Goal: Task Accomplishment & Management: Manage account settings

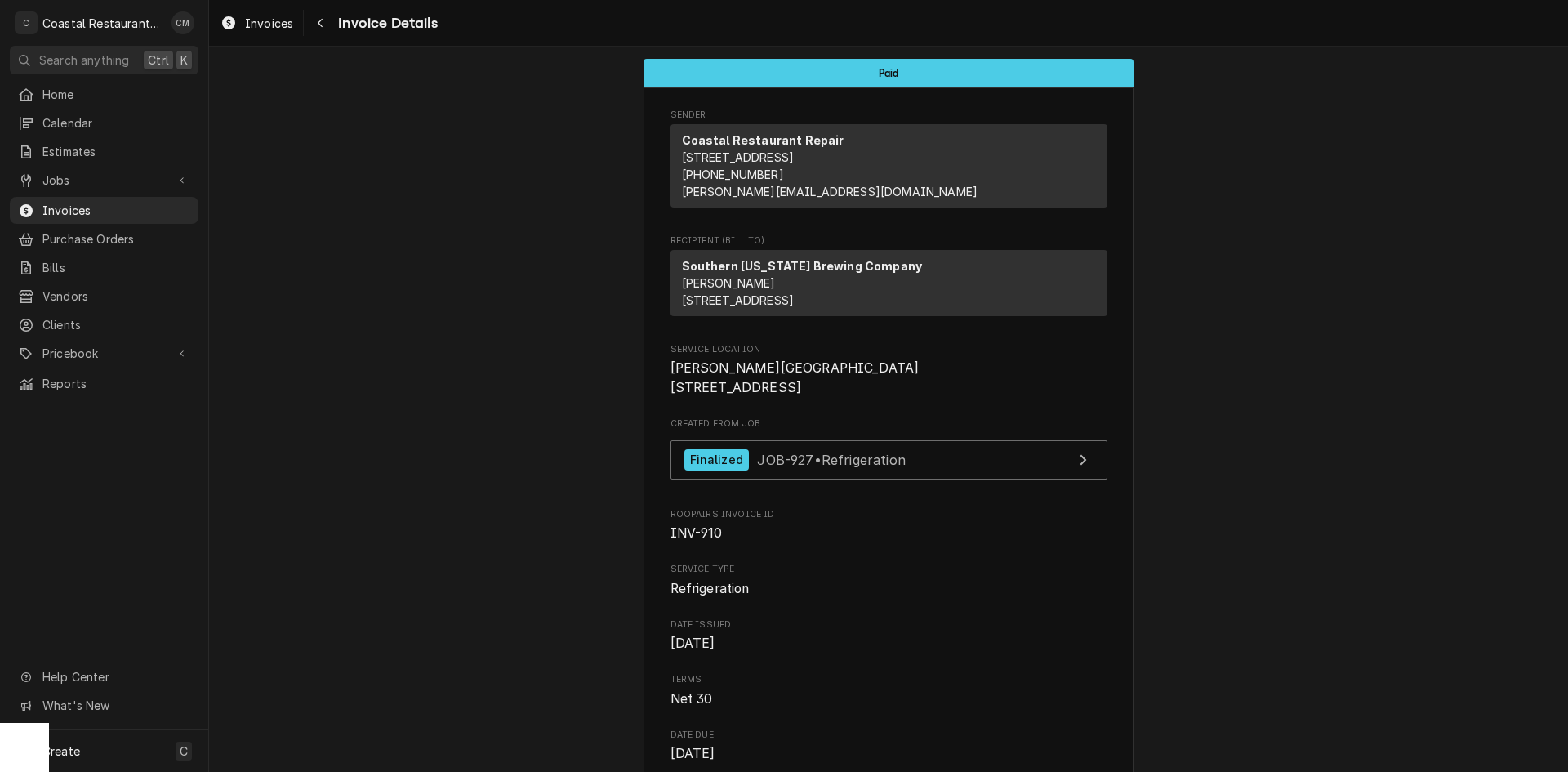
scroll to position [1573, 0]
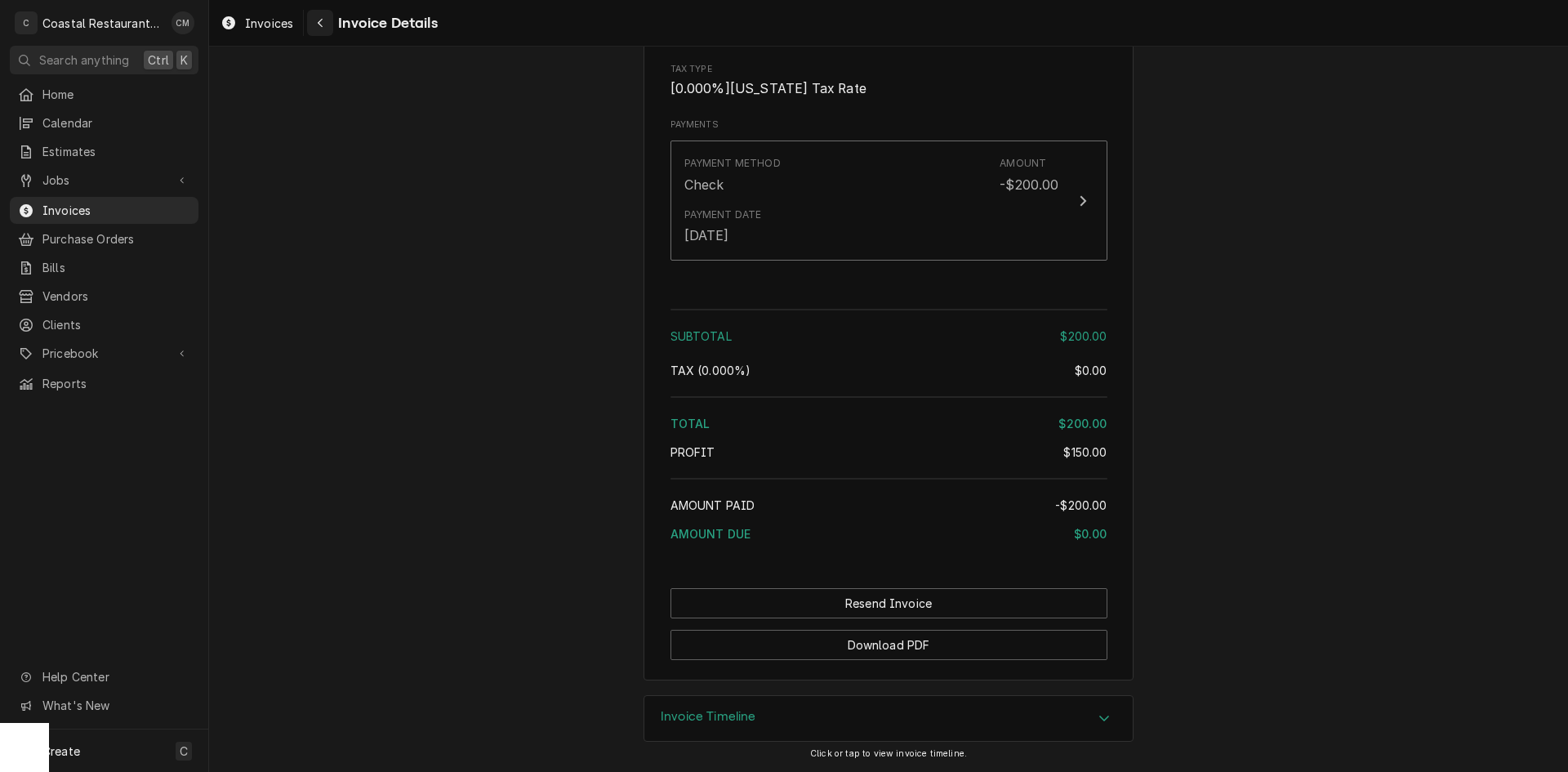
click at [321, 25] on icon "Navigate back" at bounding box center [321, 23] width 8 height 11
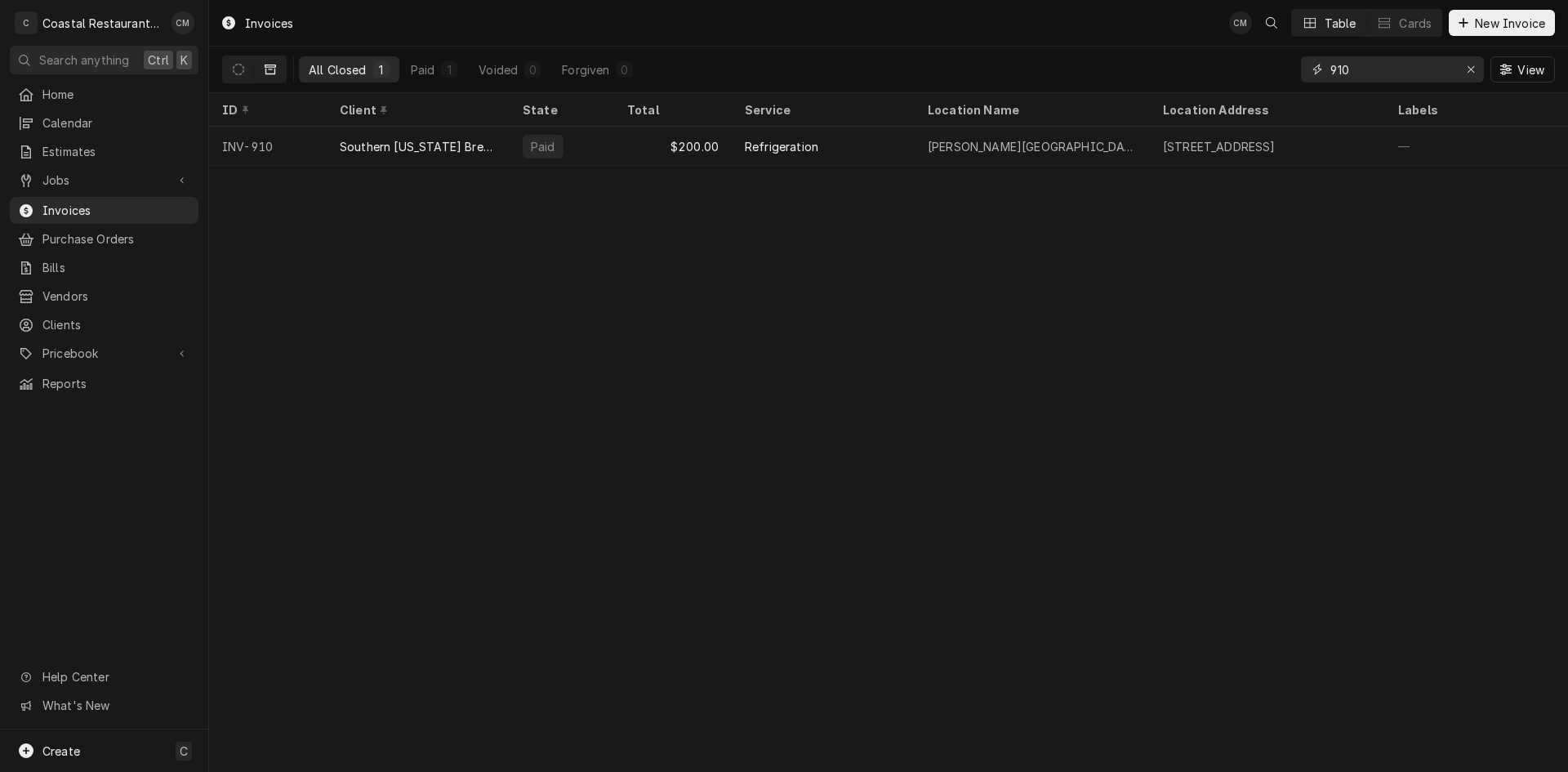
click at [1283, 79] on div "All Closed 1 Paid 1 Voided 0 Forgiven 0 910 View" at bounding box center [888, 69] width 1333 height 46
click at [249, 67] on button "Dynamic Content Wrapper" at bounding box center [238, 69] width 31 height 27
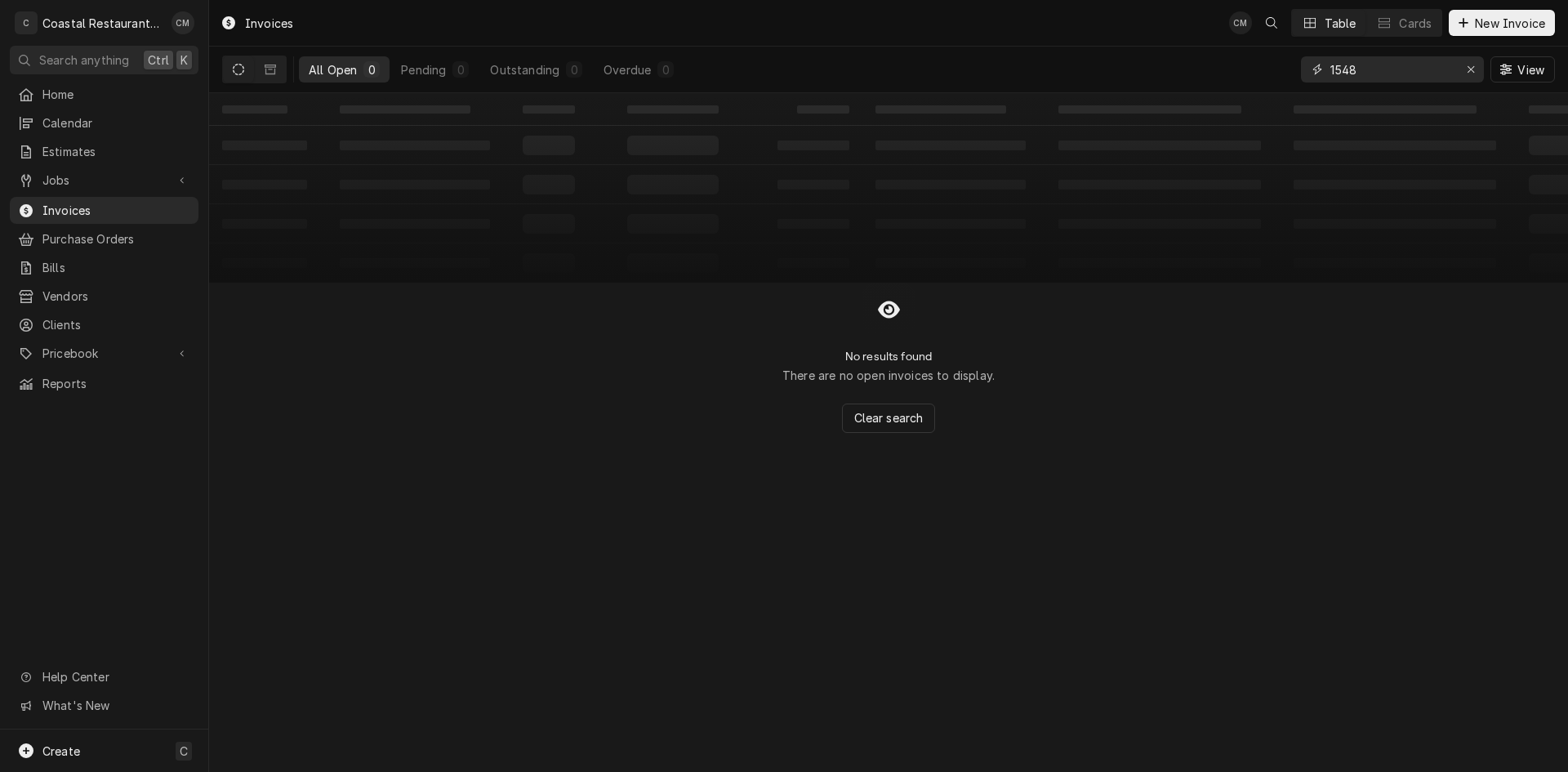
type input "1548"
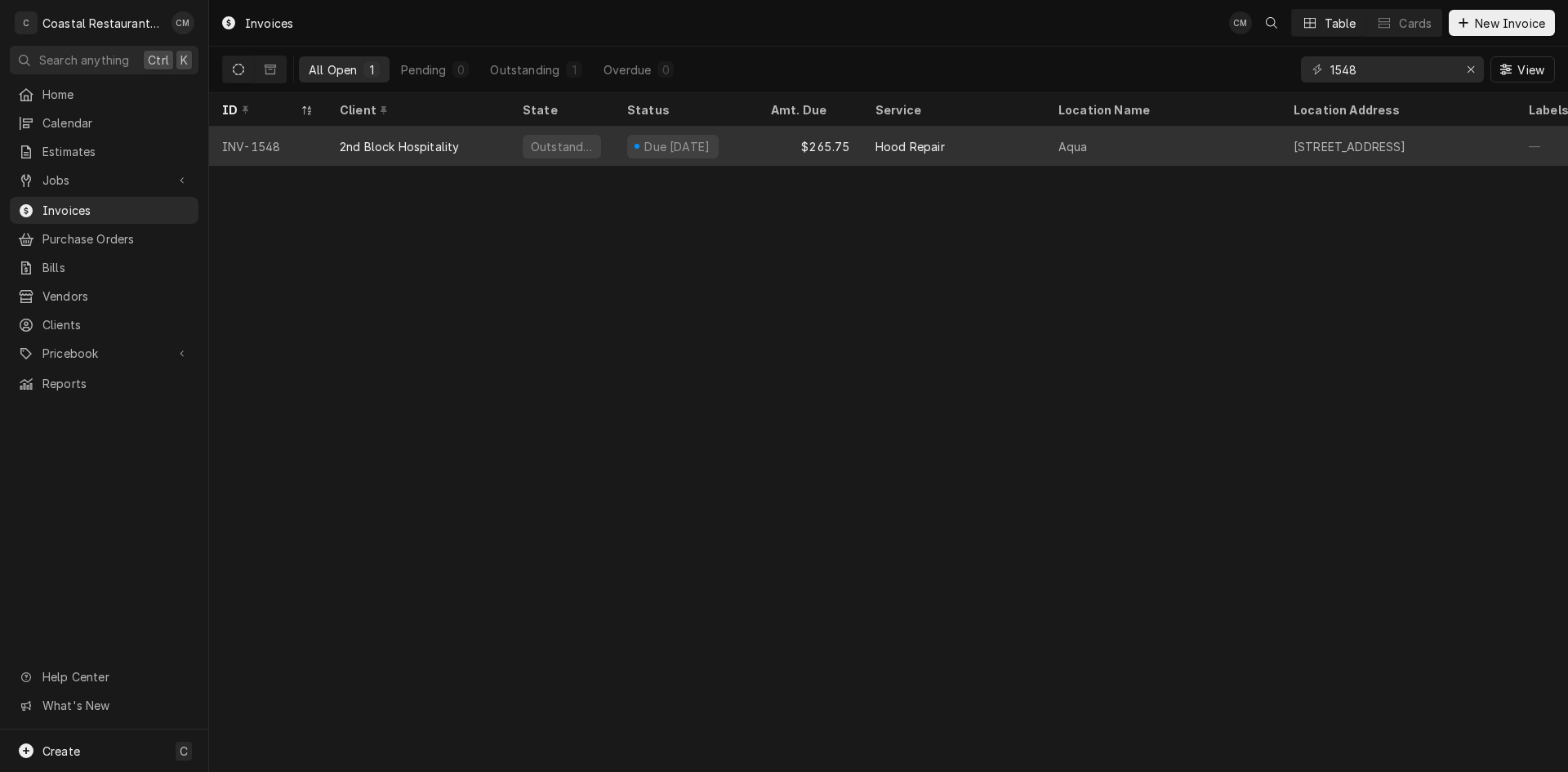
click at [903, 145] on div "Hood Repair" at bounding box center [909, 146] width 69 height 17
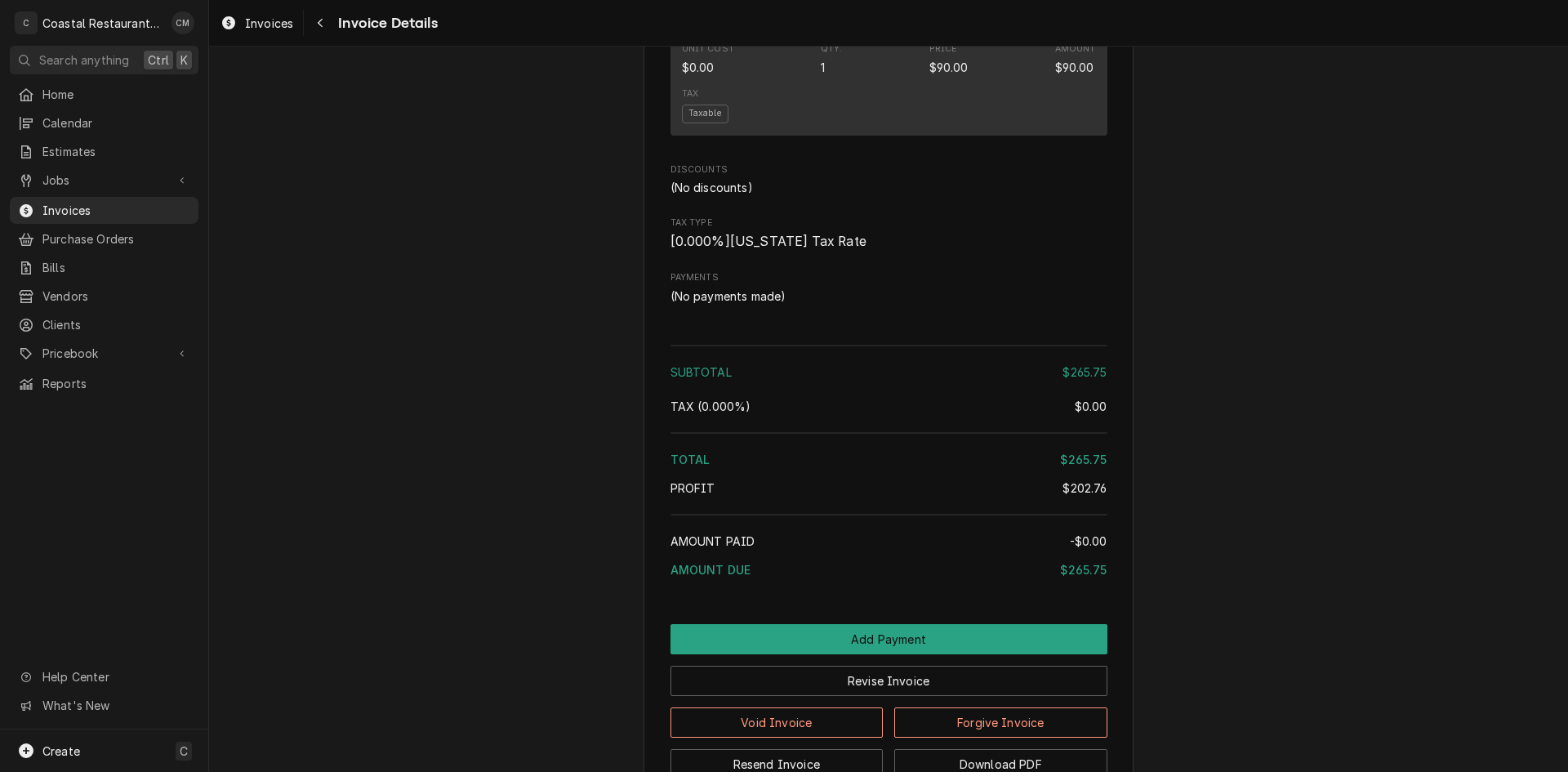
scroll to position [1697, 0]
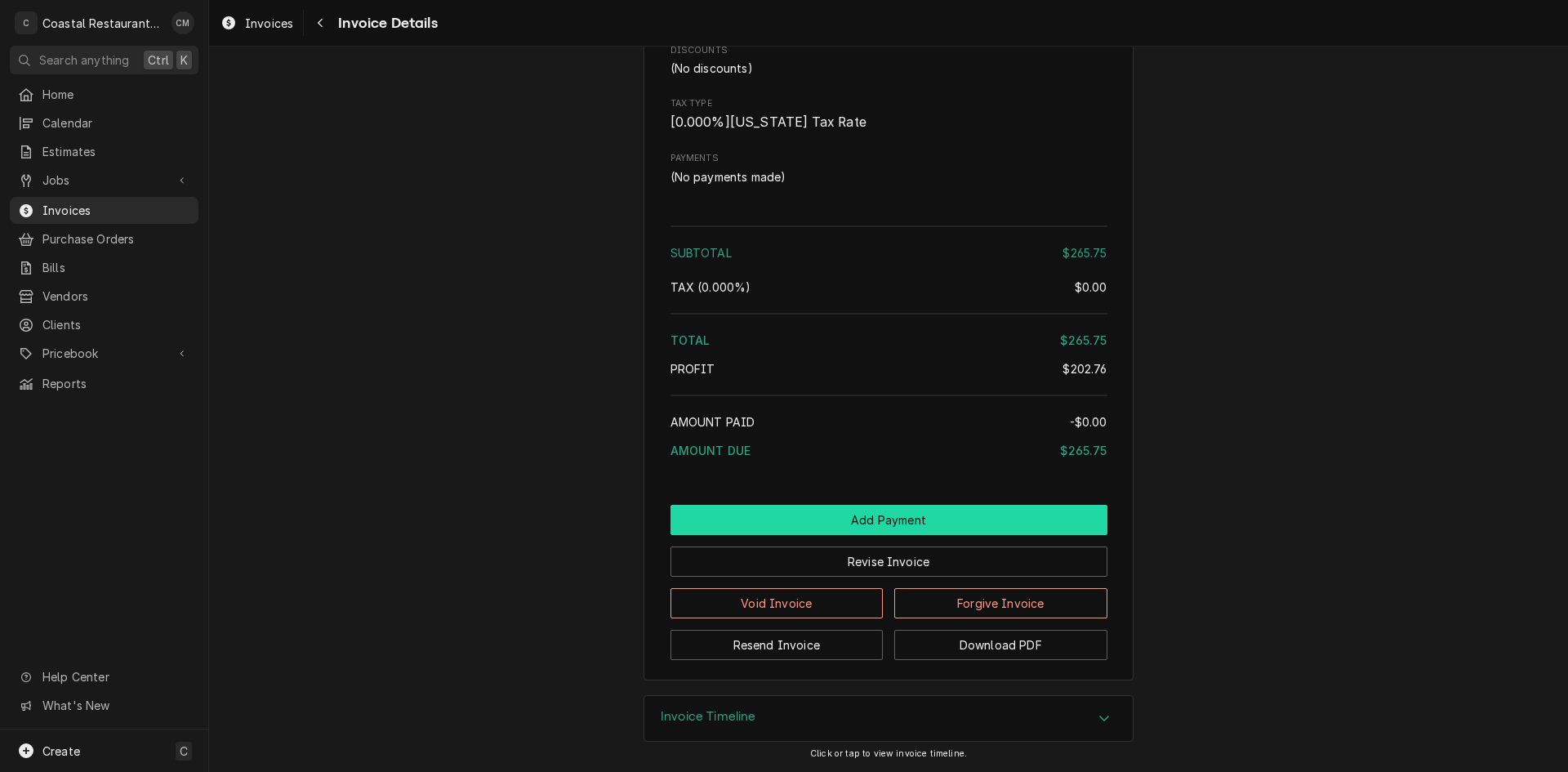
click at [851, 524] on button "Add Payment" at bounding box center [888, 520] width 437 height 30
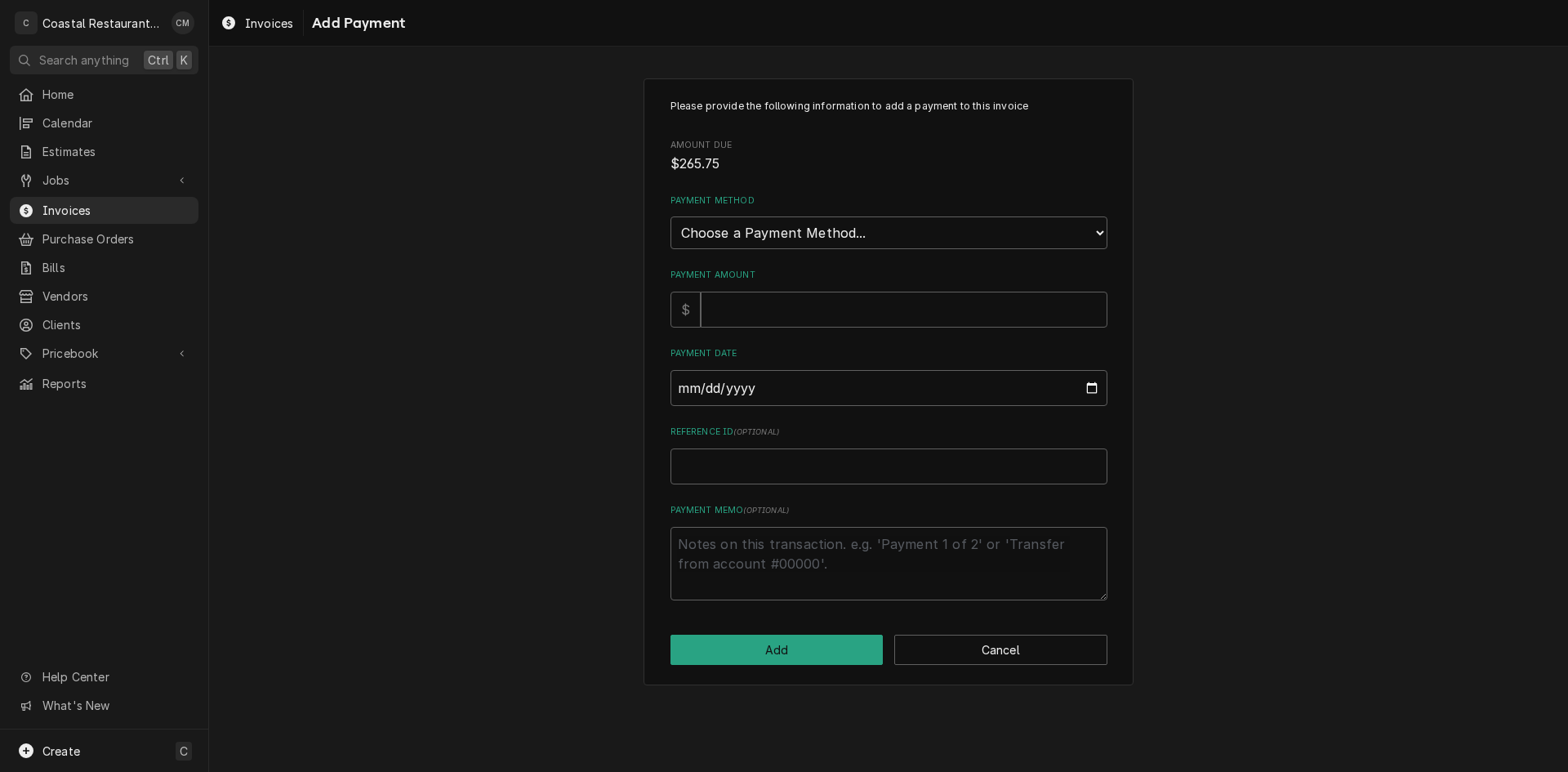
click at [800, 250] on div "Please provide the following information to add a payment to this invoice Amoun…" at bounding box center [888, 349] width 437 height 501
click at [814, 228] on select "Choose a Payment Method... Cash Check Credit/Debit Card ACH/eCheck Other" at bounding box center [888, 233] width 437 height 32
select select "2"
click at [670, 217] on select "Choose a Payment Method... Cash Check Credit/Debit Card ACH/eCheck Other" at bounding box center [888, 233] width 437 height 32
click at [791, 307] on input "Payment Amount" at bounding box center [904, 310] width 407 height 36
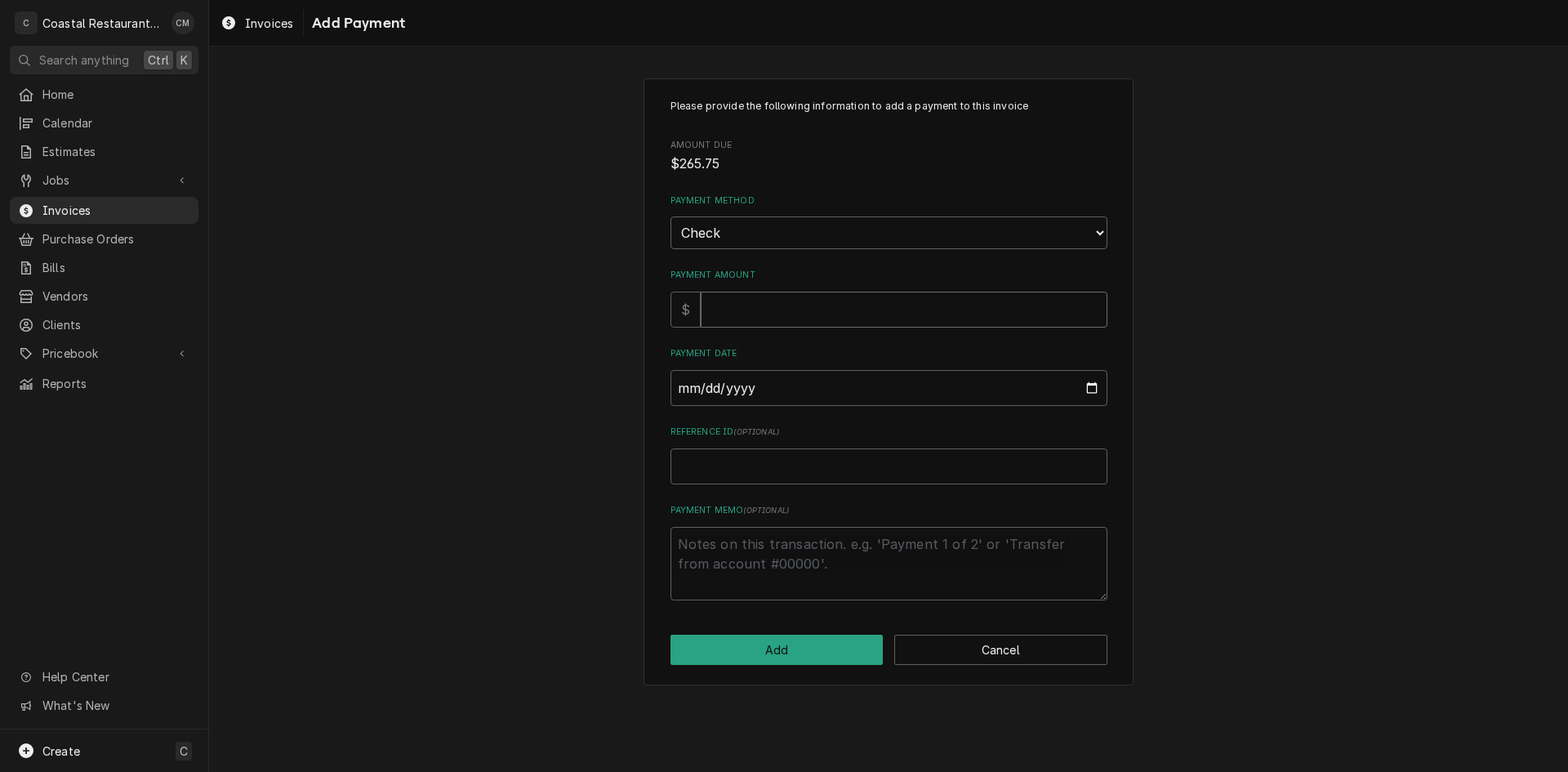
type textarea "x"
type input "2"
type textarea "x"
type input "26"
type textarea "x"
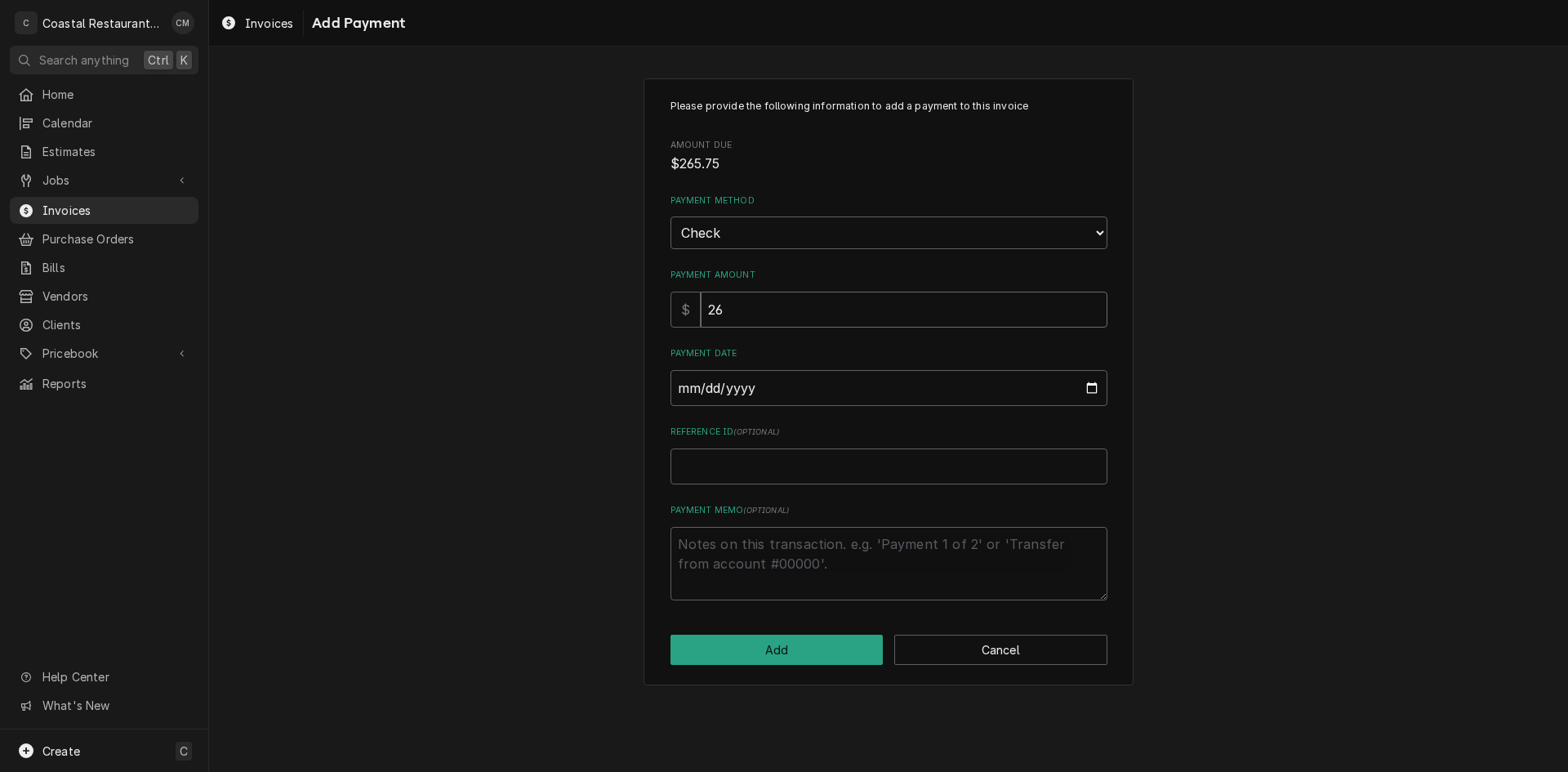
type input "265"
type textarea "x"
type input "265.7"
type textarea "x"
type input "265.75"
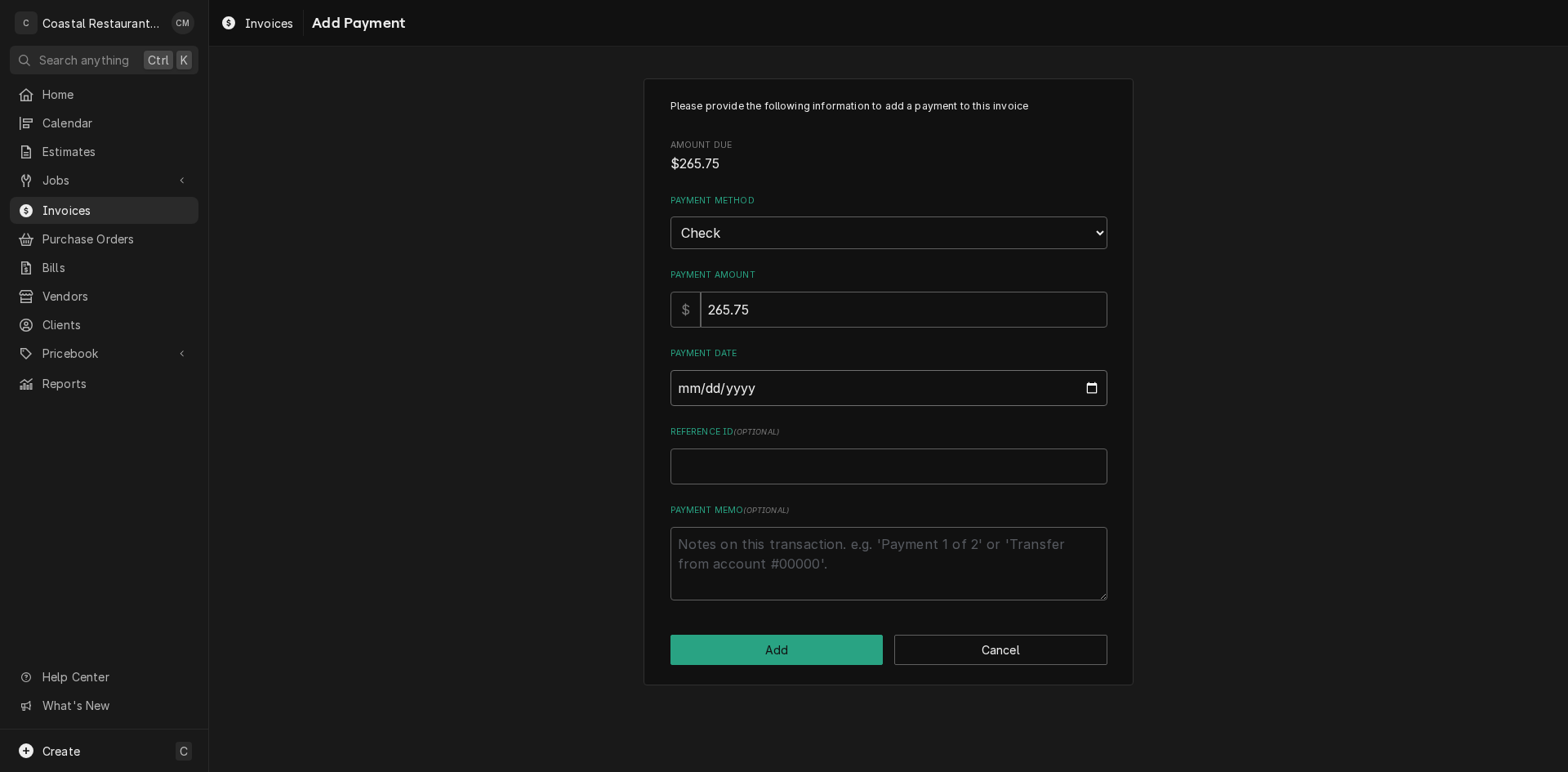
type input "0002-09-12"
type textarea "x"
type input "0020-09-12"
type textarea "x"
type input "0202-09-12"
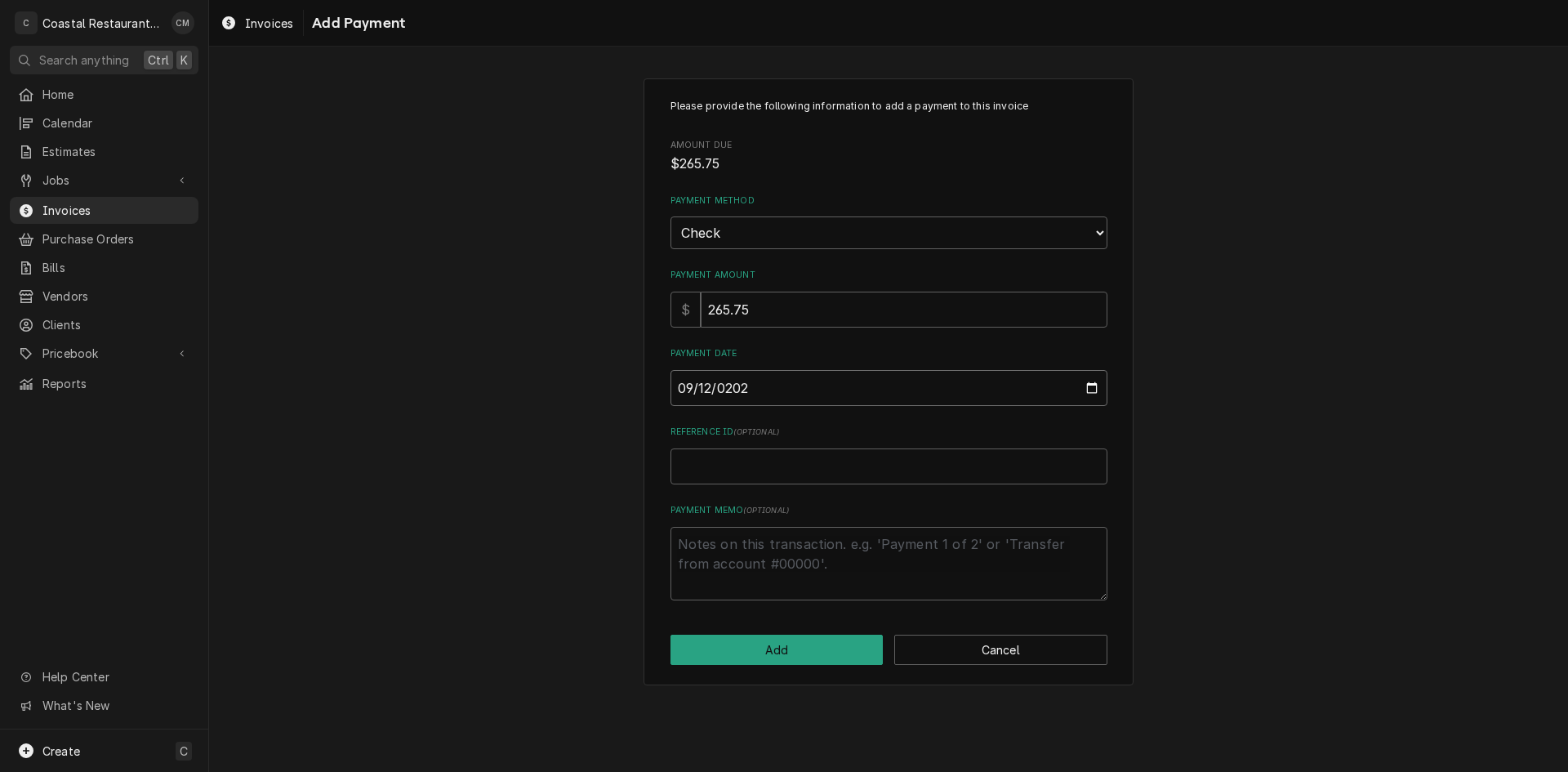
type textarea "x"
type input "2025-09-12"
type textarea "x"
type input "6"
type textarea "x"
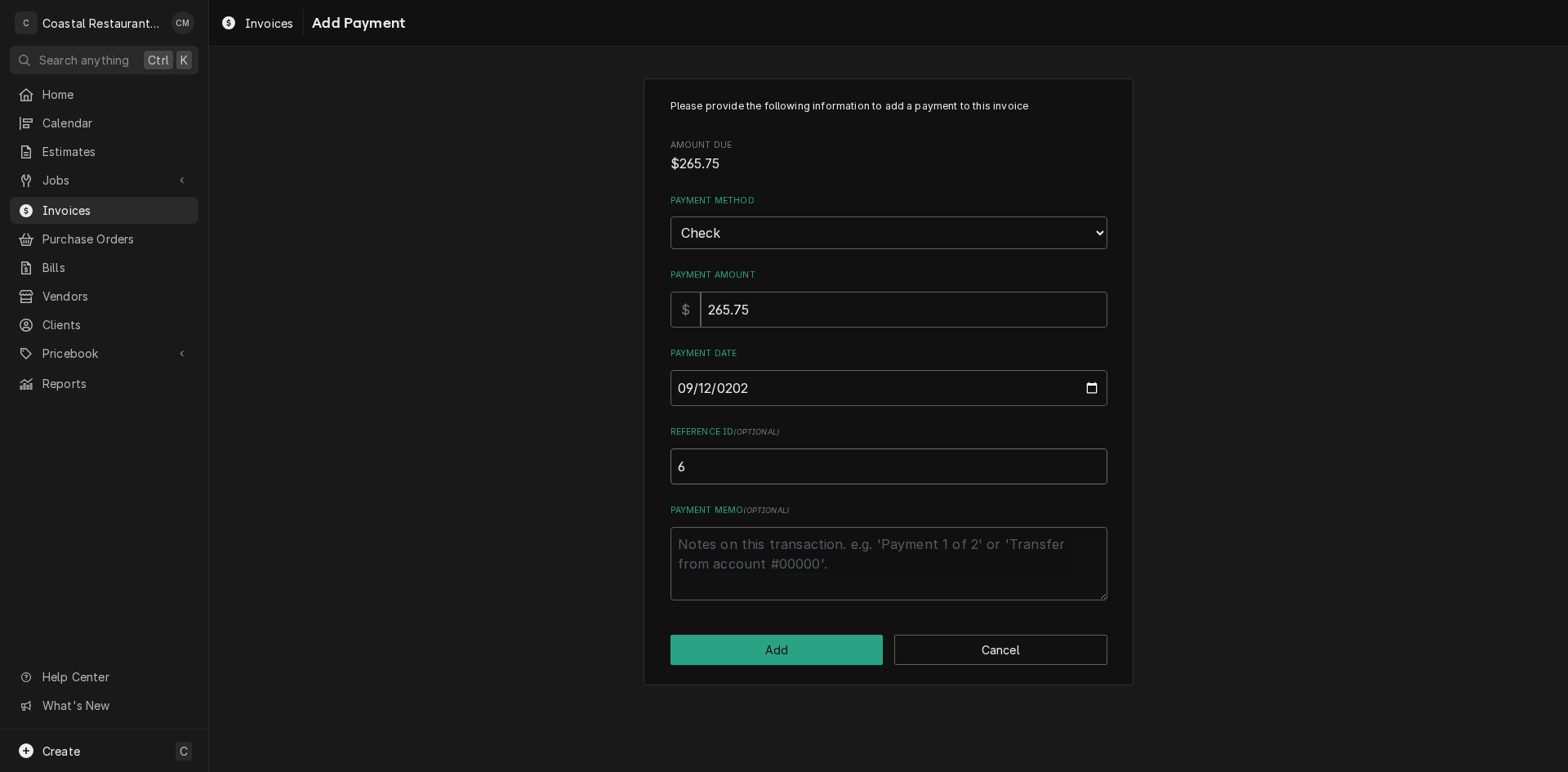
type input "68"
type textarea "x"
type input "681"
type textarea "x"
type input "6813"
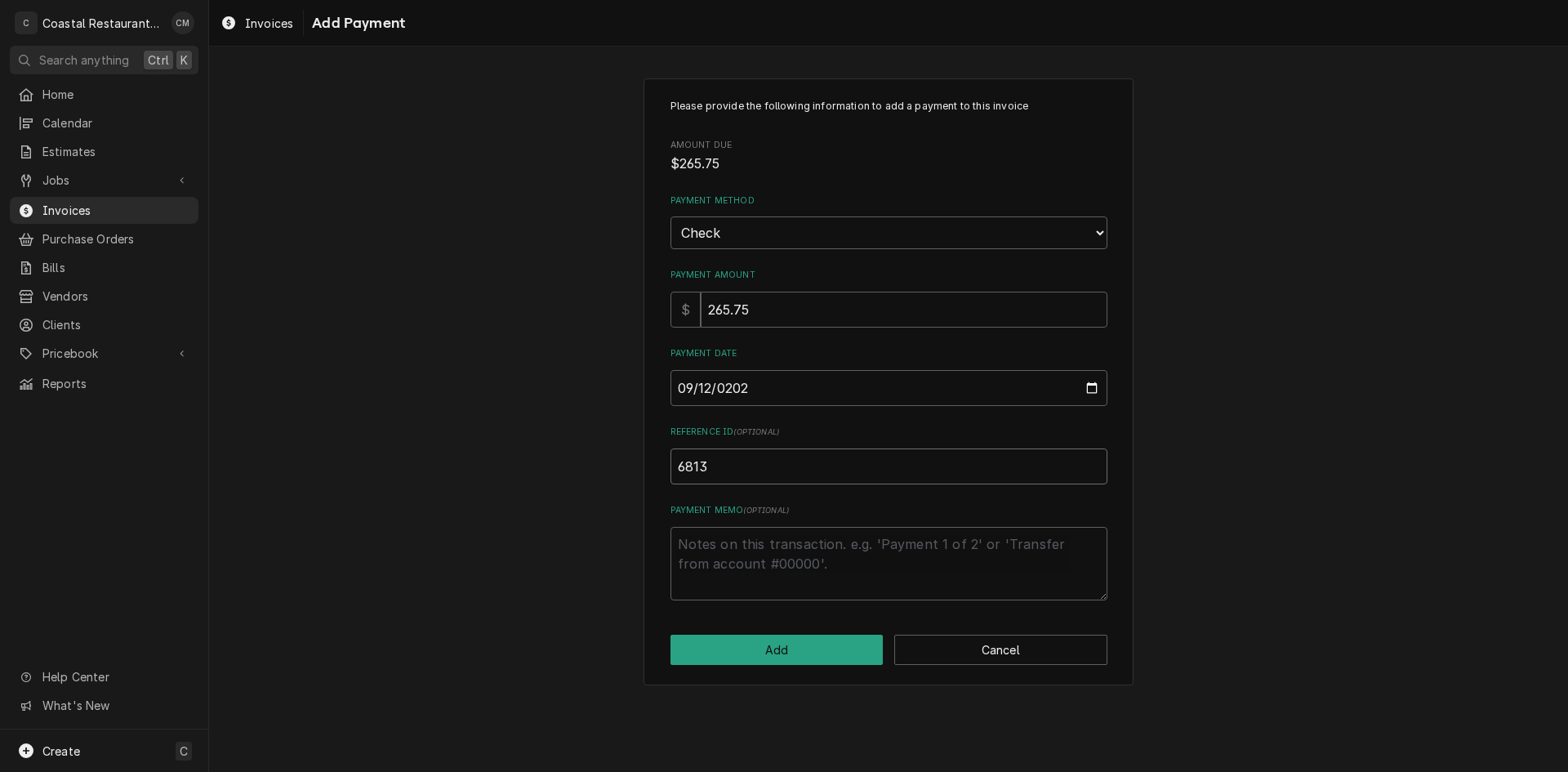
type textarea "x"
type input "68138"
type textarea "x"
type input "681380"
type textarea "x"
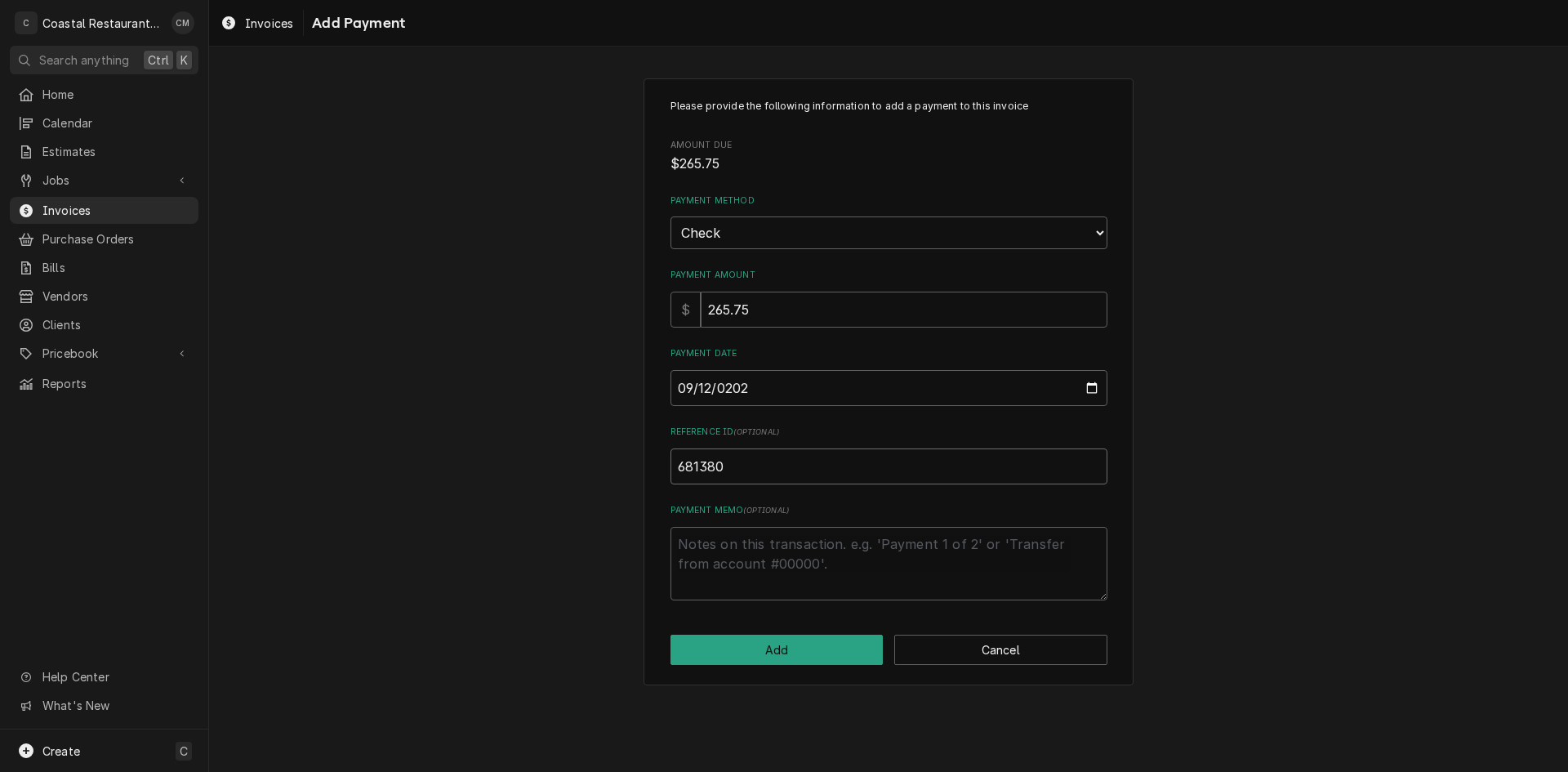
type input "6813806"
type textarea "x"
type input "68138064"
click button "Add" at bounding box center [776, 650] width 214 height 30
type textarea "x"
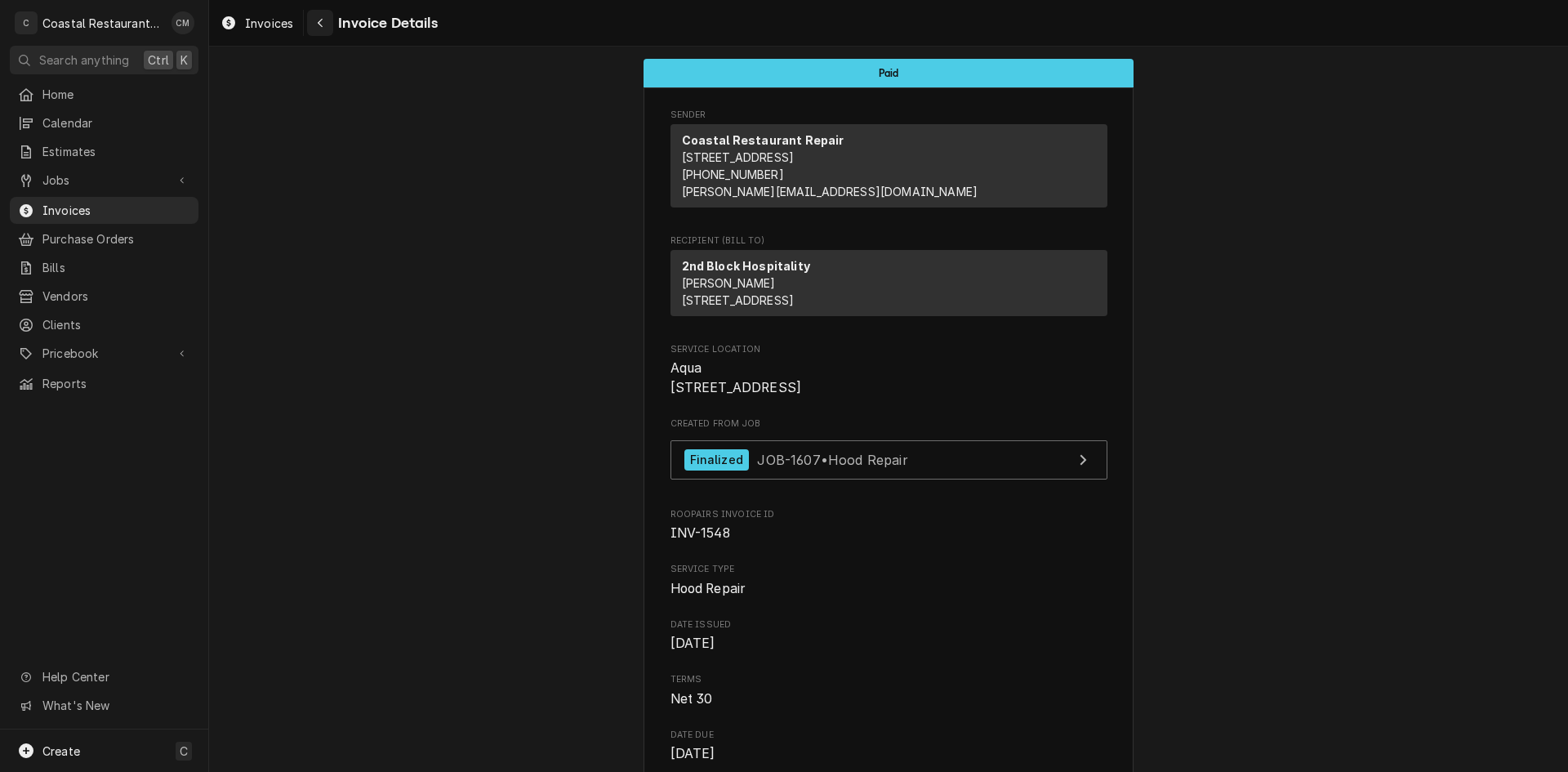
click at [322, 23] on icon "Navigate back" at bounding box center [321, 23] width 8 height 11
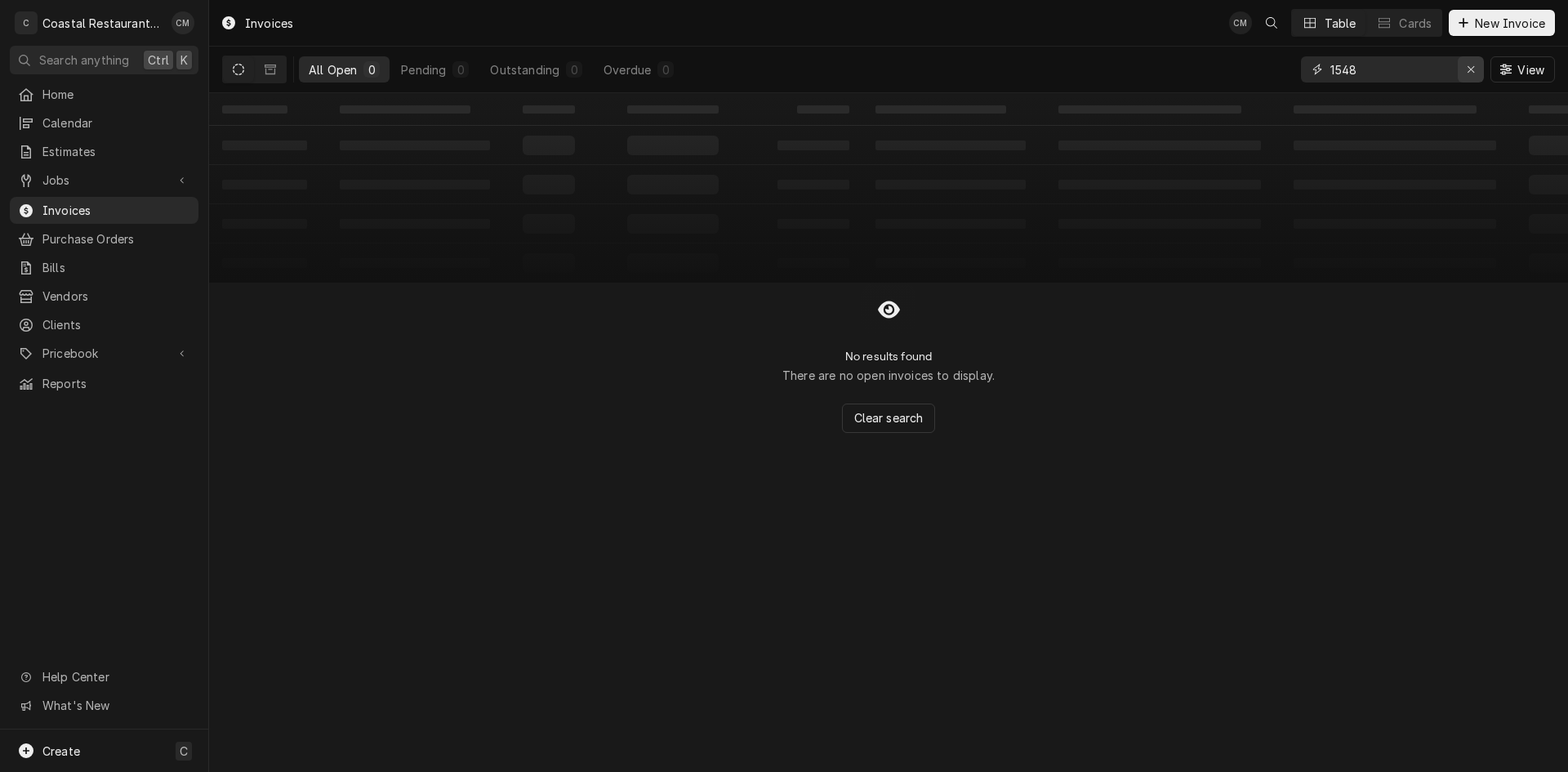
click at [1464, 64] on div "Erase input" at bounding box center [1470, 69] width 16 height 16
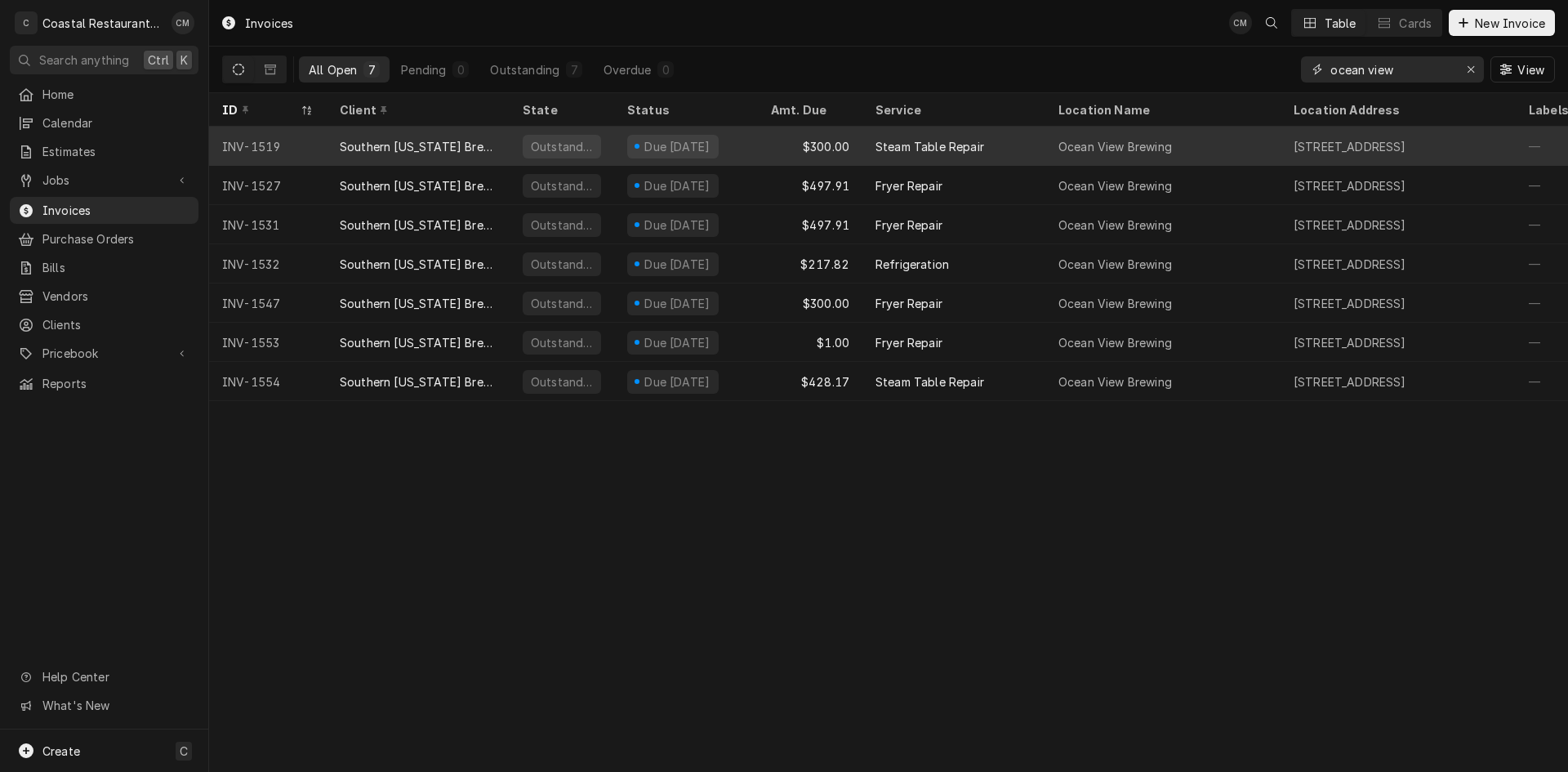
type input "ocean view"
click at [1033, 146] on div "Steam Table Repair" at bounding box center [954, 145] width 183 height 39
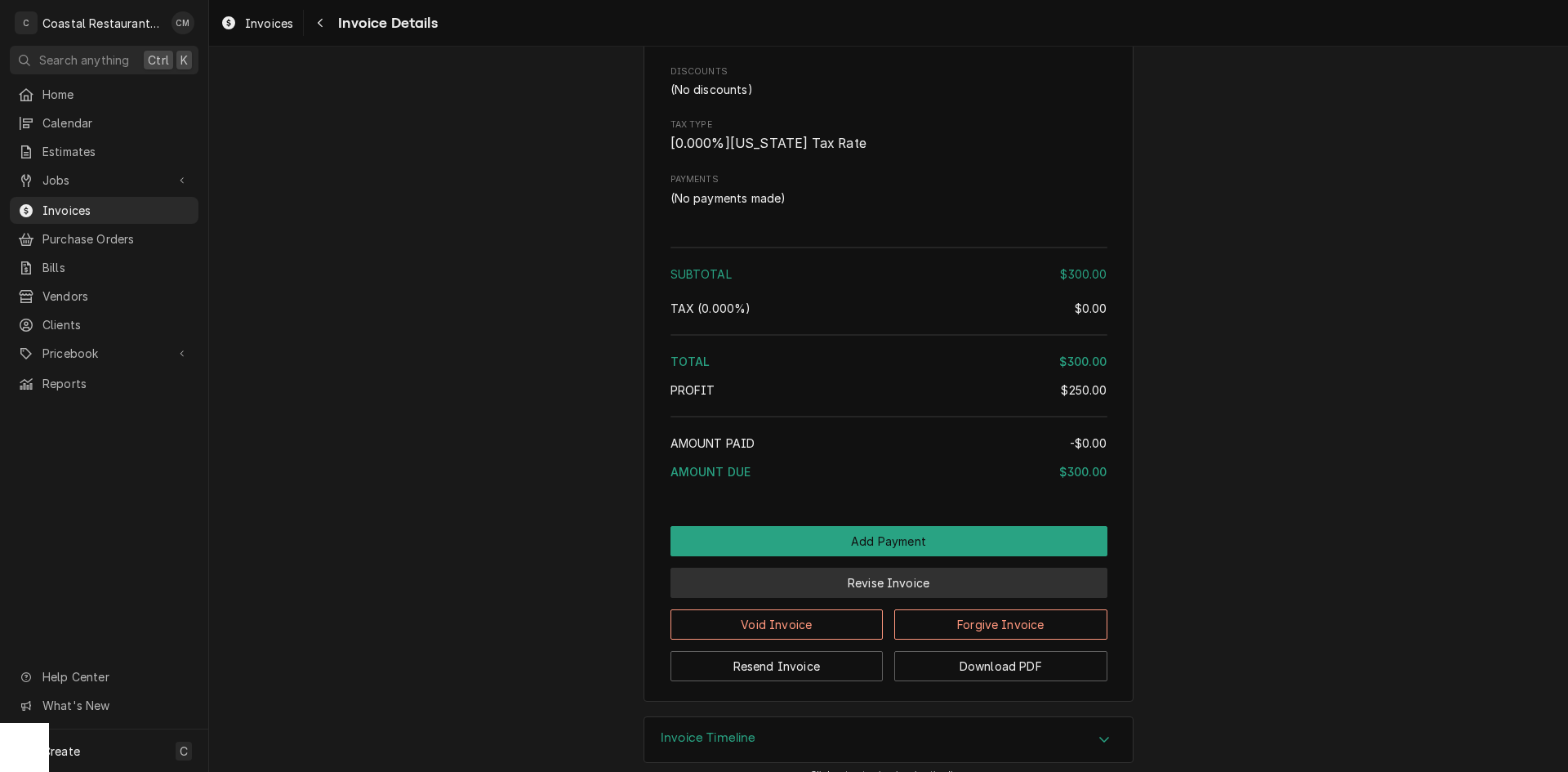
scroll to position [1484, 0]
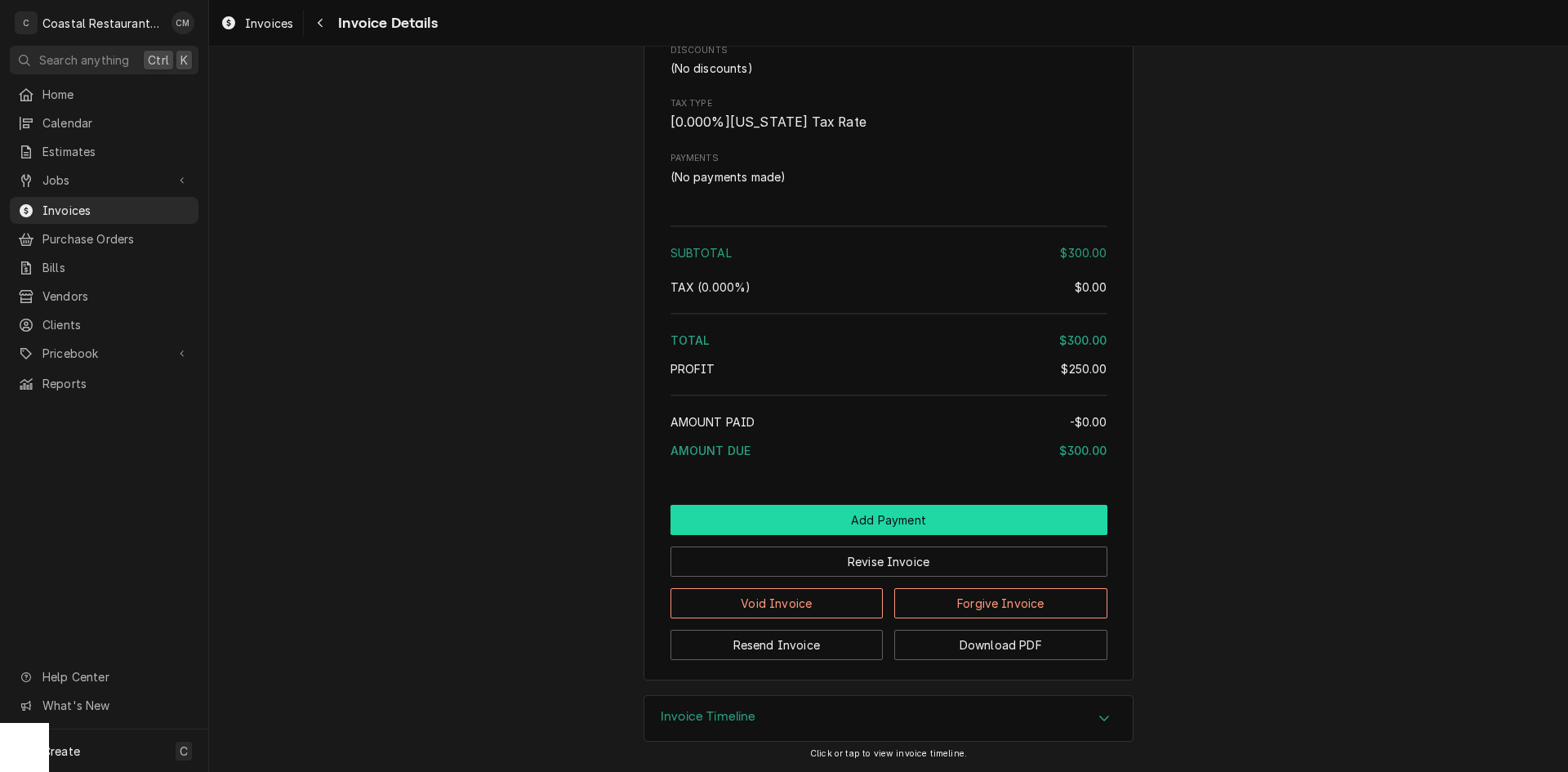
click at [910, 515] on button "Add Payment" at bounding box center [888, 520] width 437 height 30
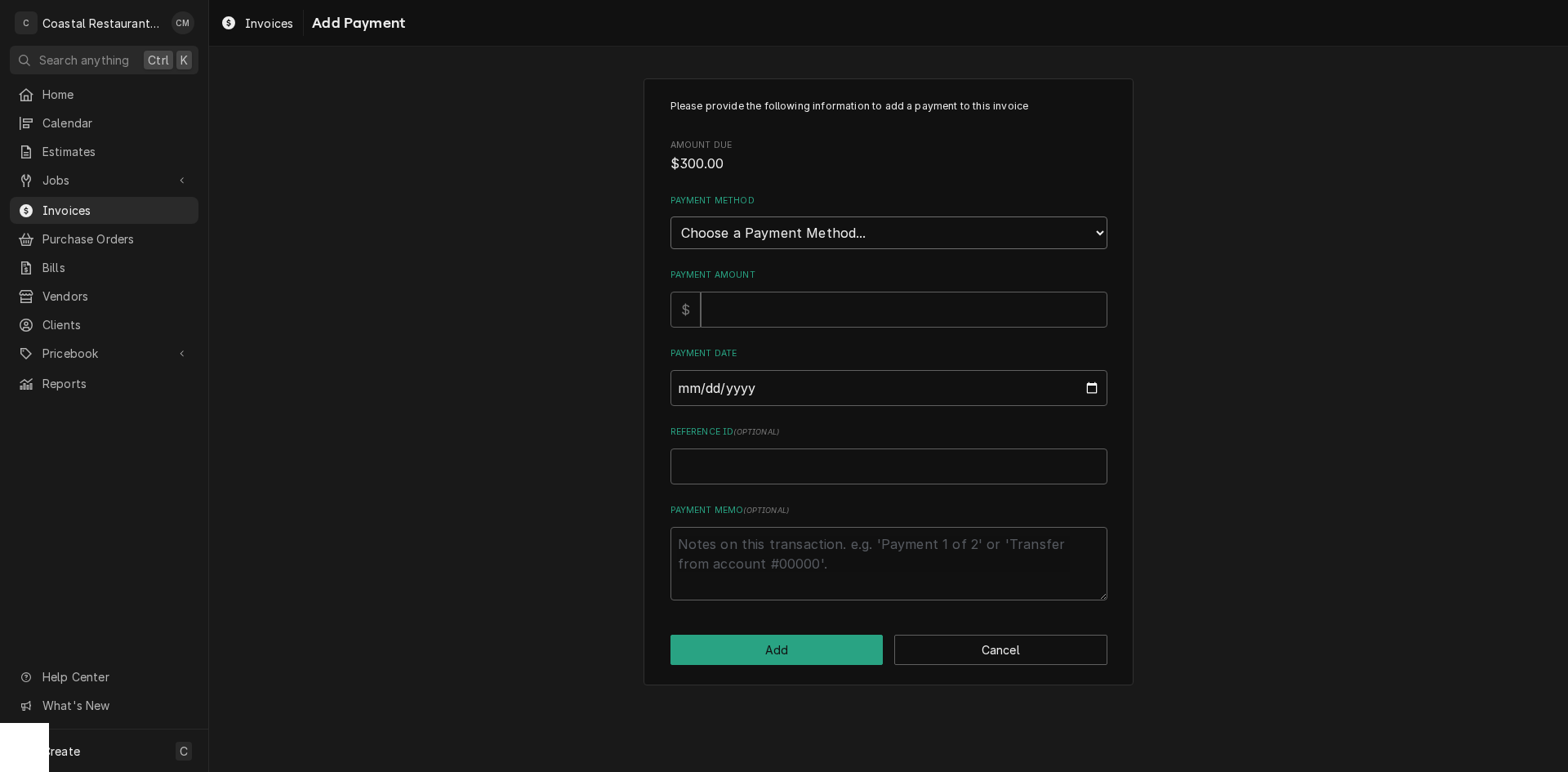
click at [828, 227] on select "Choose a Payment Method... Cash Check Credit/Debit Card ACH/eCheck Other" at bounding box center [888, 233] width 437 height 32
select select "2"
click at [670, 217] on select "Choose a Payment Method... Cash Check Credit/Debit Card ACH/eCheck Other" at bounding box center [888, 233] width 437 height 32
click at [799, 317] on input "Payment Amount" at bounding box center [904, 310] width 407 height 36
type textarea "x"
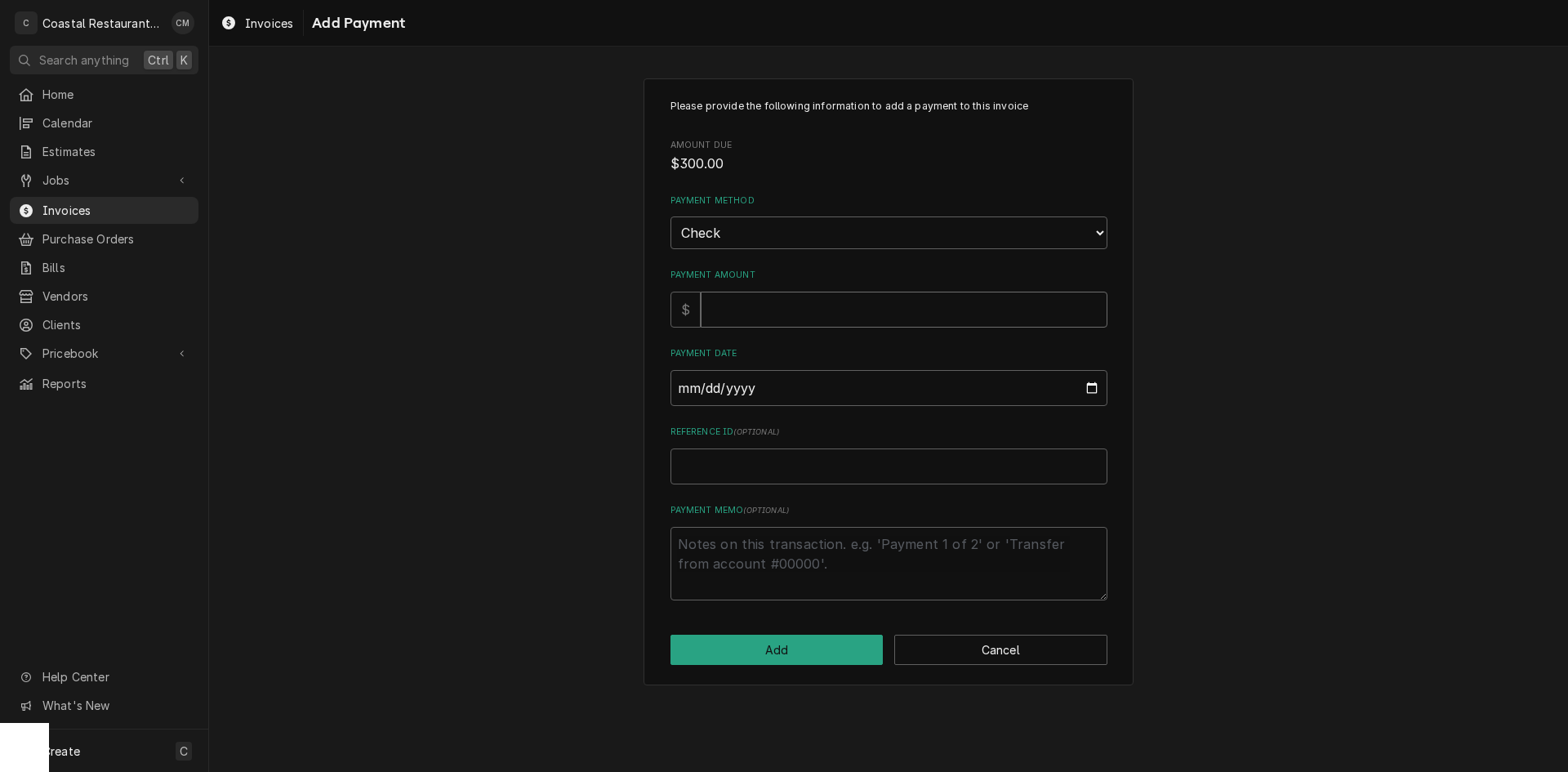
type input "3"
type textarea "x"
type input "30"
type textarea "x"
type input "300"
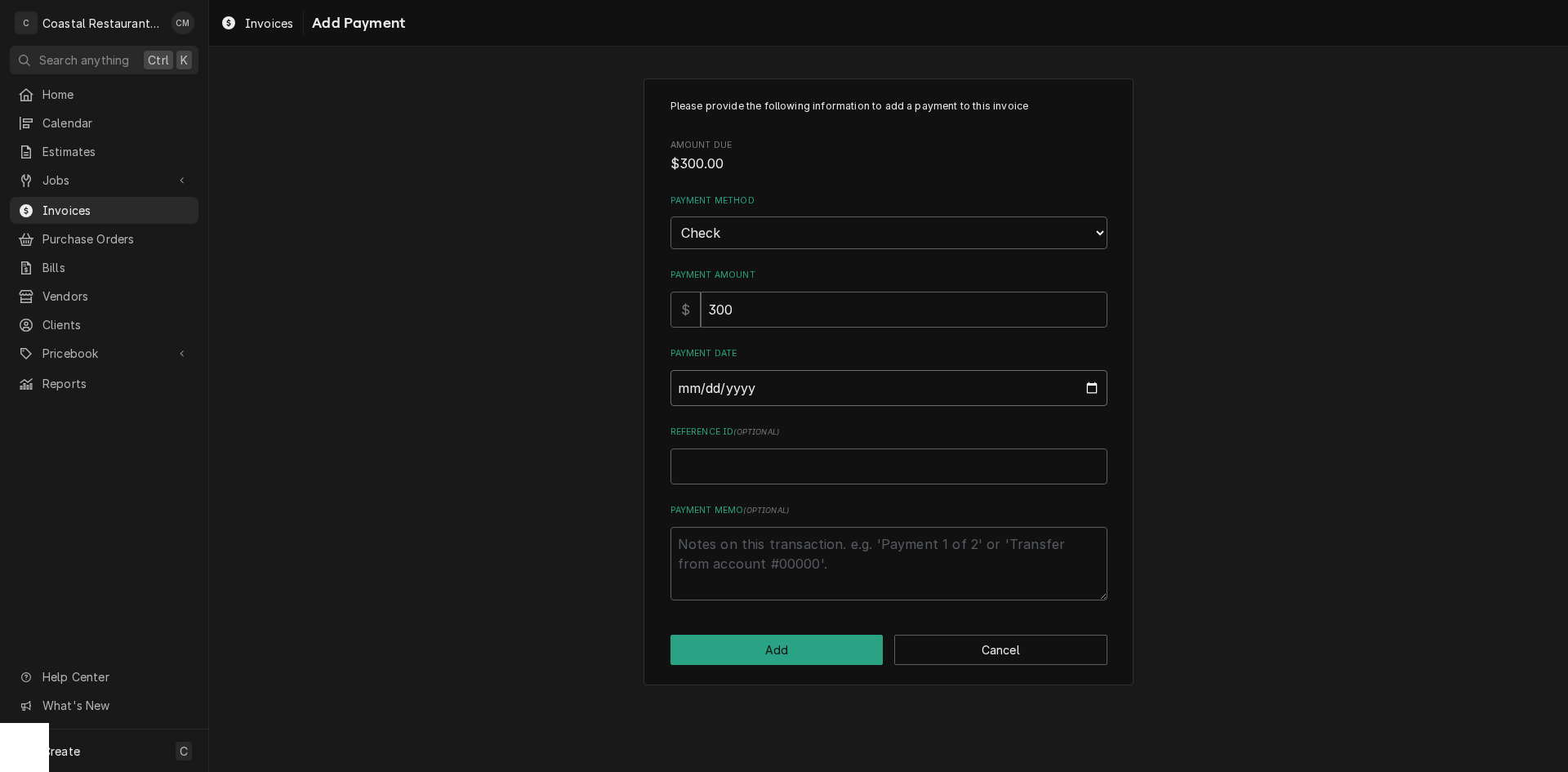
type input "0002-09-12"
type textarea "x"
type input "0020-09-12"
type textarea "x"
type input "0202-09-12"
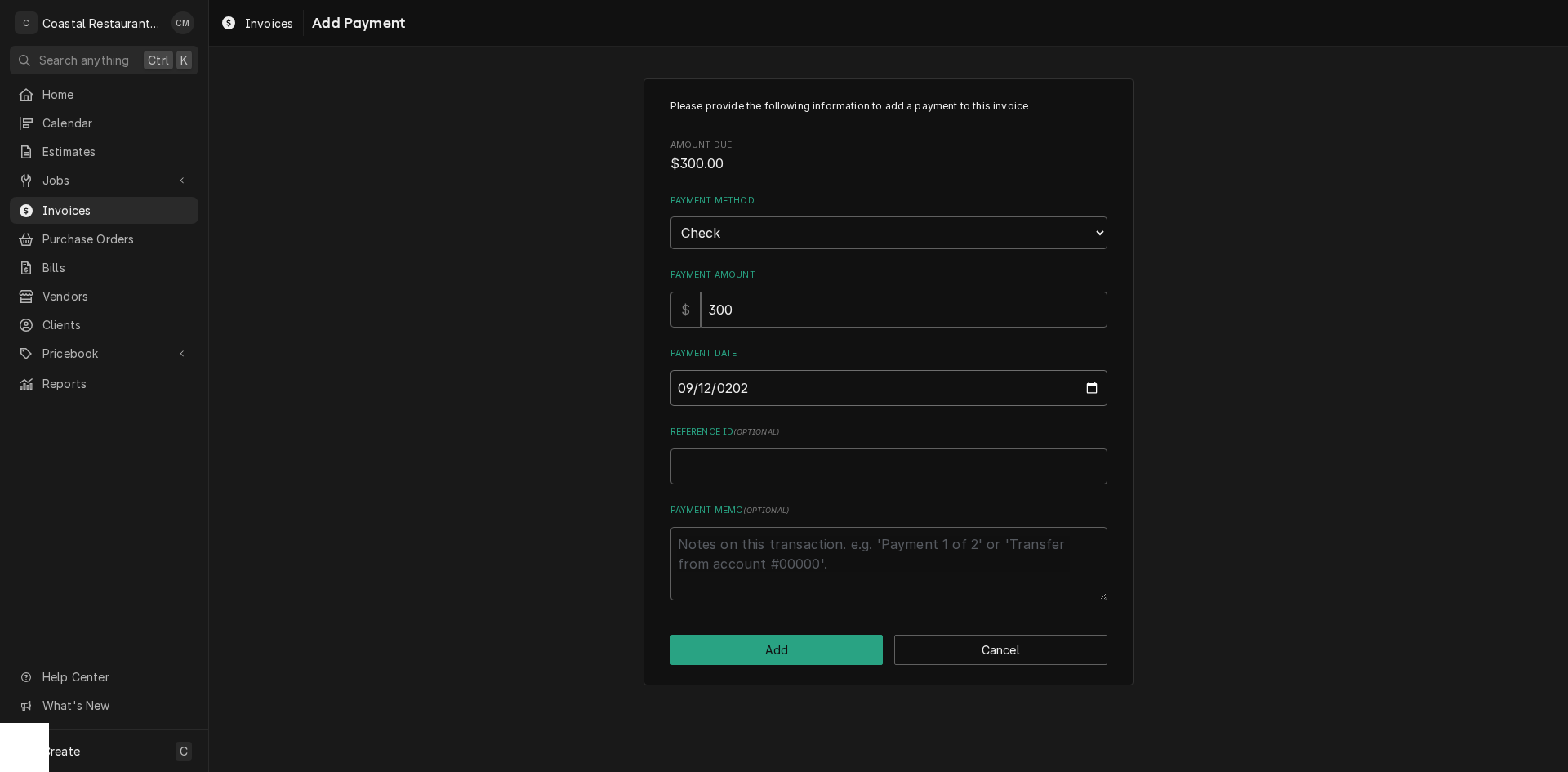
type textarea "x"
type input "2025-09-12"
type textarea "x"
type input "3"
type textarea "x"
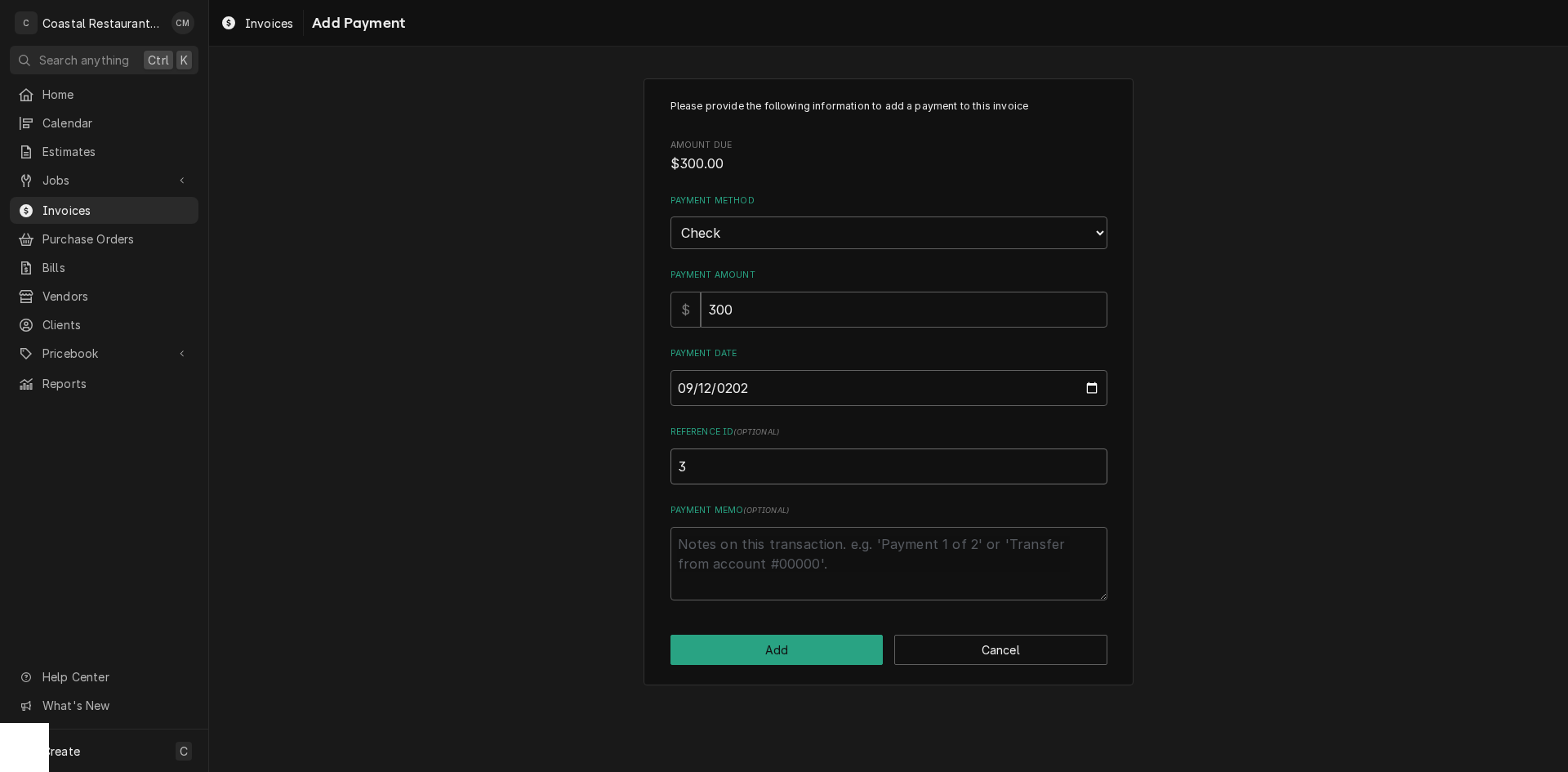
type input "35"
type textarea "x"
type input "355"
type textarea "x"
type input "3553"
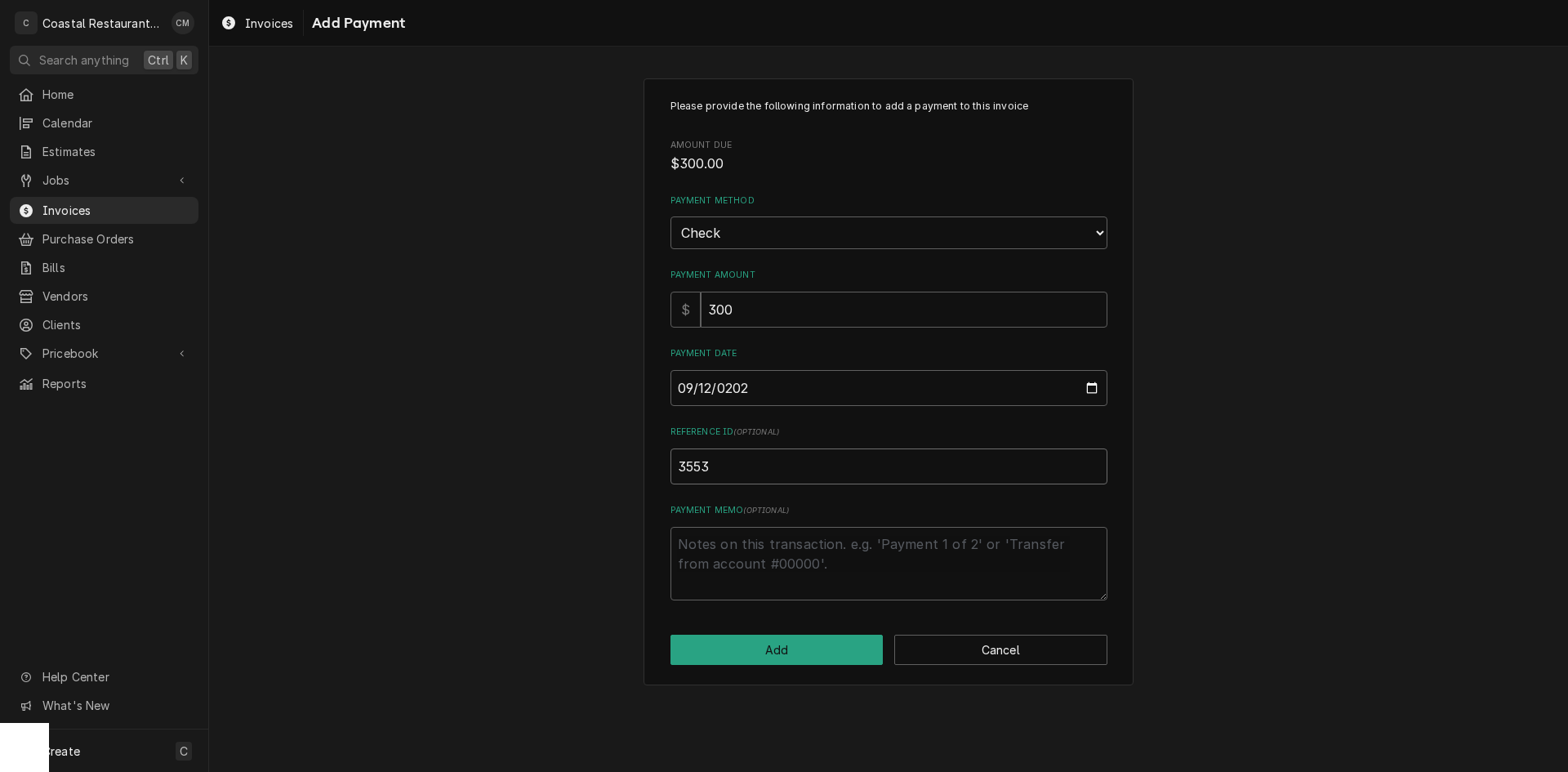
type textarea "x"
type input "35536"
type textarea "x"
type input "3553"
type textarea "x"
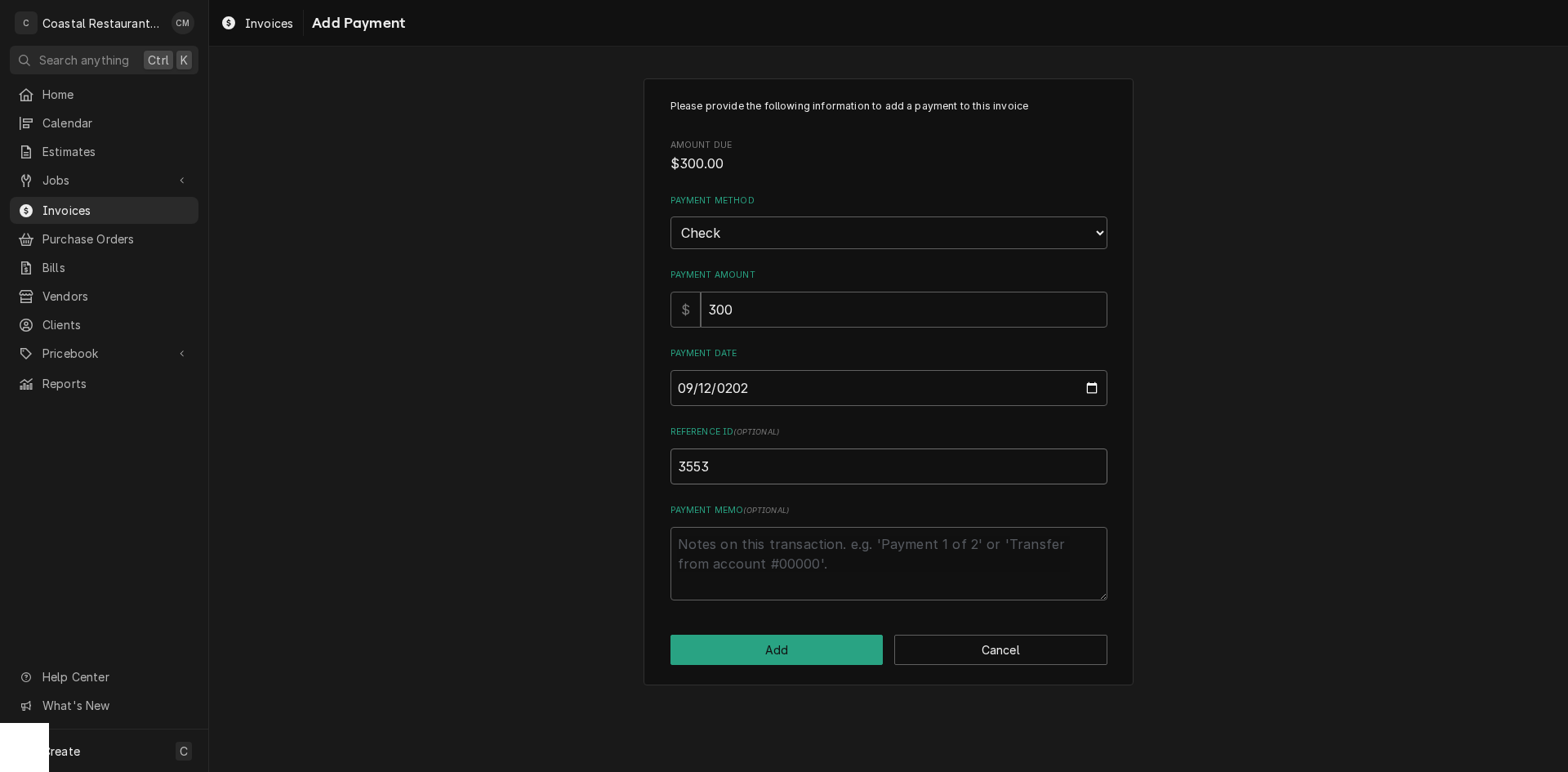
type input "355"
type textarea "x"
type input "35"
type textarea "x"
type input "353"
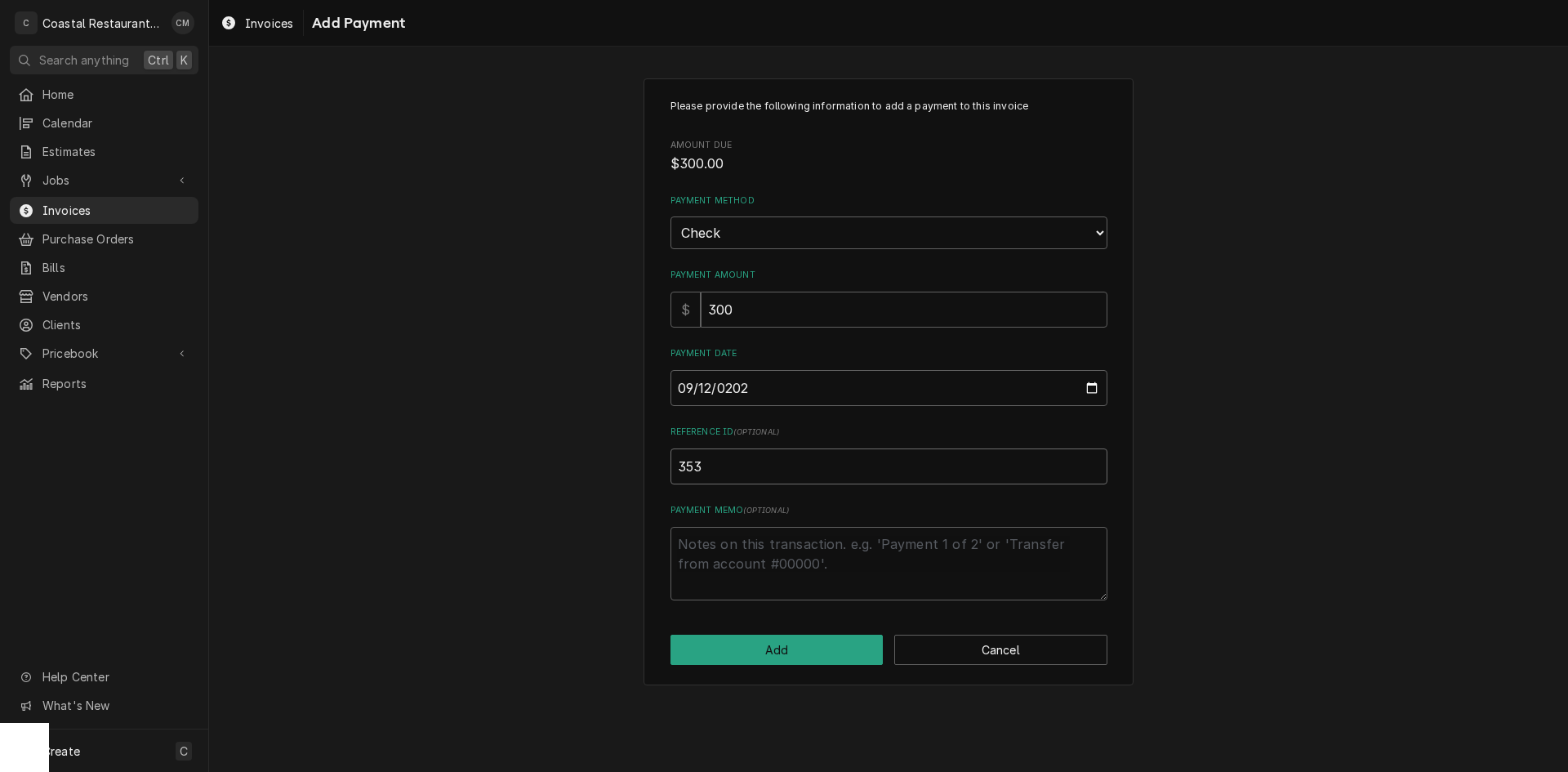
type textarea "x"
type input "3536"
click button "Add" at bounding box center [776, 650] width 214 height 30
type textarea "x"
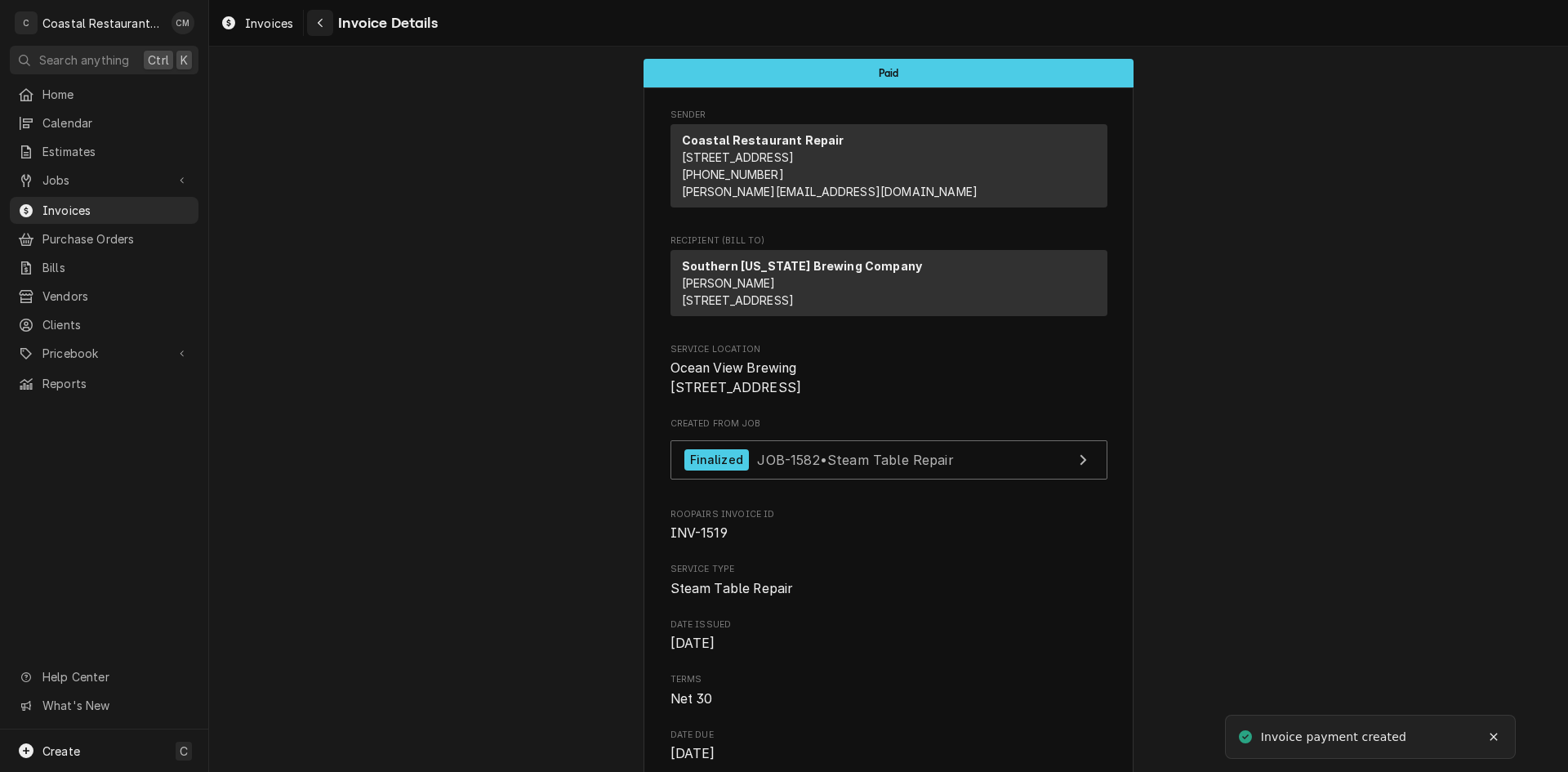
click at [314, 27] on div "Navigate back" at bounding box center [320, 22] width 16 height 16
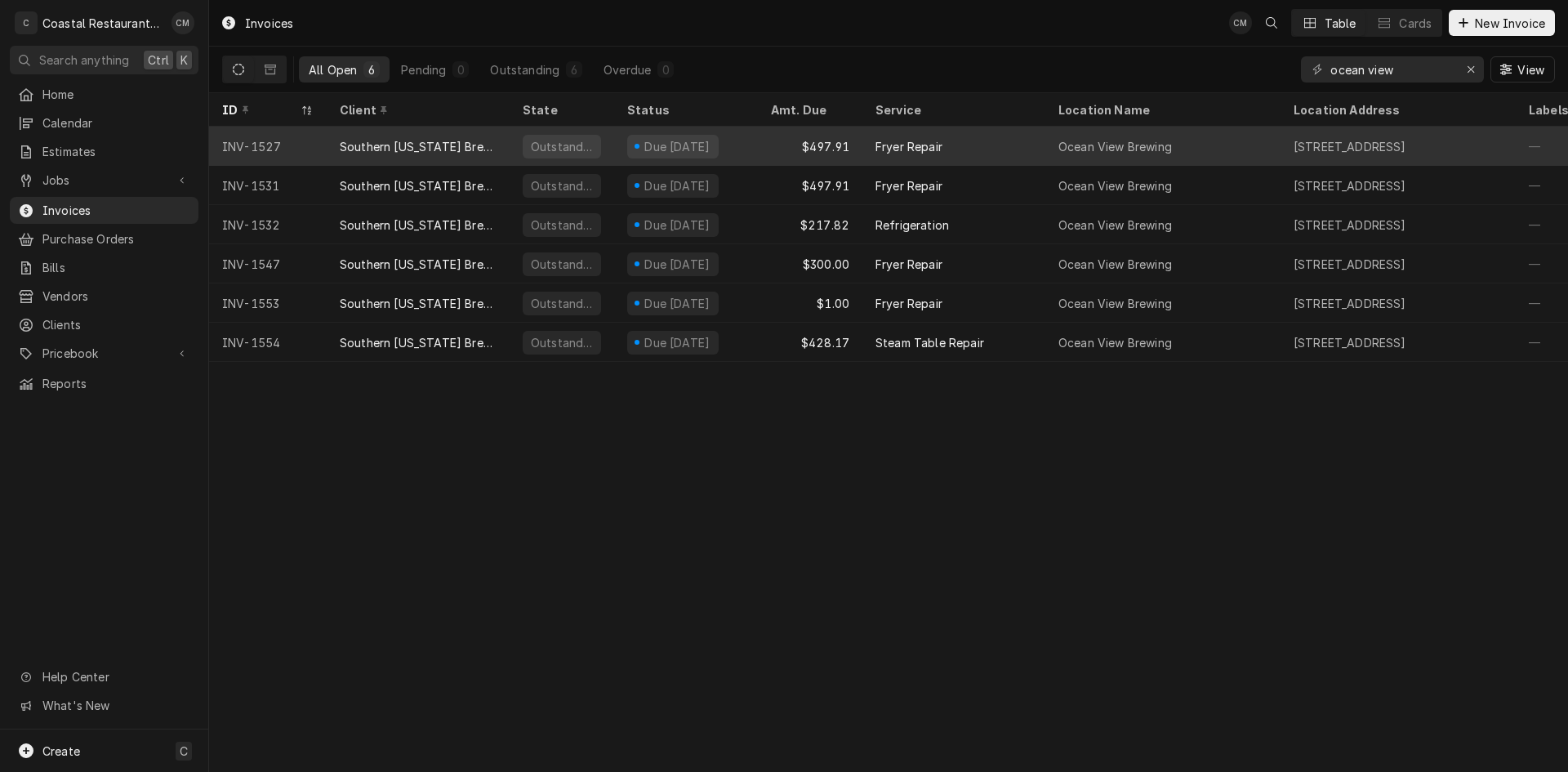
click at [495, 149] on div "Southern [US_STATE] Brewing Company" at bounding box center [418, 146] width 157 height 17
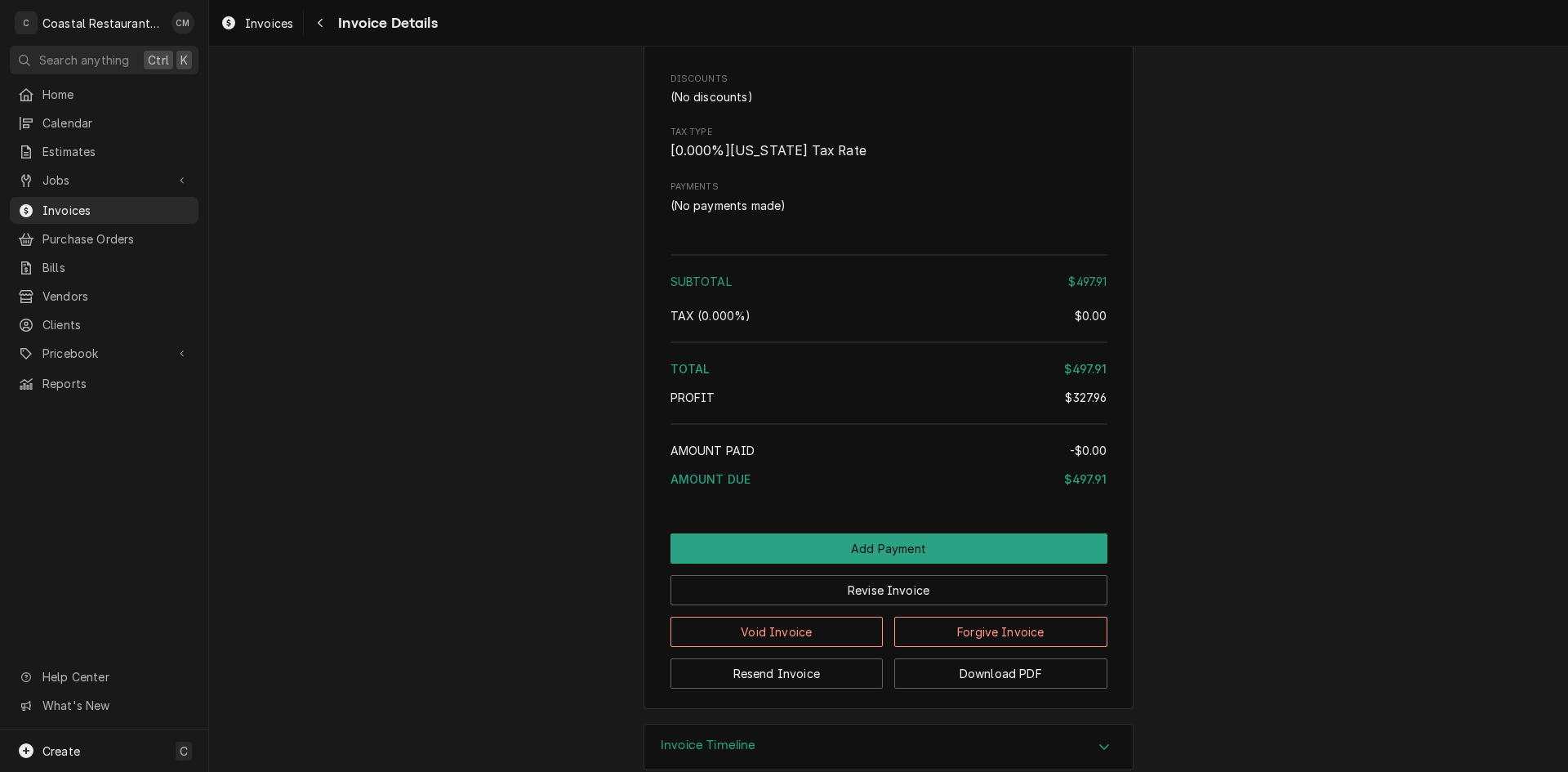
scroll to position [1765, 0]
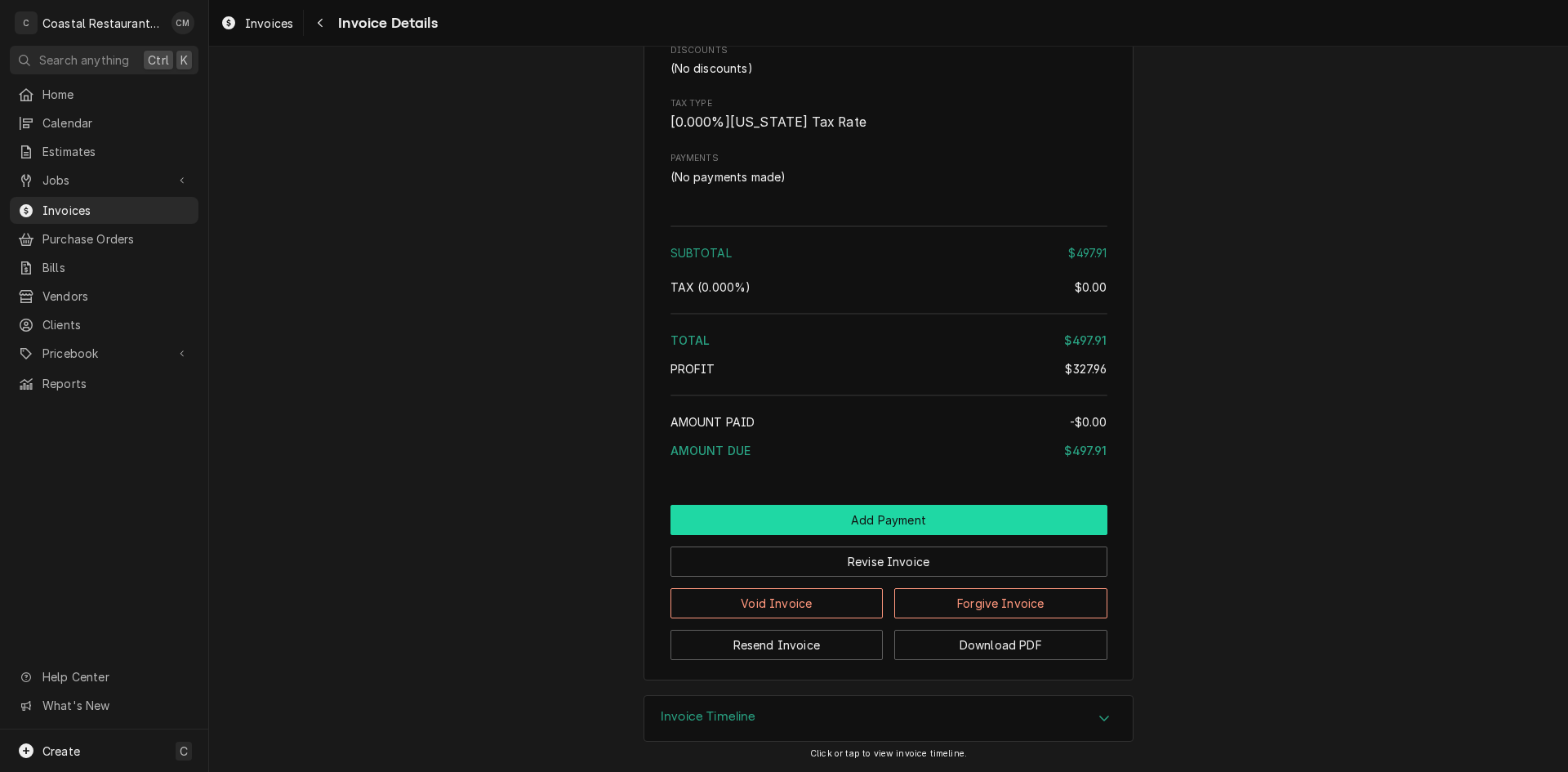
click at [858, 510] on button "Add Payment" at bounding box center [888, 520] width 437 height 30
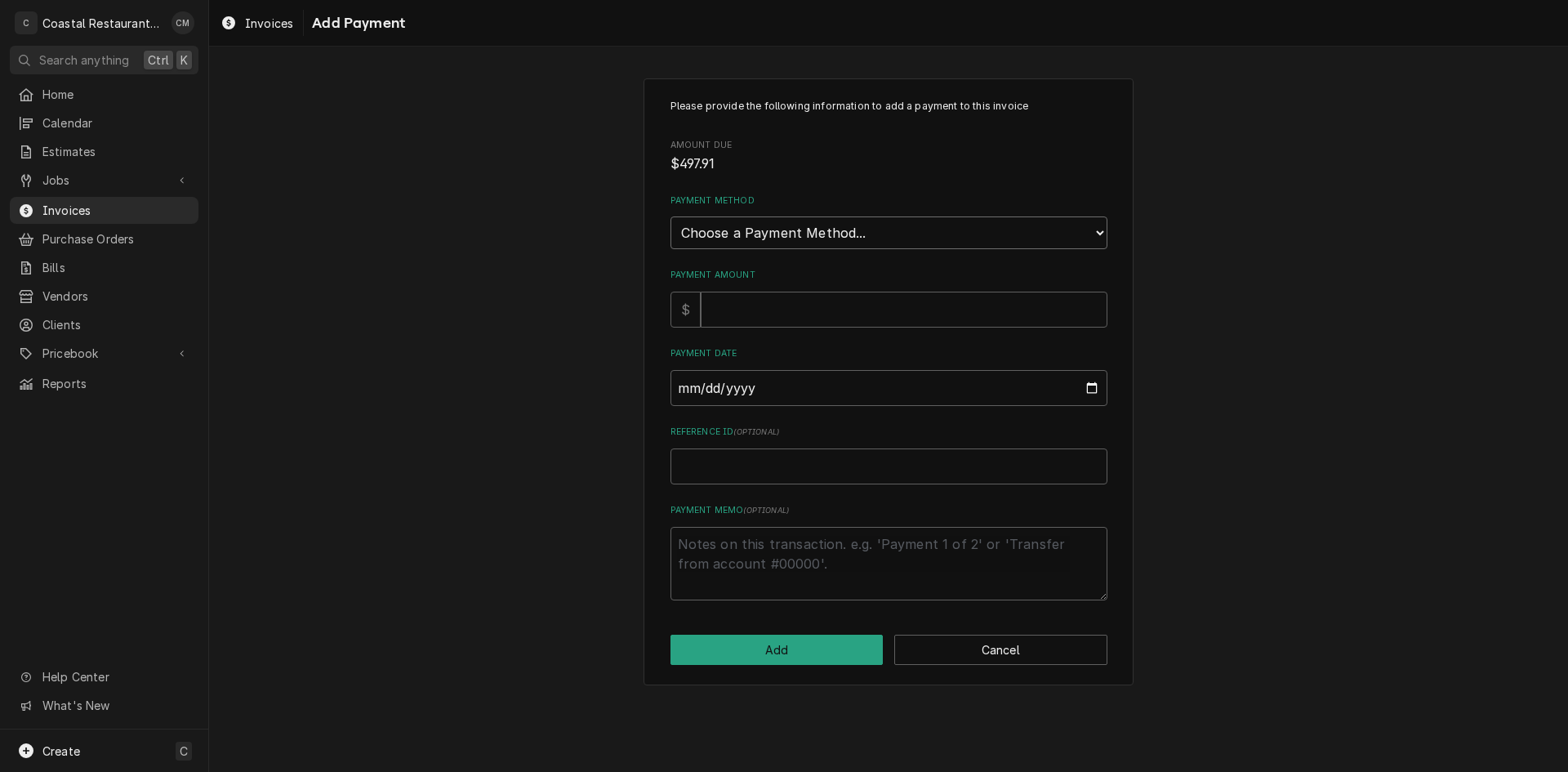
click at [831, 240] on select "Choose a Payment Method... Cash Check Credit/Debit Card ACH/eCheck Other" at bounding box center [888, 233] width 437 height 32
select select "2"
click at [670, 217] on select "Choose a Payment Method... Cash Check Credit/Debit Card ACH/eCheck Other" at bounding box center [888, 233] width 437 height 32
click at [761, 309] on input "Payment Amount" at bounding box center [904, 310] width 407 height 36
type textarea "x"
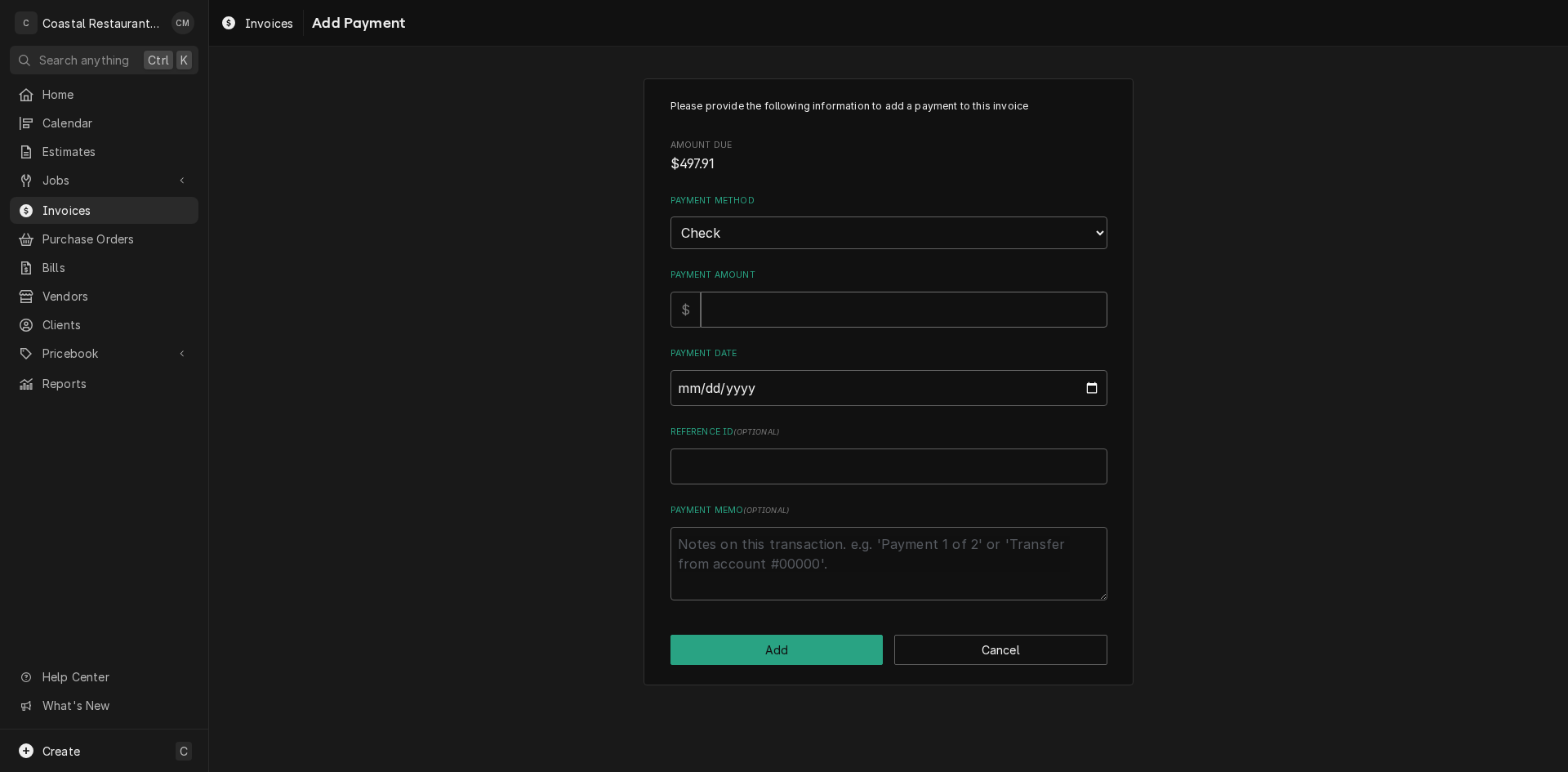
type input "4"
type textarea "x"
type input "49"
type textarea "x"
type input "497"
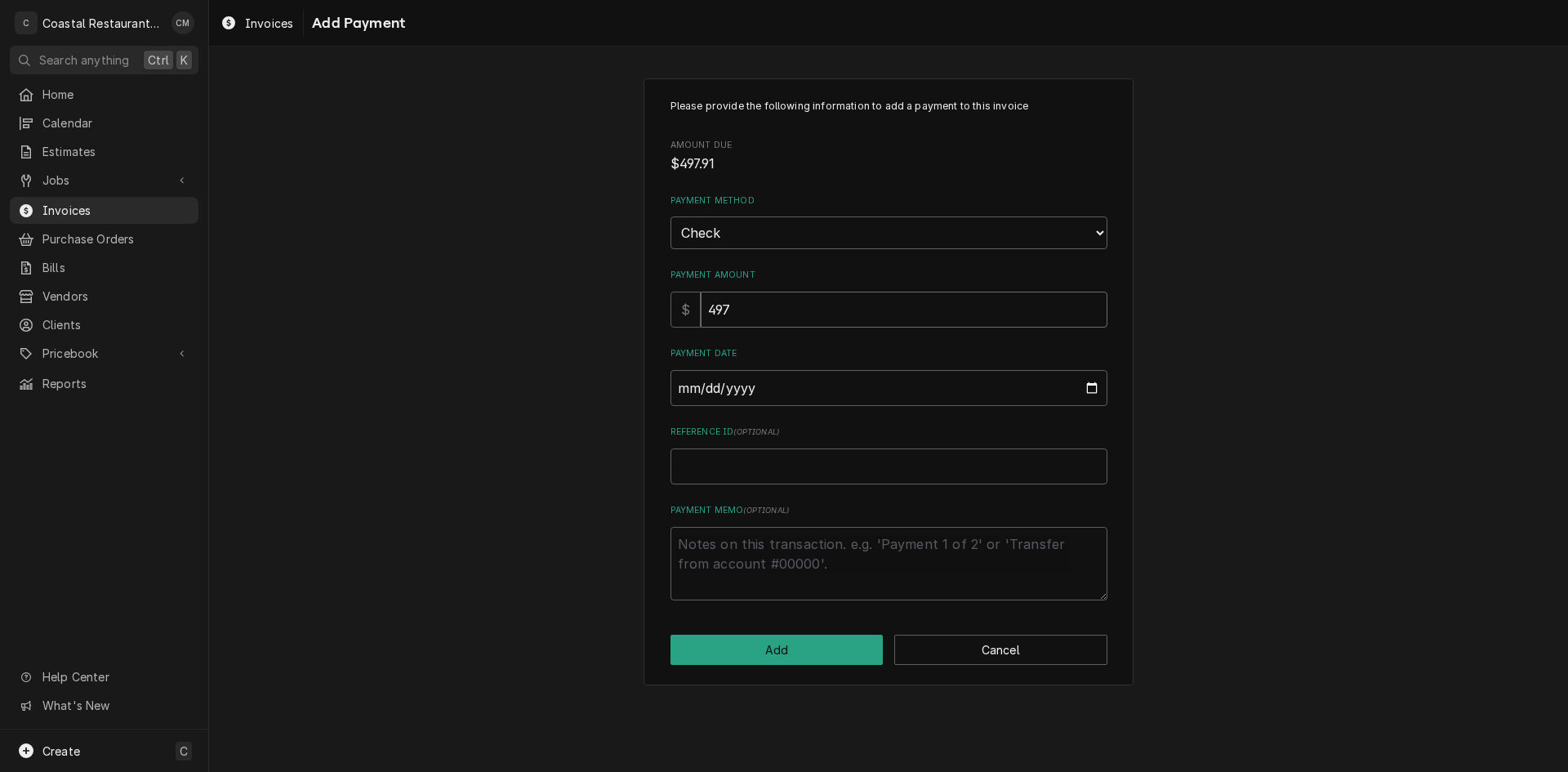
type textarea "x"
type input "497.9"
type textarea "x"
type input "497.91"
type input "0005-09-12"
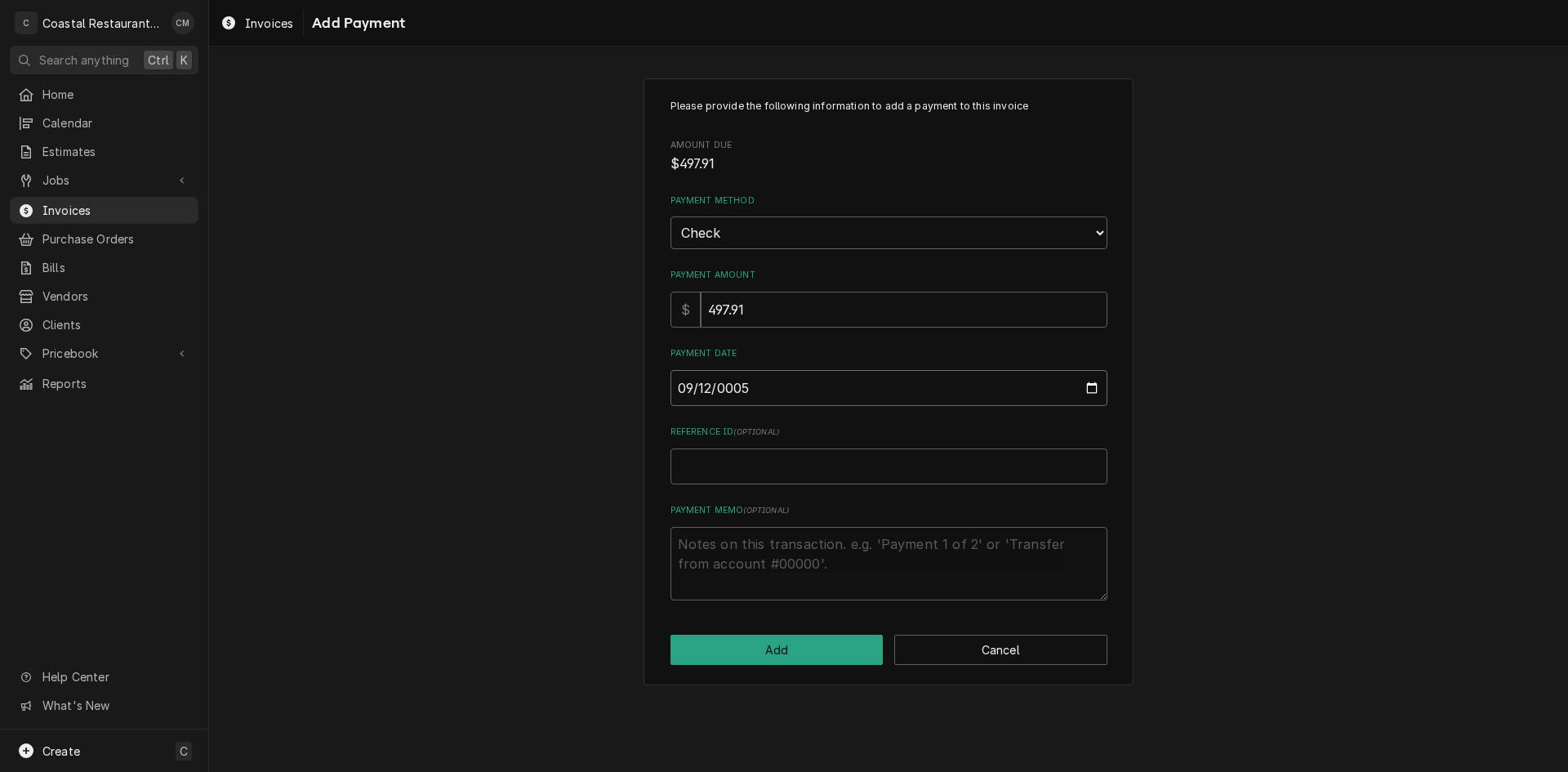
type textarea "x"
type input "0002-09-12"
type textarea "x"
type input "0020-09-12"
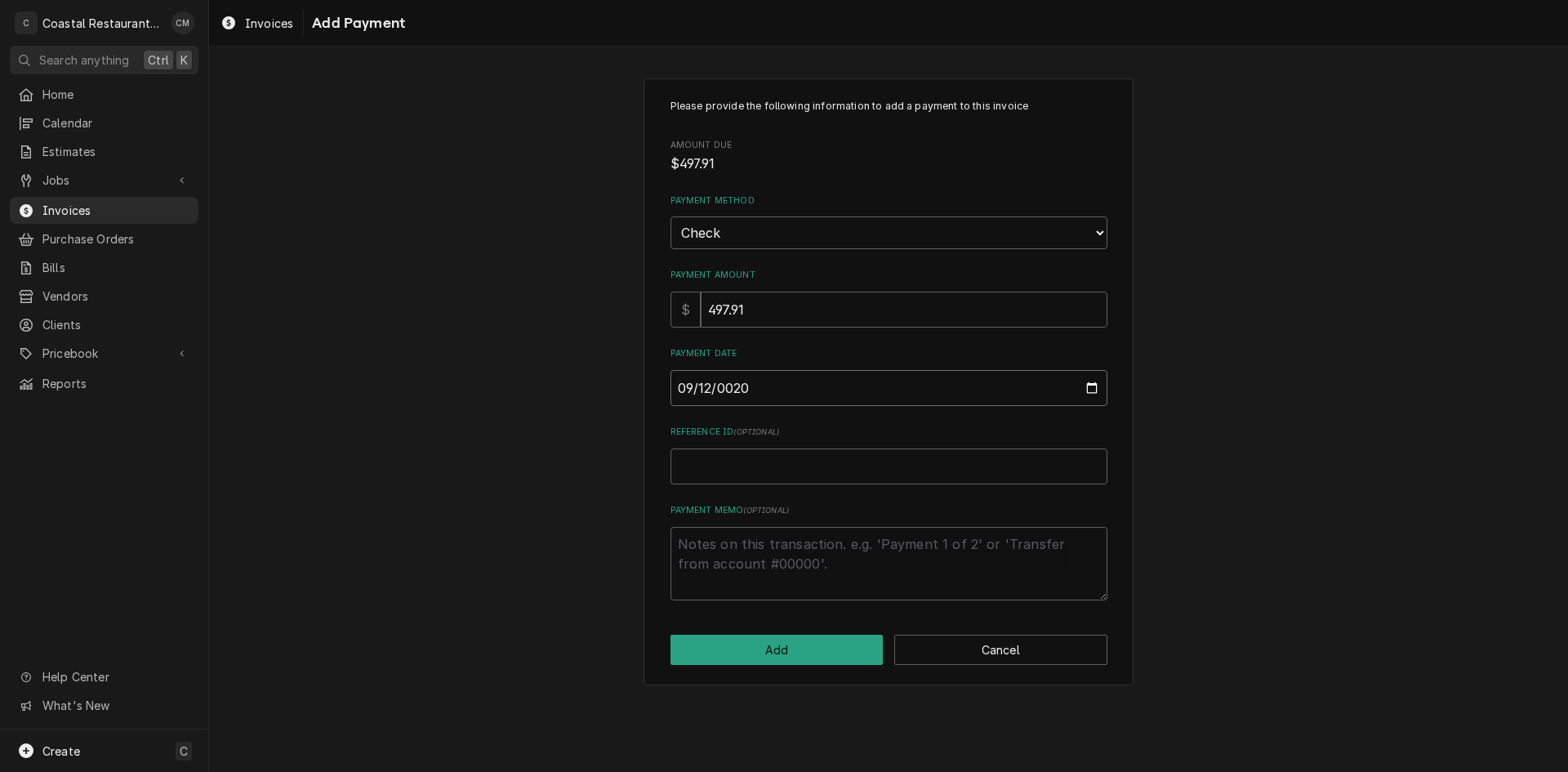
type textarea "x"
type input "0202-09-12"
type textarea "x"
type input "[DATE]"
type textarea "x"
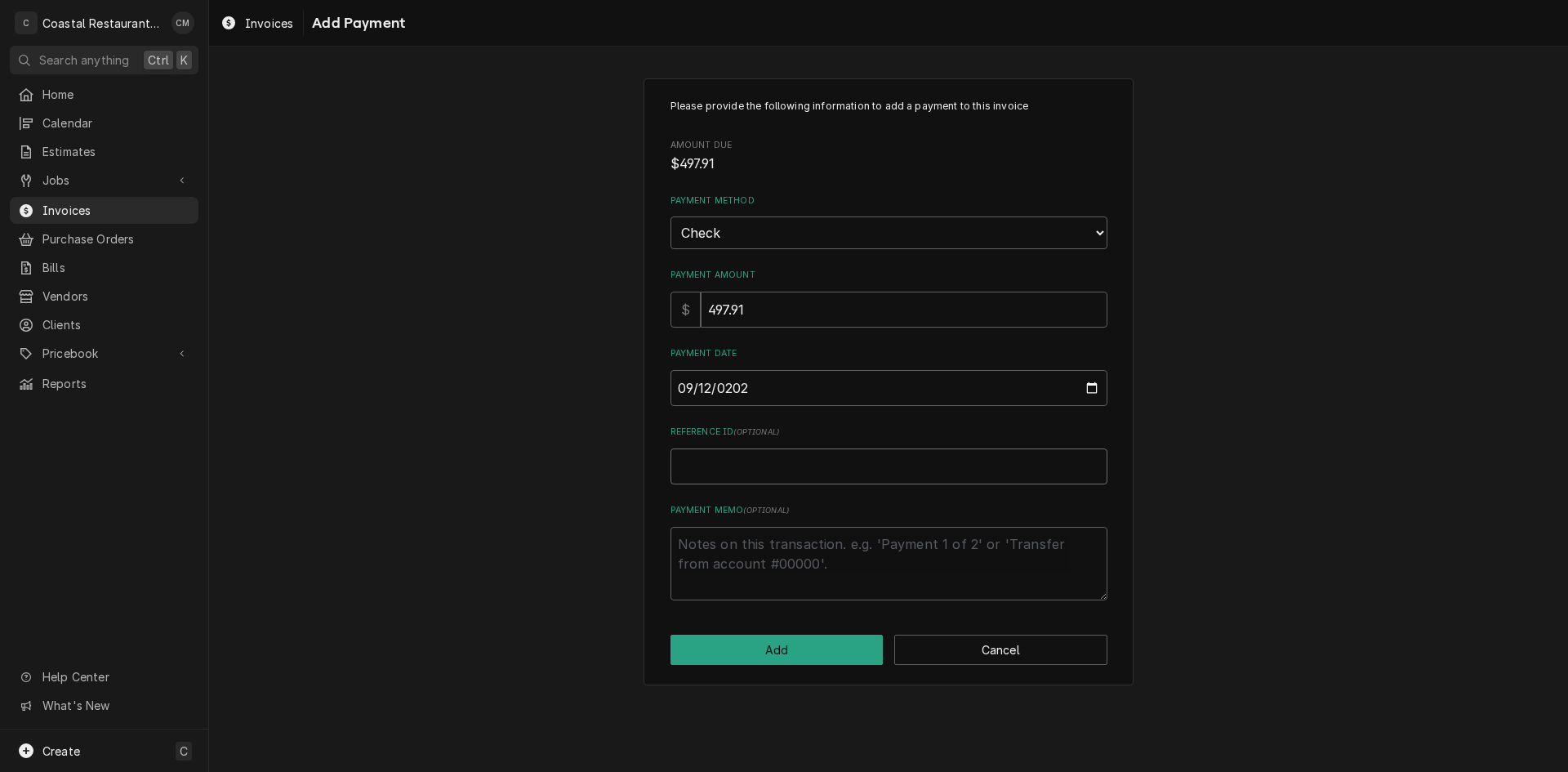
type input "3"
type textarea "x"
type input "35"
type textarea "x"
type input "353"
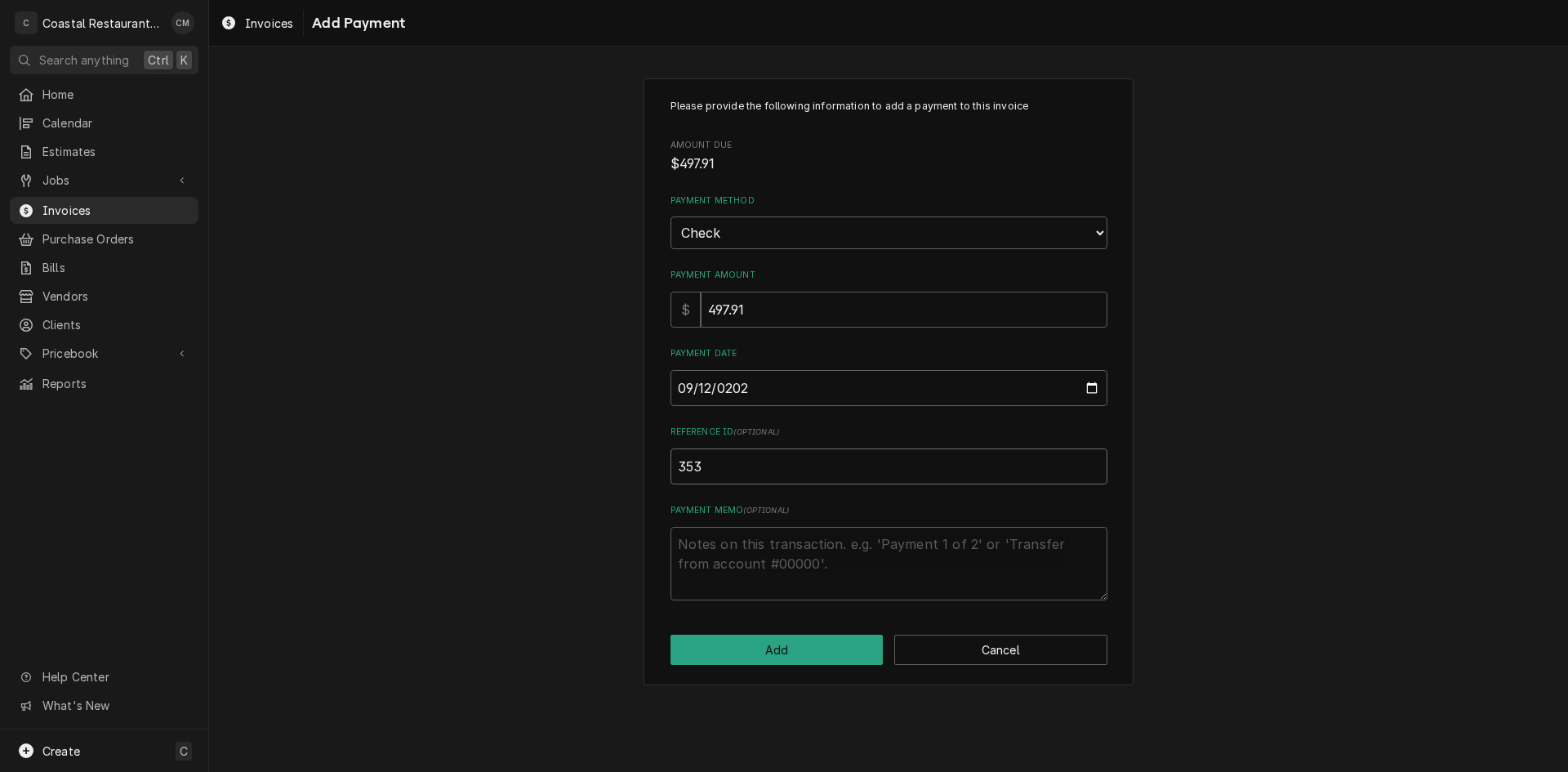
type textarea "x"
type input "3536"
click button "Add" at bounding box center [776, 650] width 214 height 30
type textarea "x"
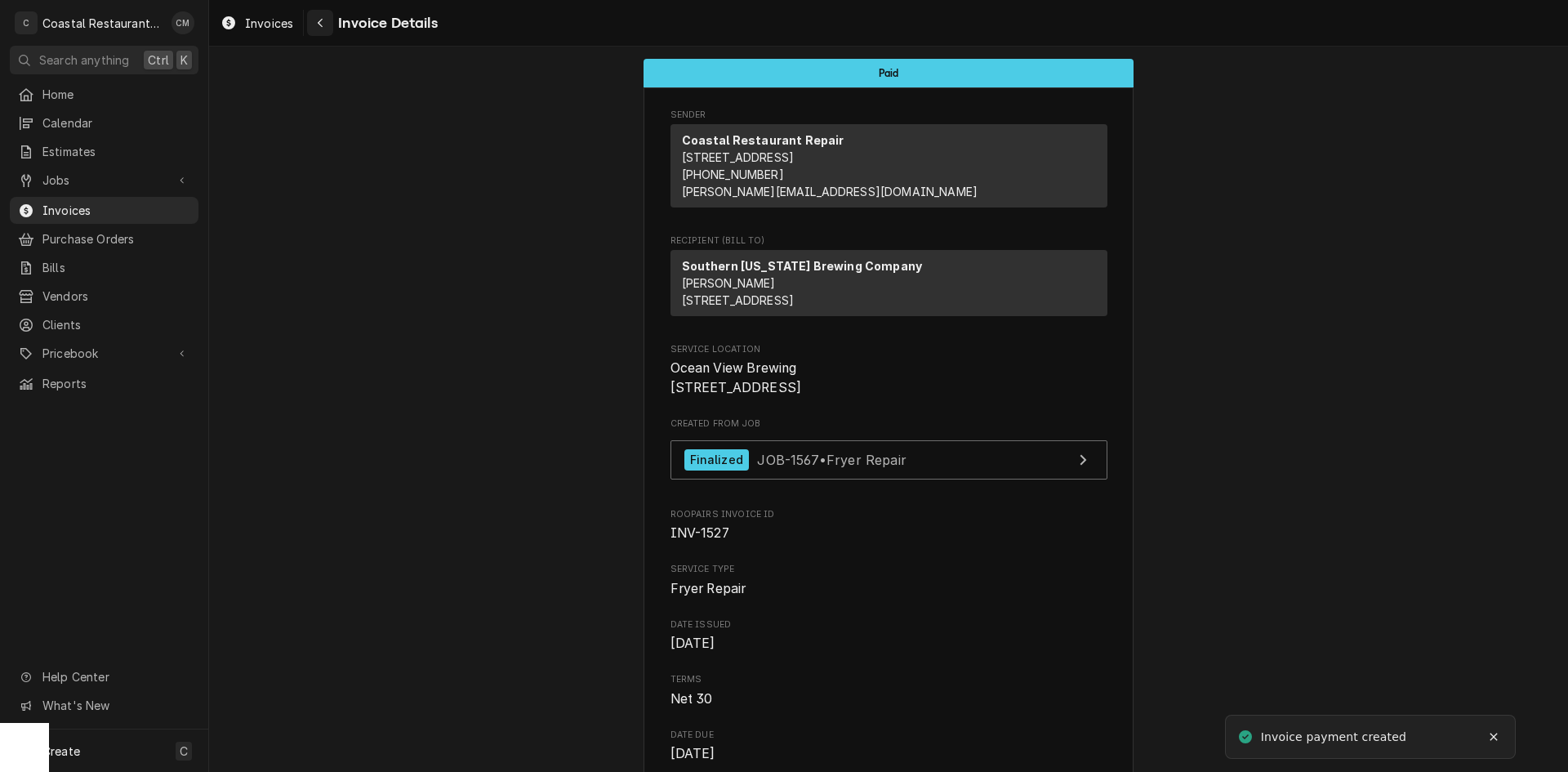
click at [313, 27] on div "Navigate back" at bounding box center [320, 22] width 16 height 16
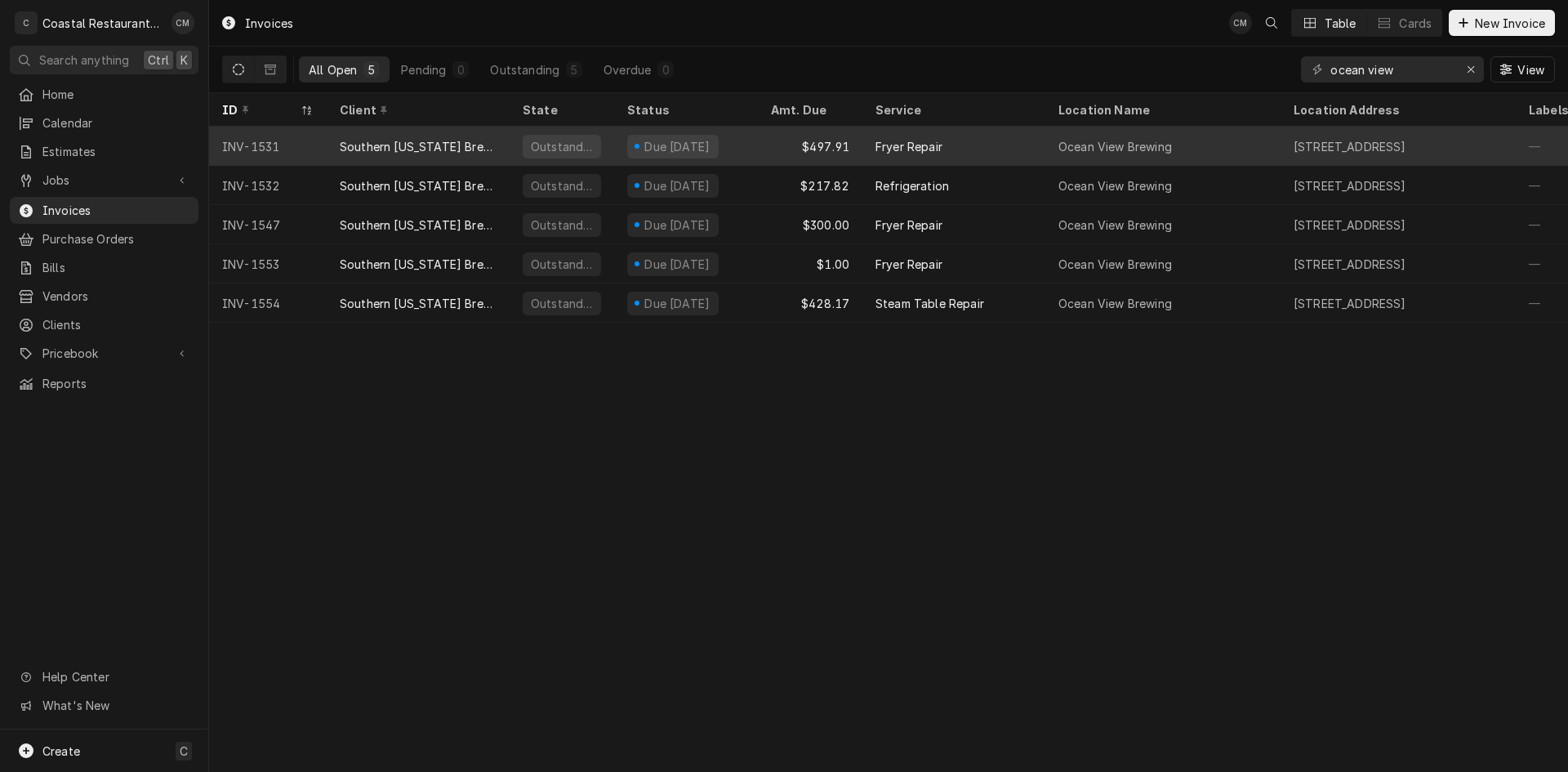
click at [488, 152] on div "Southern [US_STATE] Brewing Company" at bounding box center [418, 145] width 183 height 39
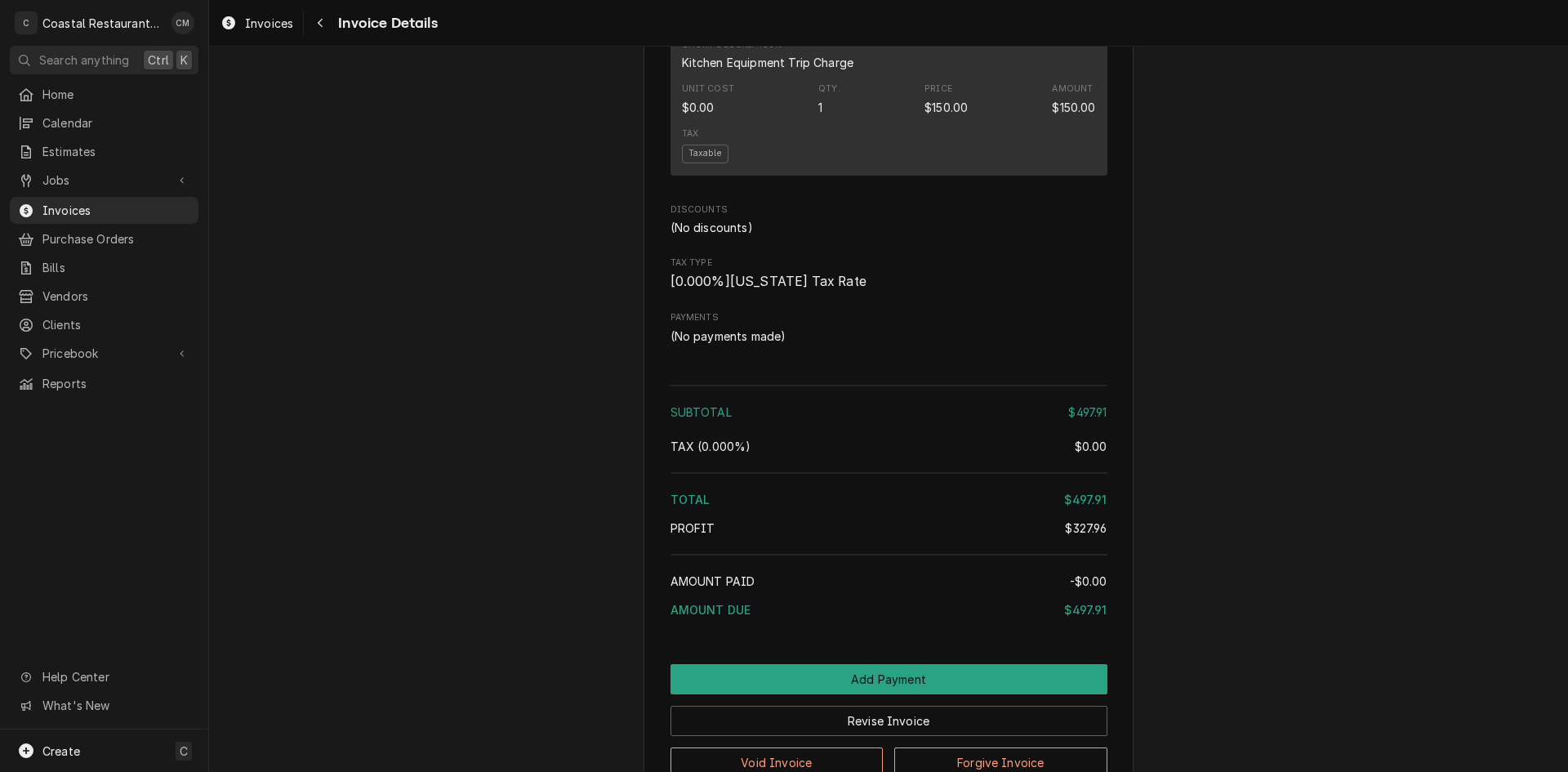
scroll to position [1765, 0]
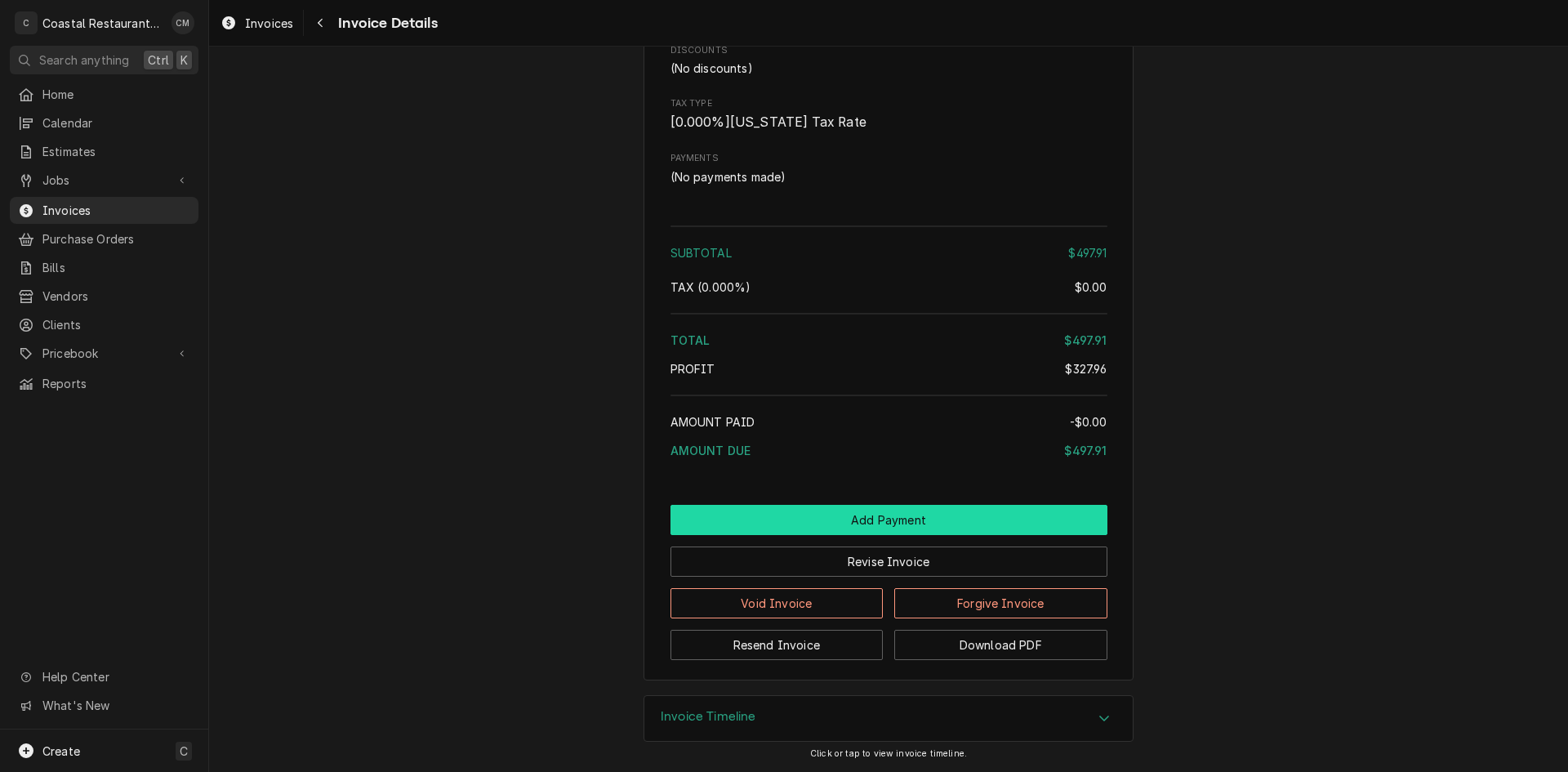
click at [804, 512] on button "Add Payment" at bounding box center [888, 520] width 437 height 30
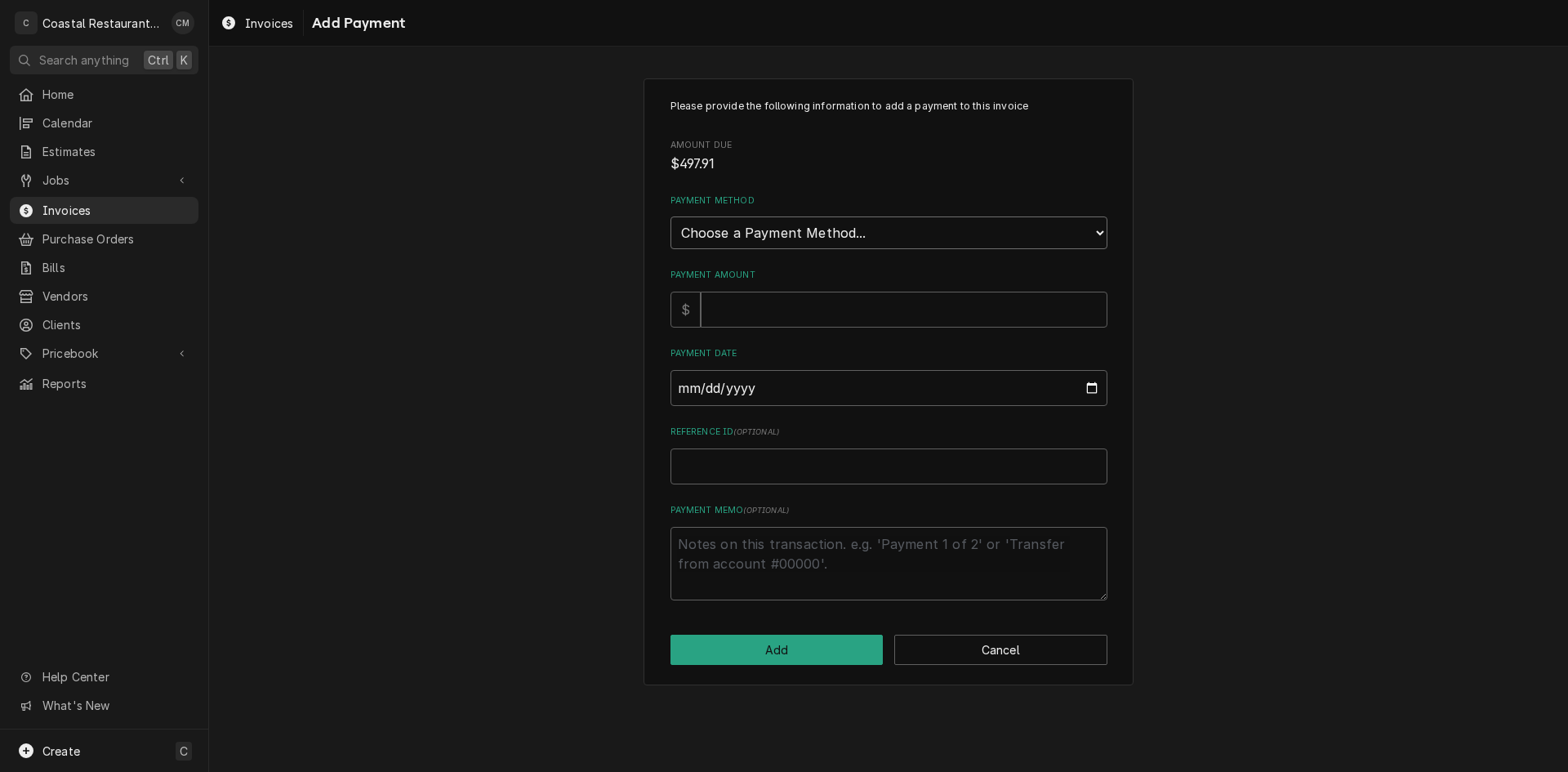
drag, startPoint x: 769, startPoint y: 237, endPoint x: 769, endPoint y: 248, distance: 11.0
click at [769, 237] on select "Choose a Payment Method... Cash Check Credit/Debit Card ACH/eCheck Other" at bounding box center [888, 233] width 437 height 32
select select "2"
click at [670, 217] on select "Choose a Payment Method... Cash Check Credit/Debit Card ACH/eCheck Other" at bounding box center [888, 233] width 437 height 32
click at [764, 310] on input "Payment Amount" at bounding box center [904, 310] width 407 height 36
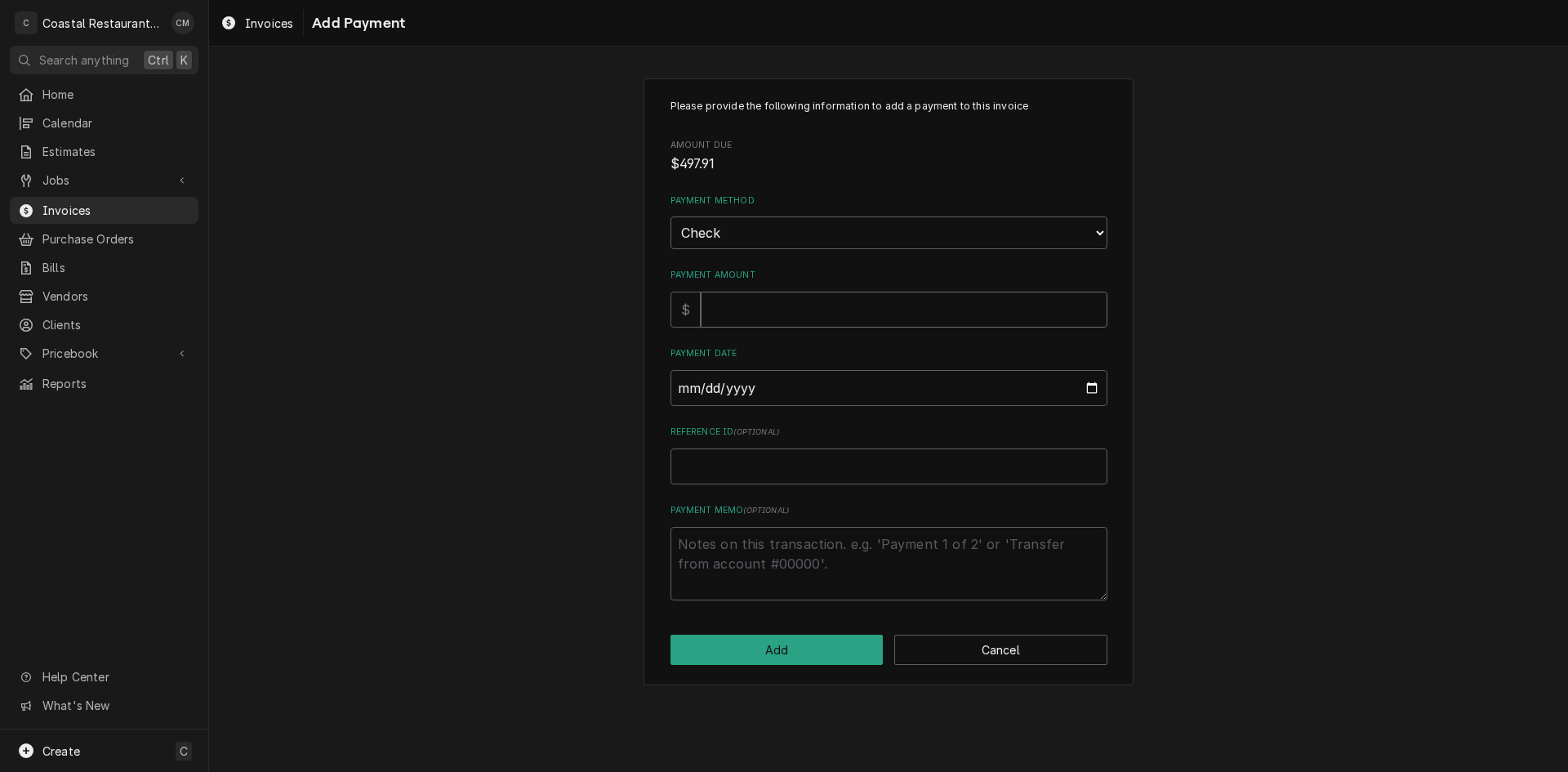
type textarea "x"
type input "4"
type textarea "x"
type input "49"
type textarea "x"
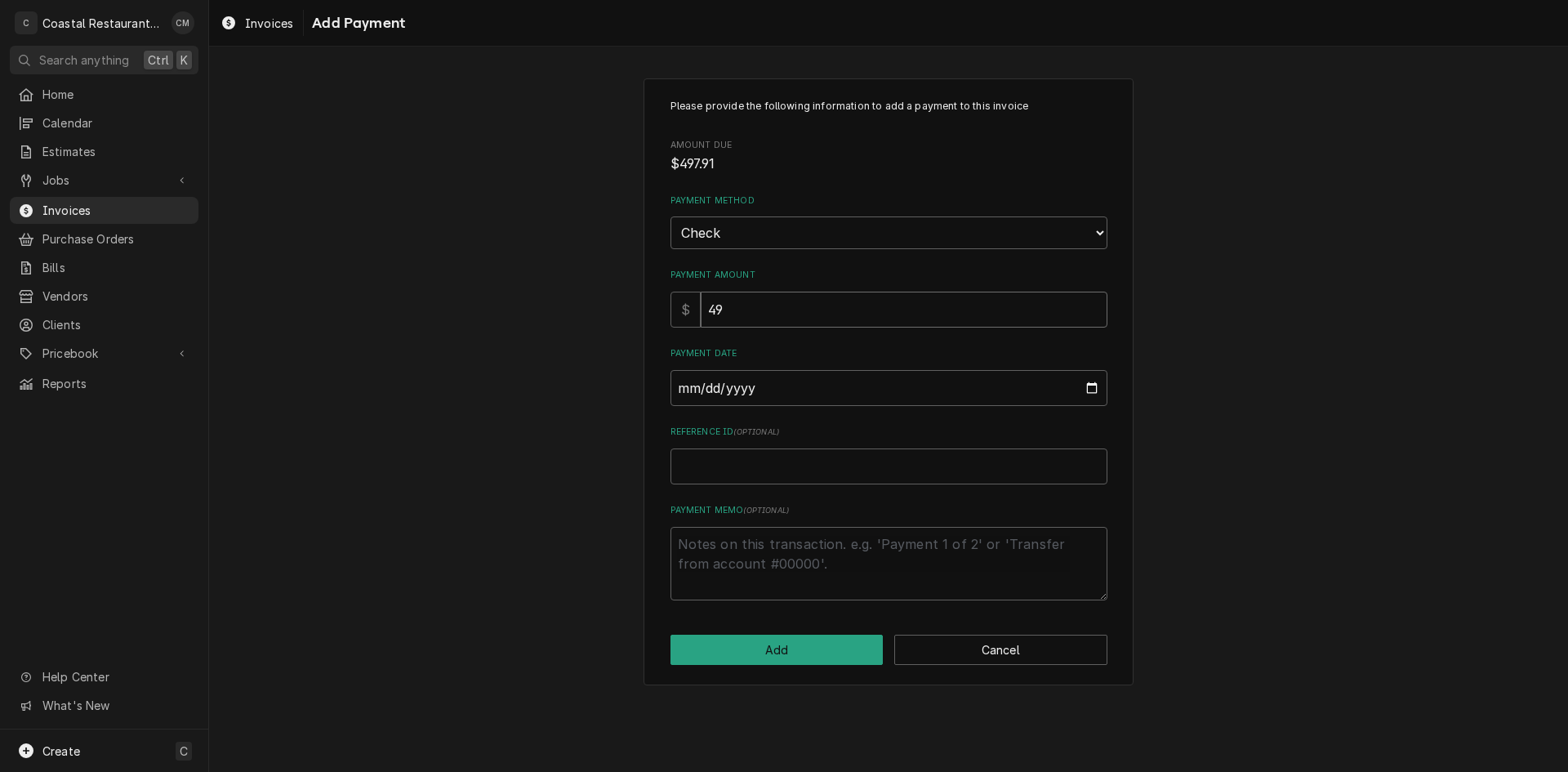
type input "497"
type textarea "x"
type input "497.9"
type textarea "x"
type input "497.91"
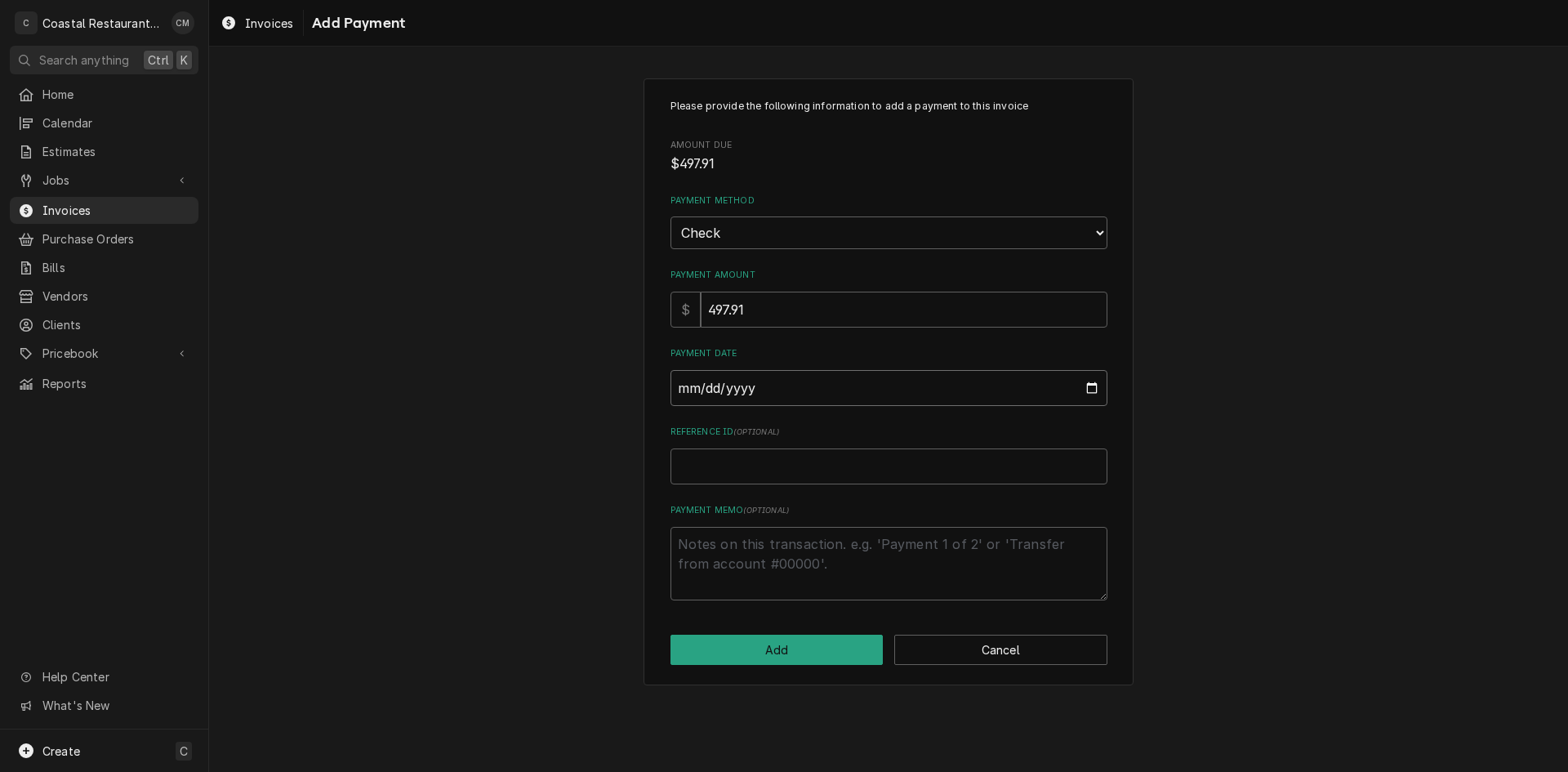
type input "0002-09-12"
type textarea "x"
type input "0020-09-12"
type textarea "x"
type input "0202-09-12"
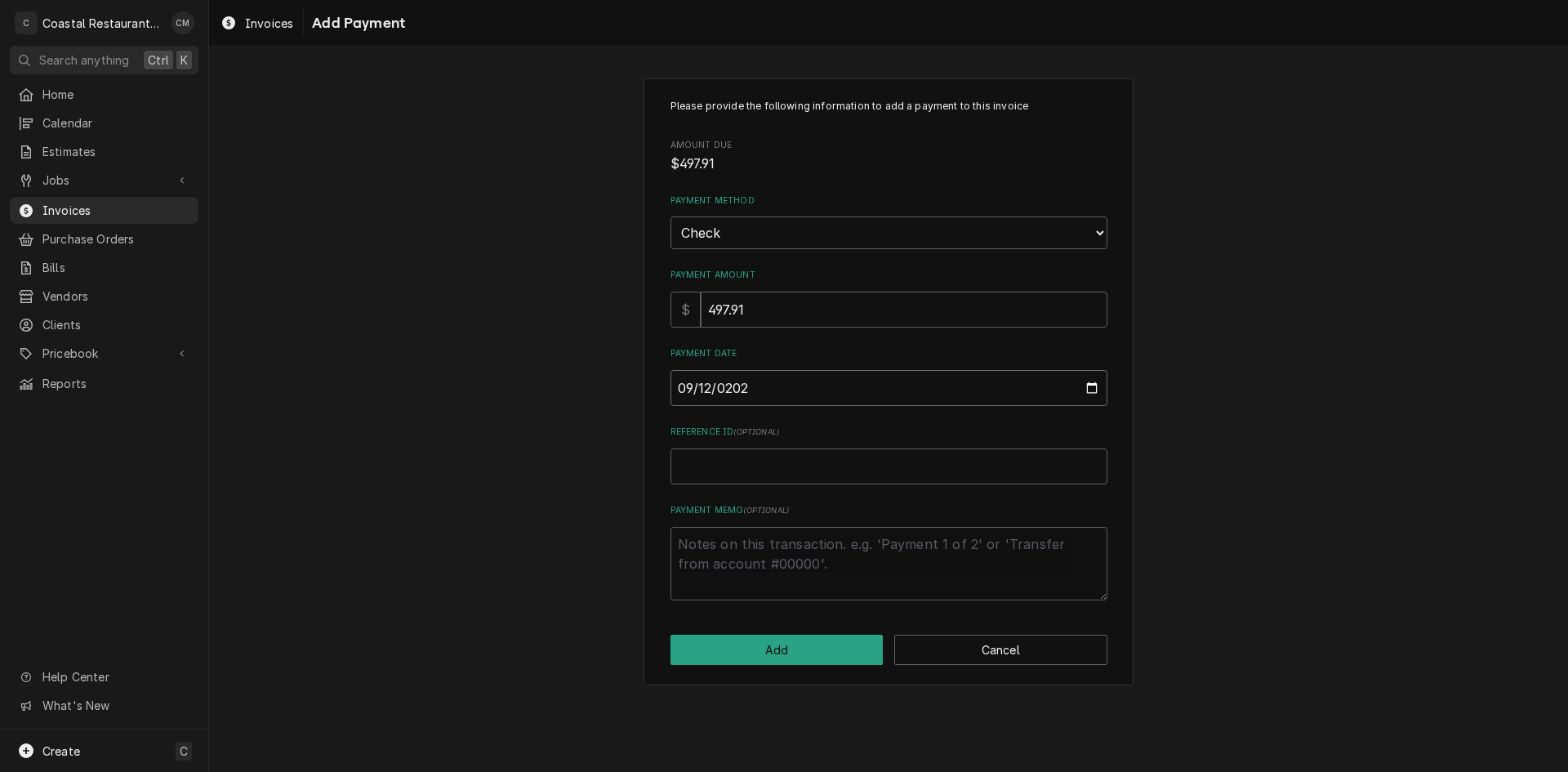
type textarea "x"
type input "2025-09-12"
type textarea "x"
type input "3"
type textarea "x"
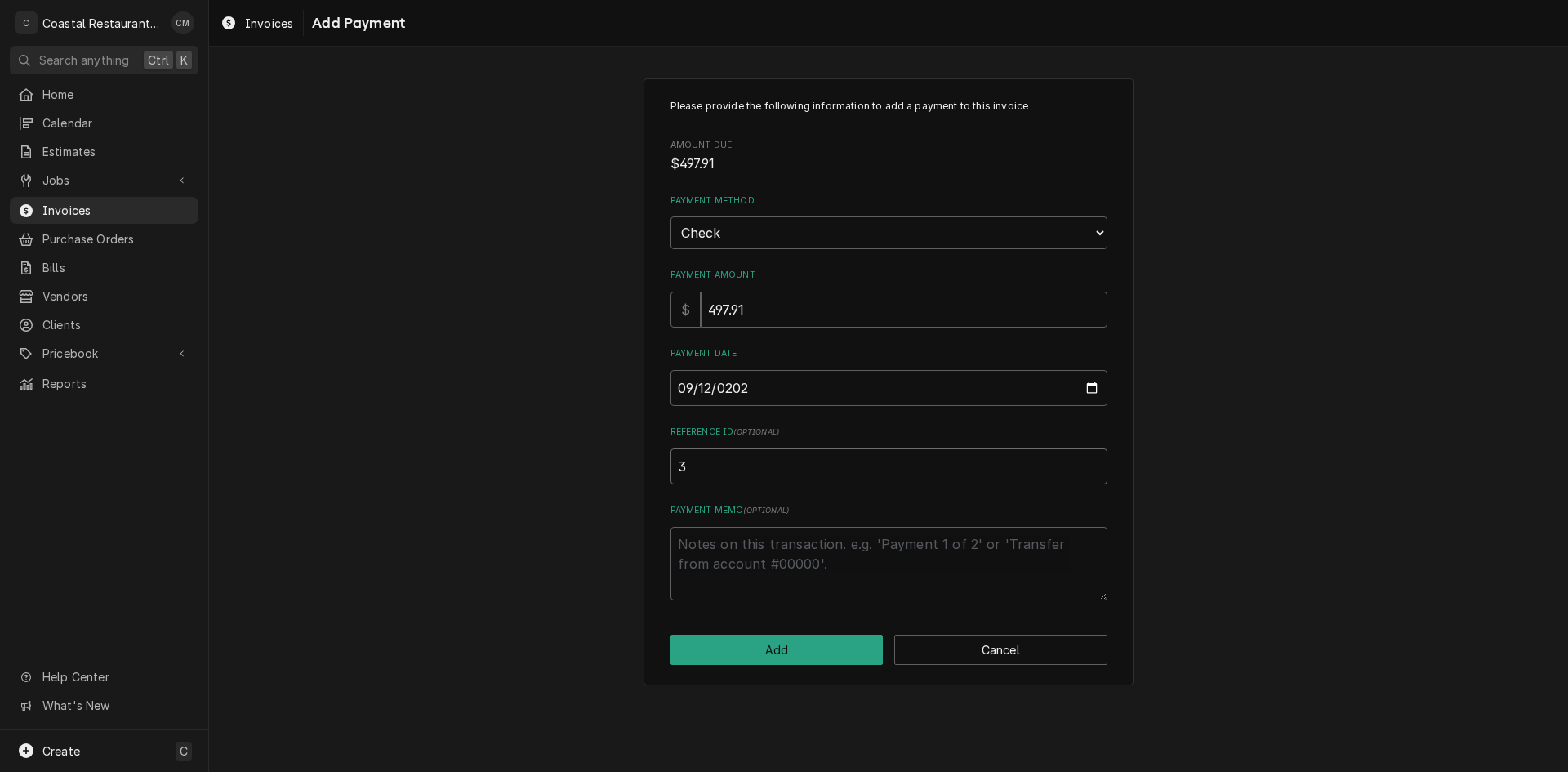
type input "35"
type textarea "x"
type input "353"
type textarea "x"
type input "3536"
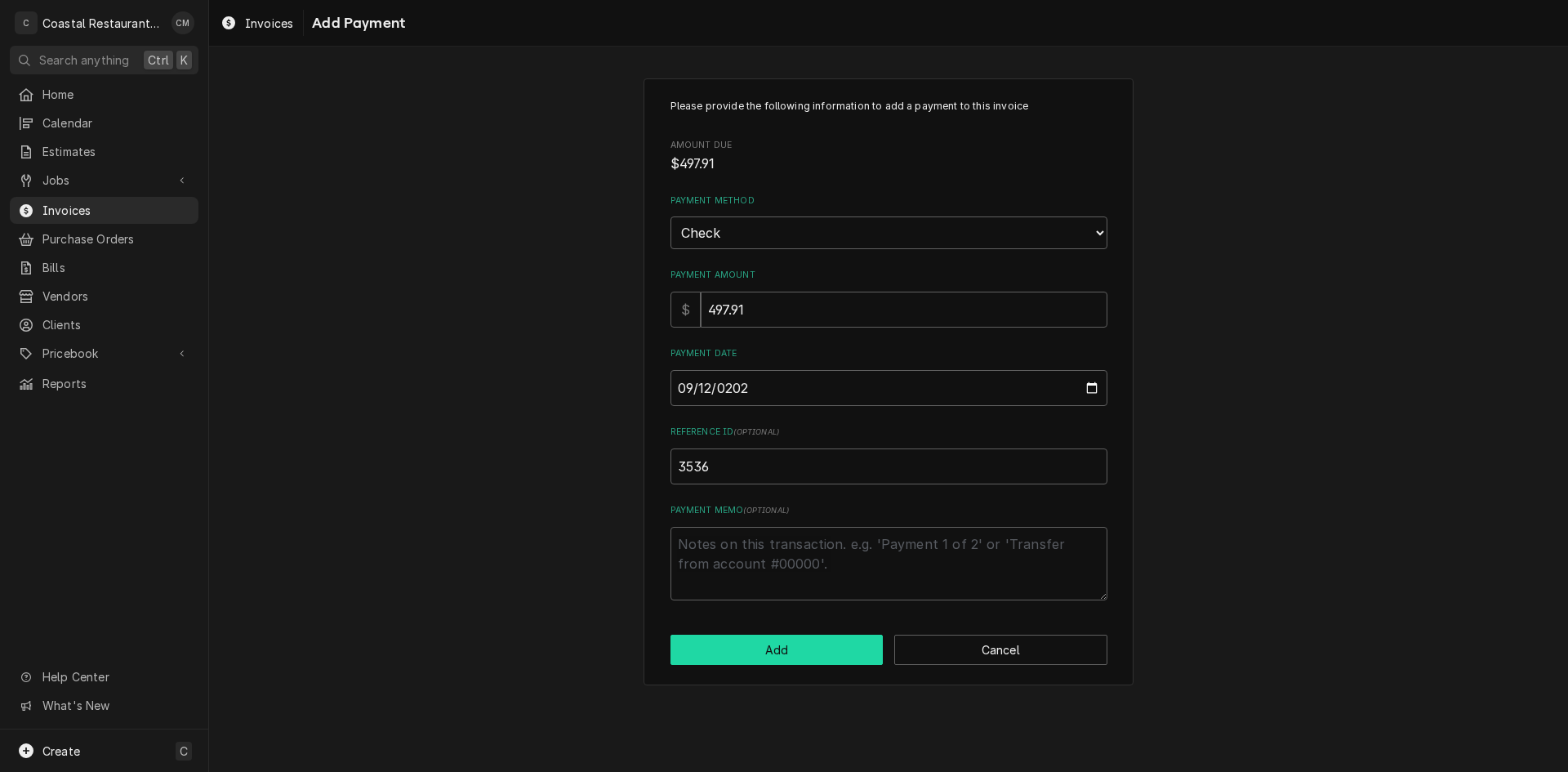
click button "Add" at bounding box center [776, 650] width 214 height 30
type textarea "x"
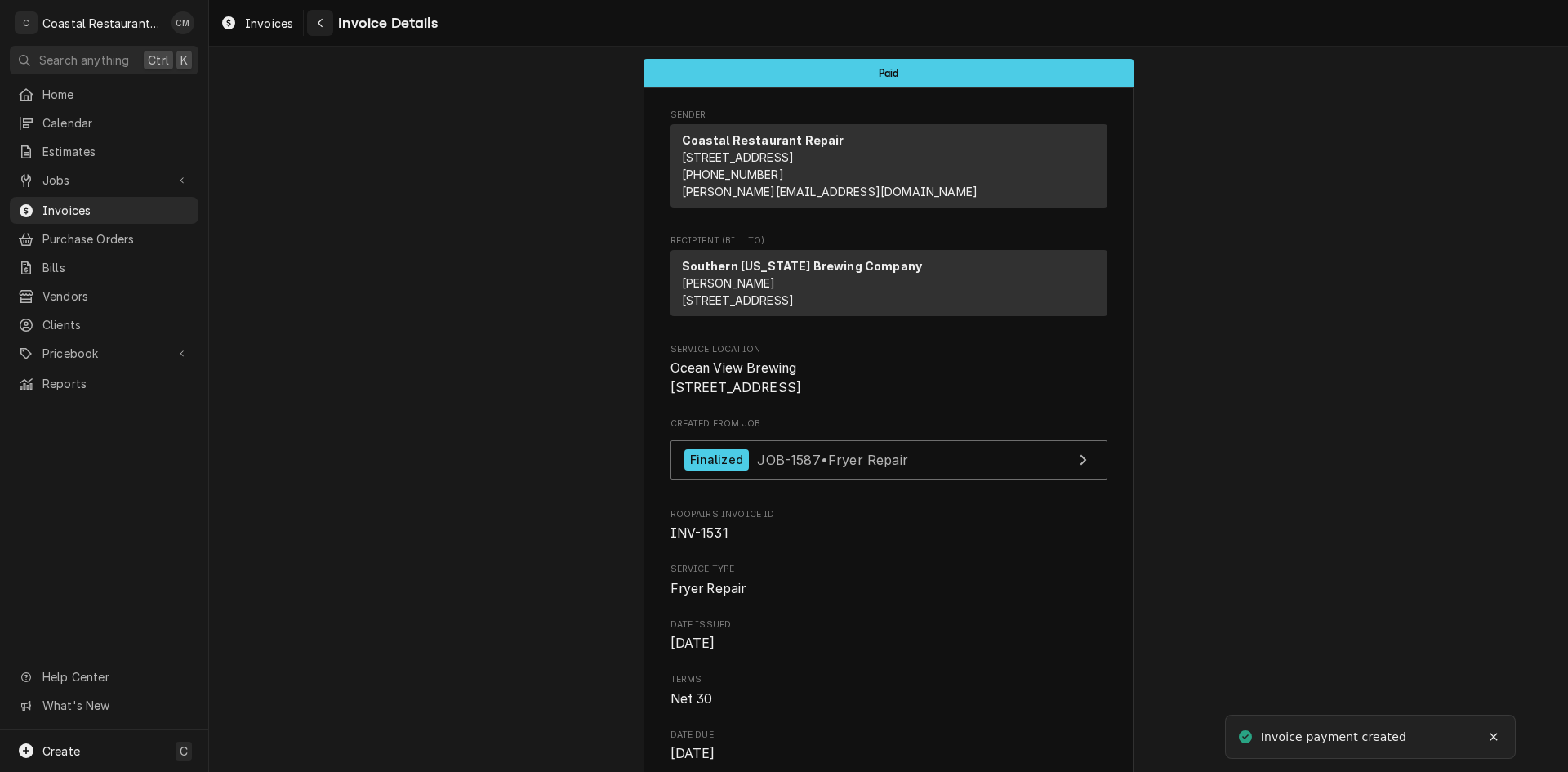
click at [325, 22] on div "Navigate back" at bounding box center [320, 22] width 16 height 16
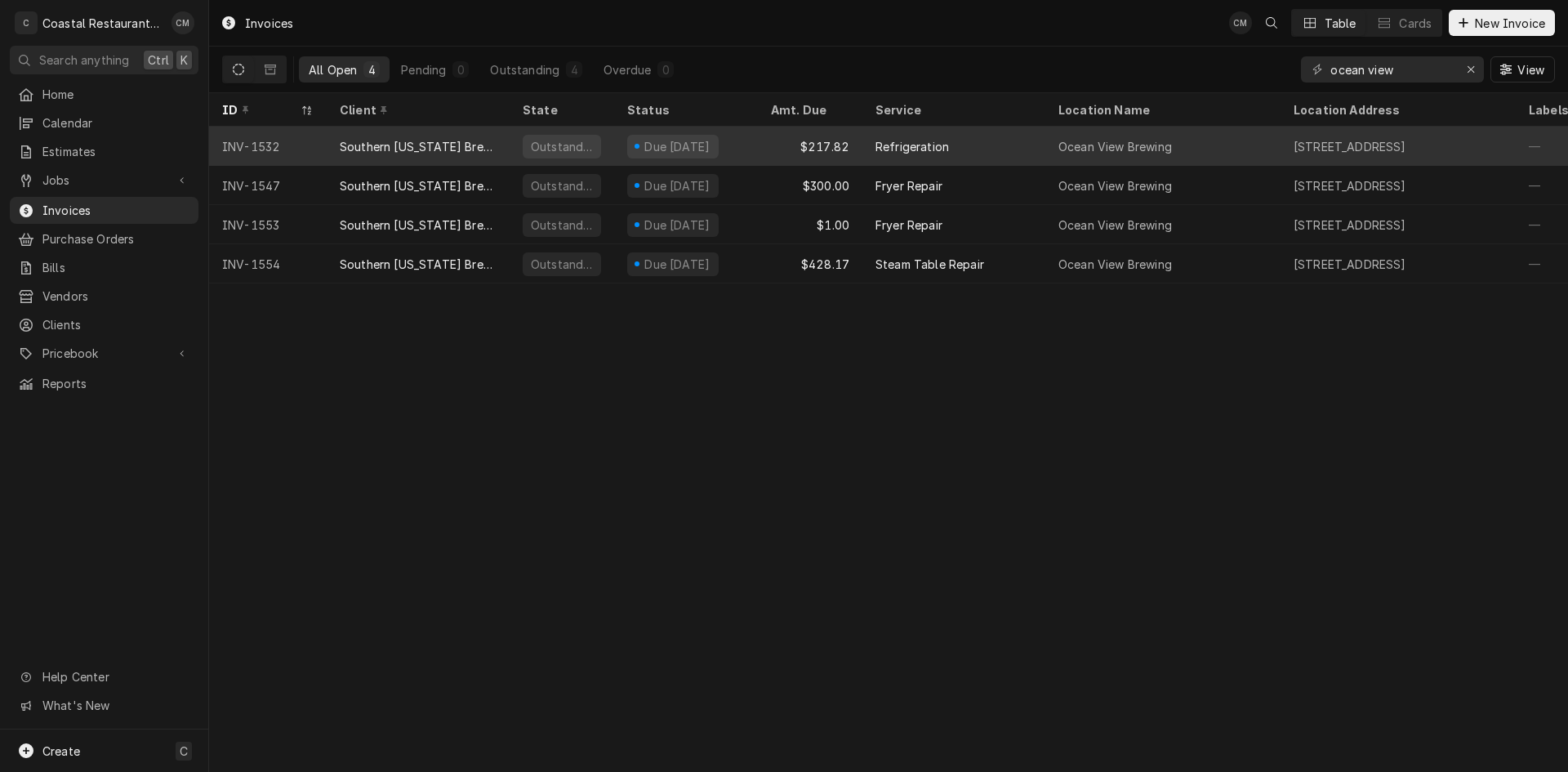
click at [612, 145] on div "Outstanding" at bounding box center [562, 145] width 104 height 39
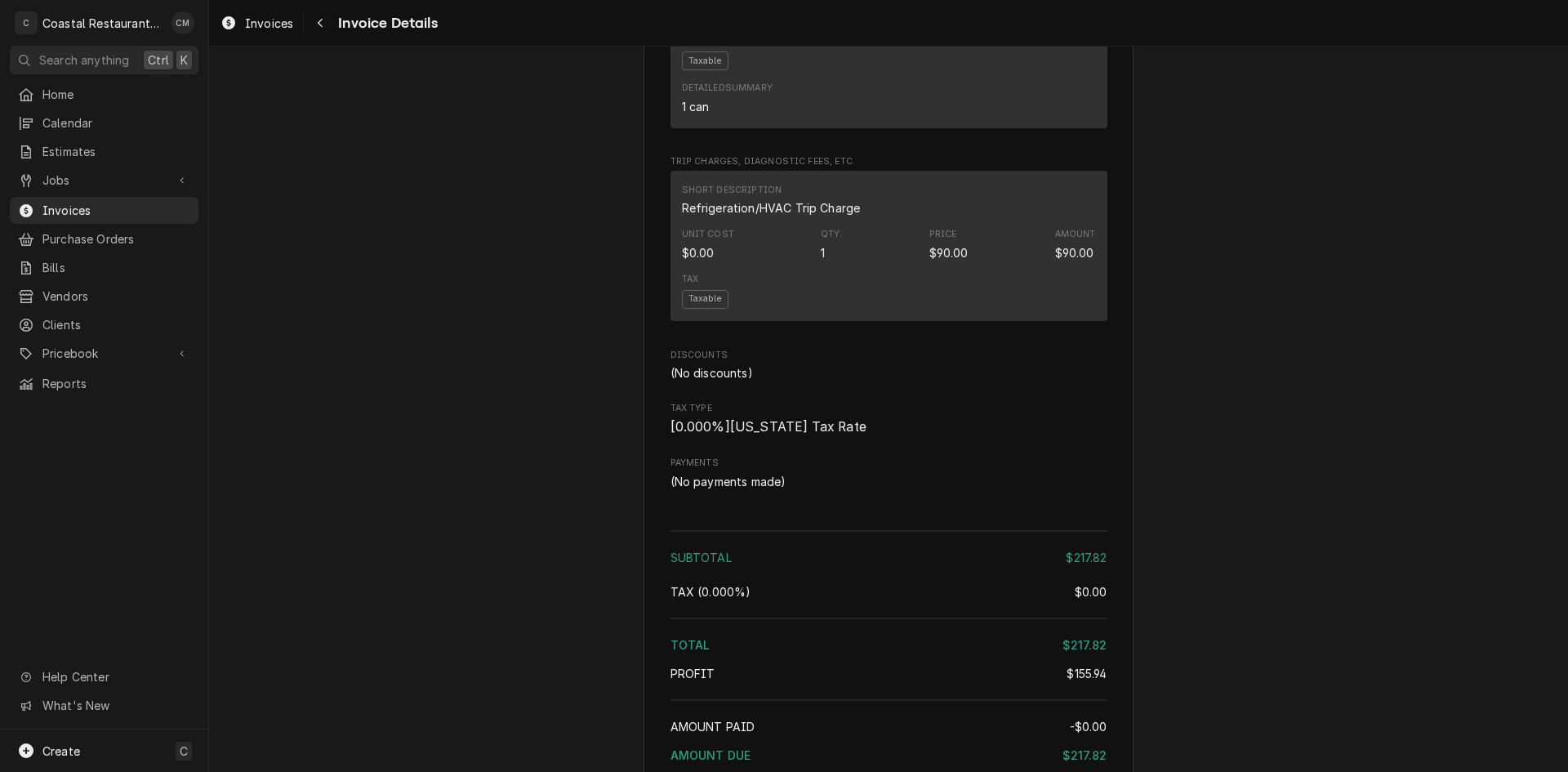
scroll to position [1716, 0]
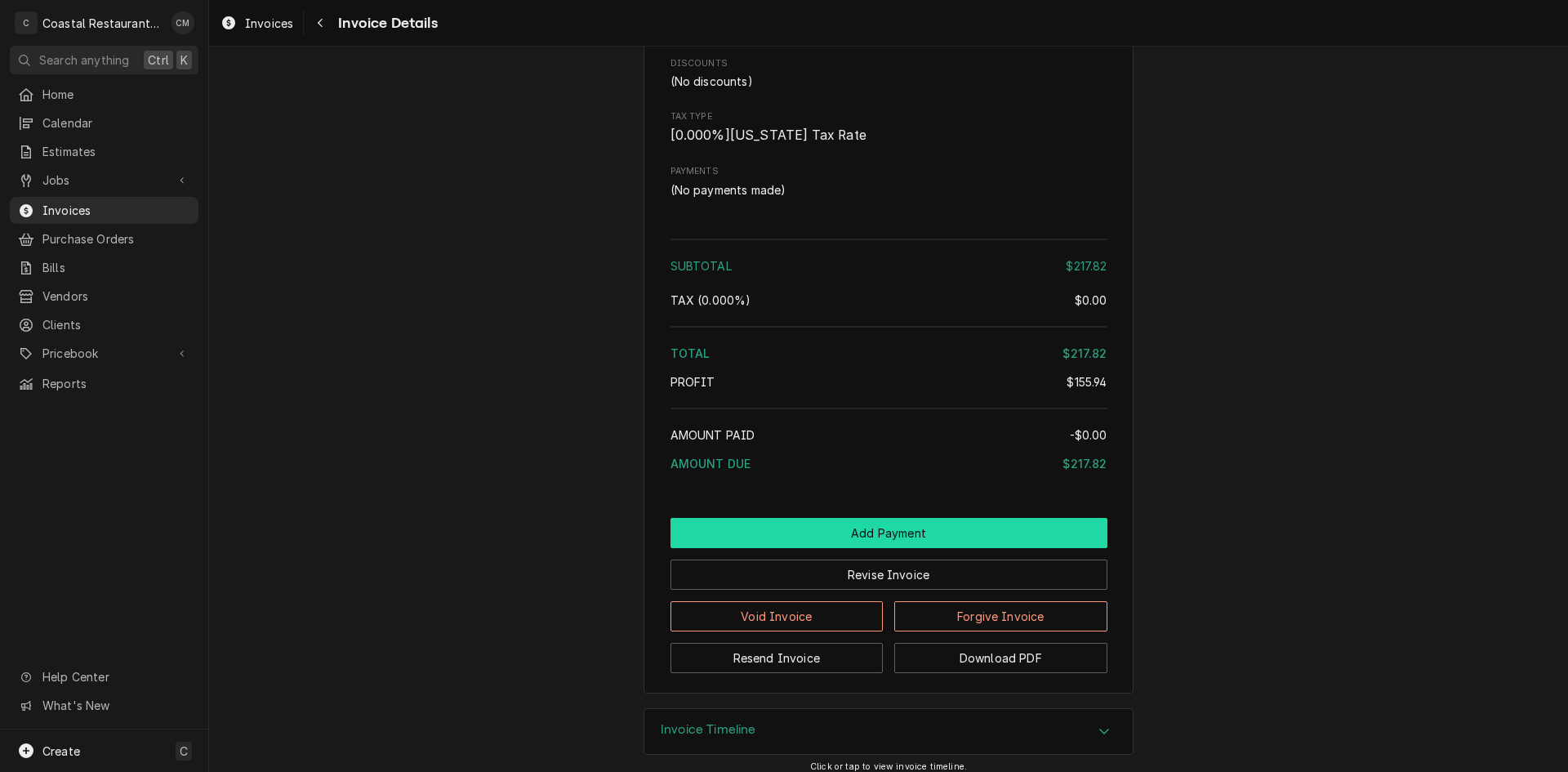
click at [811, 548] on button "Add Payment" at bounding box center [888, 534] width 437 height 30
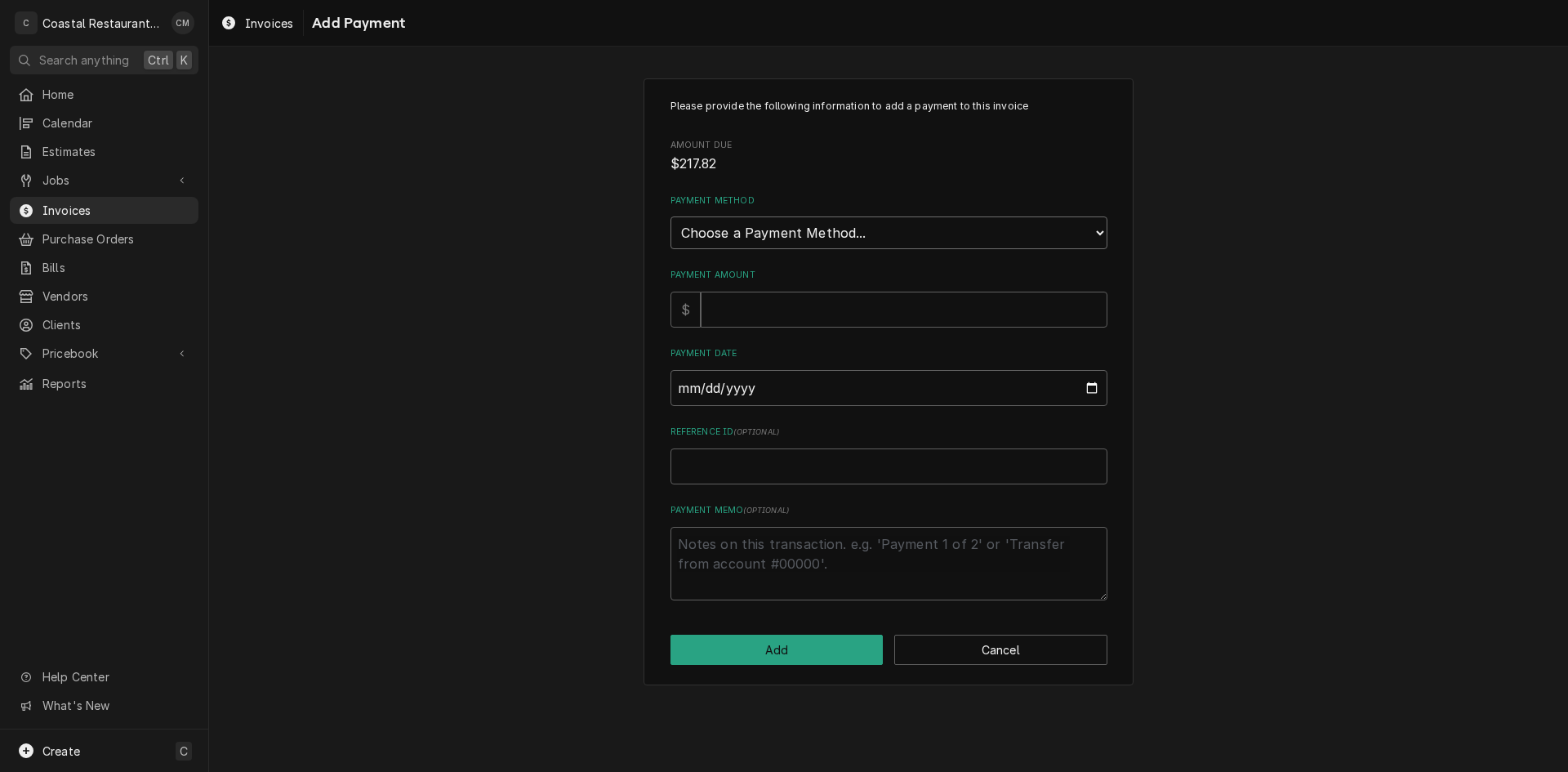
click at [785, 232] on select "Choose a Payment Method... Cash Check Credit/Debit Card ACH/eCheck Other" at bounding box center [888, 233] width 437 height 32
select select "2"
click at [670, 217] on select "Choose a Payment Method... Cash Check Credit/Debit Card ACH/eCheck Other" at bounding box center [888, 233] width 437 height 32
click at [769, 309] on input "Payment Amount" at bounding box center [904, 310] width 407 height 36
type textarea "x"
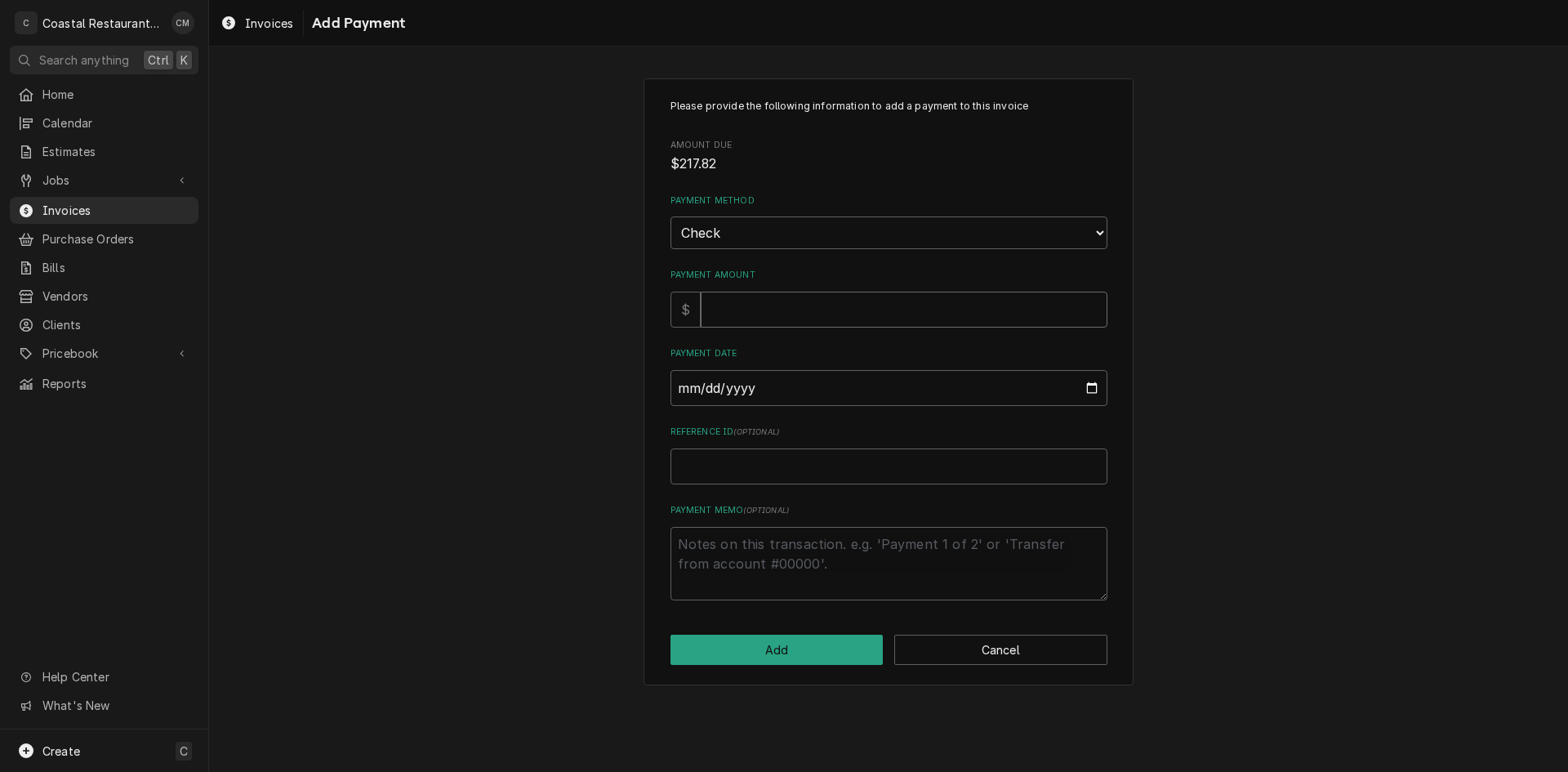
type input "2"
type textarea "x"
type input "21"
type textarea "x"
type input "217"
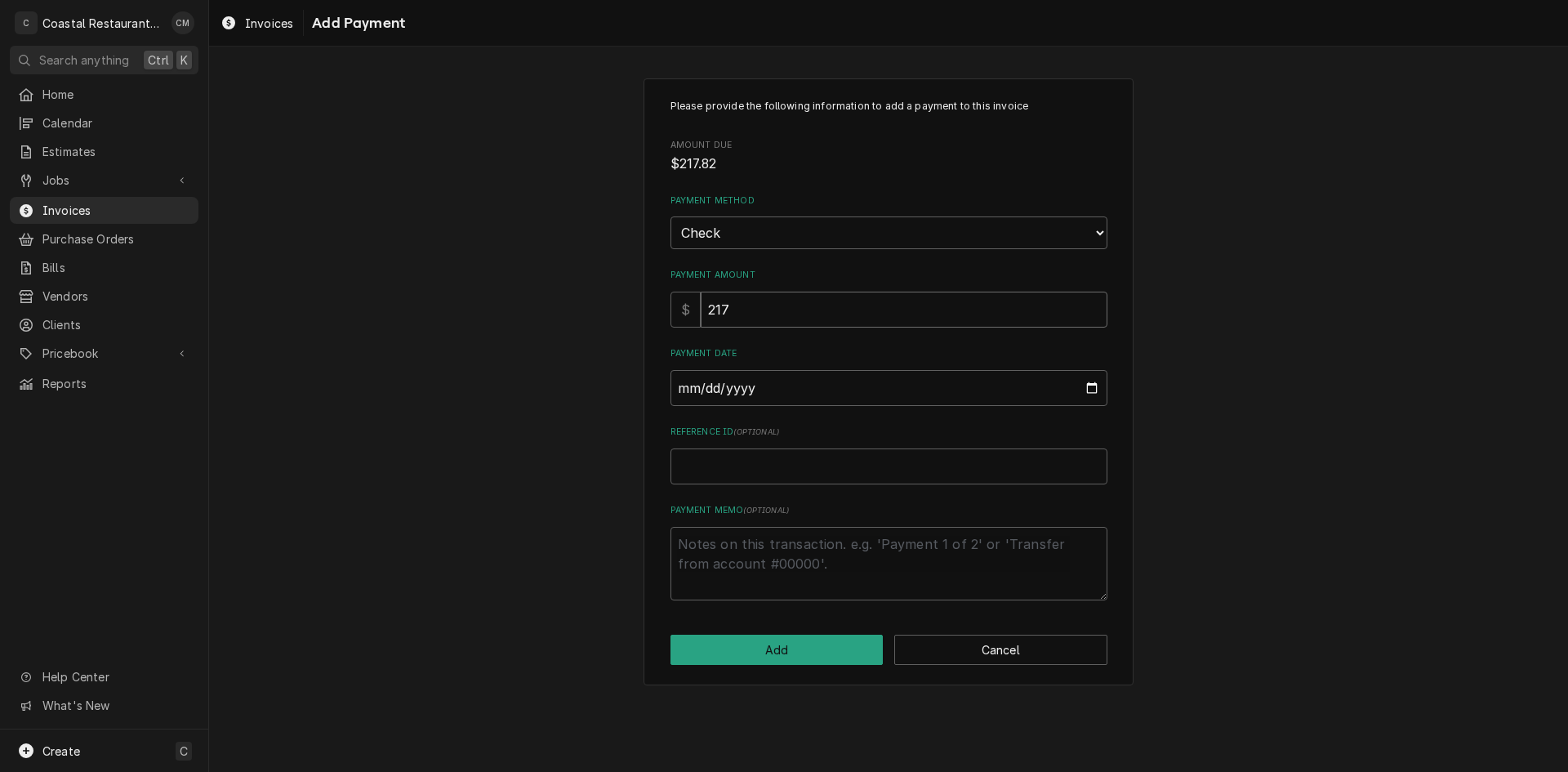
type textarea "x"
type input "217.8"
type textarea "x"
type input "217.82"
type input "0002-09-12"
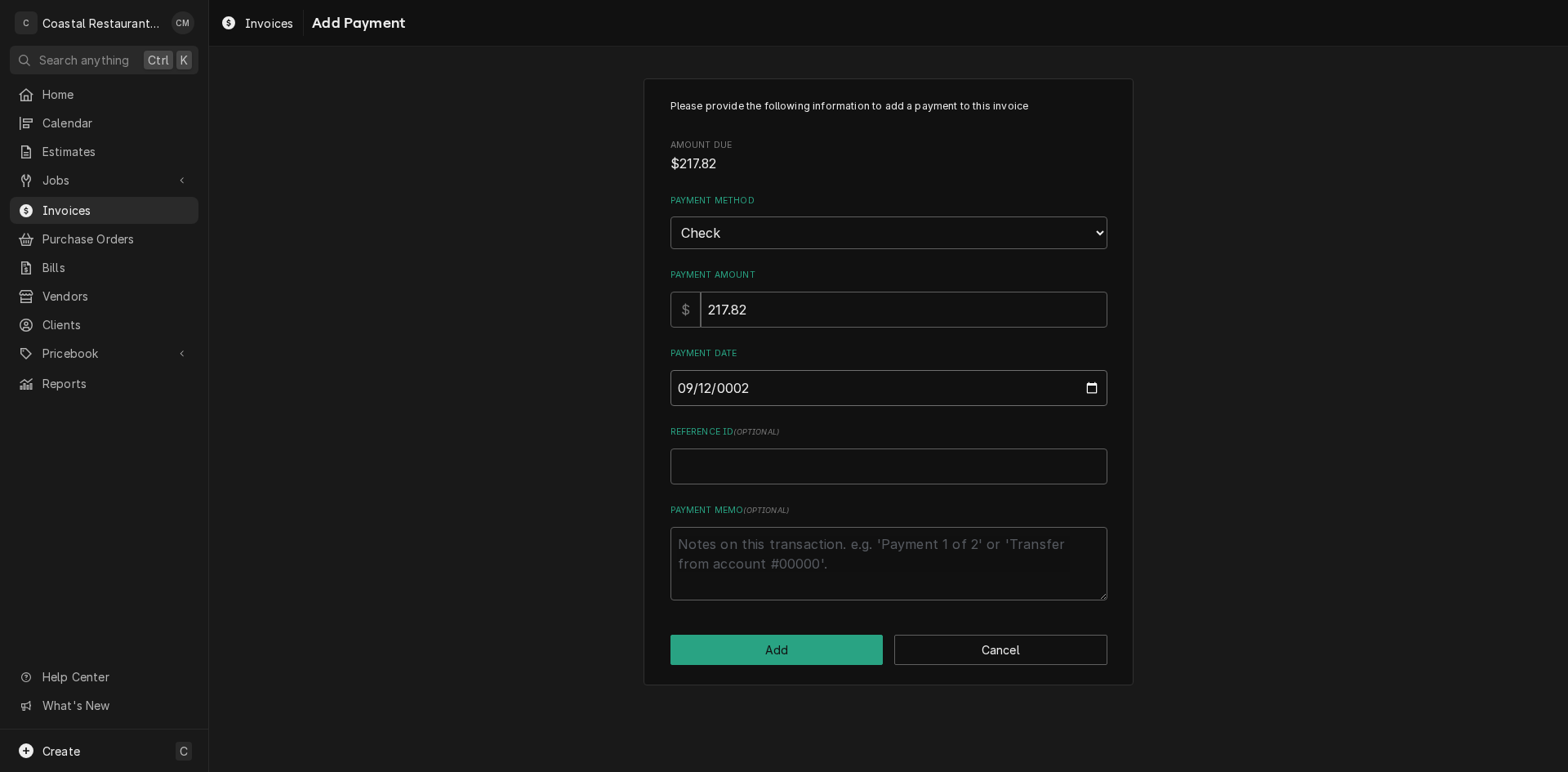
type textarea "x"
type input "0020-09-12"
type textarea "x"
type input "0202-09-12"
type textarea "x"
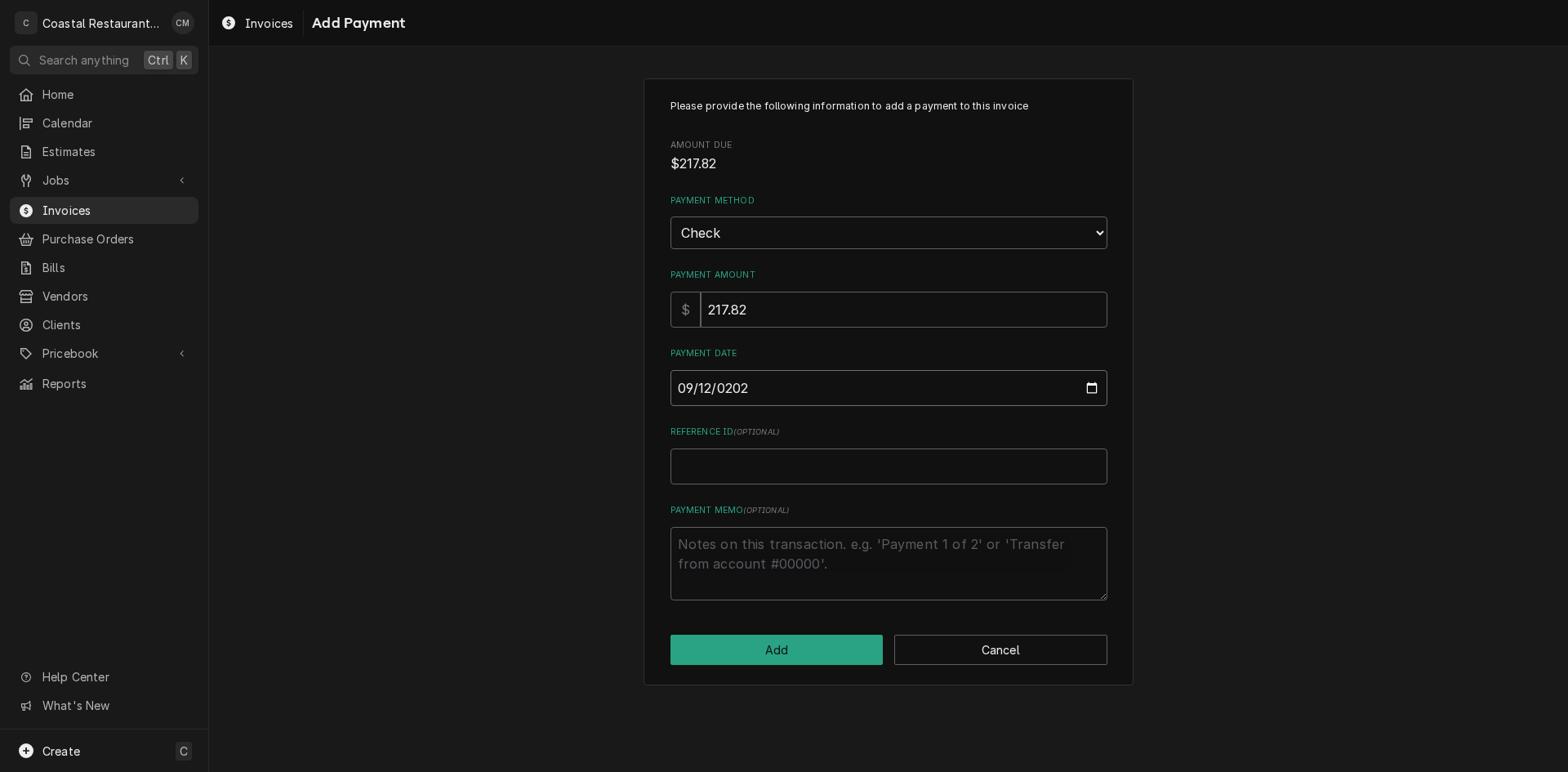
type input "2025-09-12"
type textarea "x"
type input "3"
type textarea "x"
type input "35"
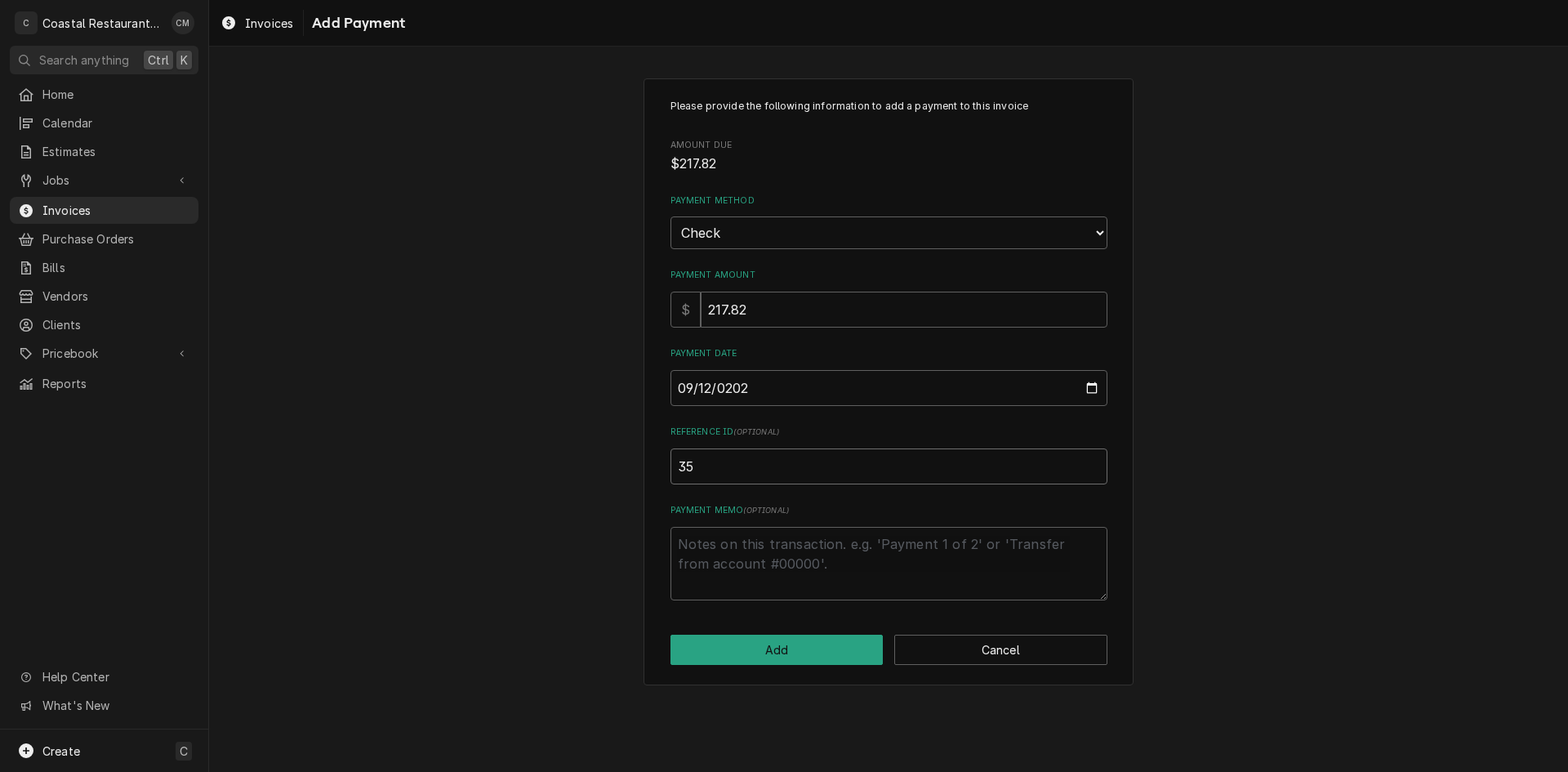
type textarea "x"
type input "353"
type textarea "x"
type input "3536"
click button "Add" at bounding box center [776, 650] width 214 height 30
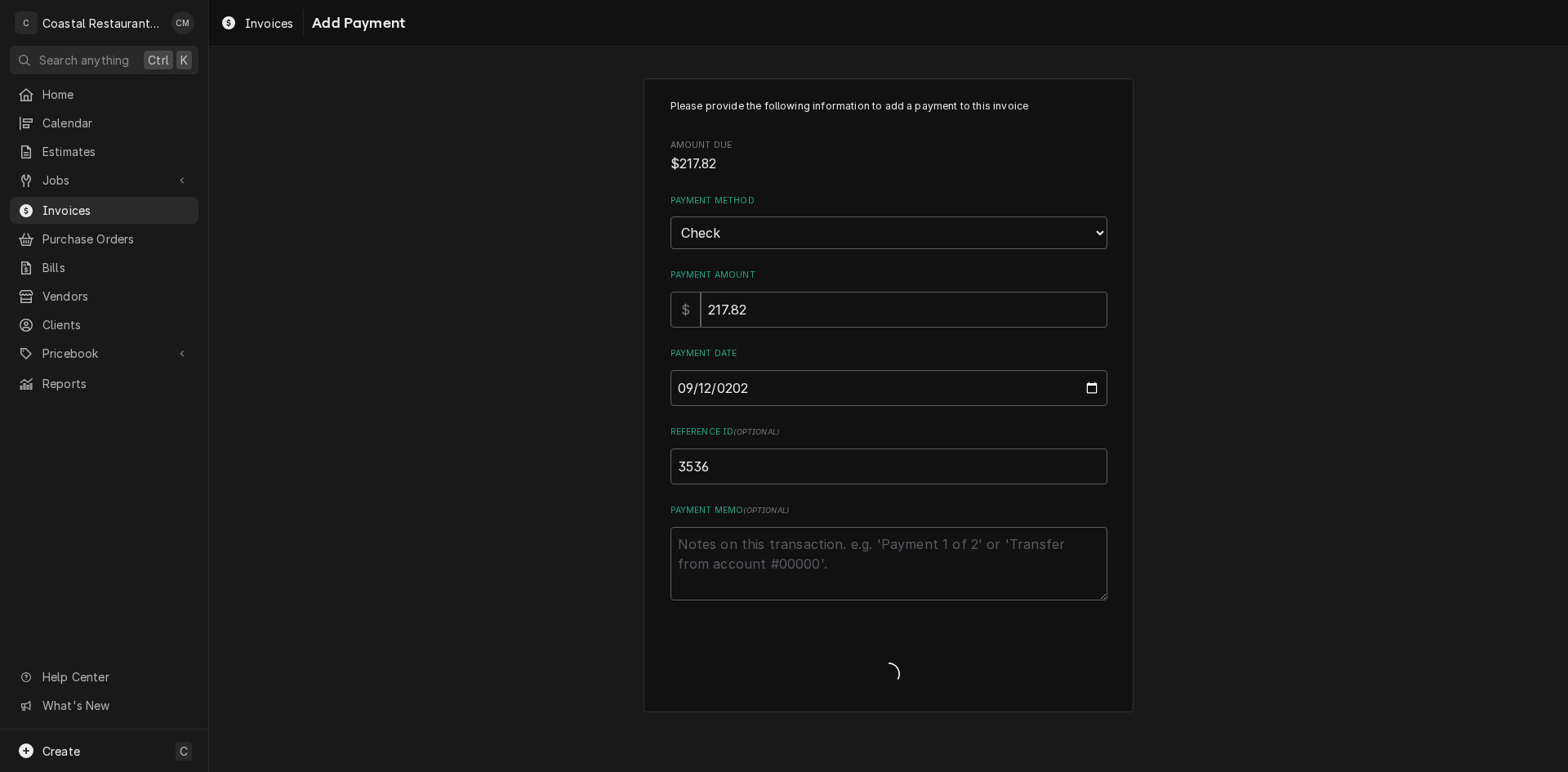
type textarea "x"
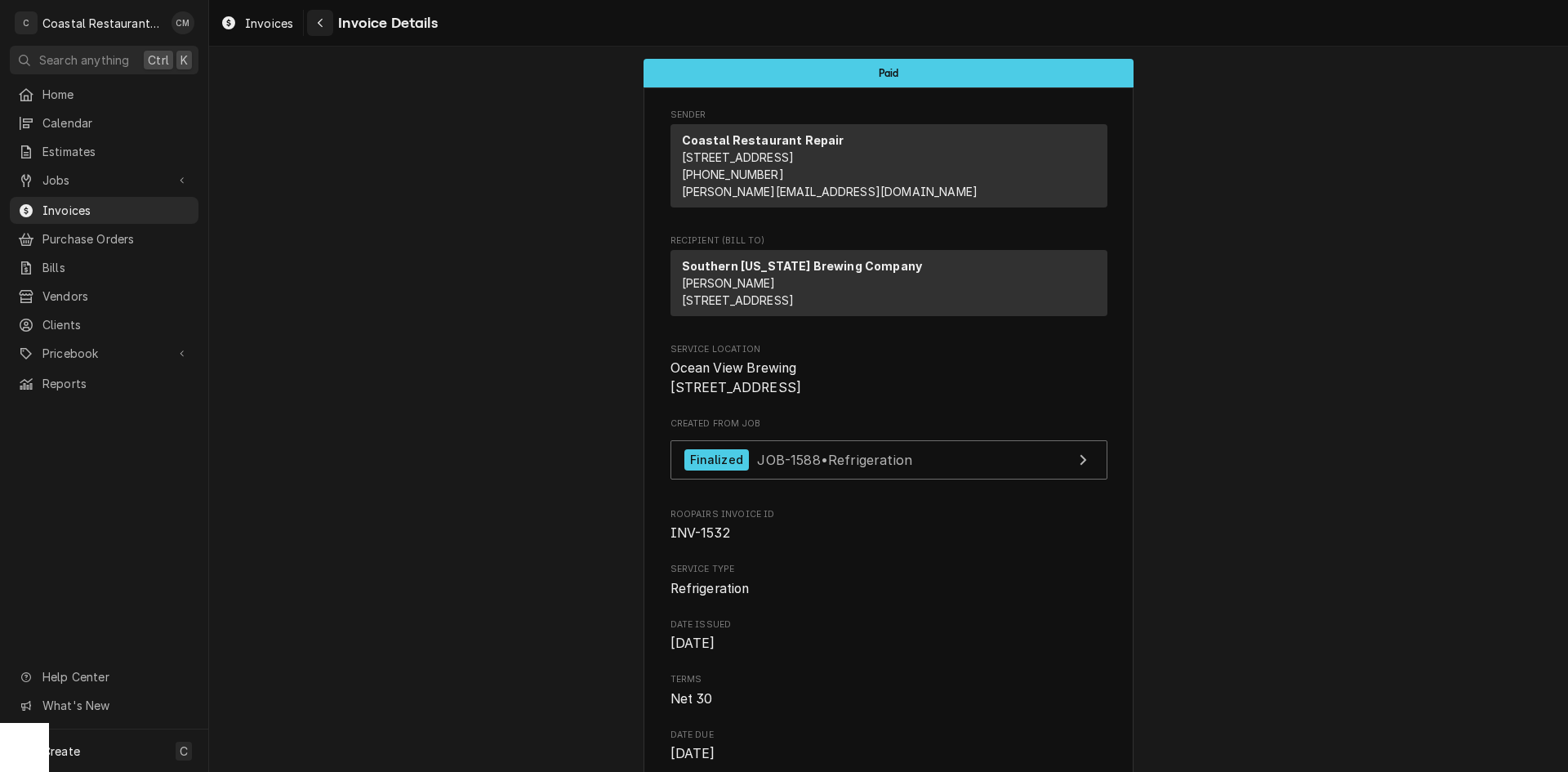
click at [325, 27] on div "Navigate back" at bounding box center [320, 22] width 16 height 16
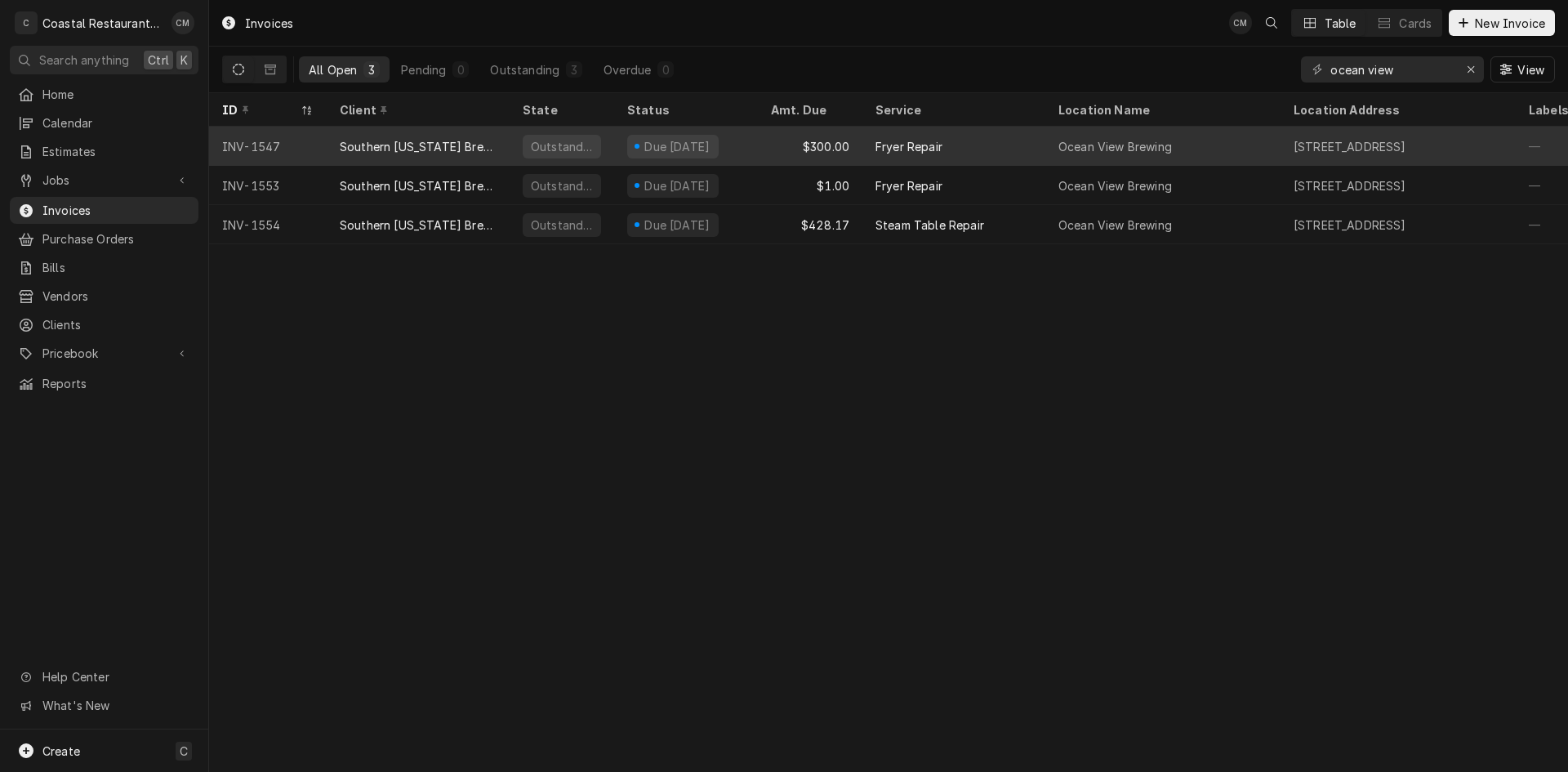
click at [788, 151] on div "$300.00" at bounding box center [810, 145] width 104 height 39
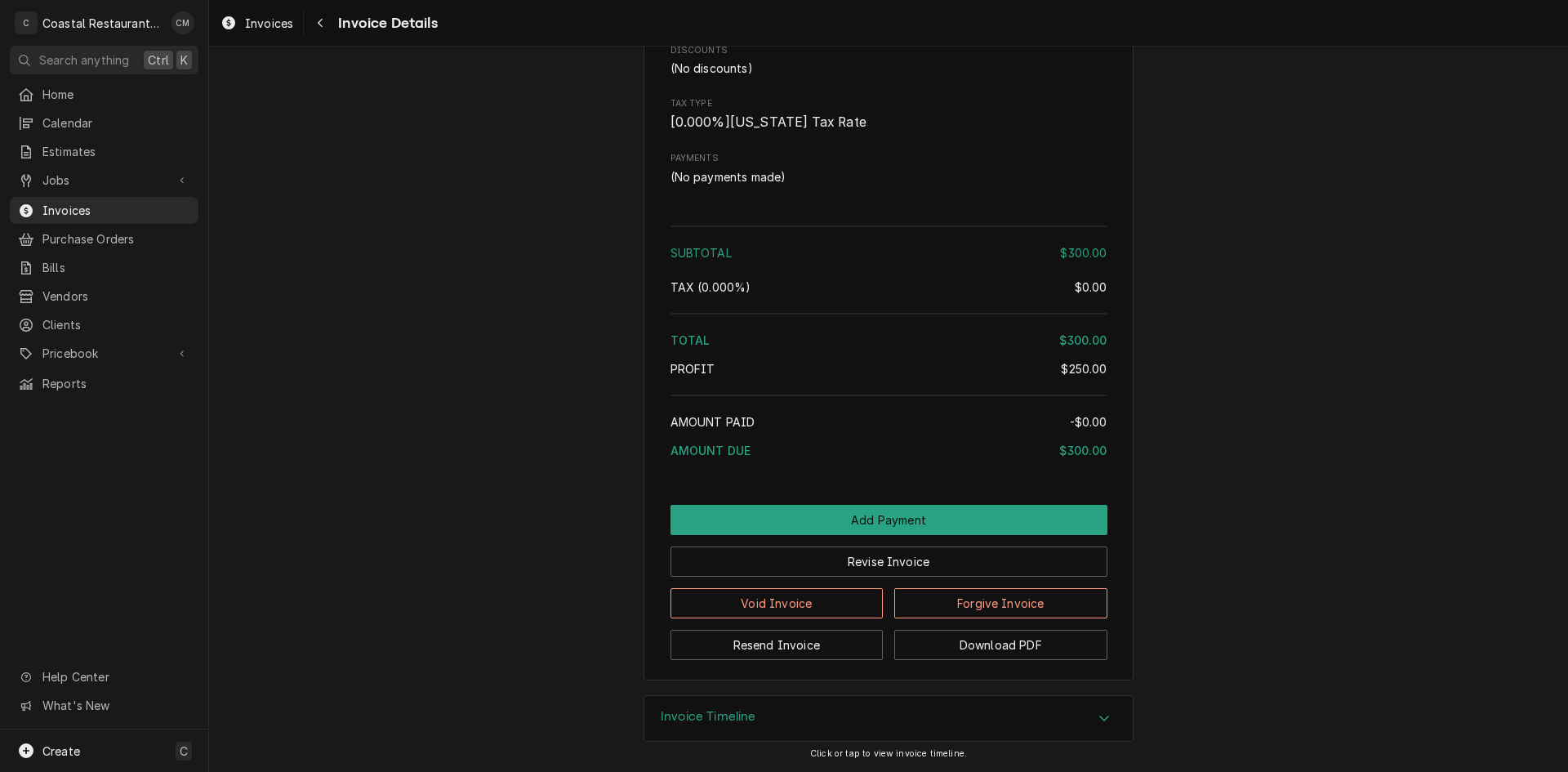
scroll to position [1519, 0]
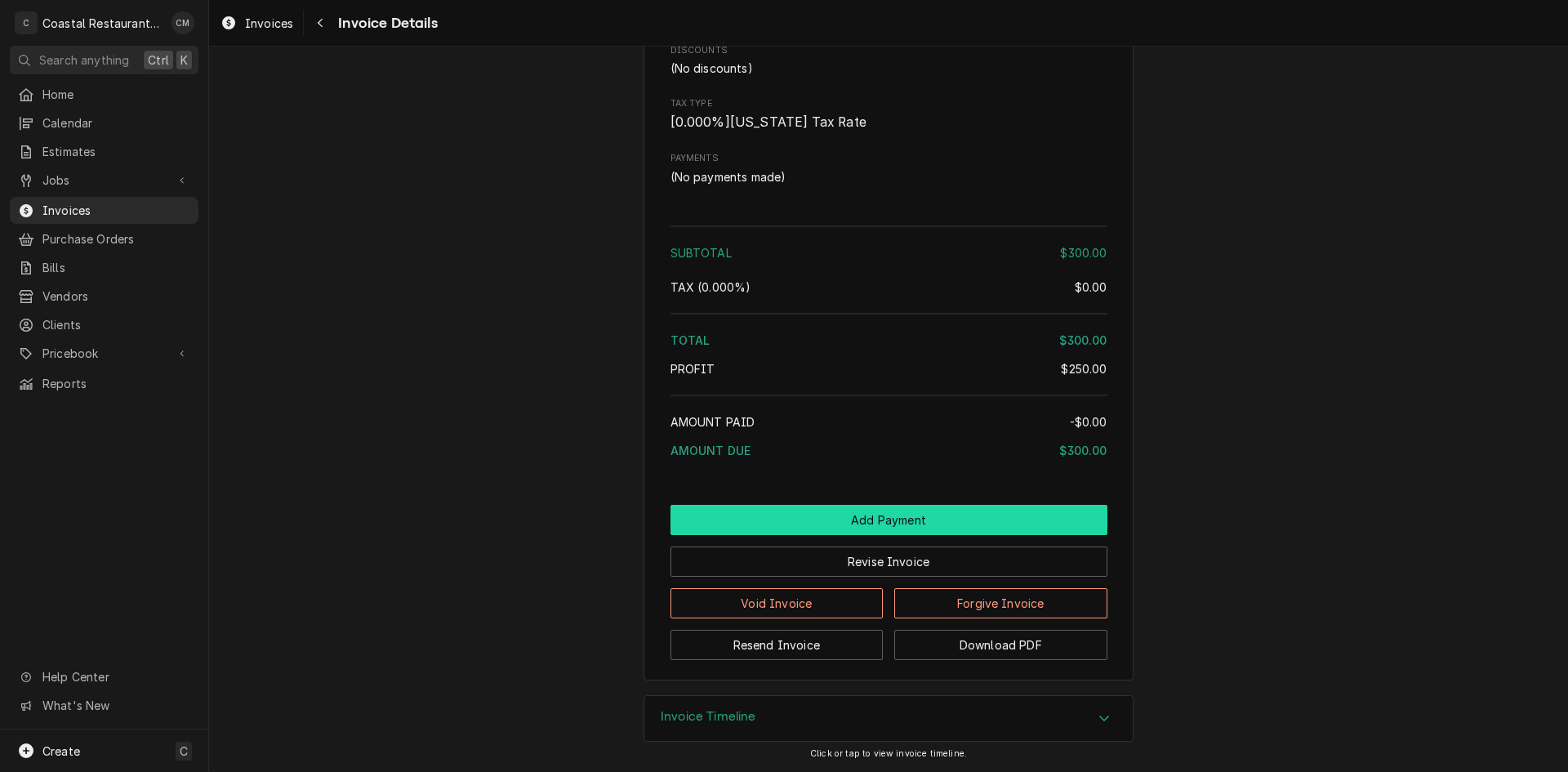
click at [847, 515] on button "Add Payment" at bounding box center [888, 520] width 437 height 30
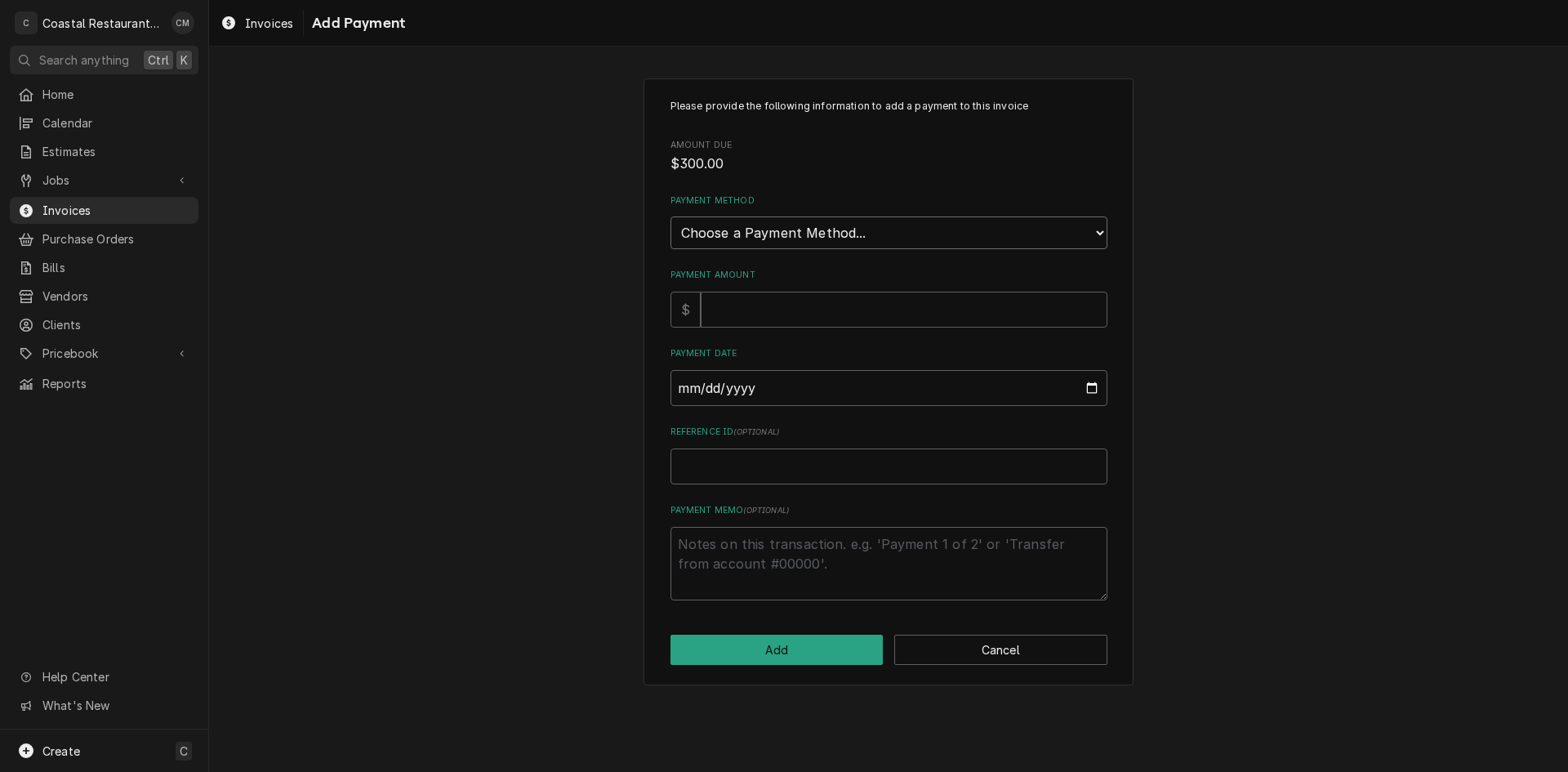
drag, startPoint x: 789, startPoint y: 237, endPoint x: 793, endPoint y: 248, distance: 11.7
click at [789, 237] on select "Choose a Payment Method... Cash Check Credit/Debit Card ACH/eCheck Other" at bounding box center [888, 233] width 437 height 32
select select "2"
click at [670, 217] on select "Choose a Payment Method... Cash Check Credit/Debit Card ACH/eCheck Other" at bounding box center [888, 233] width 437 height 32
click at [787, 308] on input "Payment Amount" at bounding box center [904, 310] width 407 height 36
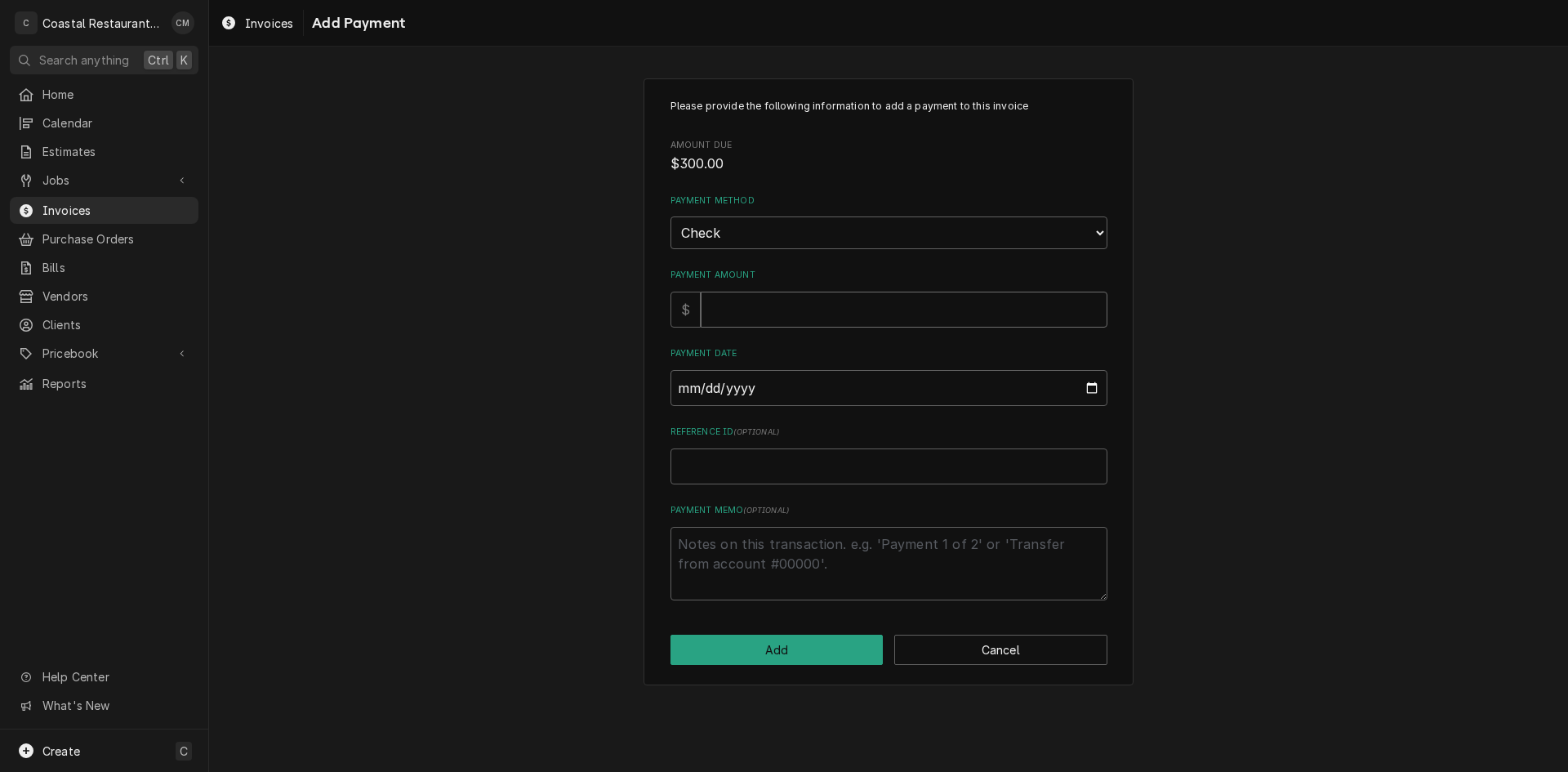
type textarea "x"
type input "3"
type textarea "x"
type input "30"
type textarea "x"
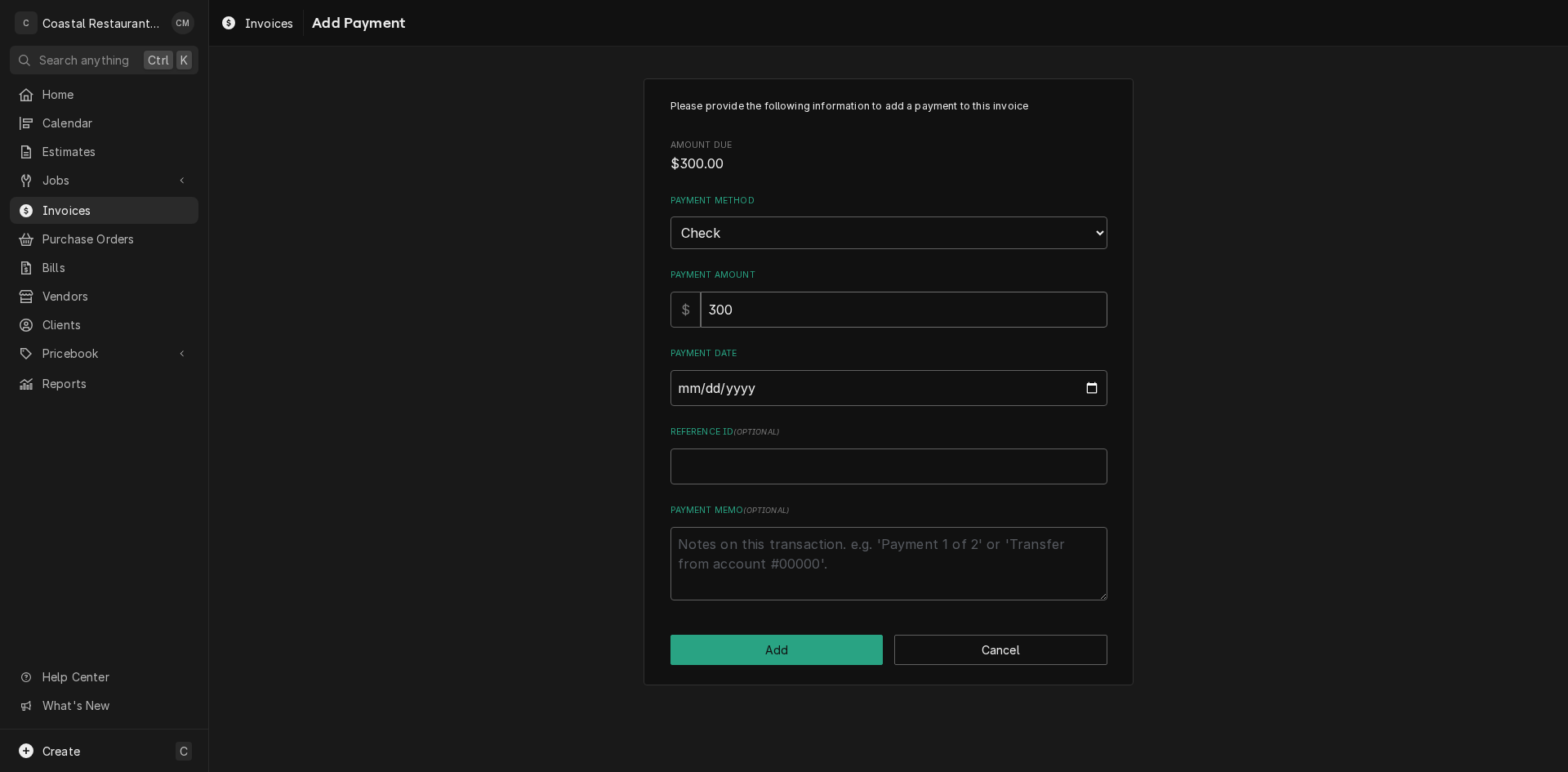
type input "300"
type input "0002-09-12"
type textarea "x"
type input "0020-09-12"
type textarea "x"
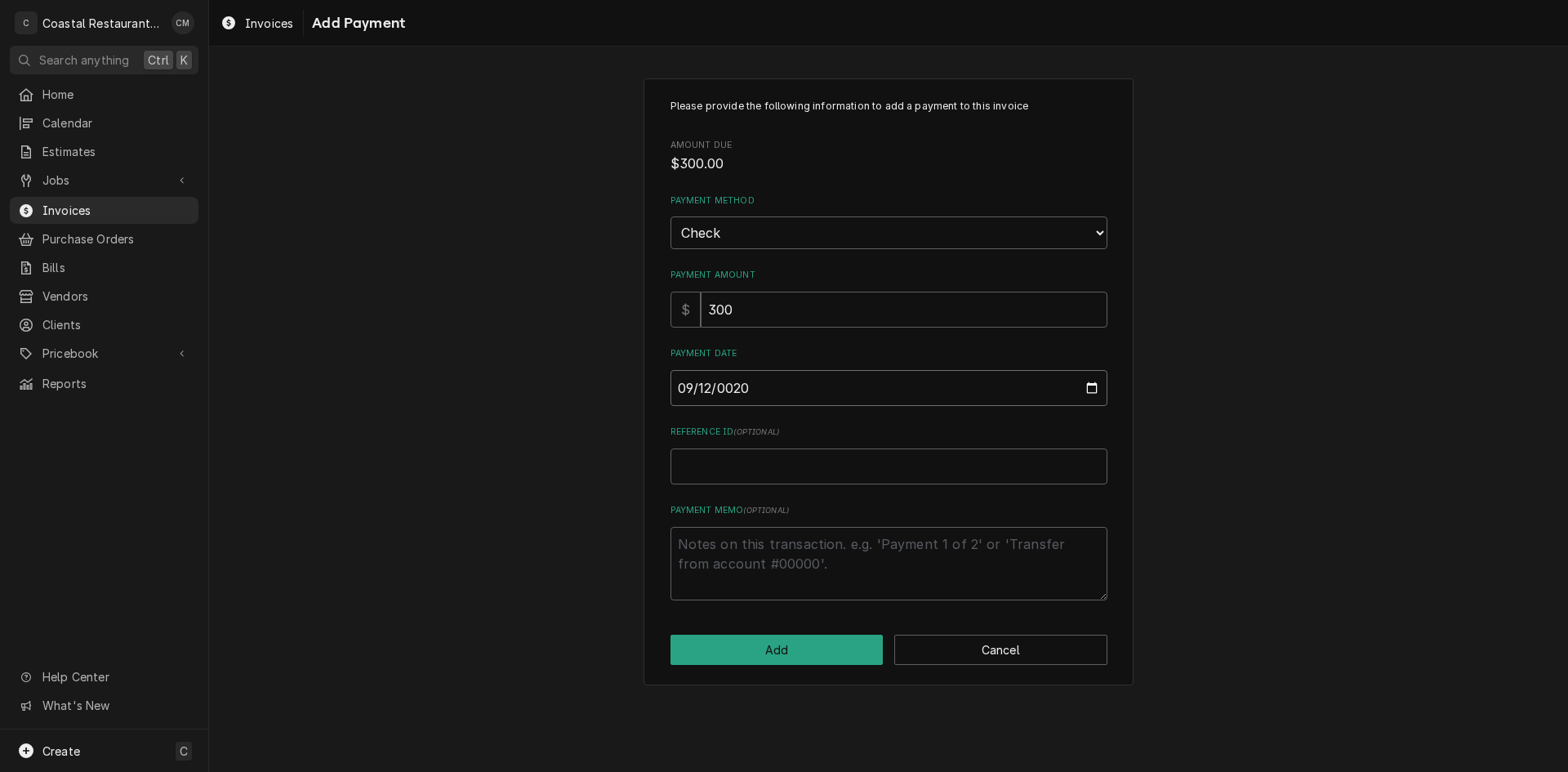
type input "0202-09-12"
type textarea "x"
type input "2025-09-12"
type textarea "x"
type input "3"
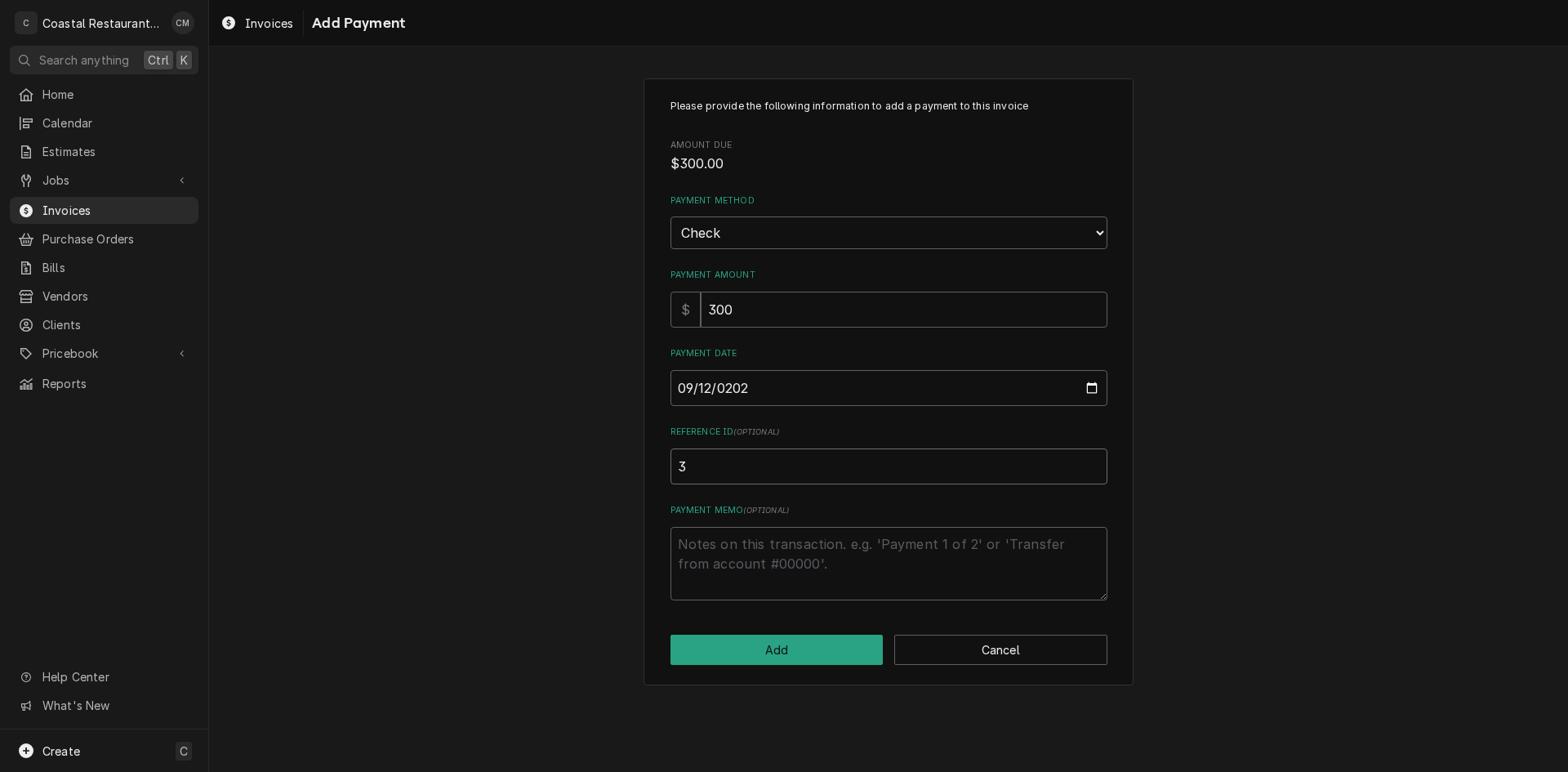
type textarea "x"
type input "35"
type textarea "x"
type input "353"
type textarea "x"
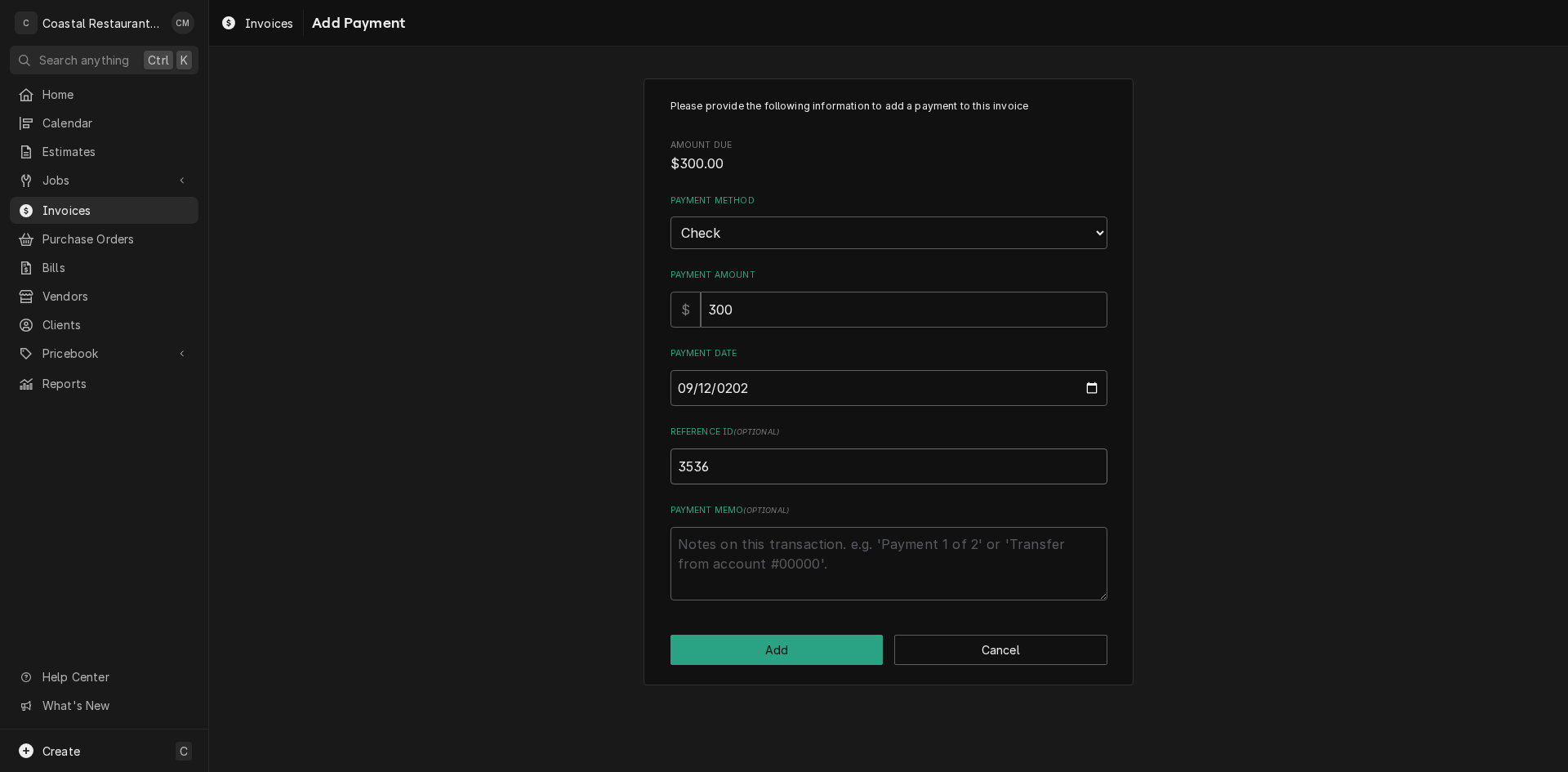
type input "3536"
click button "Add" at bounding box center [776, 650] width 214 height 30
type textarea "x"
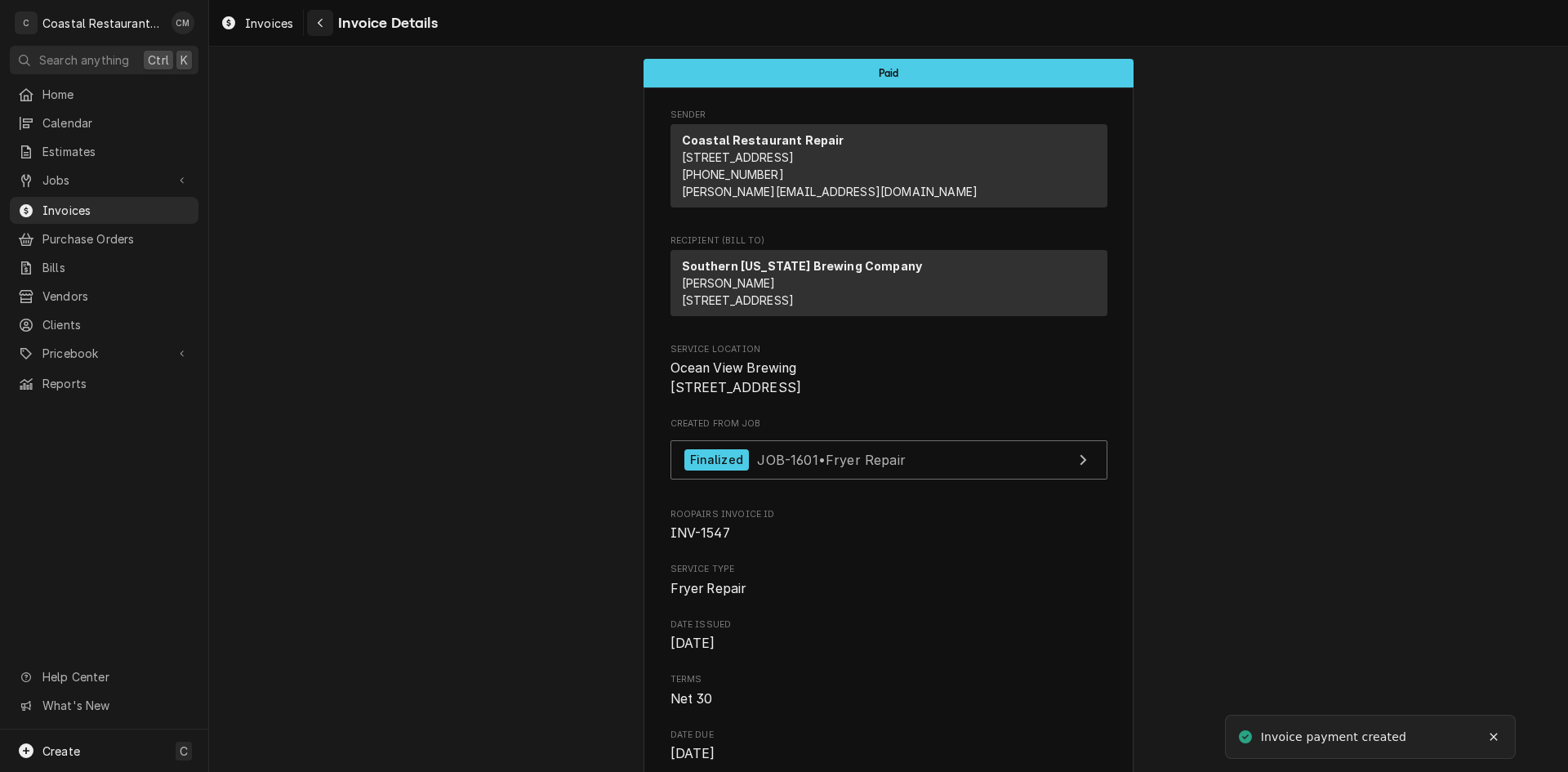
click at [319, 22] on icon "Navigate back" at bounding box center [320, 23] width 5 height 9
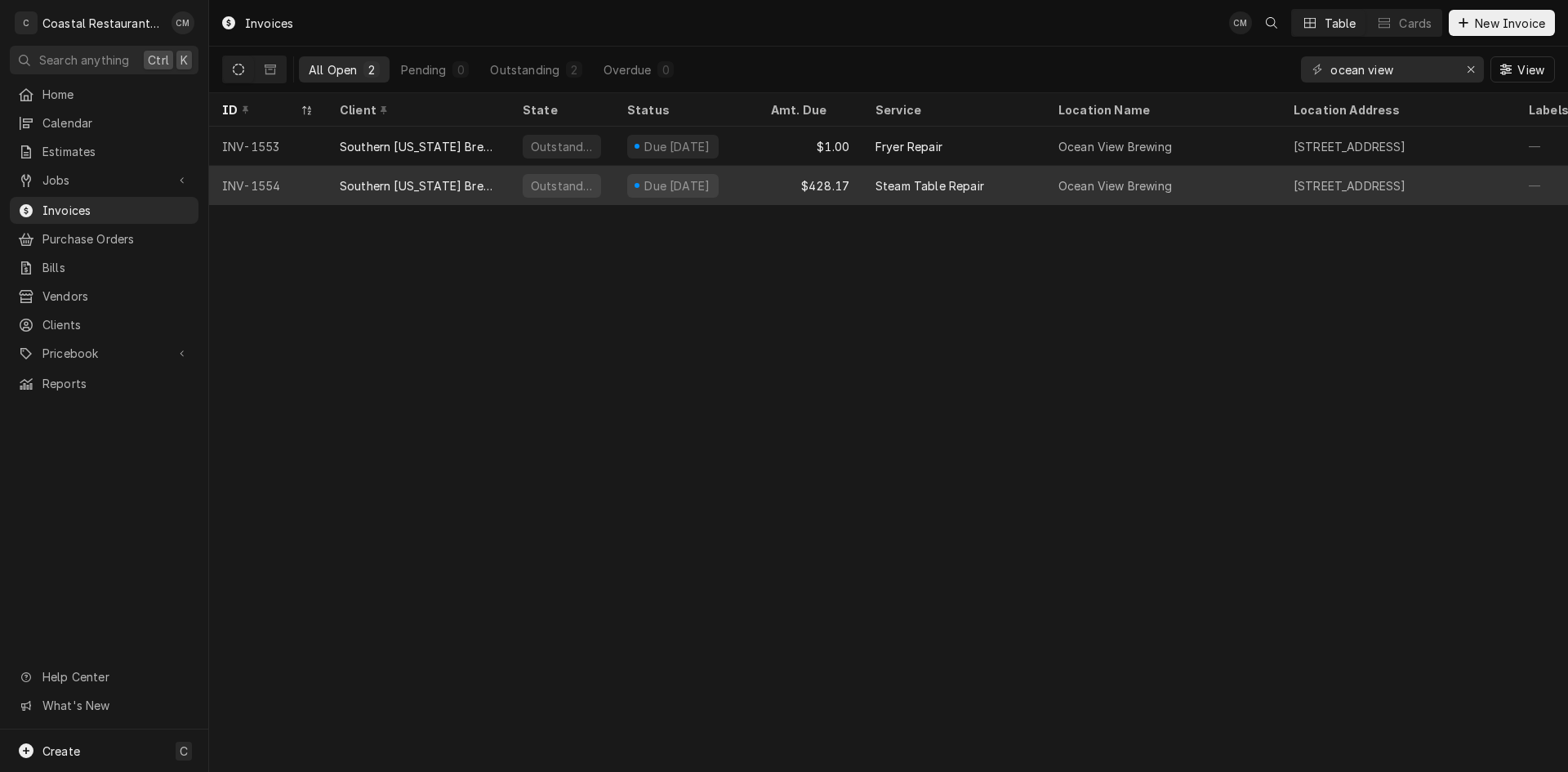
click at [764, 179] on div "$428.17" at bounding box center [810, 185] width 104 height 39
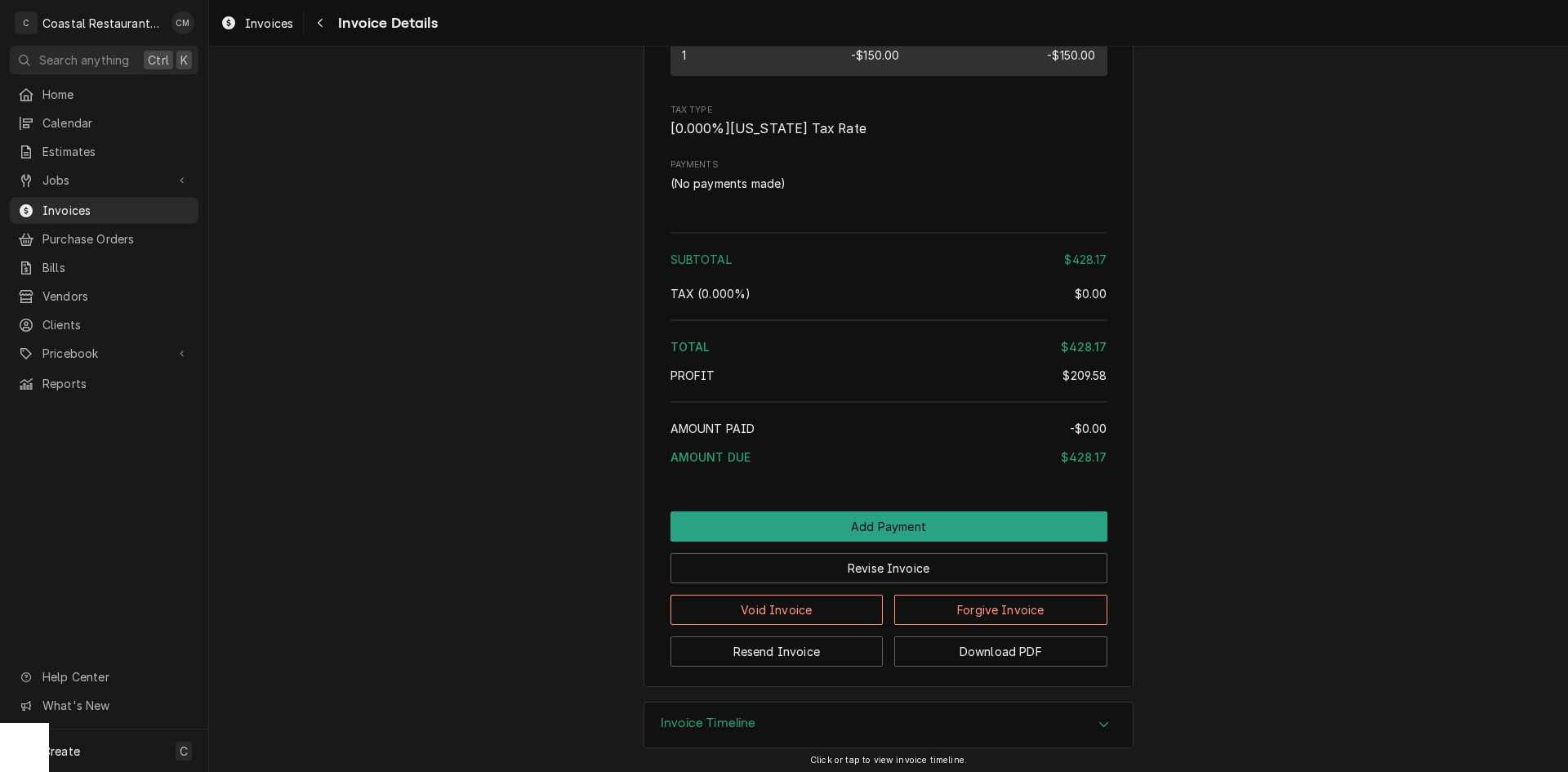
scroll to position [1798, 0]
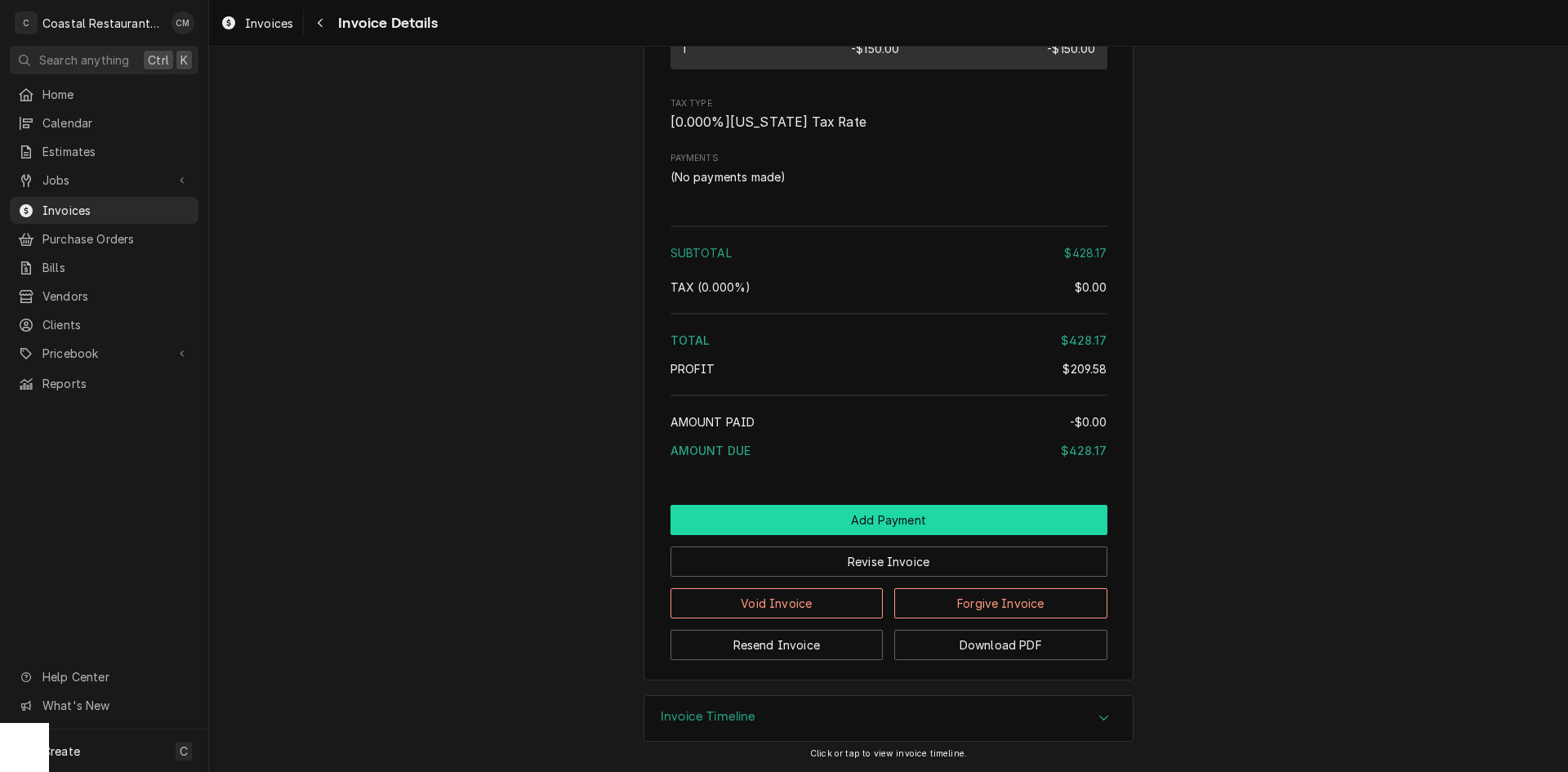
click at [808, 512] on button "Add Payment" at bounding box center [888, 520] width 437 height 30
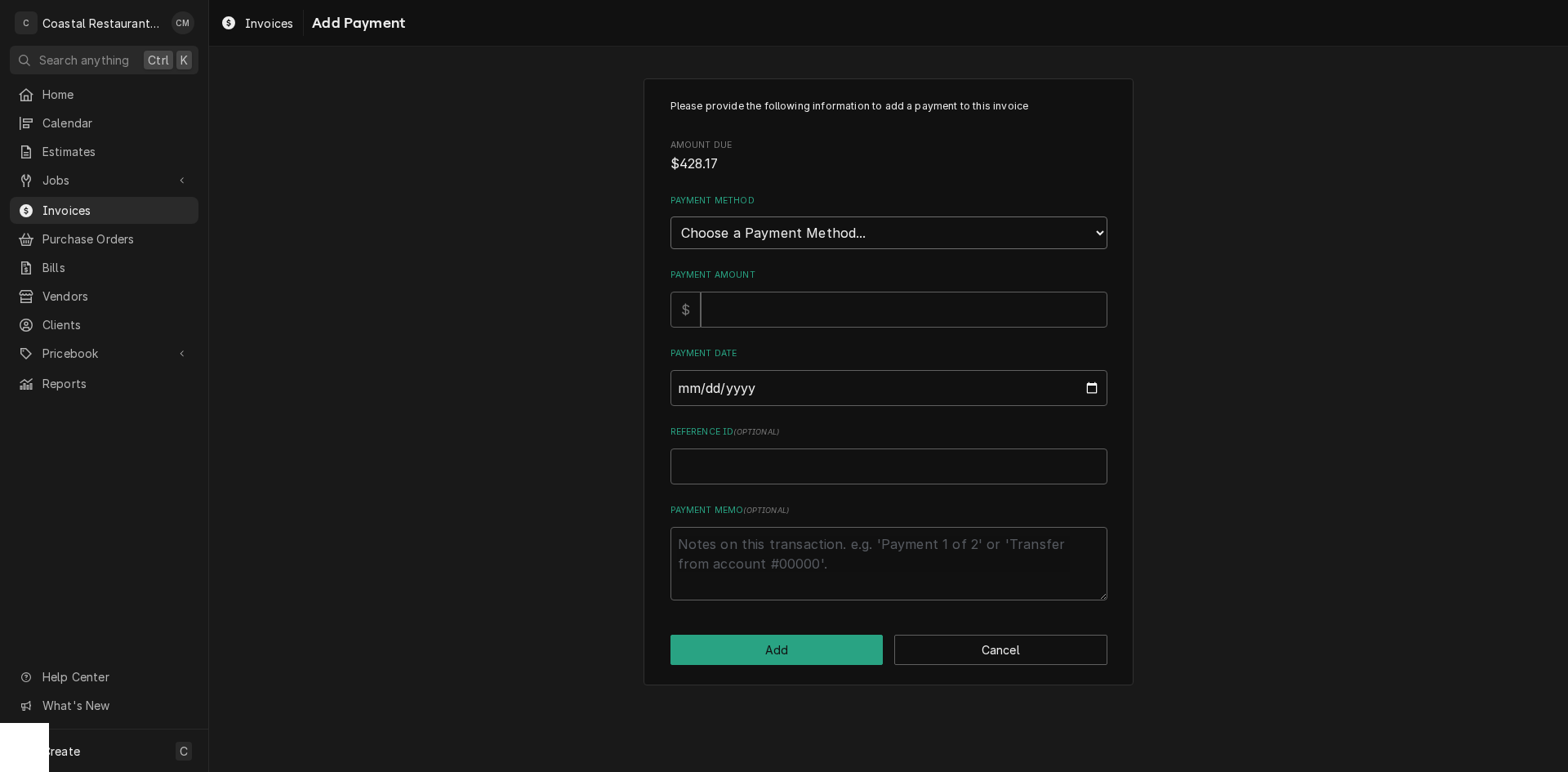
click at [805, 230] on select "Choose a Payment Method... Cash Check Credit/Debit Card ACH/eCheck Other" at bounding box center [888, 233] width 437 height 32
select select "2"
click at [670, 217] on select "Choose a Payment Method... Cash Check Credit/Debit Card ACH/eCheck Other" at bounding box center [888, 233] width 437 height 32
click at [793, 311] on input "Payment Amount" at bounding box center [904, 310] width 407 height 36
type textarea "x"
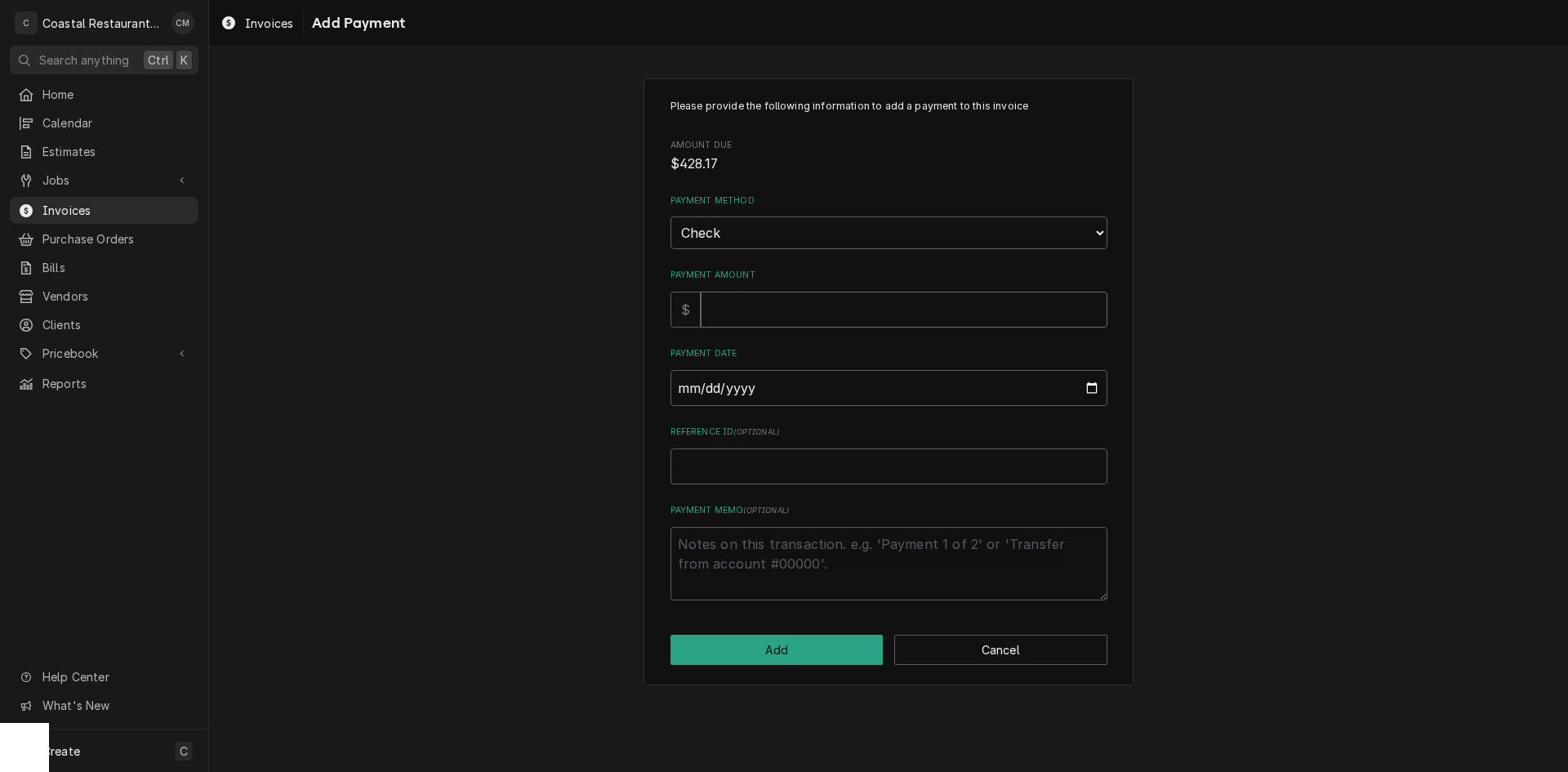
type input "4"
type textarea "x"
type input "42"
type textarea "x"
type input "428"
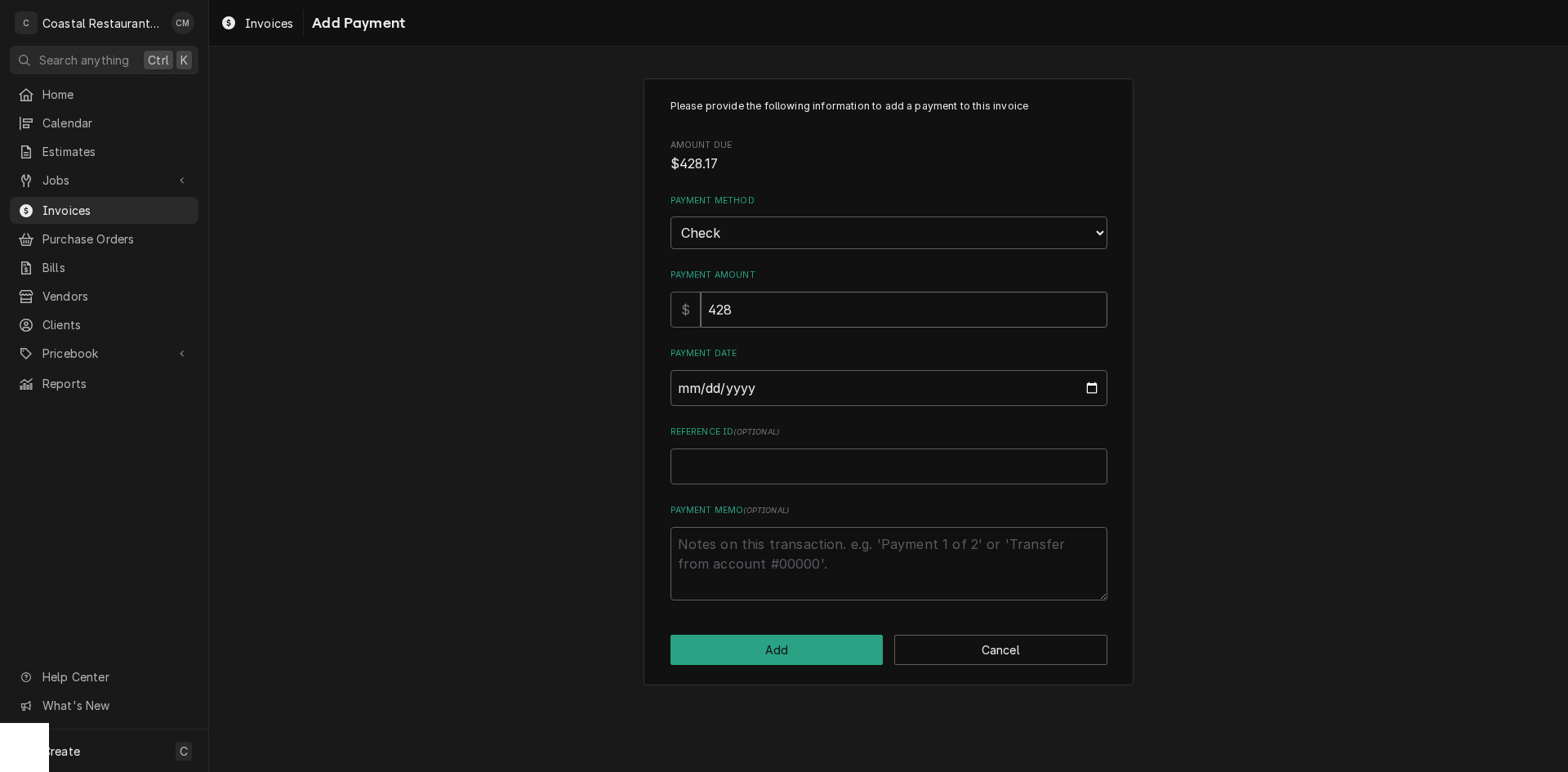
type textarea "x"
type input "428.1"
type textarea "x"
type input "428.17"
type input "0002-09-12"
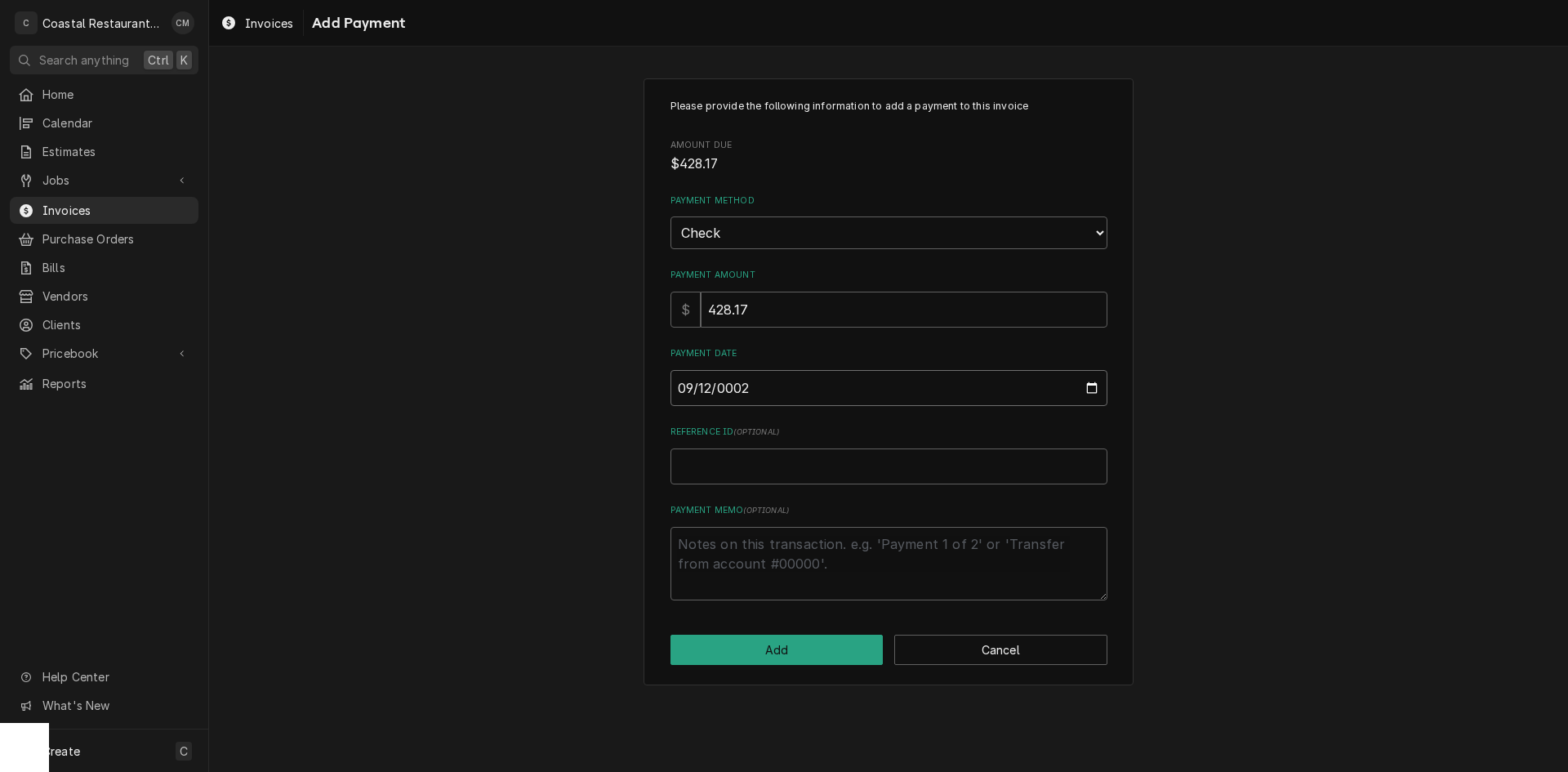
type textarea "x"
type input "0020-09-12"
type textarea "x"
type input "0202-09-12"
type textarea "x"
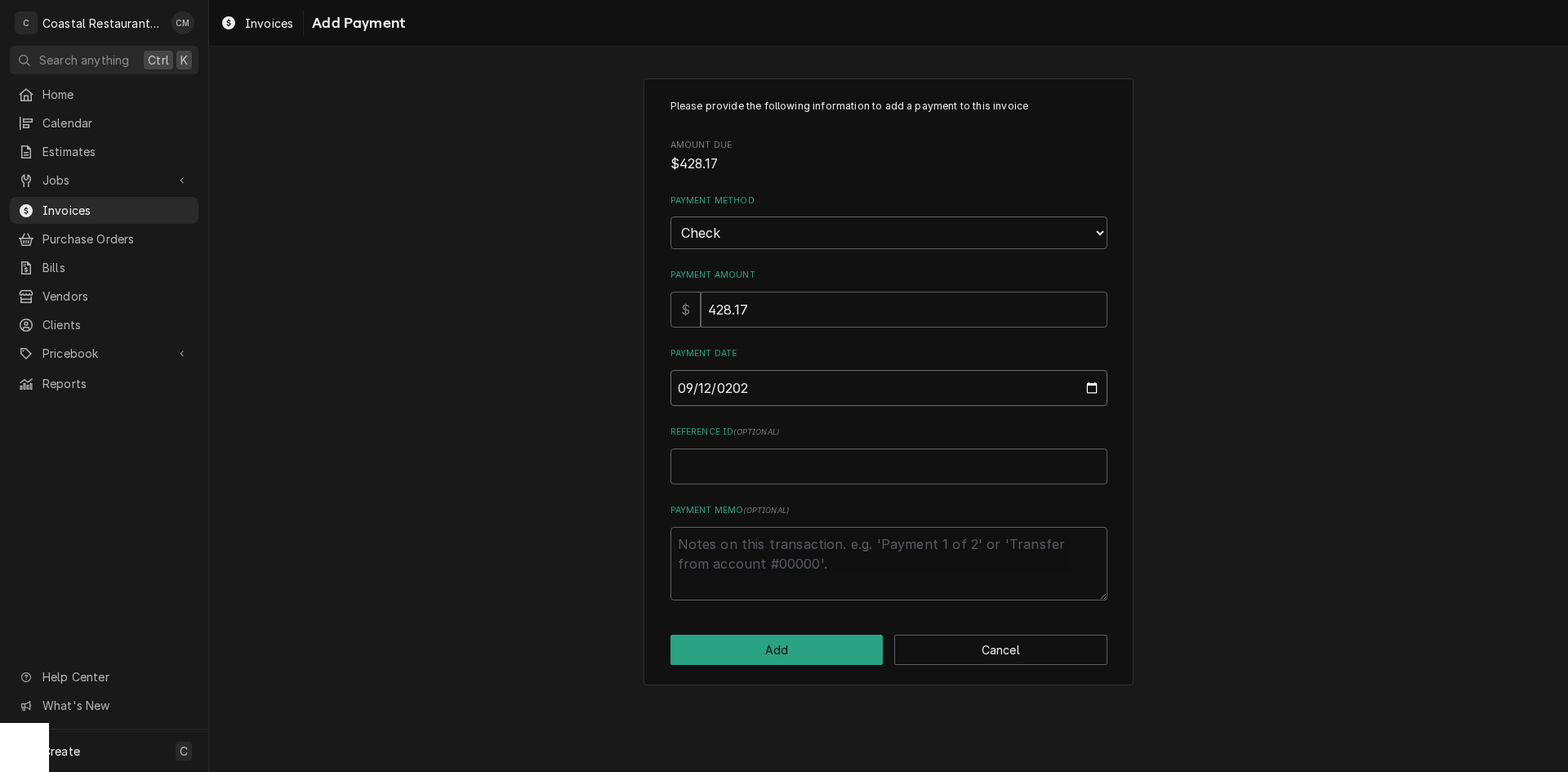
type input "[DATE]"
type textarea "x"
type input "3"
type textarea "x"
type input "35"
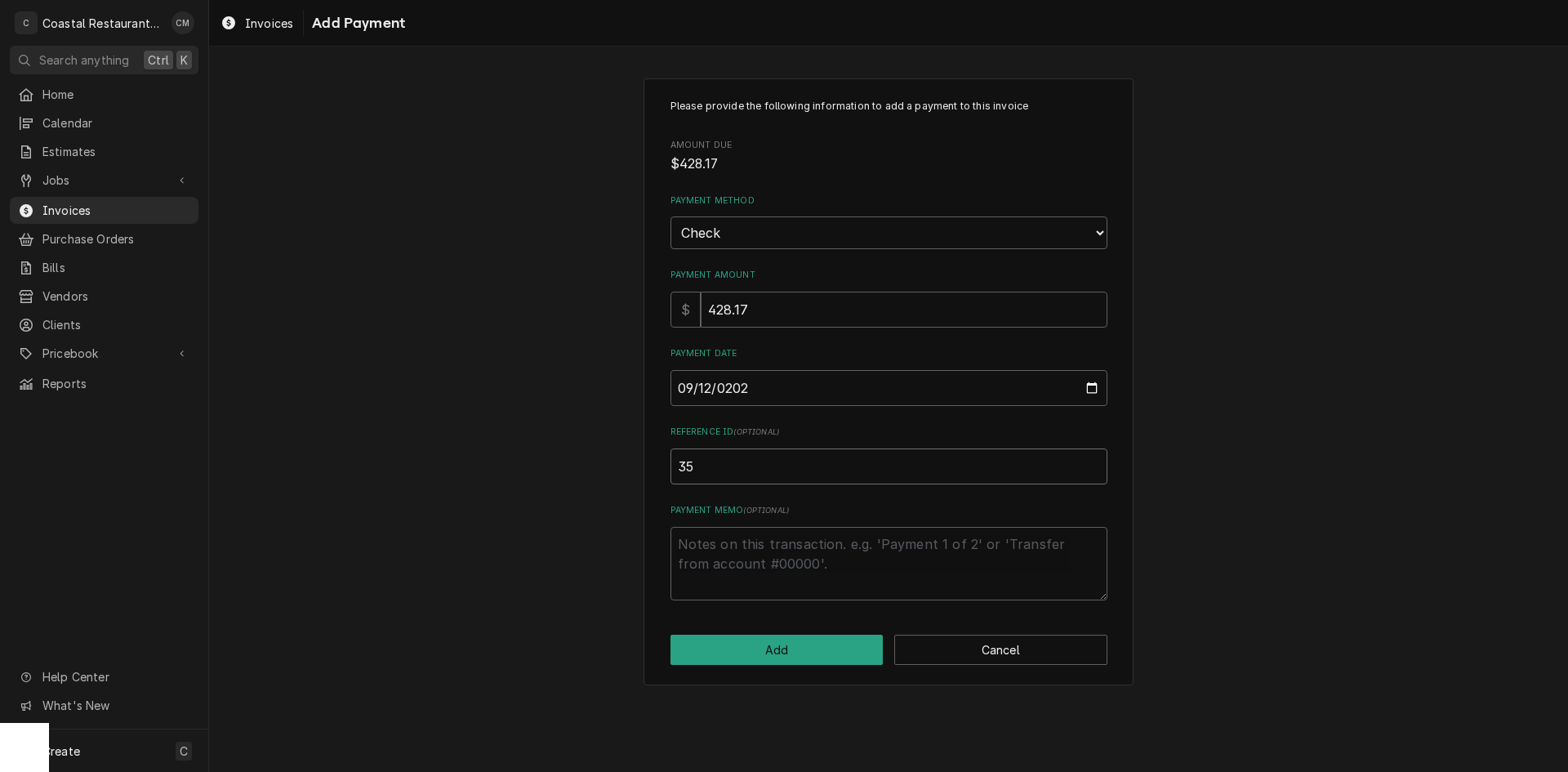
type textarea "x"
type input "353"
type textarea "x"
type input "3536"
click button "Add" at bounding box center [776, 650] width 214 height 30
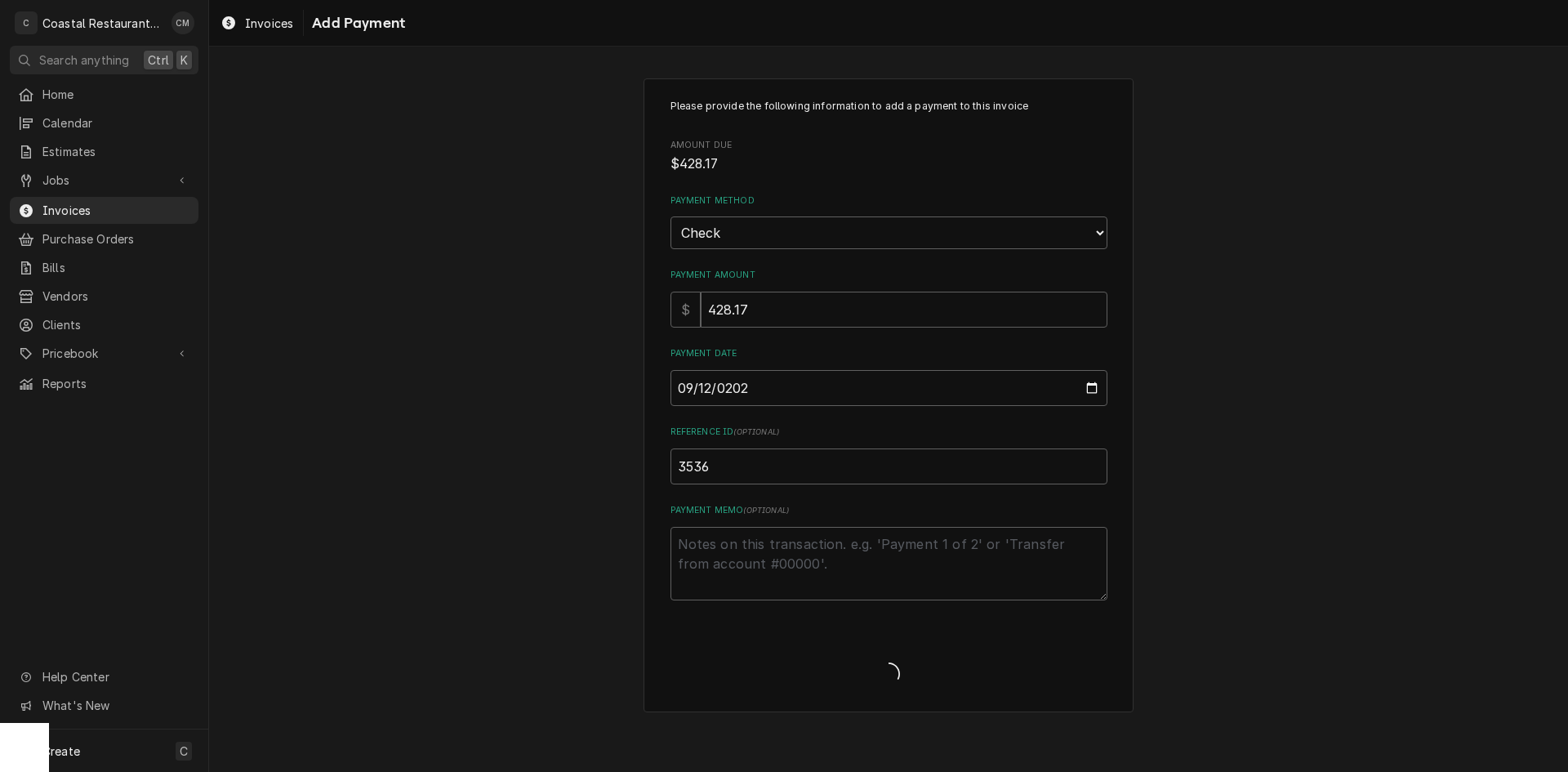
type textarea "x"
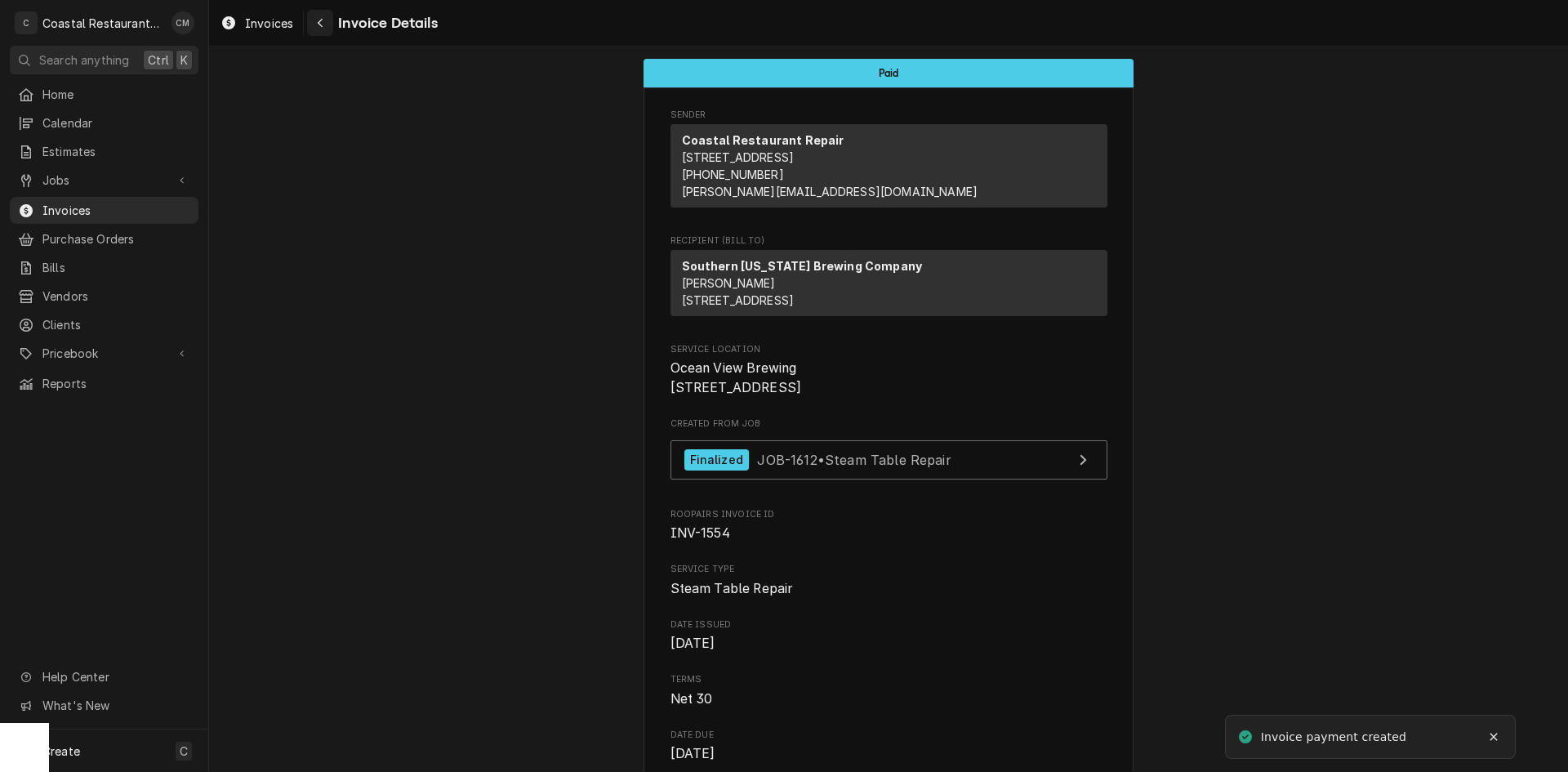
click at [313, 16] on div "Navigate back" at bounding box center [320, 22] width 16 height 16
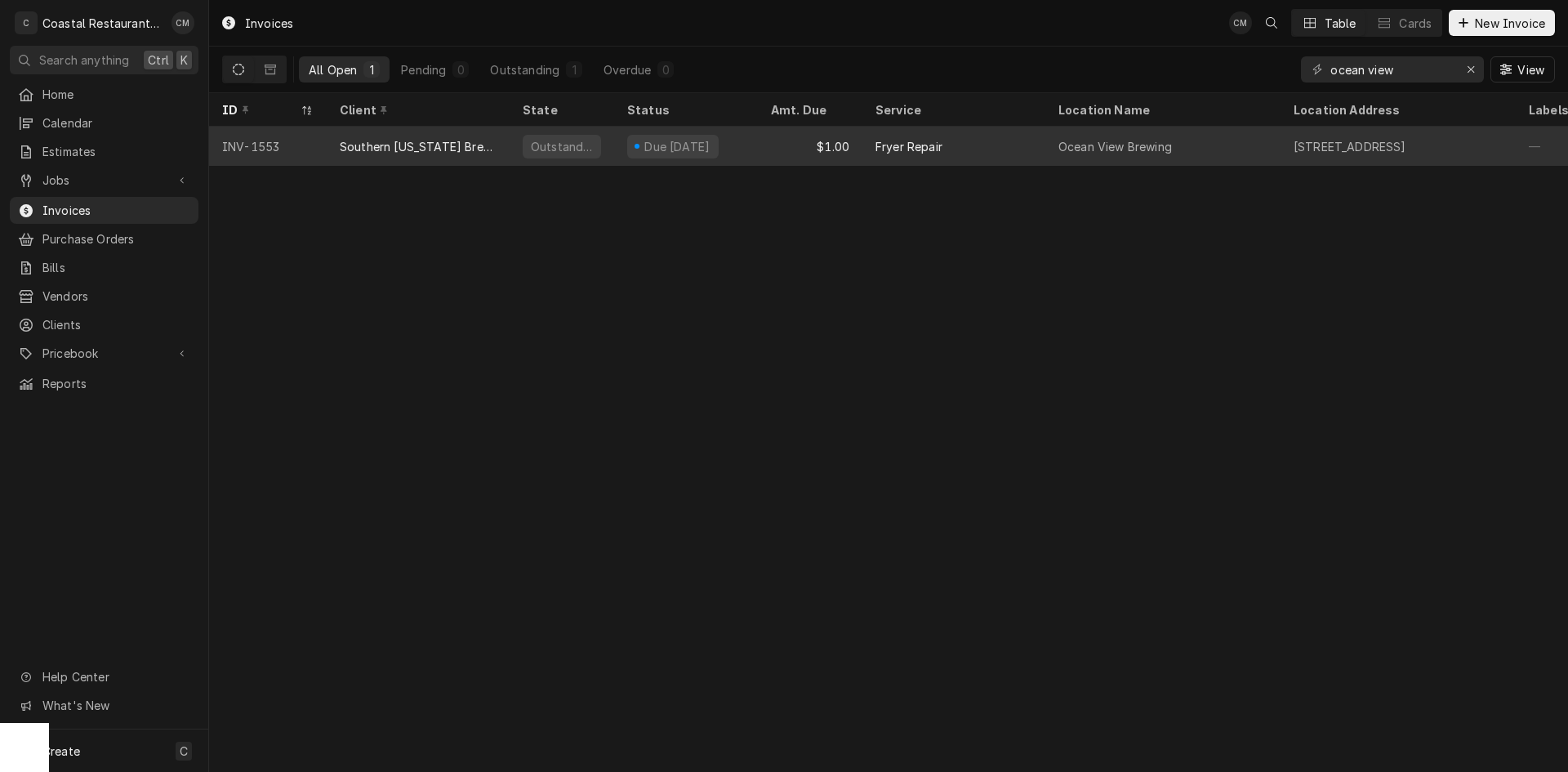
click at [769, 161] on div "$1.00" at bounding box center [810, 145] width 104 height 39
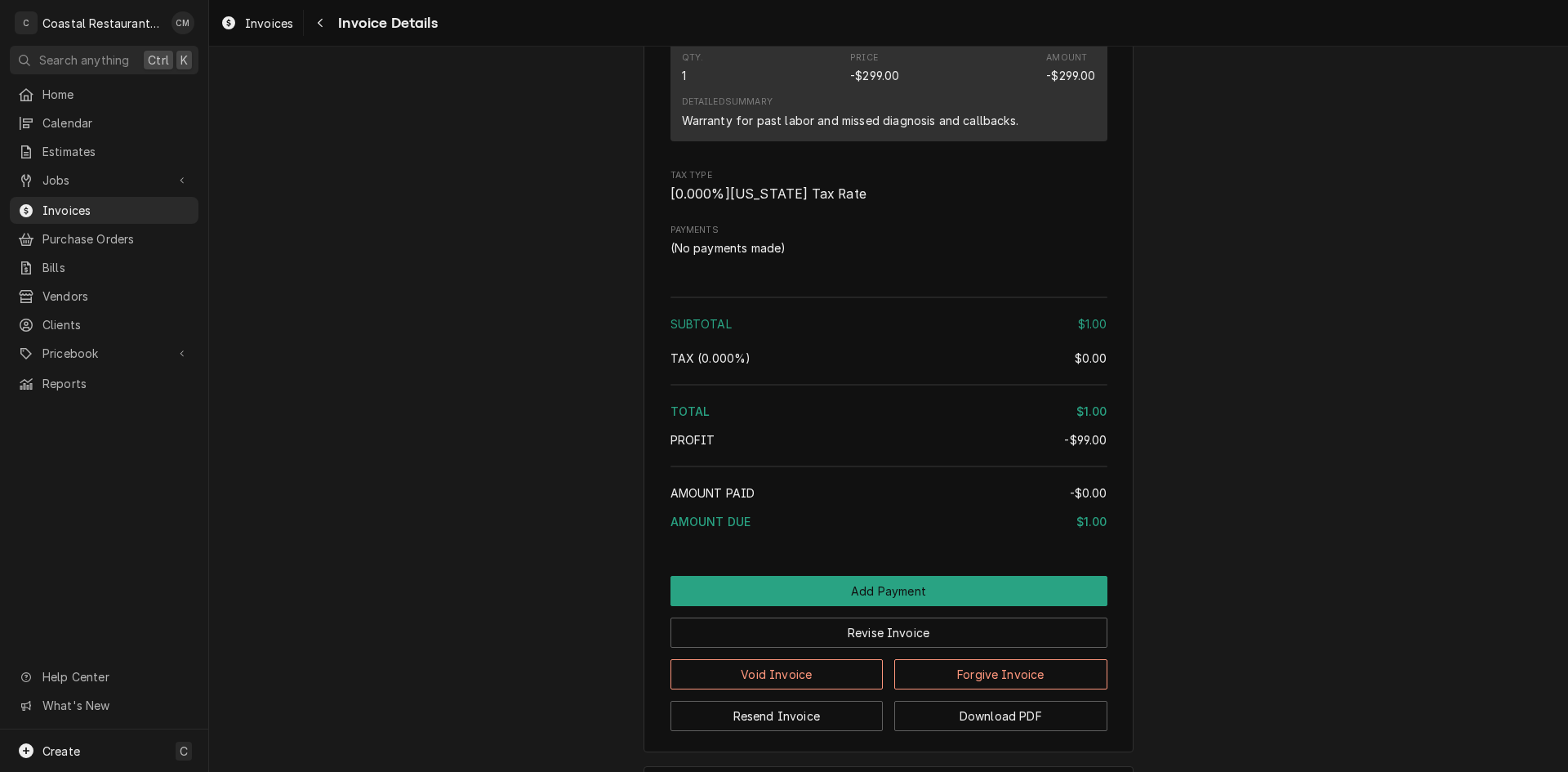
scroll to position [1567, 0]
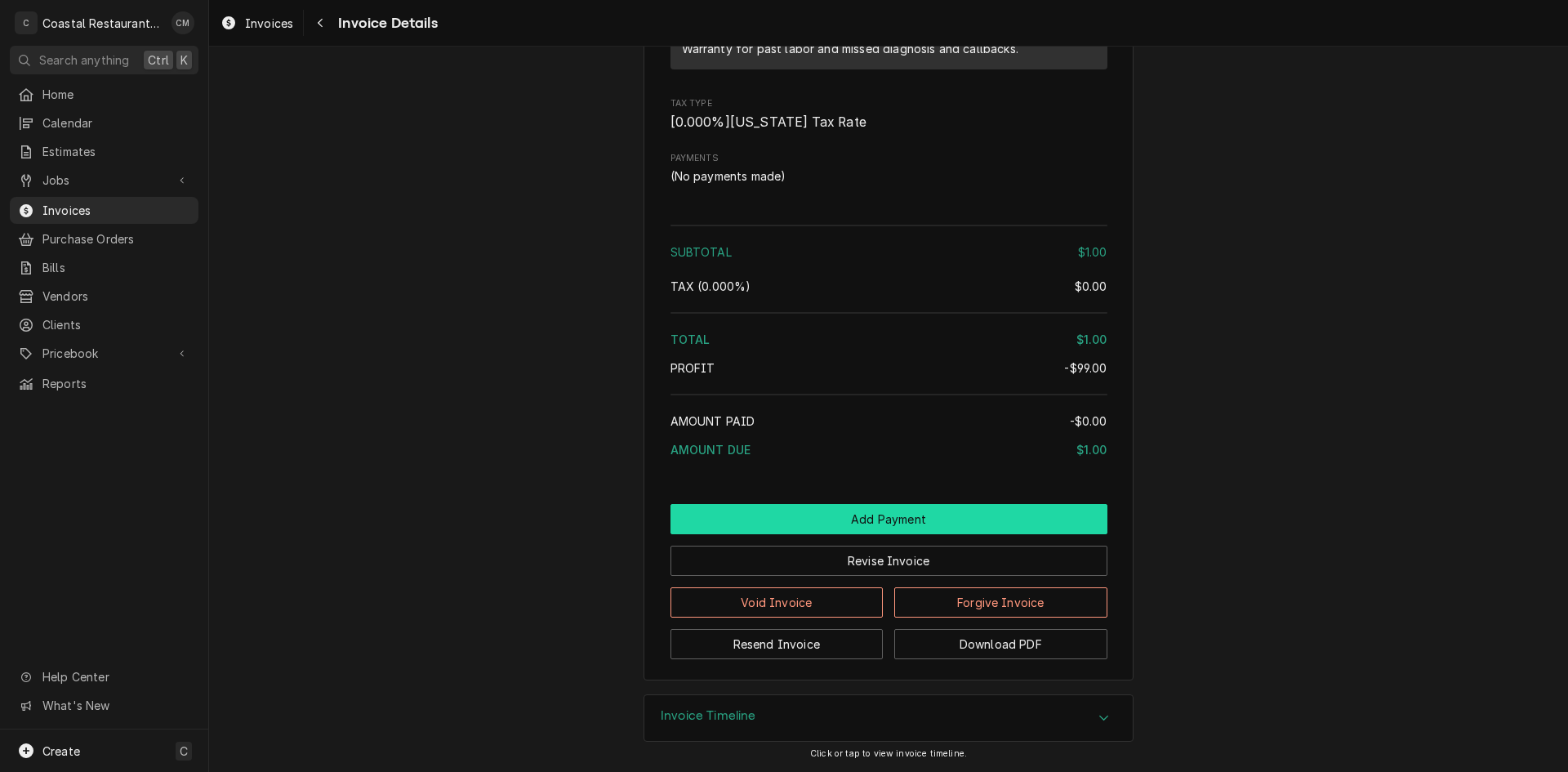
click at [823, 516] on button "Add Payment" at bounding box center [888, 519] width 437 height 30
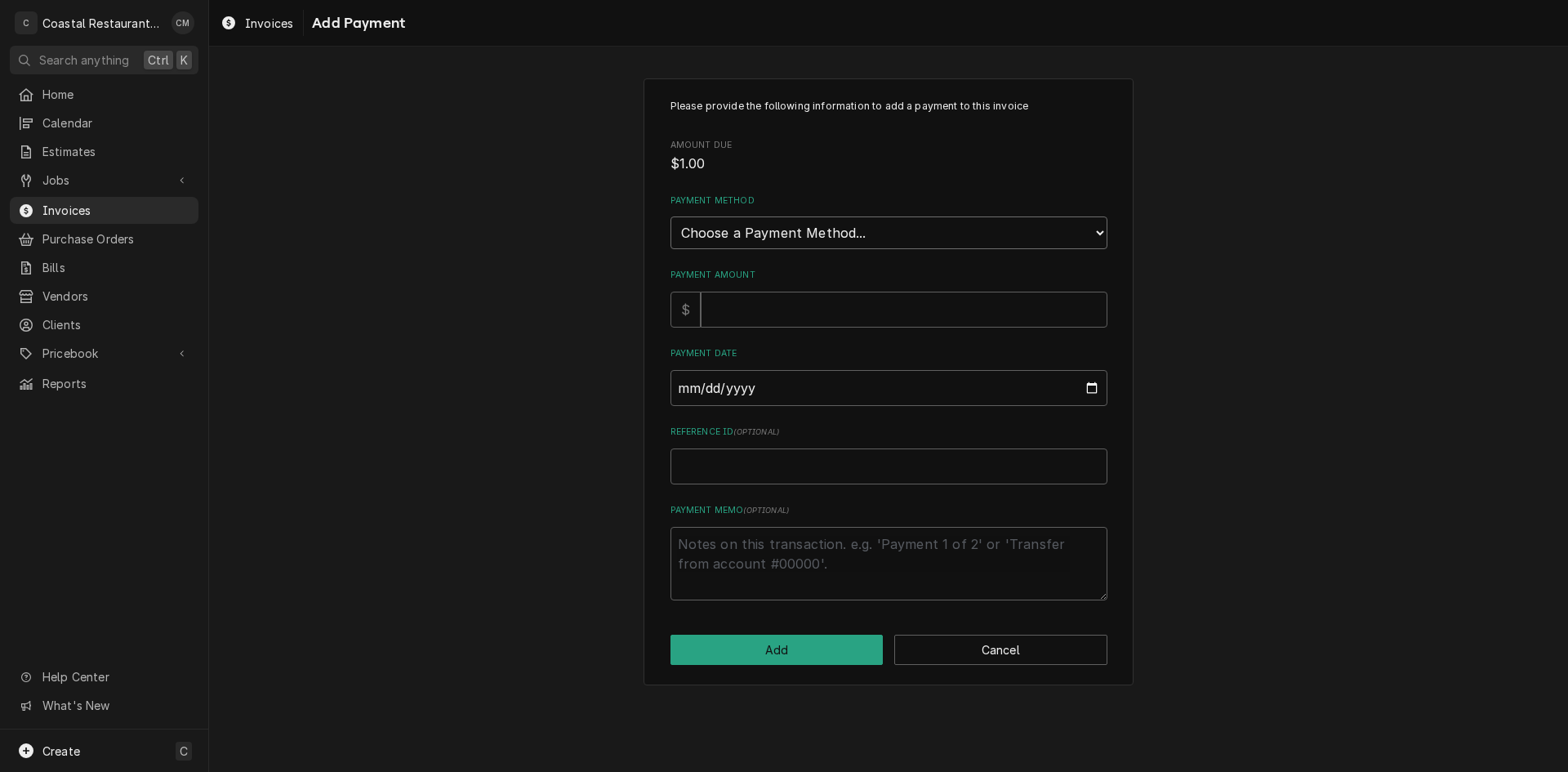
click at [787, 222] on select "Choose a Payment Method... Cash Check Credit/Debit Card ACH/eCheck Other" at bounding box center [888, 233] width 437 height 32
select select "2"
click at [670, 217] on select "Choose a Payment Method... Cash Check Credit/Debit Card ACH/eCheck Other" at bounding box center [888, 233] width 437 height 32
click at [775, 308] on input "Payment Amount" at bounding box center [904, 310] width 407 height 36
type textarea "x"
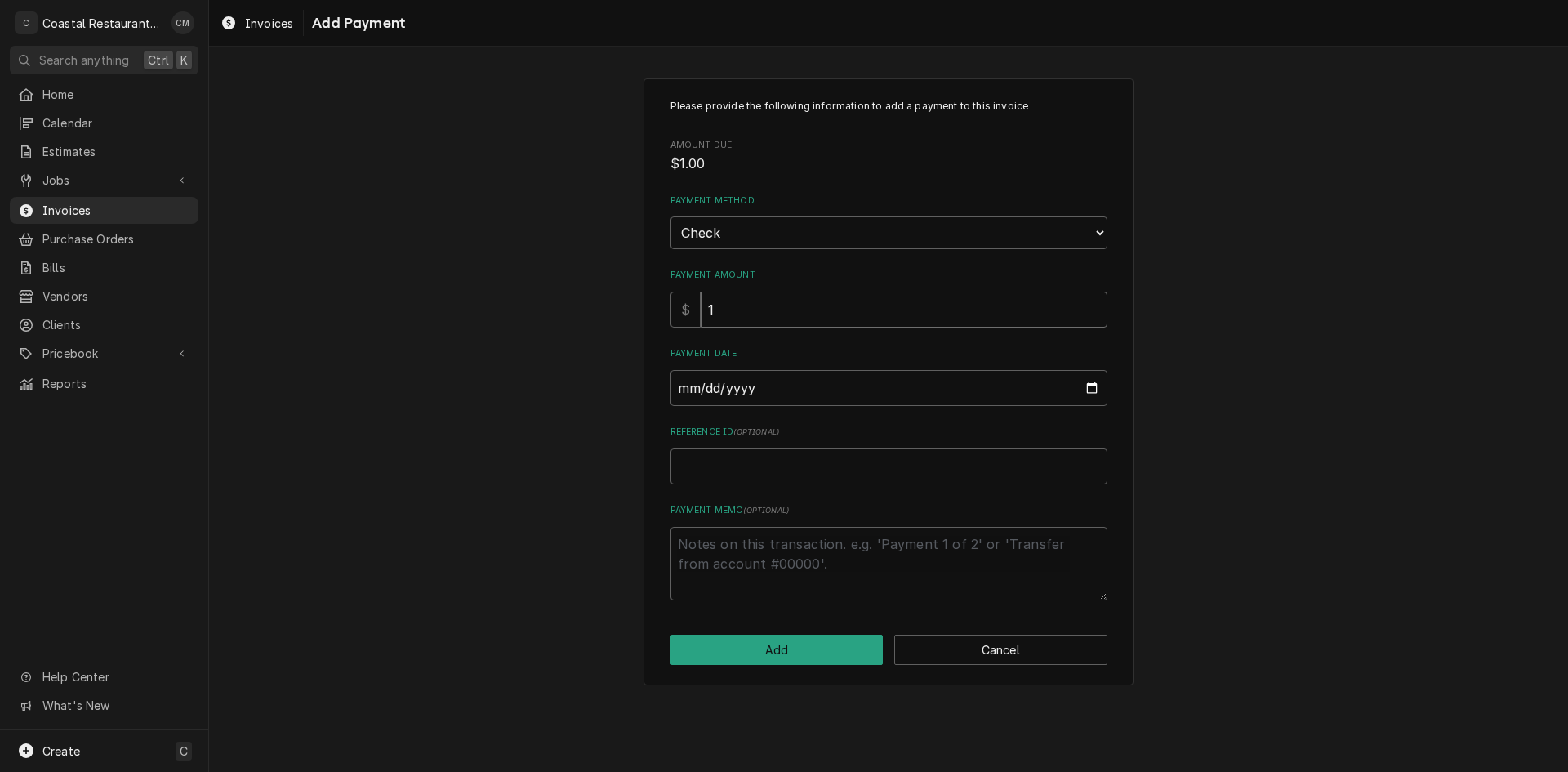
type input "1"
type input "0002-09-12"
type textarea "x"
type input "0020-09-12"
type textarea "x"
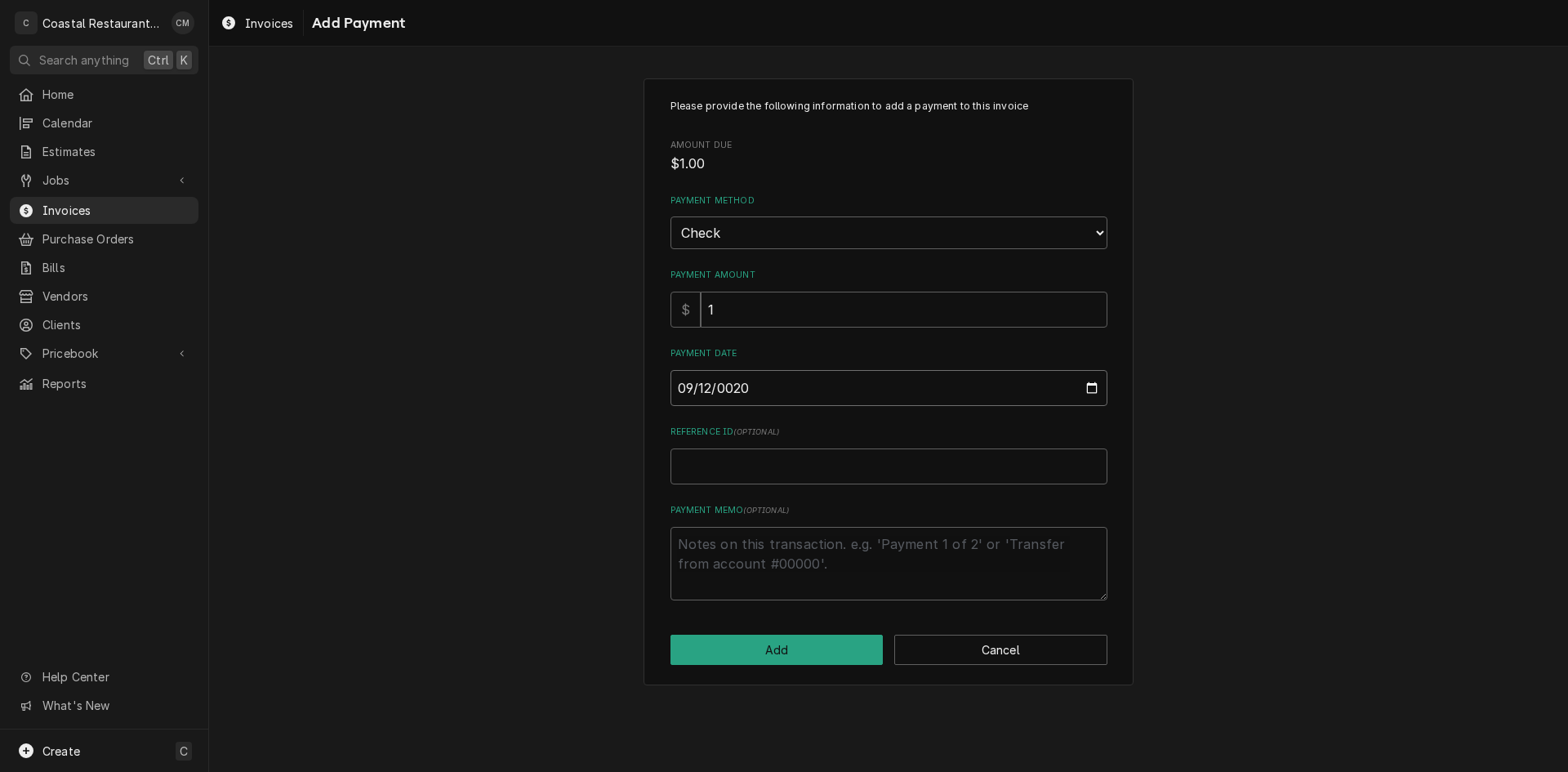
type input "0202-09-12"
type textarea "x"
type input "2025-09-12"
type textarea "x"
type input "3"
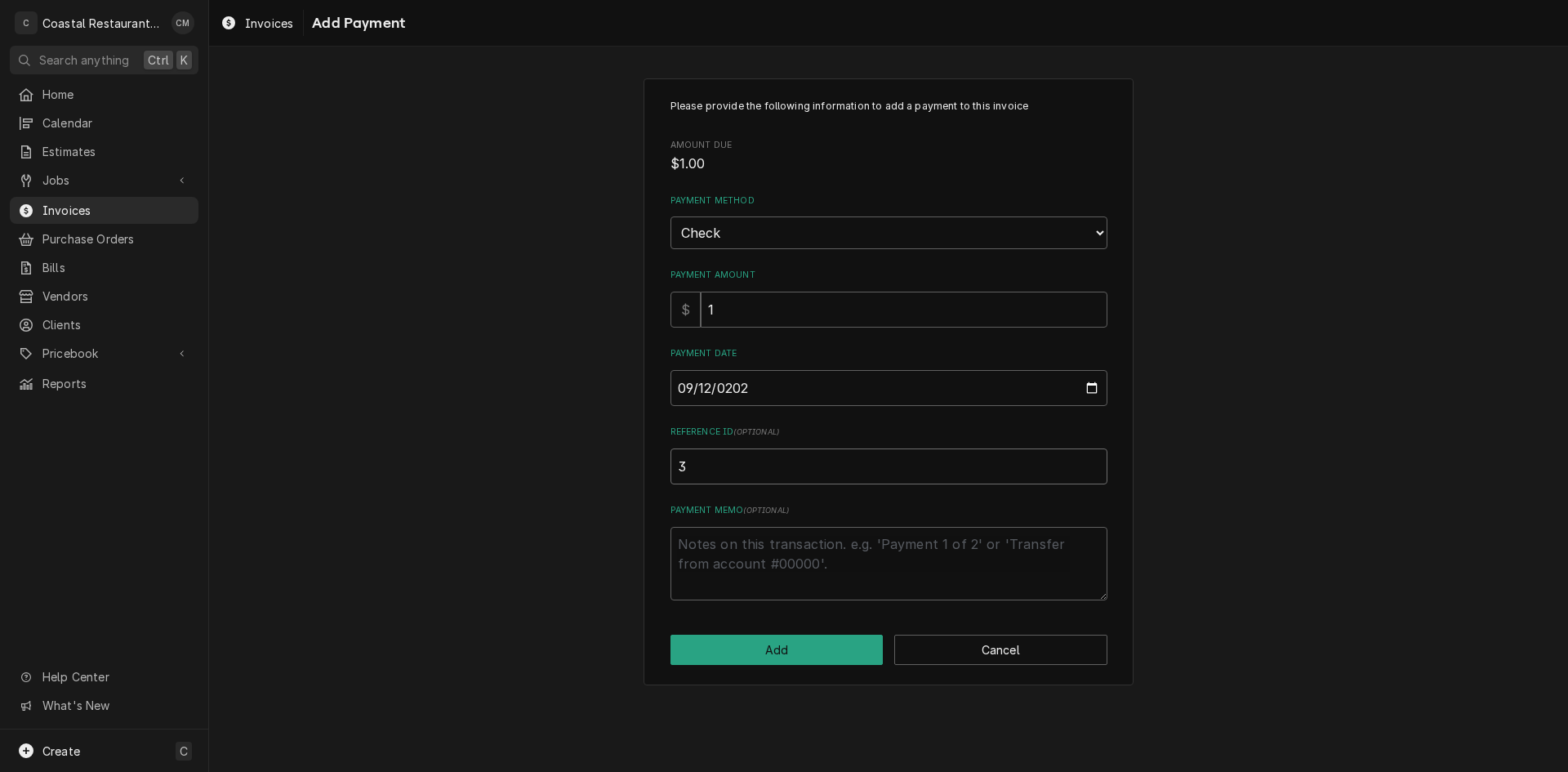
type textarea "x"
type input "35"
type textarea "x"
type input "353"
type textarea "x"
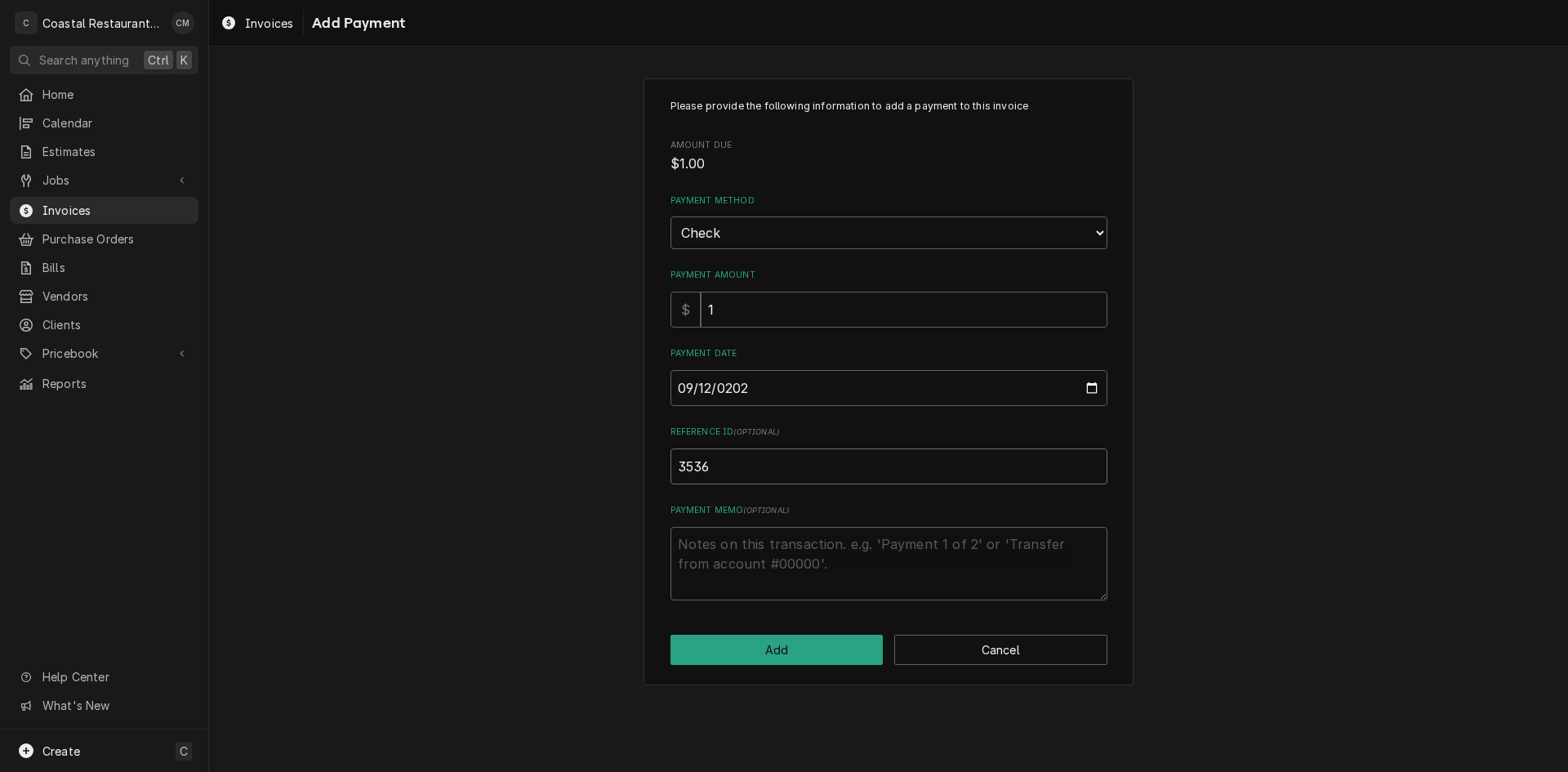
type input "3536"
click button "Add" at bounding box center [776, 650] width 214 height 30
type textarea "x"
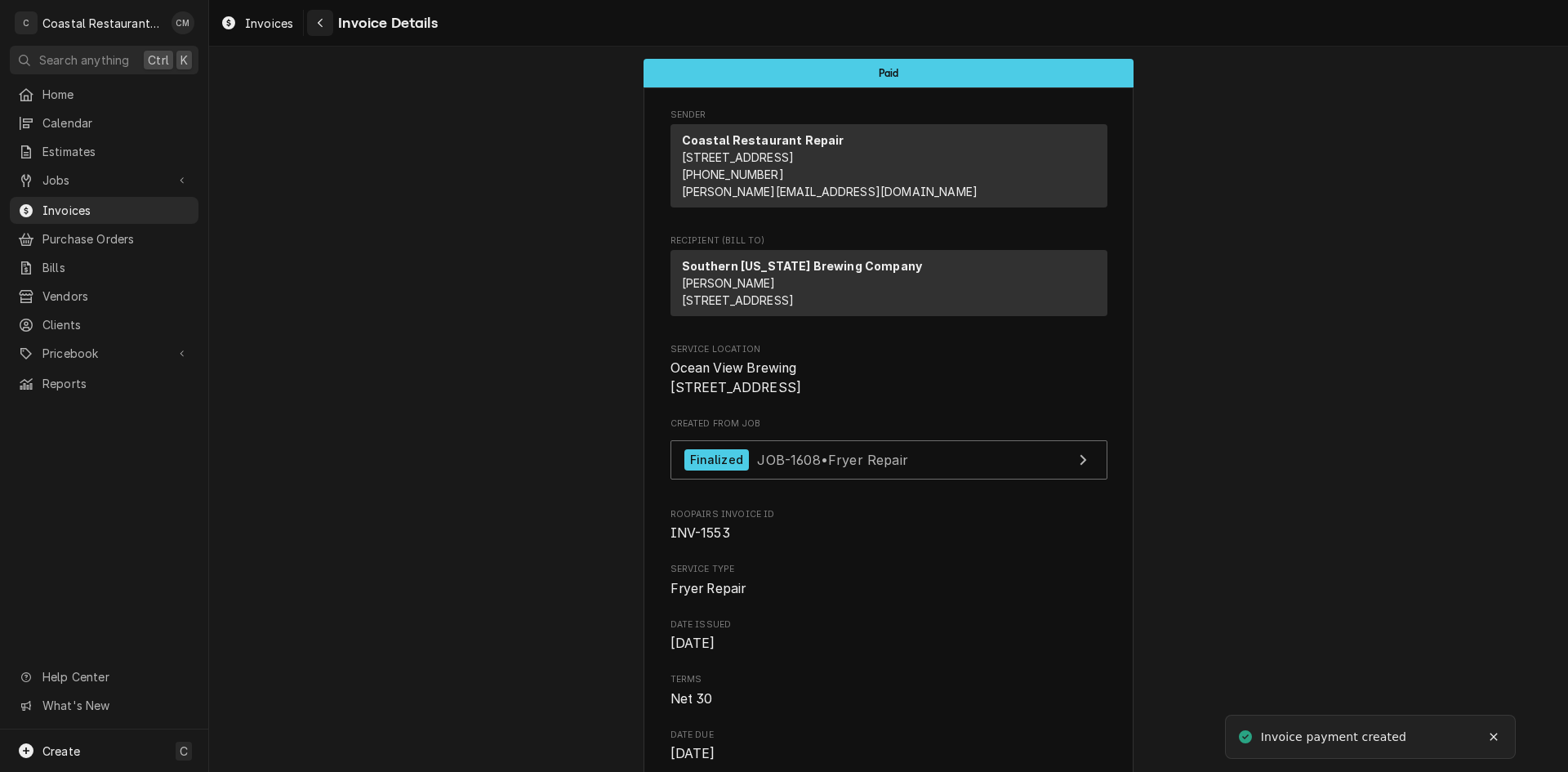
click at [309, 21] on button "Navigate back" at bounding box center [321, 23] width 27 height 27
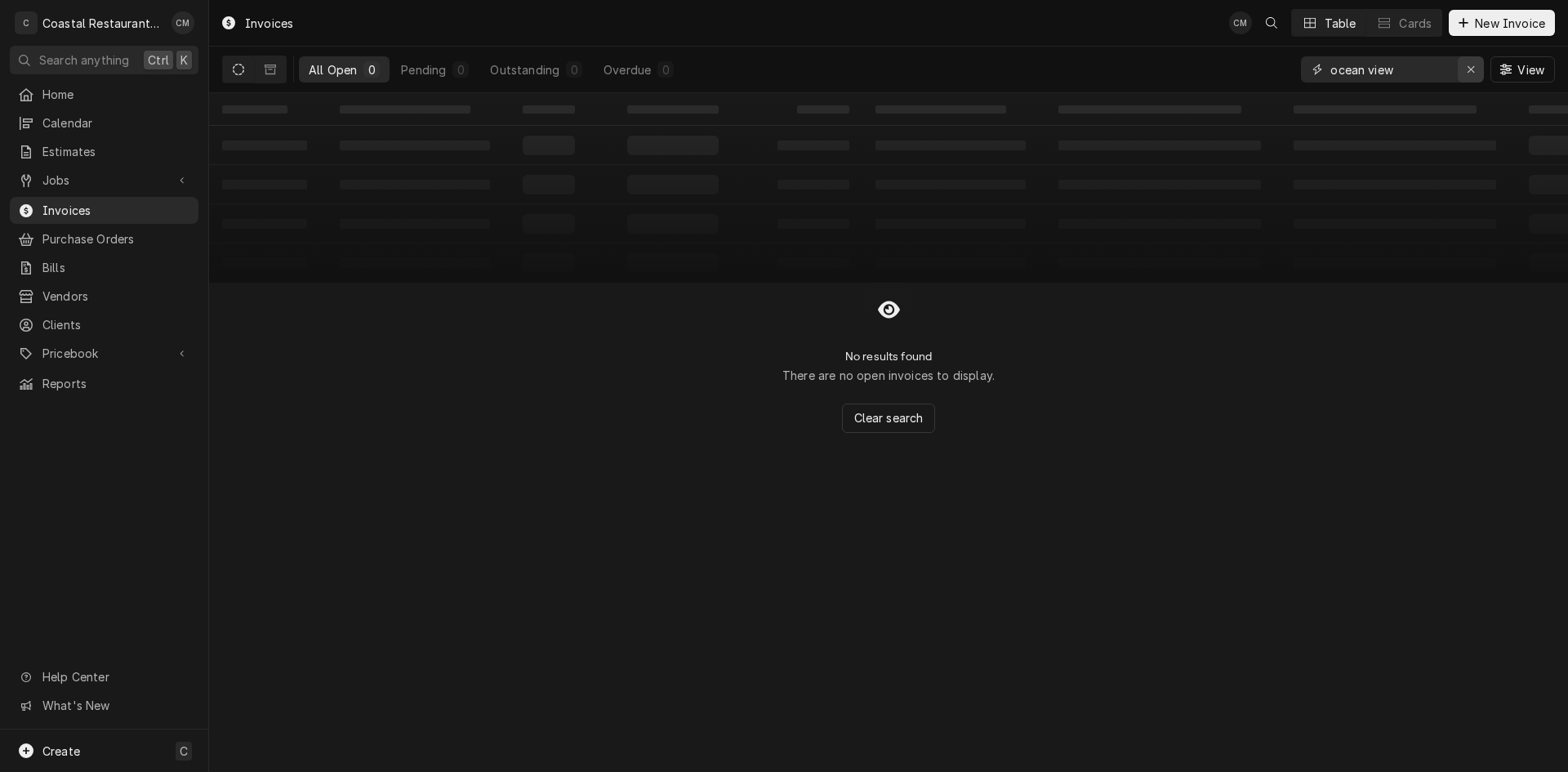
click at [1463, 75] on div "Erase input" at bounding box center [1470, 69] width 16 height 16
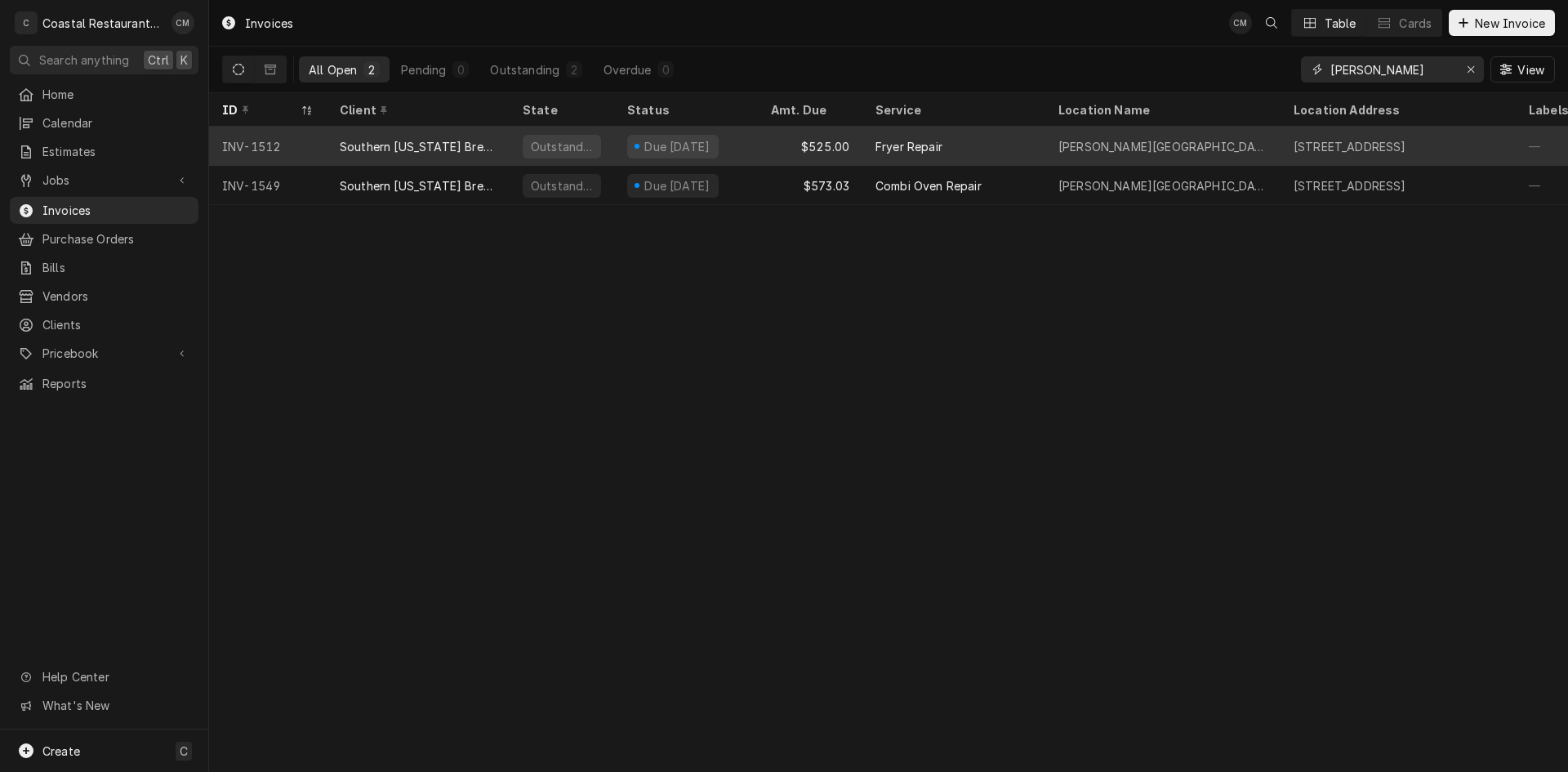
type input "[PERSON_NAME]"
click at [1008, 143] on div "Fryer Repair" at bounding box center [954, 145] width 183 height 39
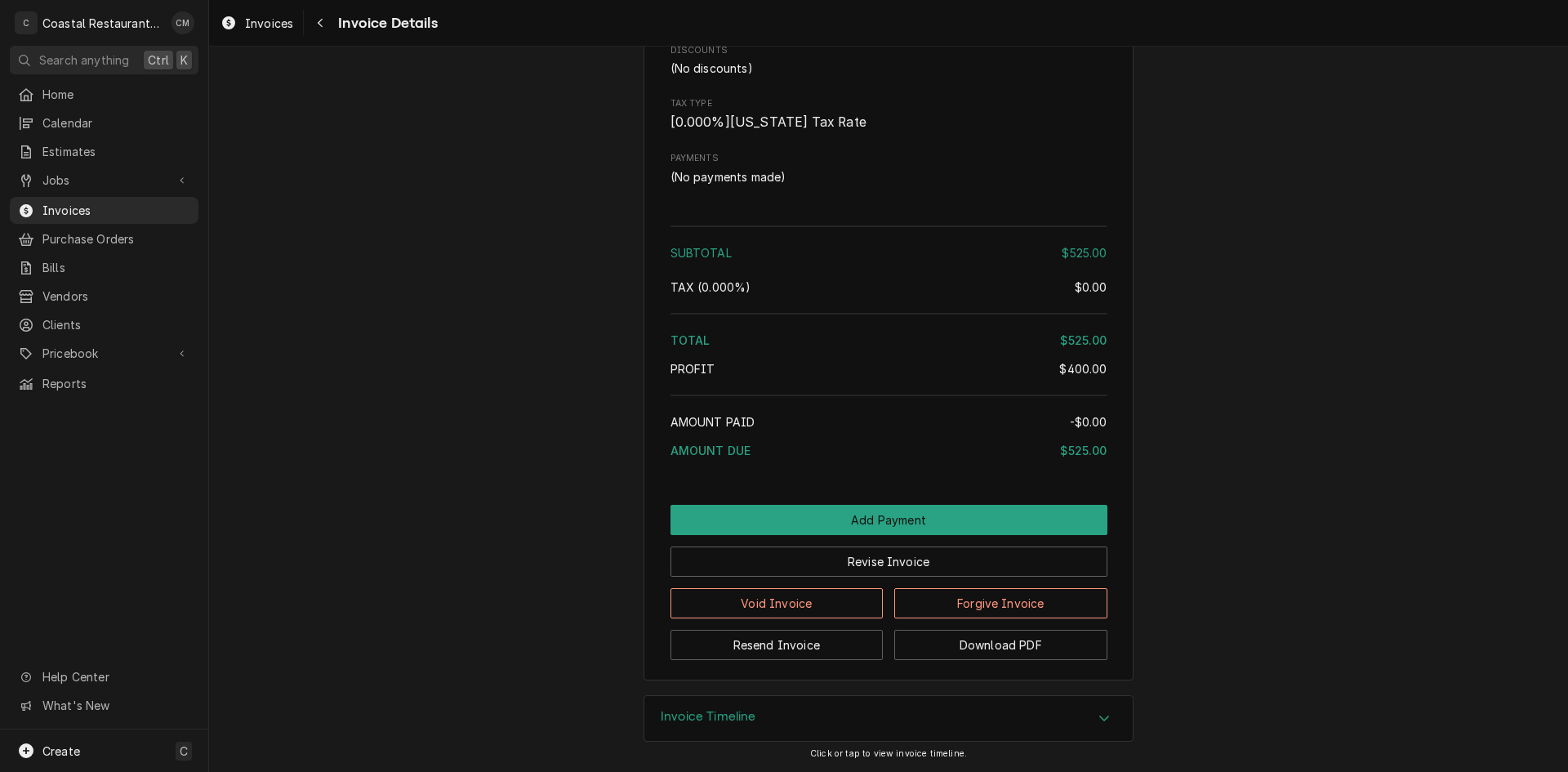
scroll to position [1536, 0]
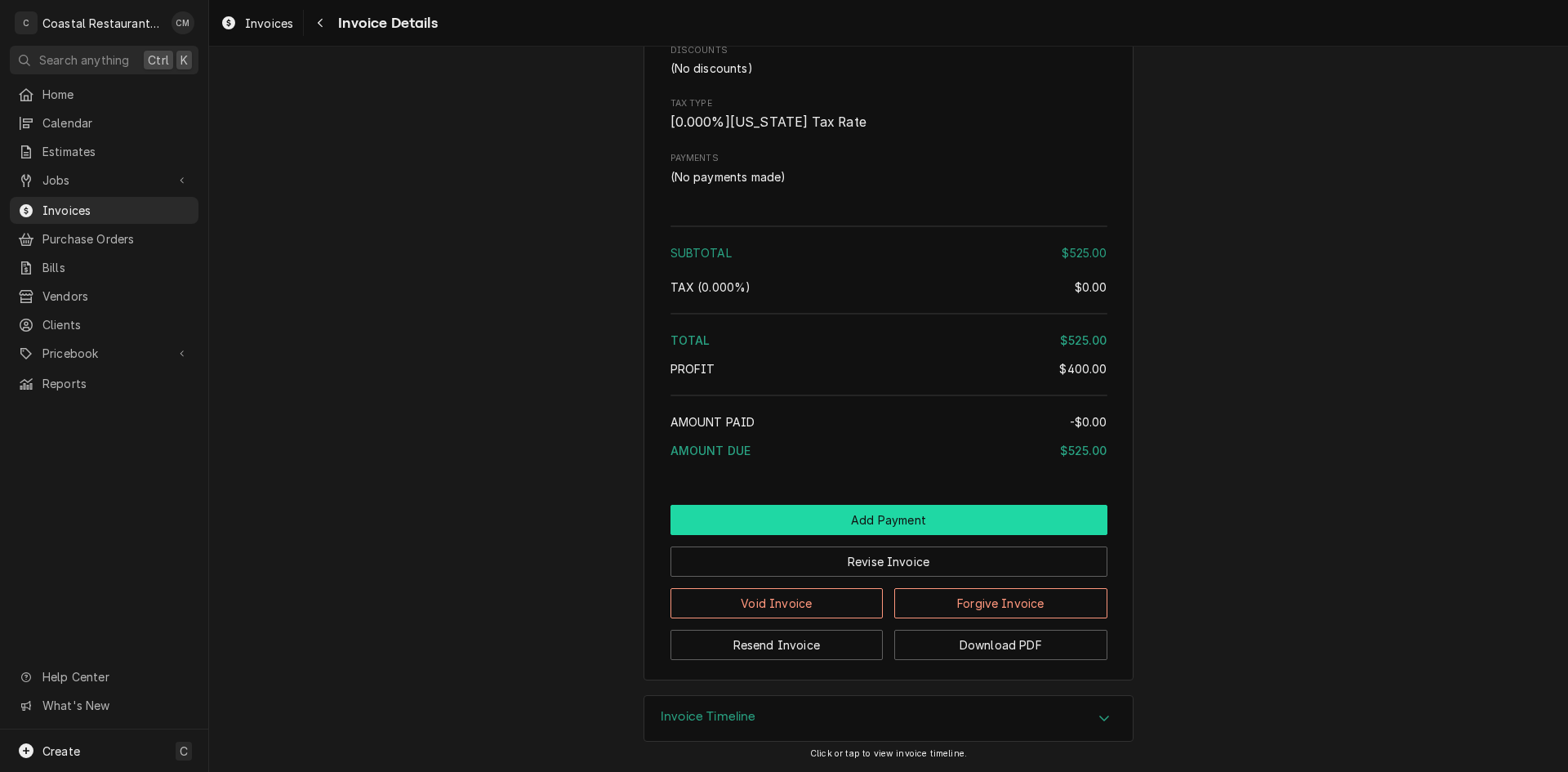
click at [867, 508] on button "Add Payment" at bounding box center [888, 520] width 437 height 30
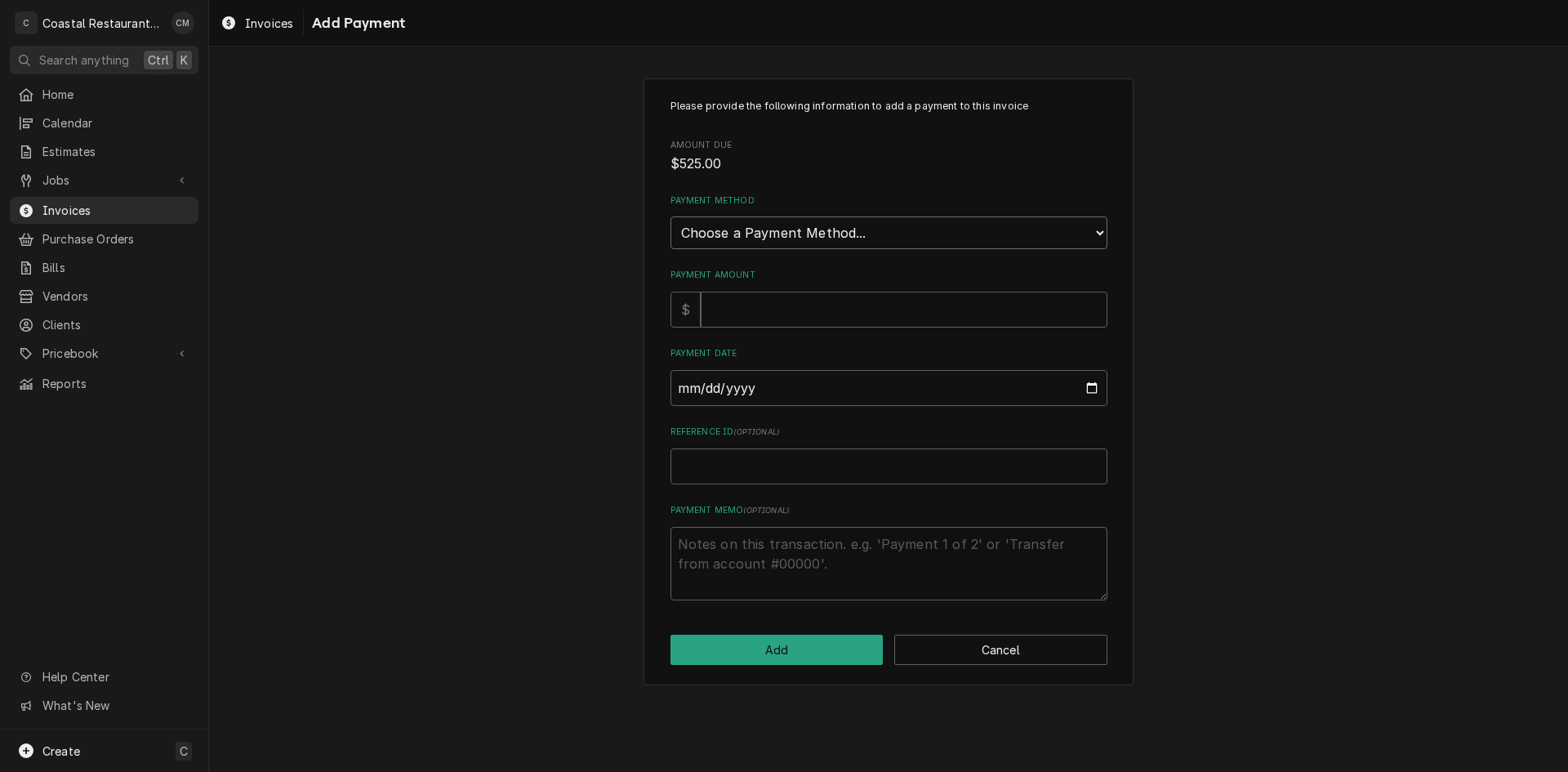
click at [831, 246] on select "Choose a Payment Method... Cash Check Credit/Debit Card ACH/eCheck Other" at bounding box center [888, 233] width 437 height 32
select select "2"
click at [670, 217] on select "Choose a Payment Method... Cash Check Credit/Debit Card ACH/eCheck Other" at bounding box center [888, 233] width 437 height 32
click at [788, 312] on input "Payment Amount" at bounding box center [904, 310] width 407 height 36
type textarea "x"
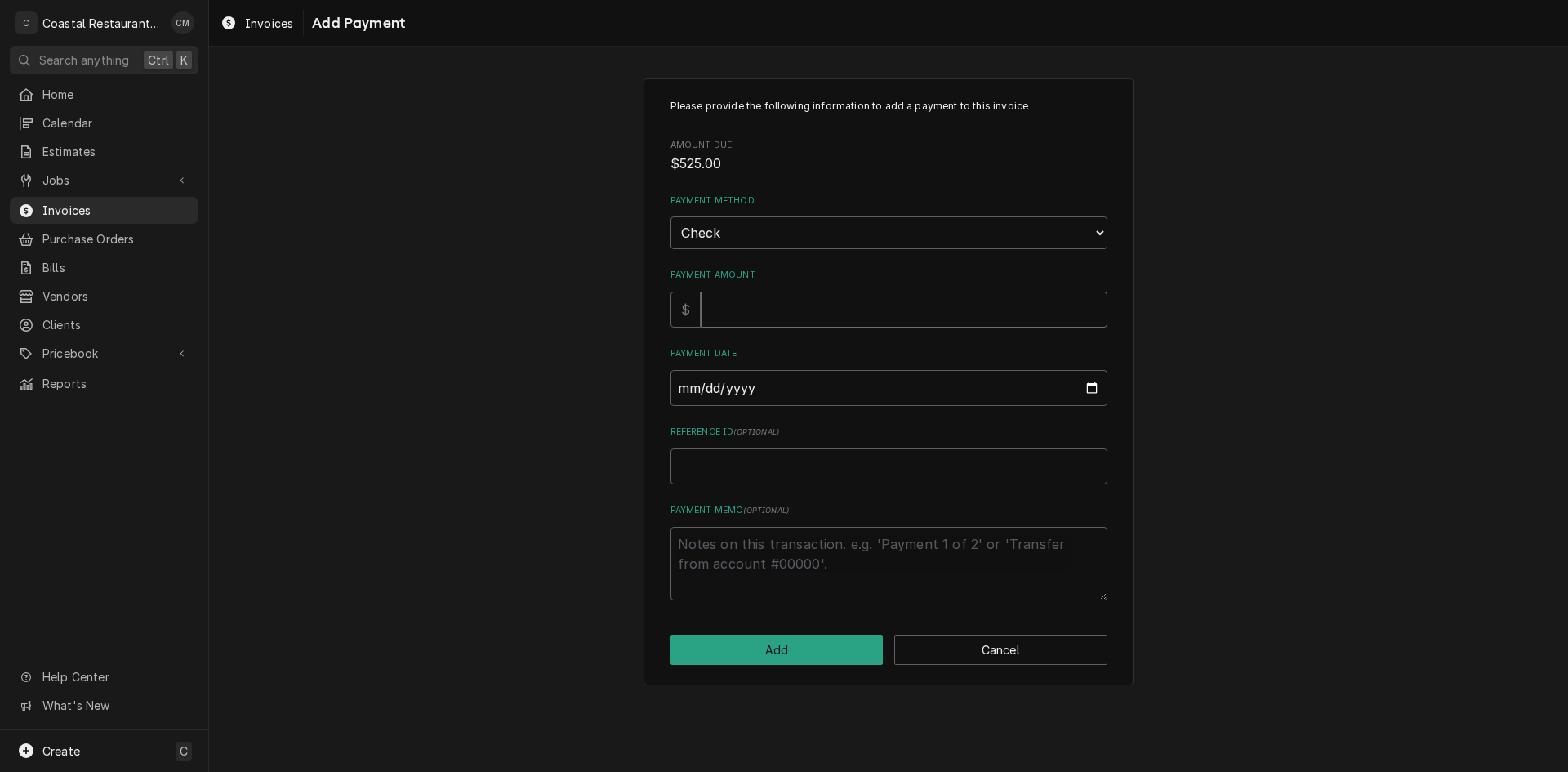
type input "2"
type textarea "x"
type input "26"
type textarea "x"
type input "260"
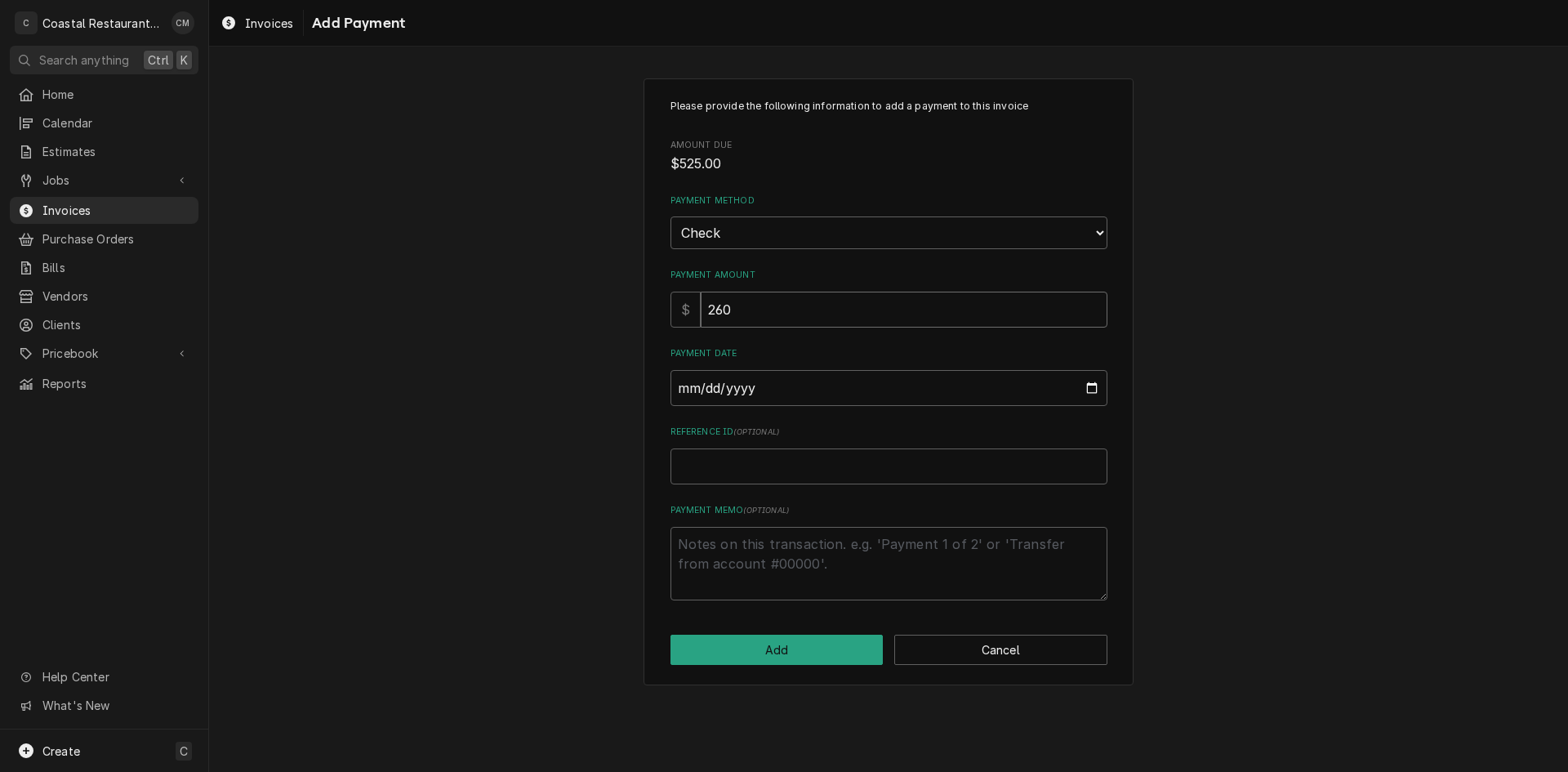
type textarea "x"
type input "2605"
type input "0002-09-12"
type textarea "x"
type input "0020-09-12"
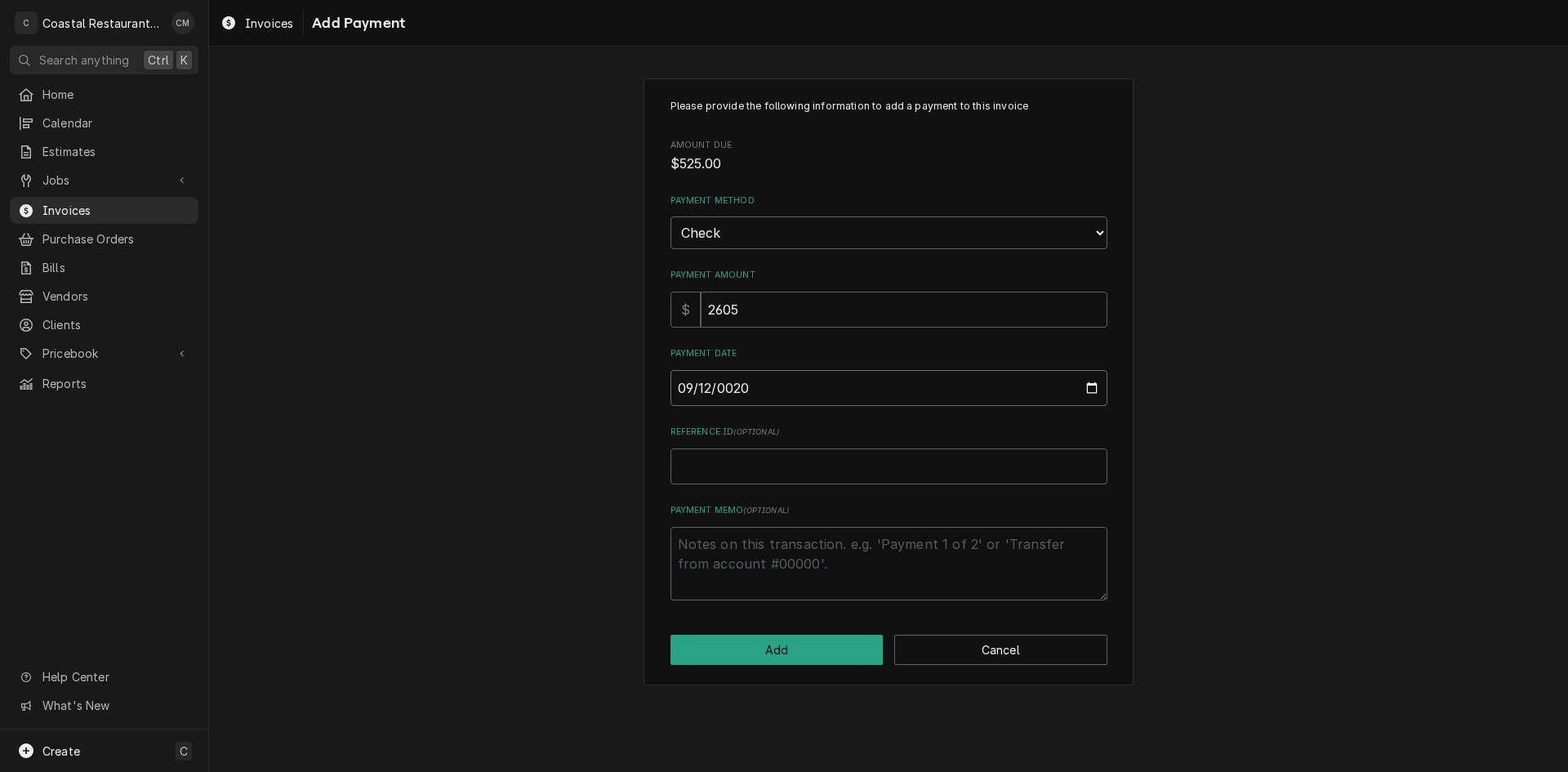
type textarea "x"
type input "0202-09-12"
type textarea "x"
type input "[DATE]"
type textarea "x"
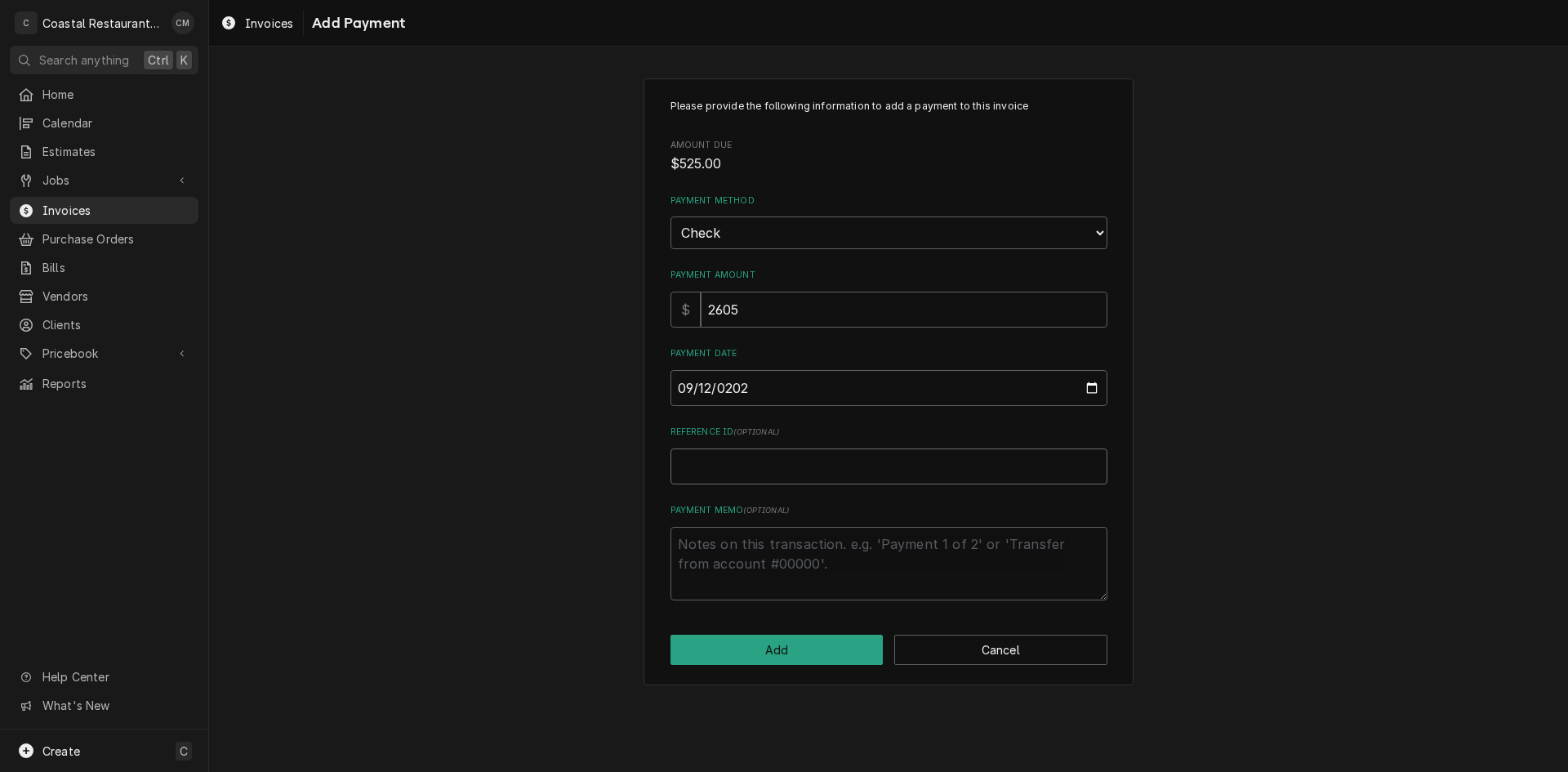
type input "2"
type textarea "x"
type input "26"
type textarea "x"
type input "260"
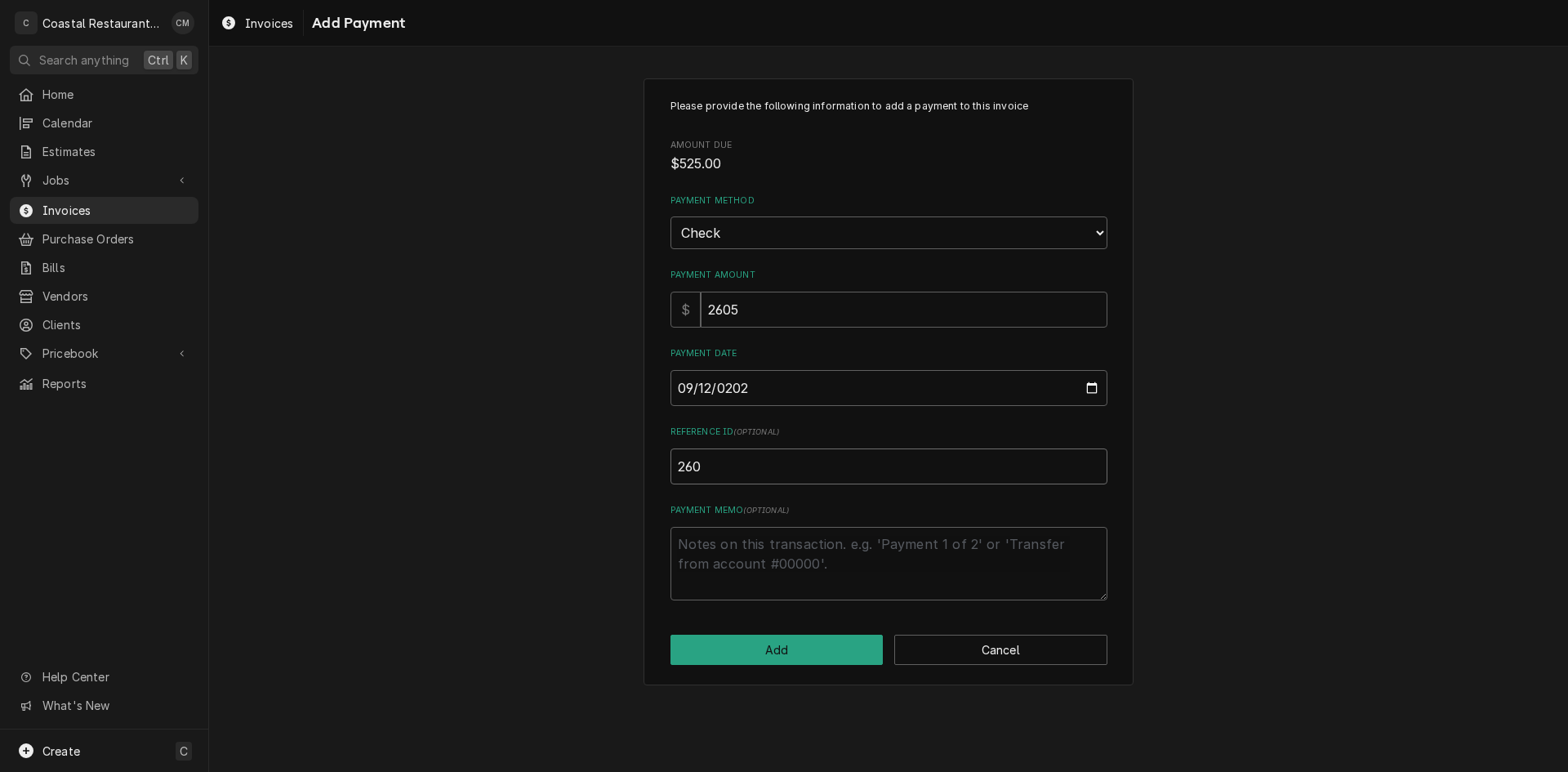
type textarea "x"
type input "2605"
click button "Add" at bounding box center [776, 650] width 214 height 30
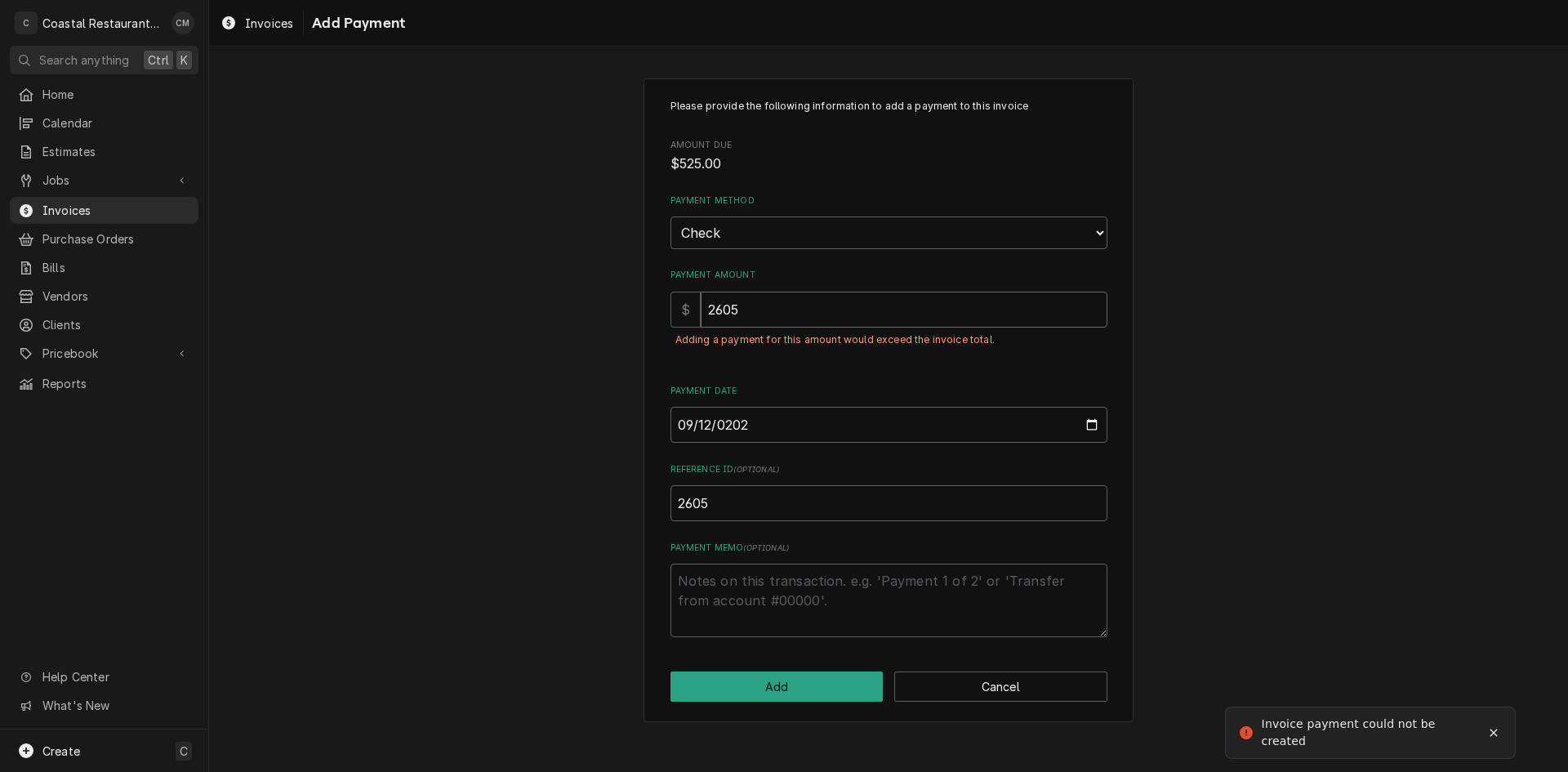
drag, startPoint x: 771, startPoint y: 310, endPoint x: 702, endPoint y: 311, distance: 69.0
click at [702, 311] on input "2605" at bounding box center [904, 310] width 407 height 36
type textarea "x"
type input "5"
type textarea "x"
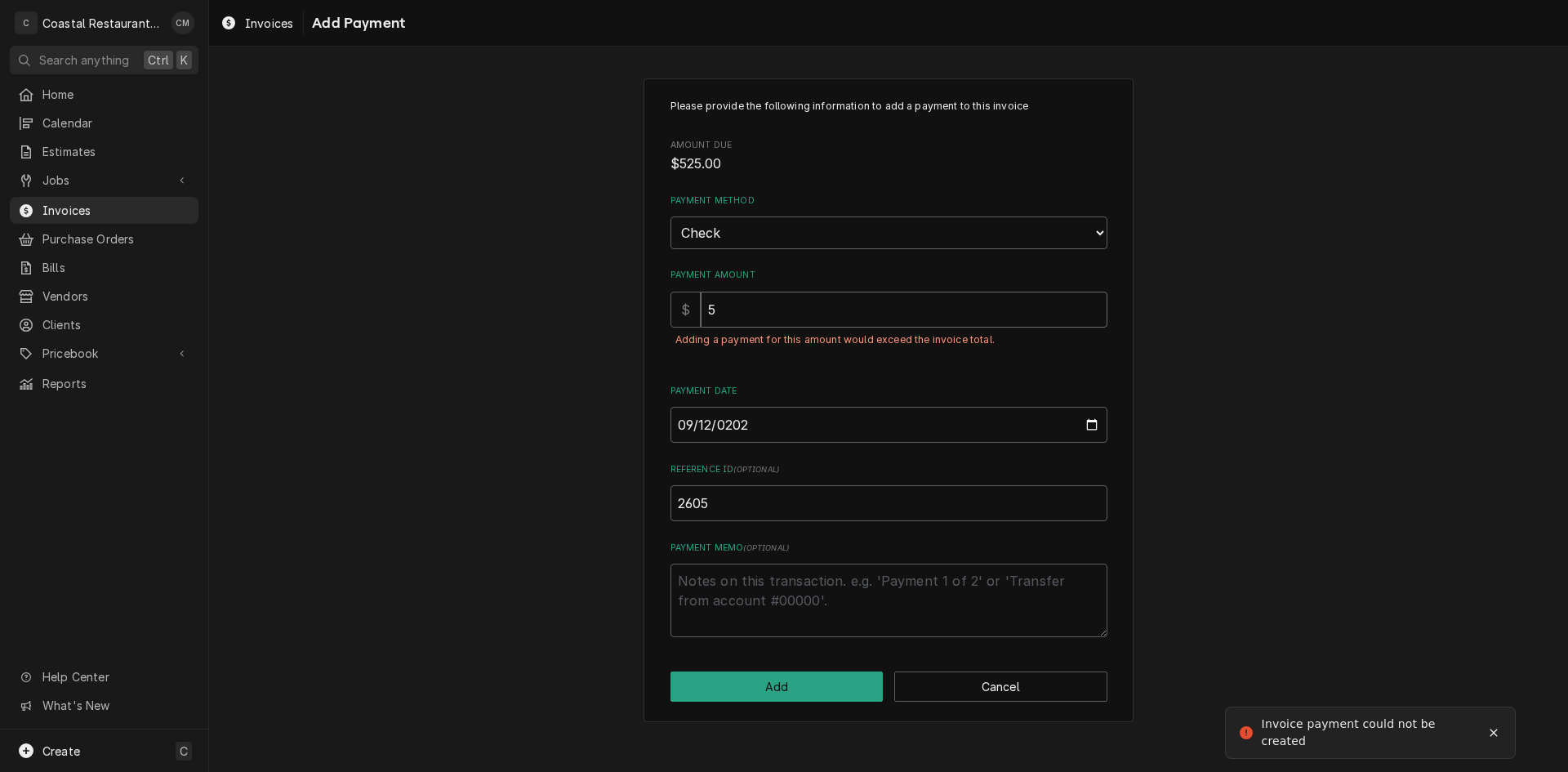
type input "52"
type textarea "x"
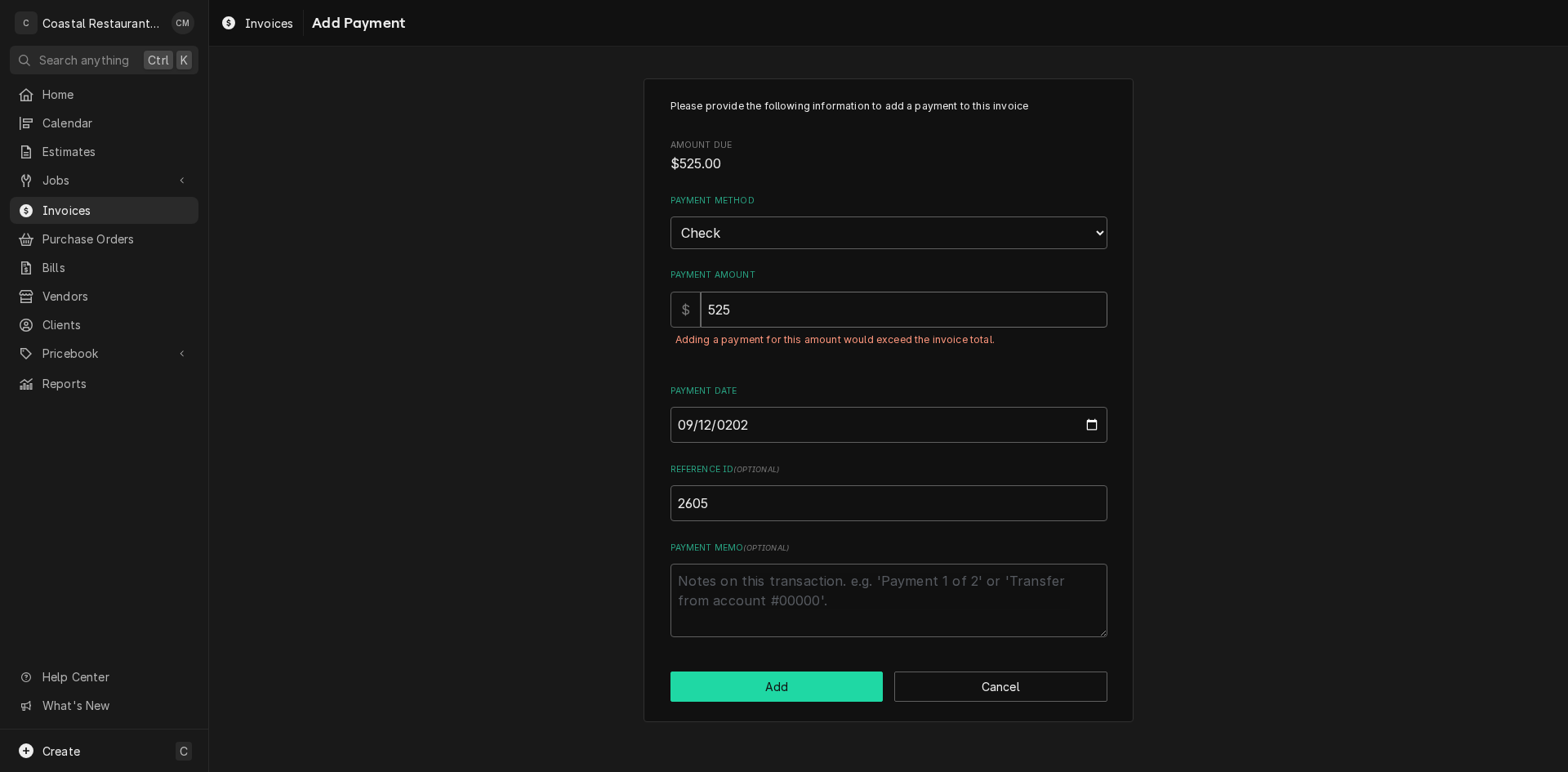
type input "525"
click at [781, 684] on button "Add" at bounding box center [776, 687] width 214 height 30
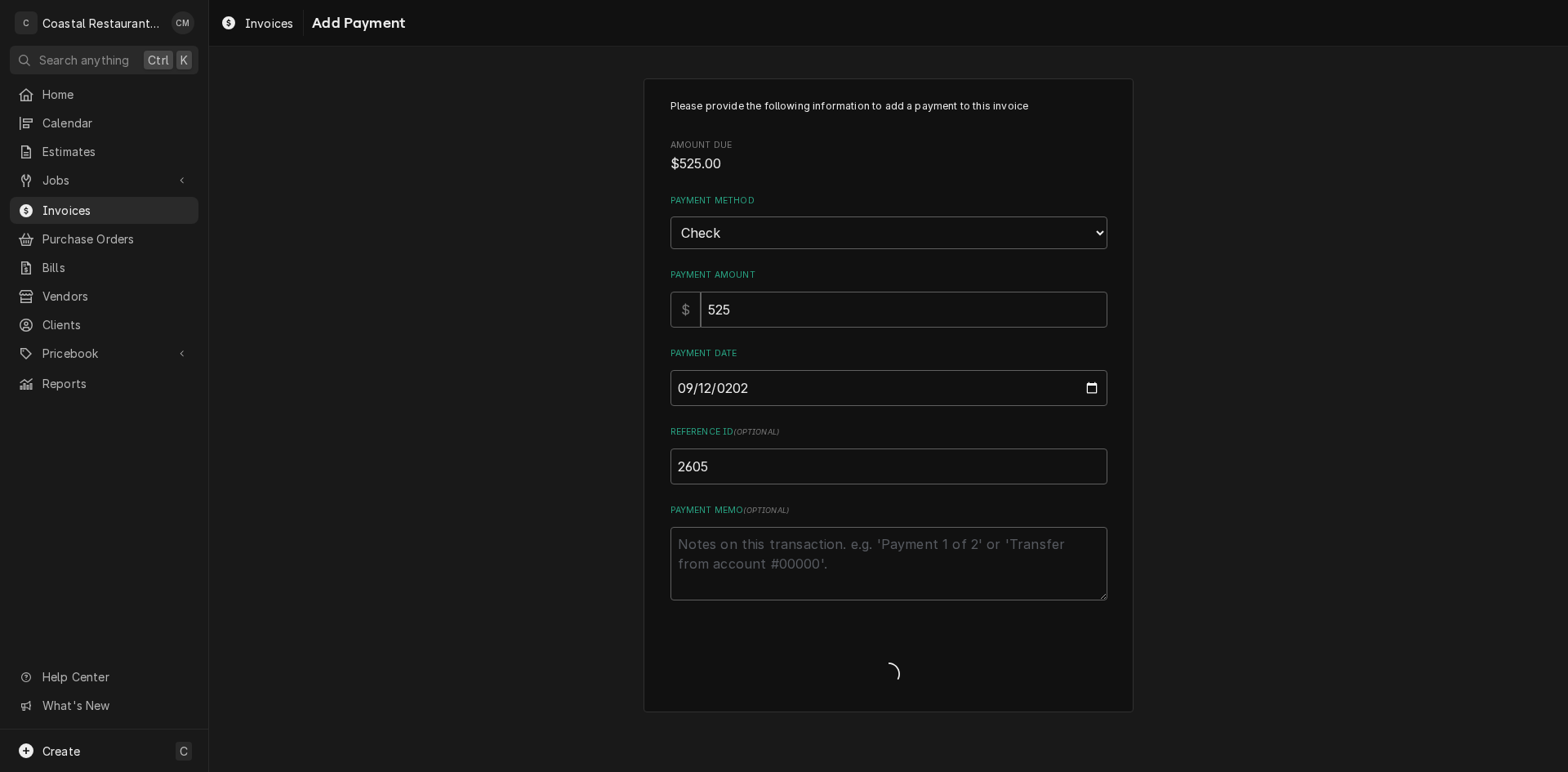
type textarea "x"
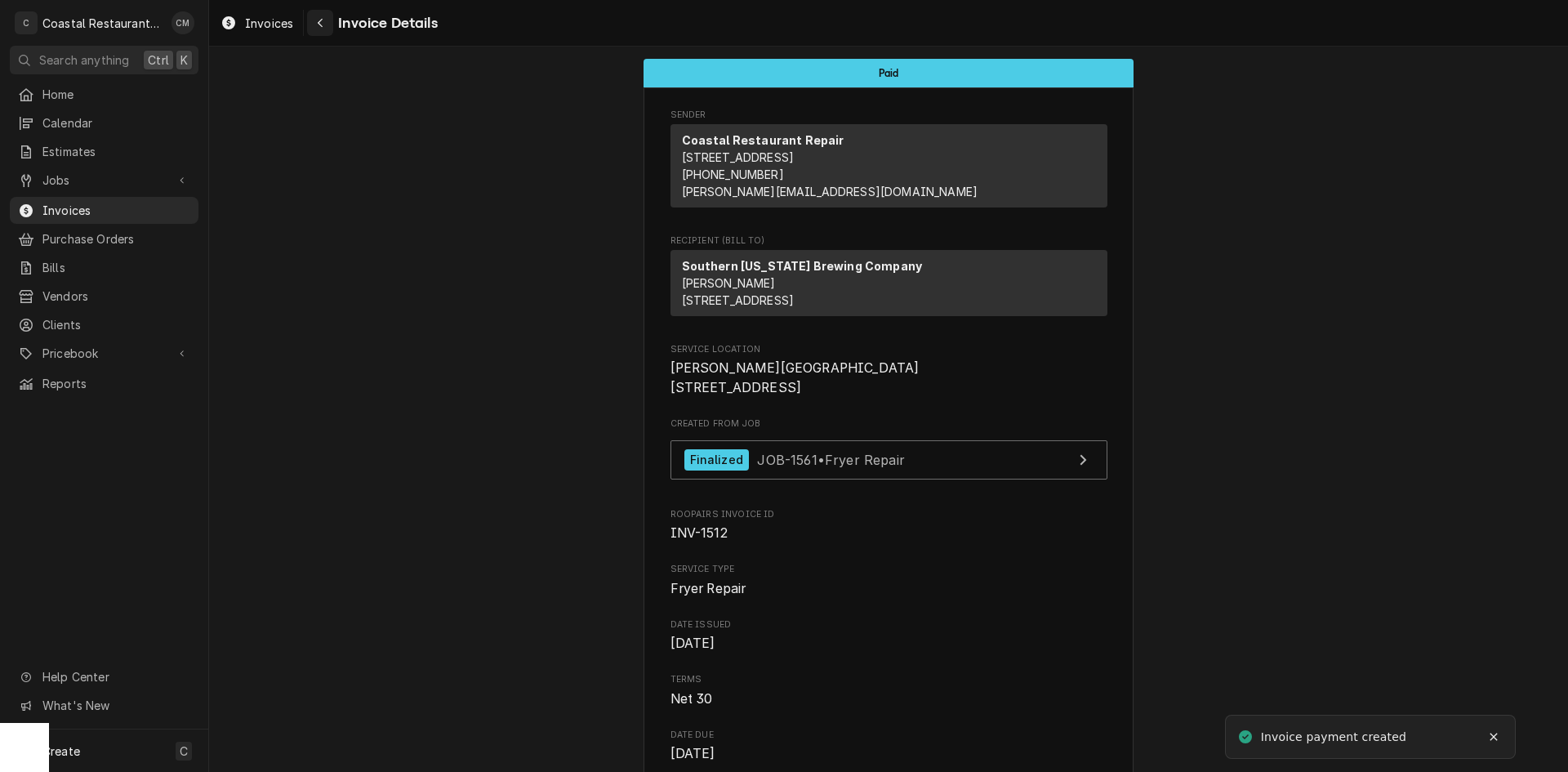
click at [311, 24] on button "Navigate back" at bounding box center [321, 23] width 27 height 27
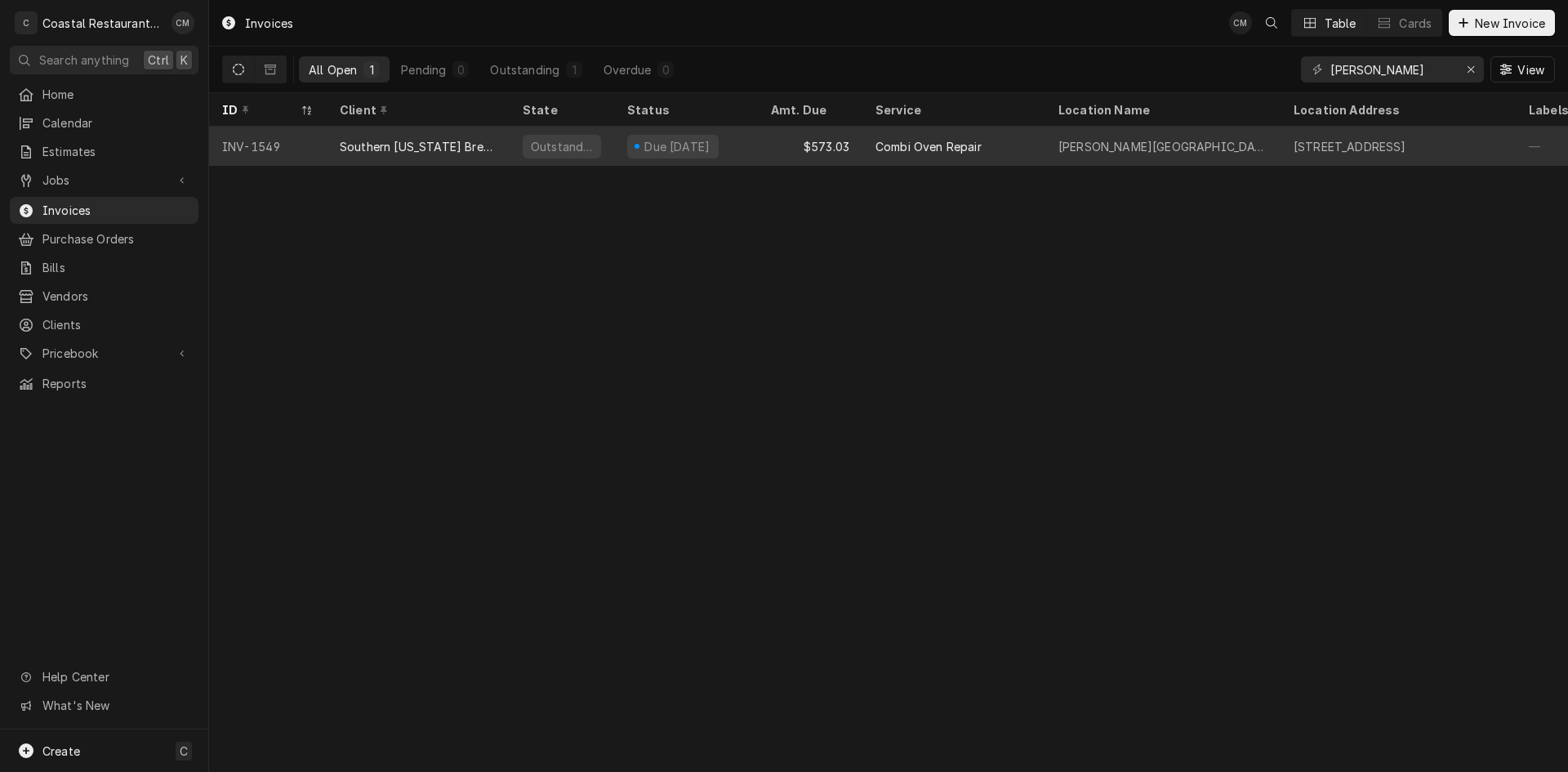
click at [771, 147] on div "$573.03" at bounding box center [810, 145] width 104 height 39
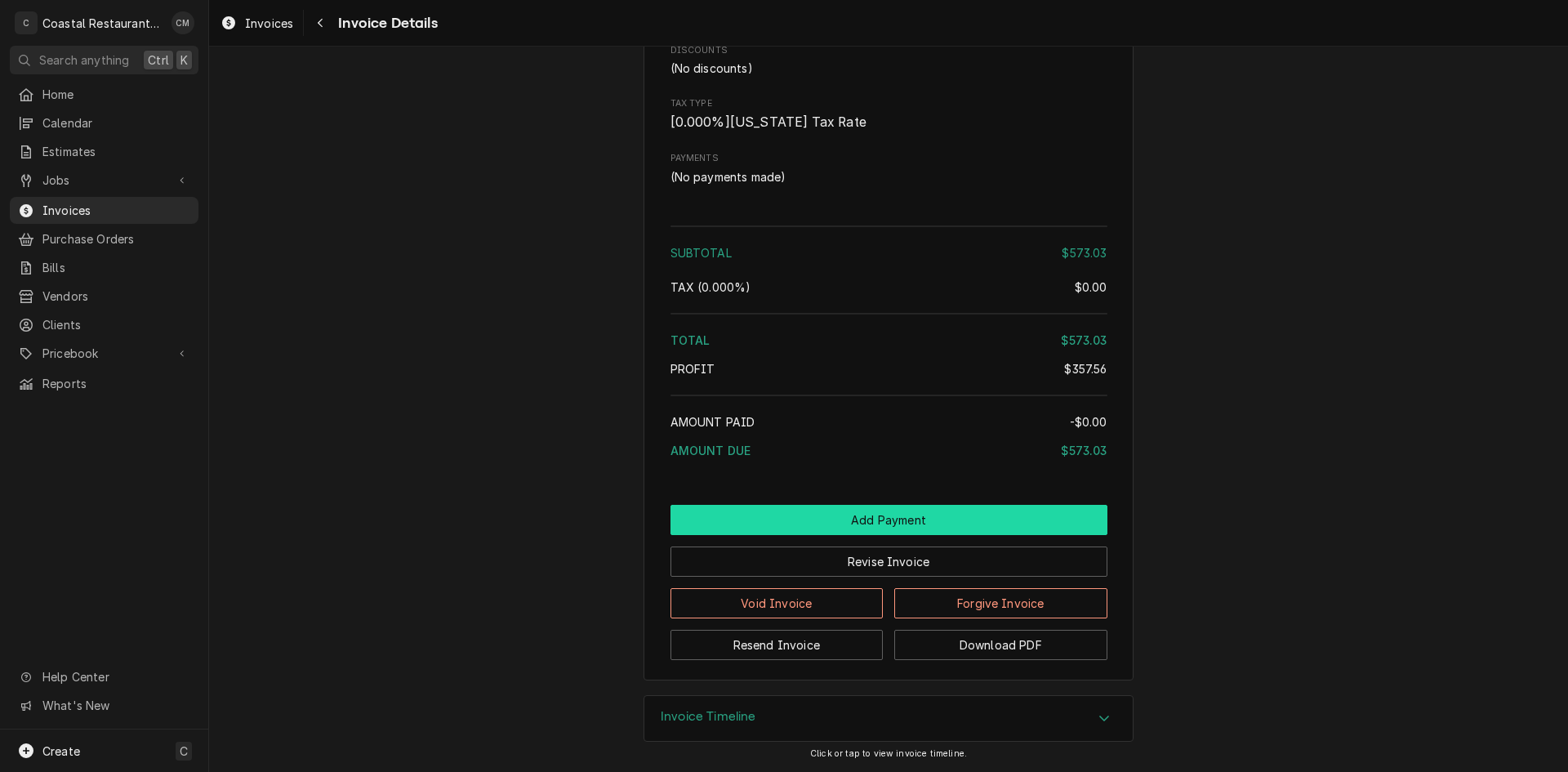
scroll to position [1800, 0]
click at [837, 523] on button "Add Payment" at bounding box center [888, 520] width 437 height 30
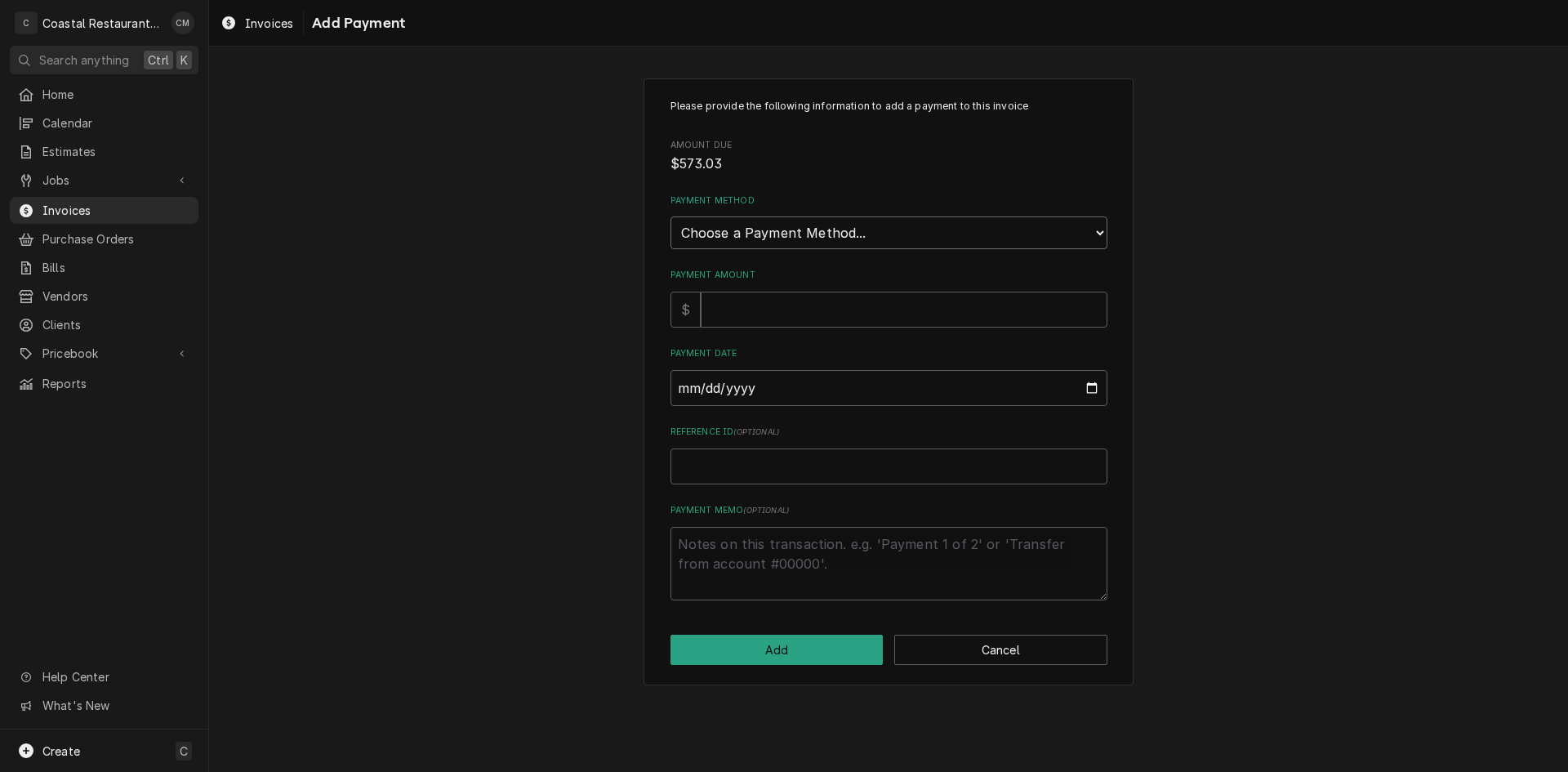
click at [735, 243] on select "Choose a Payment Method... Cash Check Credit/Debit Card ACH/eCheck Other" at bounding box center [888, 233] width 437 height 32
select select "2"
click at [670, 217] on select "Choose a Payment Method... Cash Check Credit/Debit Card ACH/eCheck Other" at bounding box center [888, 233] width 437 height 32
click at [735, 311] on input "Payment Amount" at bounding box center [904, 310] width 407 height 36
type textarea "x"
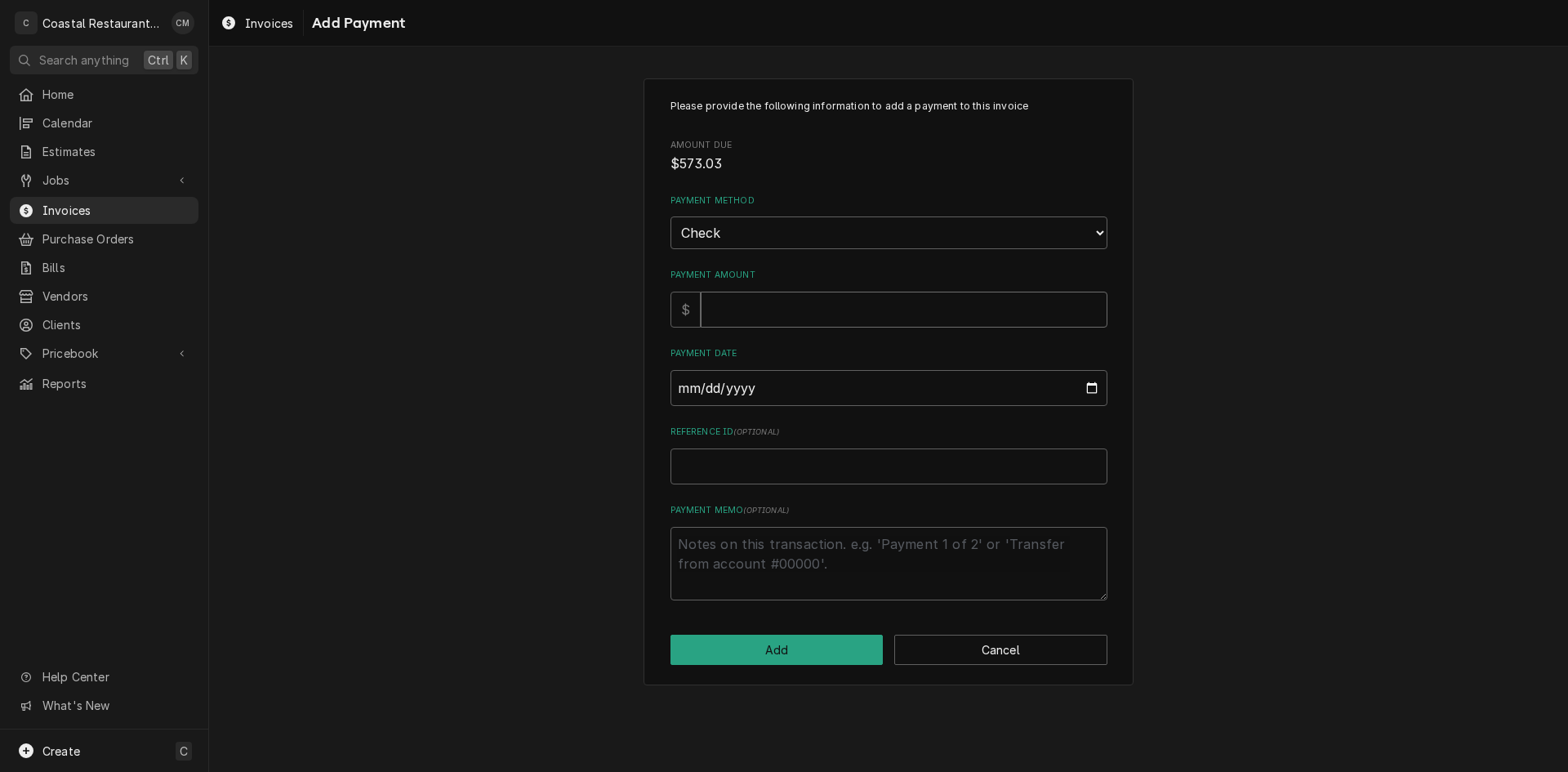
type input "5"
type textarea "x"
type input "57"
type textarea "x"
type input "573"
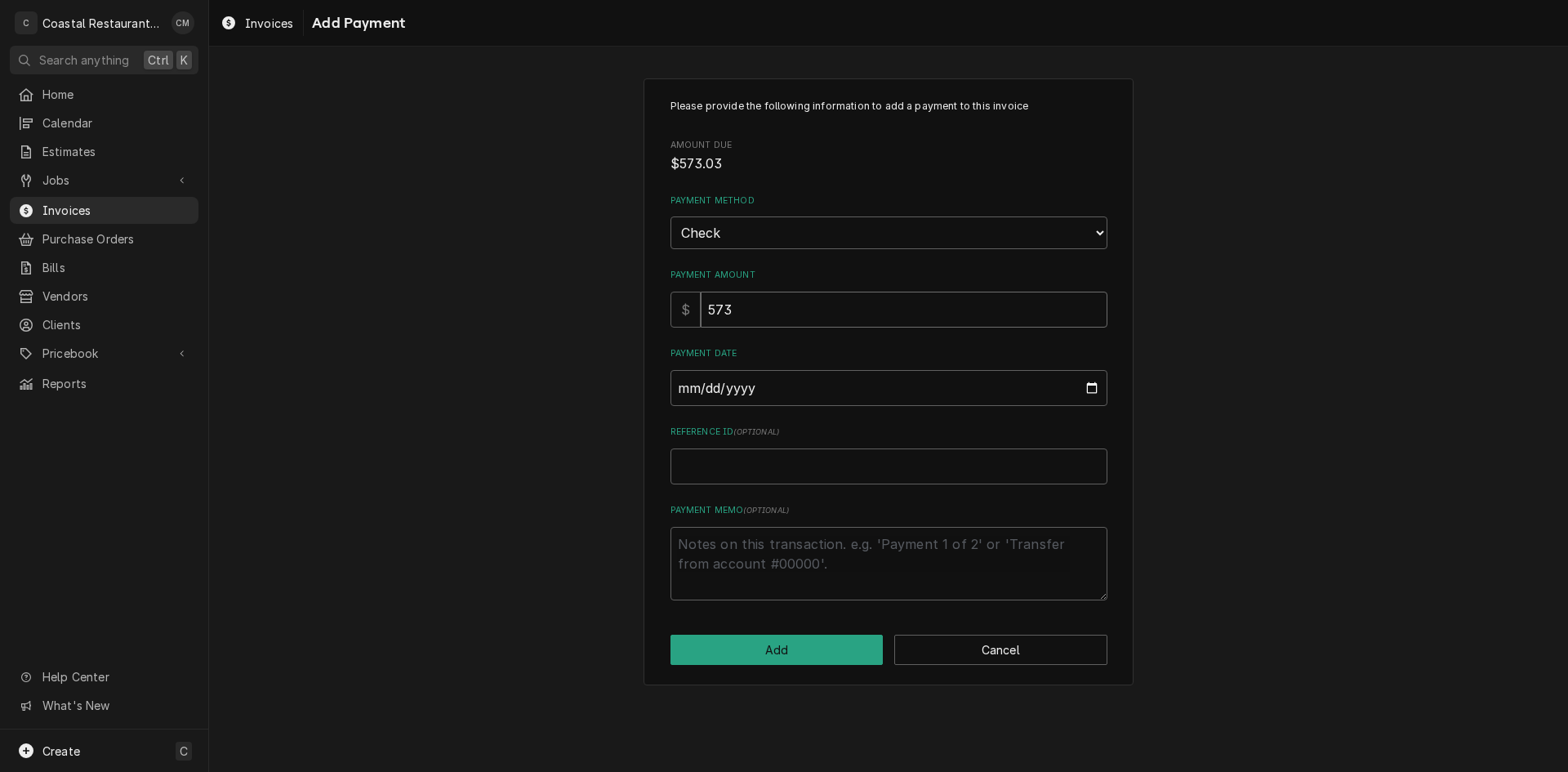
type textarea "x"
type input "573.0"
type textarea "x"
type input "573.03"
type input "0002-09-12"
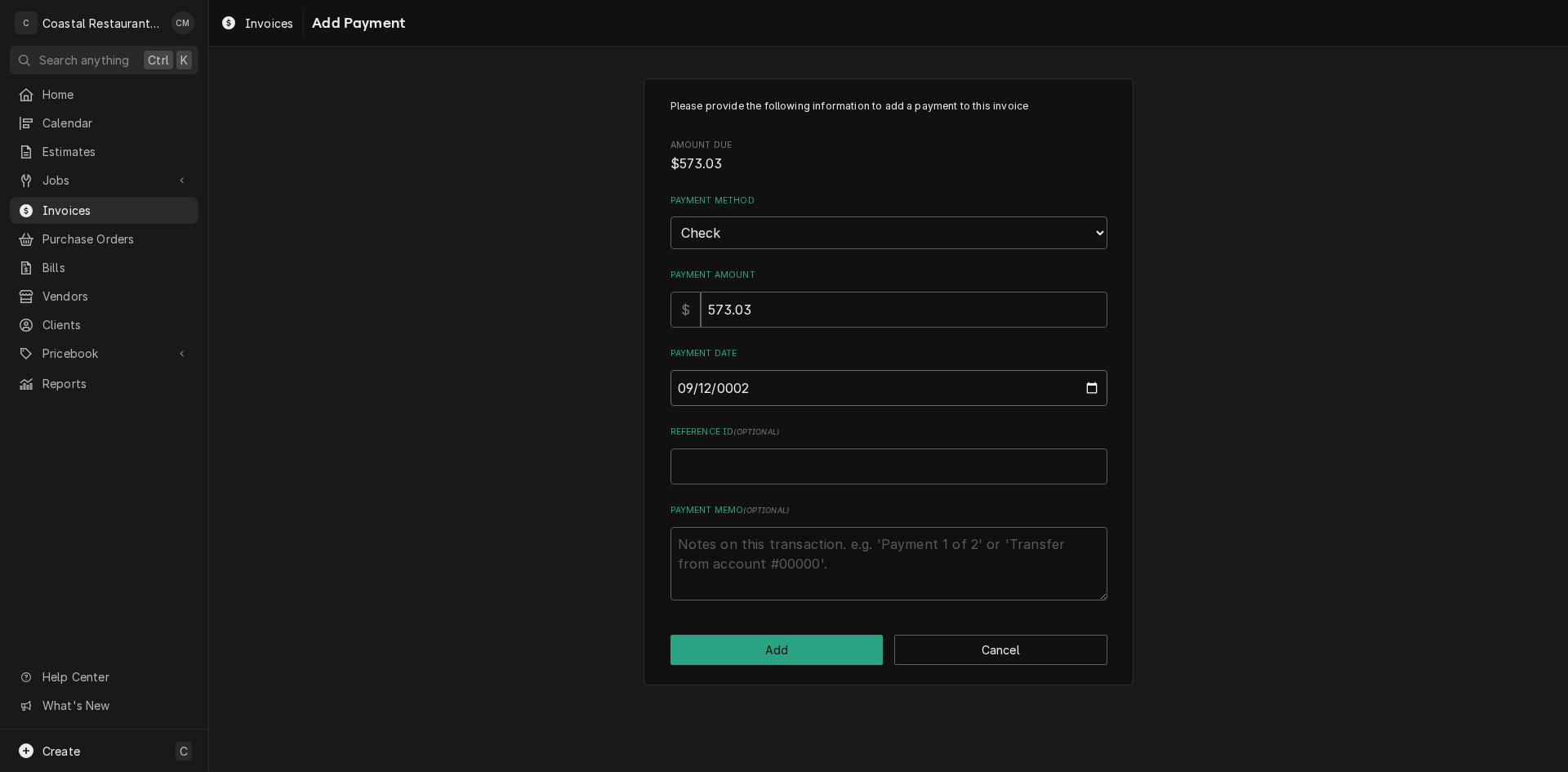
type textarea "x"
type input "0020-09-12"
type textarea "x"
type input "0202-09-12"
type textarea "x"
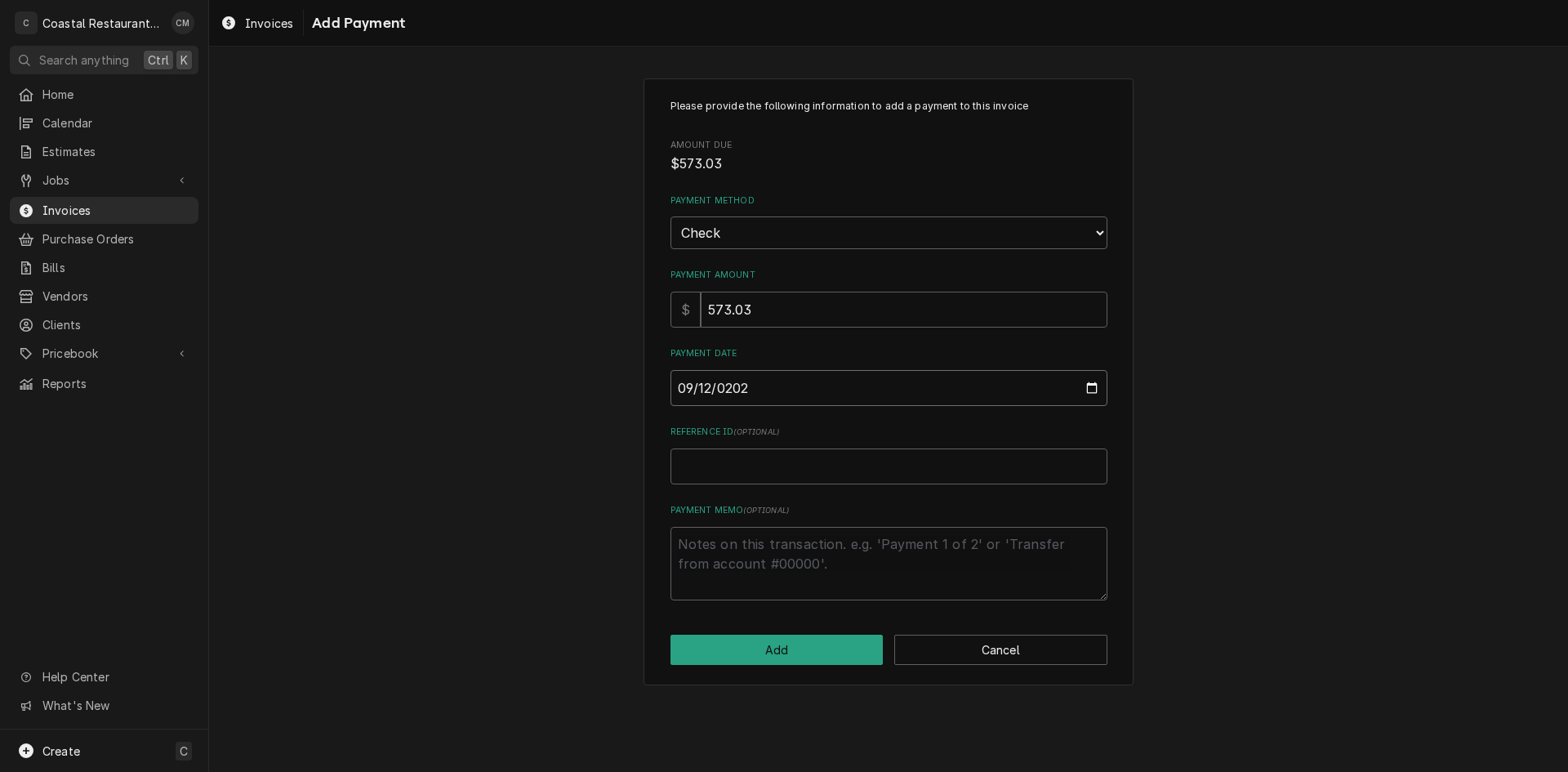
type input "2025-09-12"
type textarea "x"
type input "2"
type textarea "x"
type input "26"
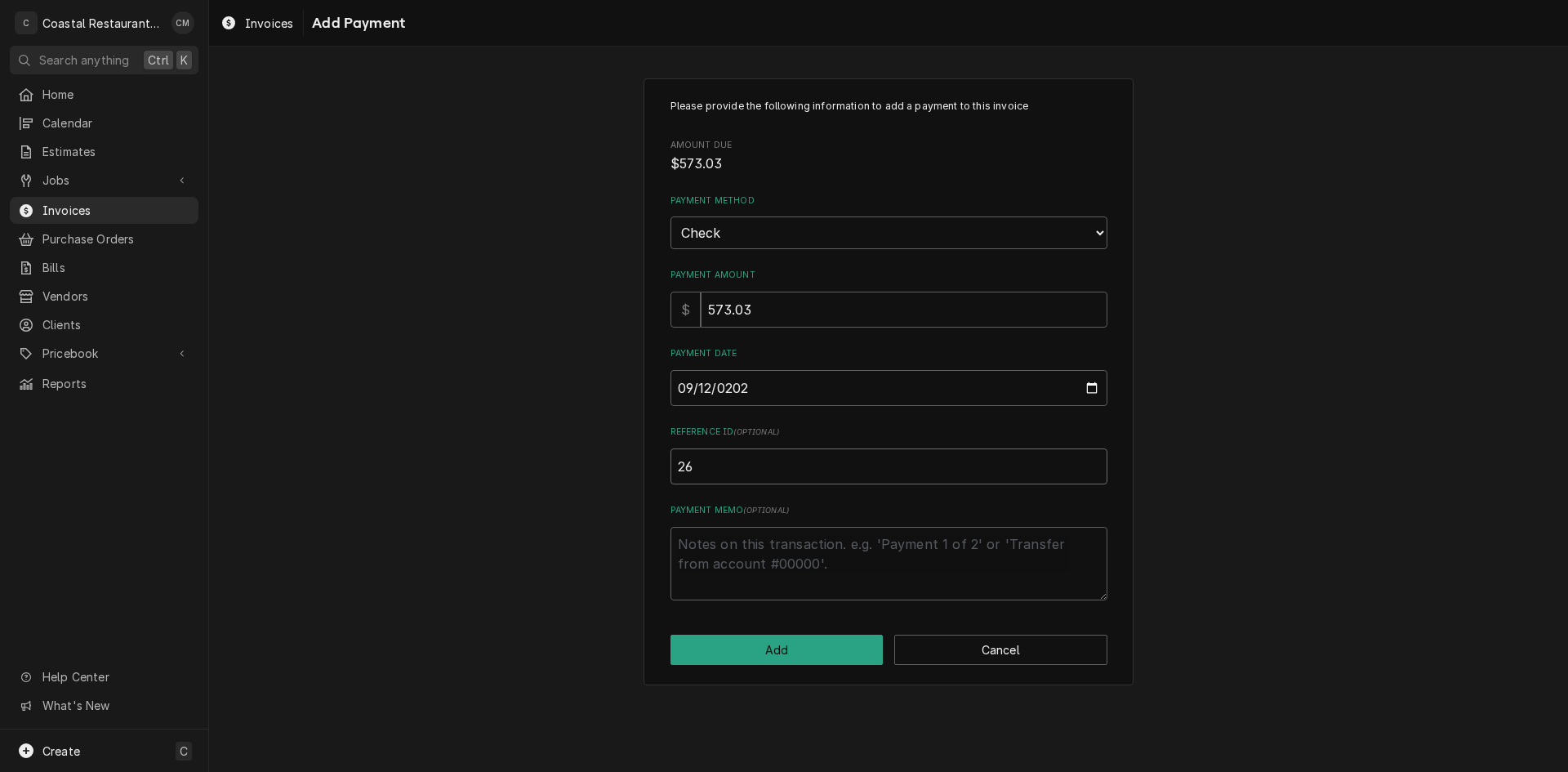
type textarea "x"
type input "260"
type textarea "x"
type input "2605"
click button "Add" at bounding box center [776, 650] width 214 height 30
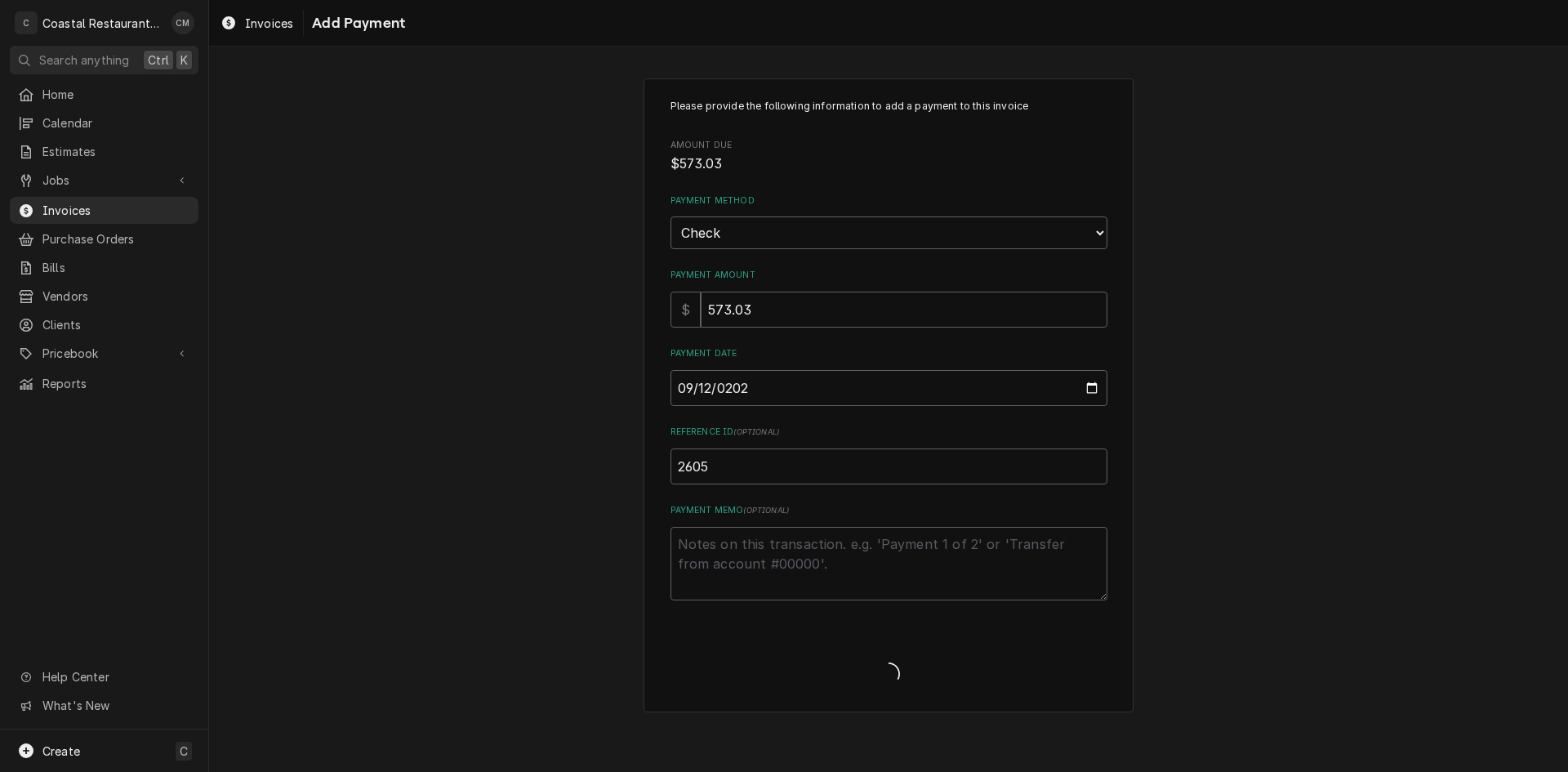
type textarea "x"
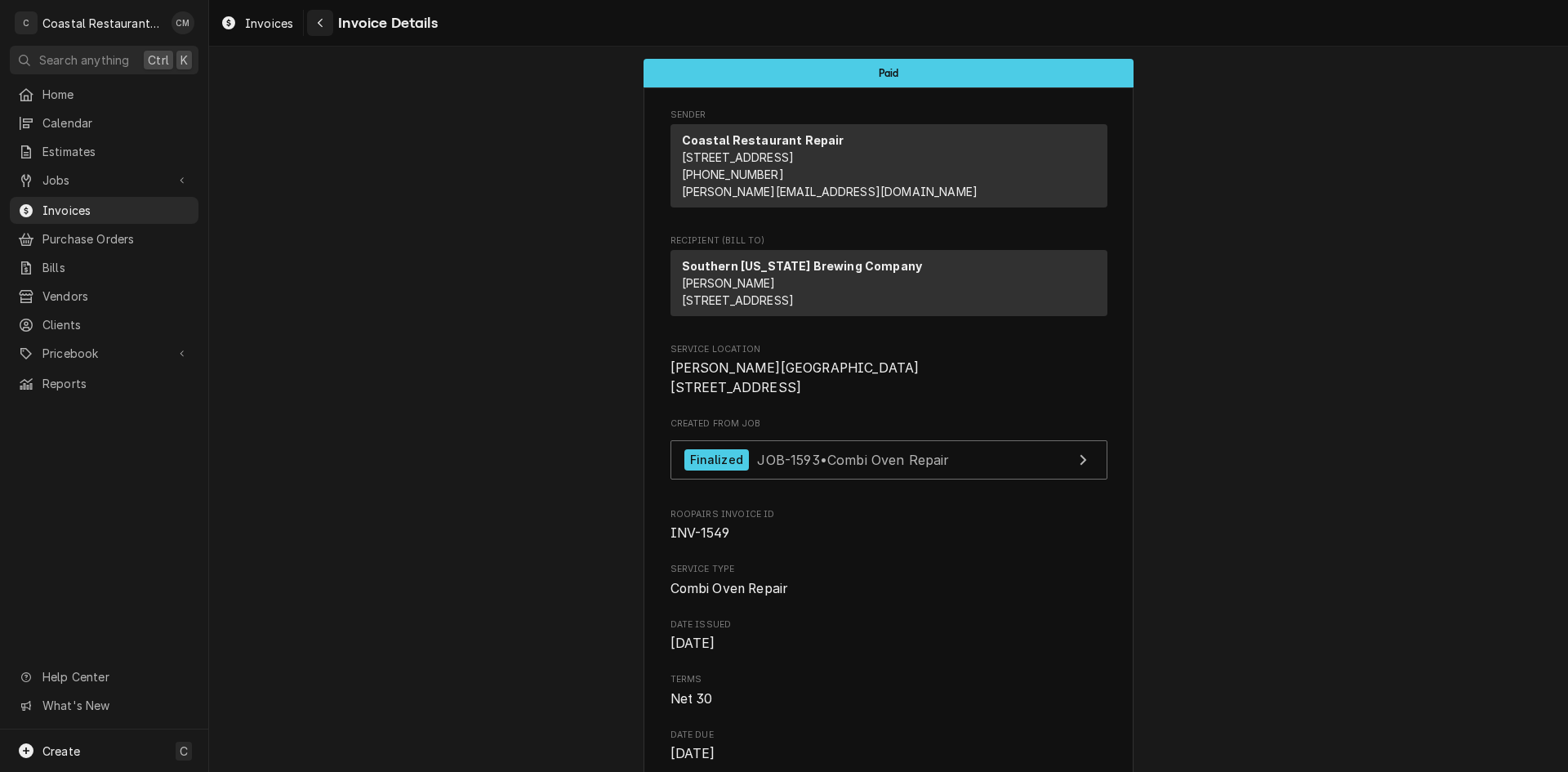
drag, startPoint x: 317, startPoint y: 24, endPoint x: 328, endPoint y: 30, distance: 12.5
click at [317, 24] on icon "Navigate back" at bounding box center [321, 23] width 8 height 11
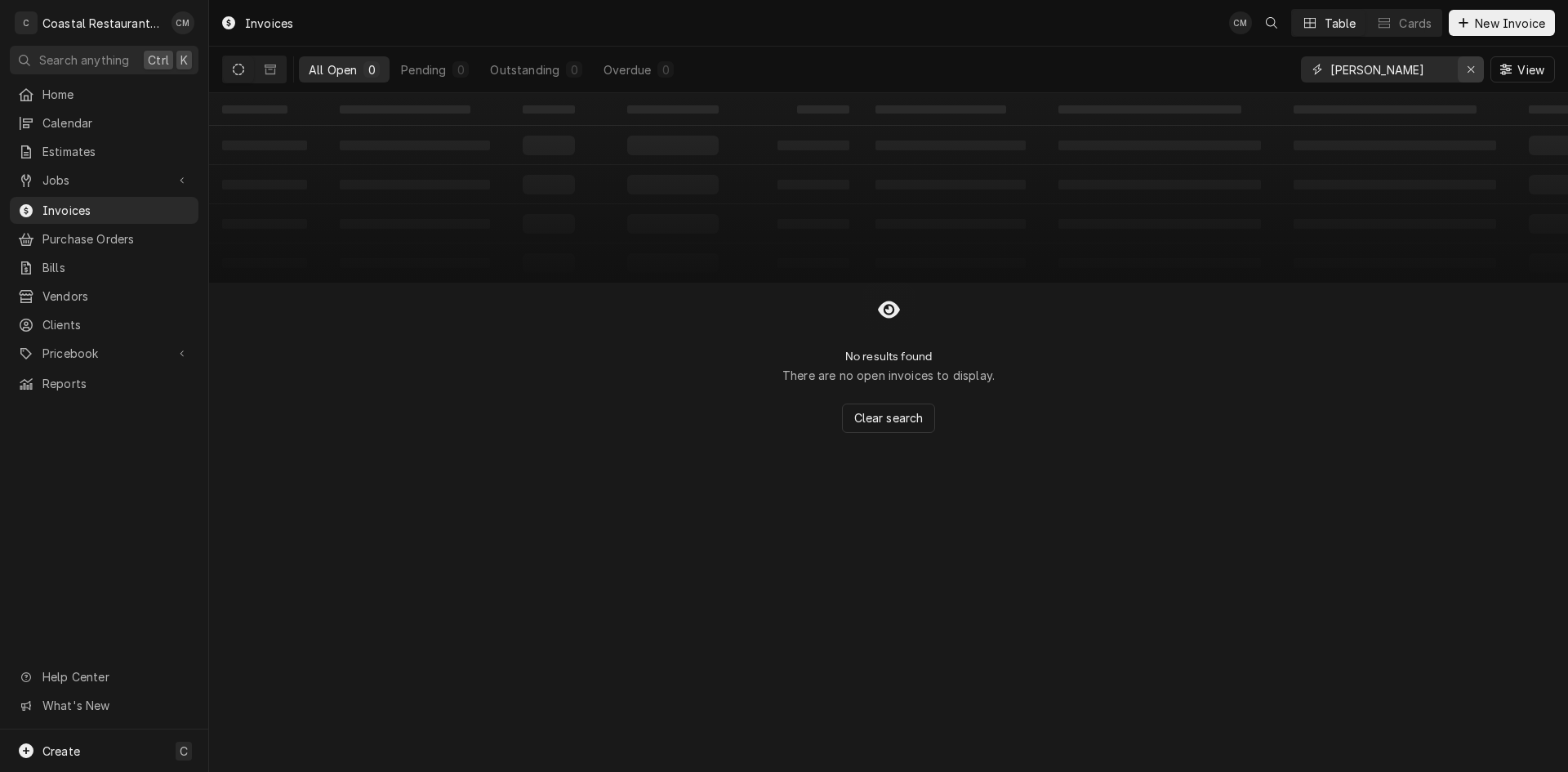
click at [1477, 73] on div "Erase input" at bounding box center [1470, 69] width 16 height 16
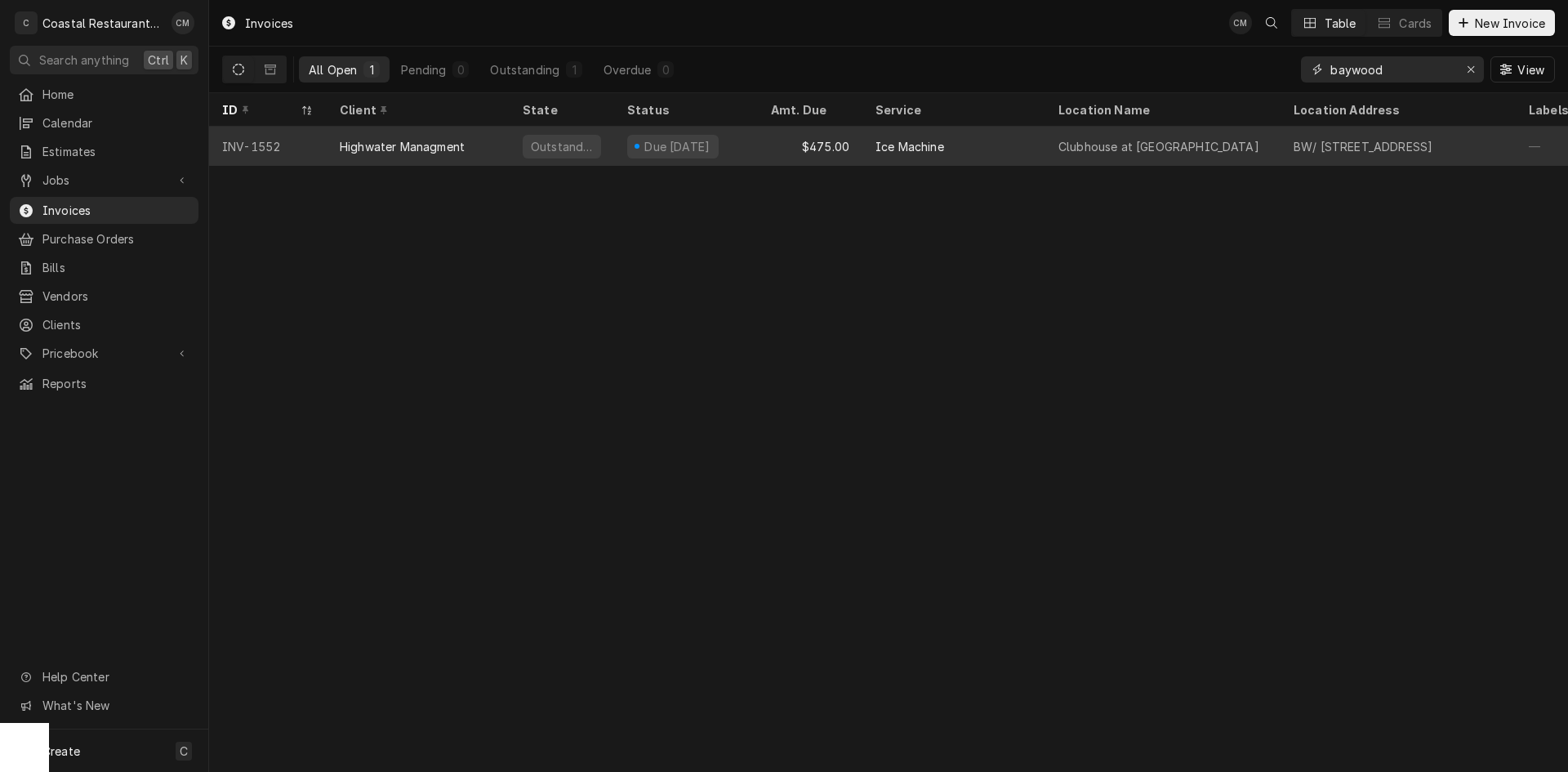
type input "baywood"
click at [916, 138] on div "Ice Machine" at bounding box center [909, 146] width 68 height 17
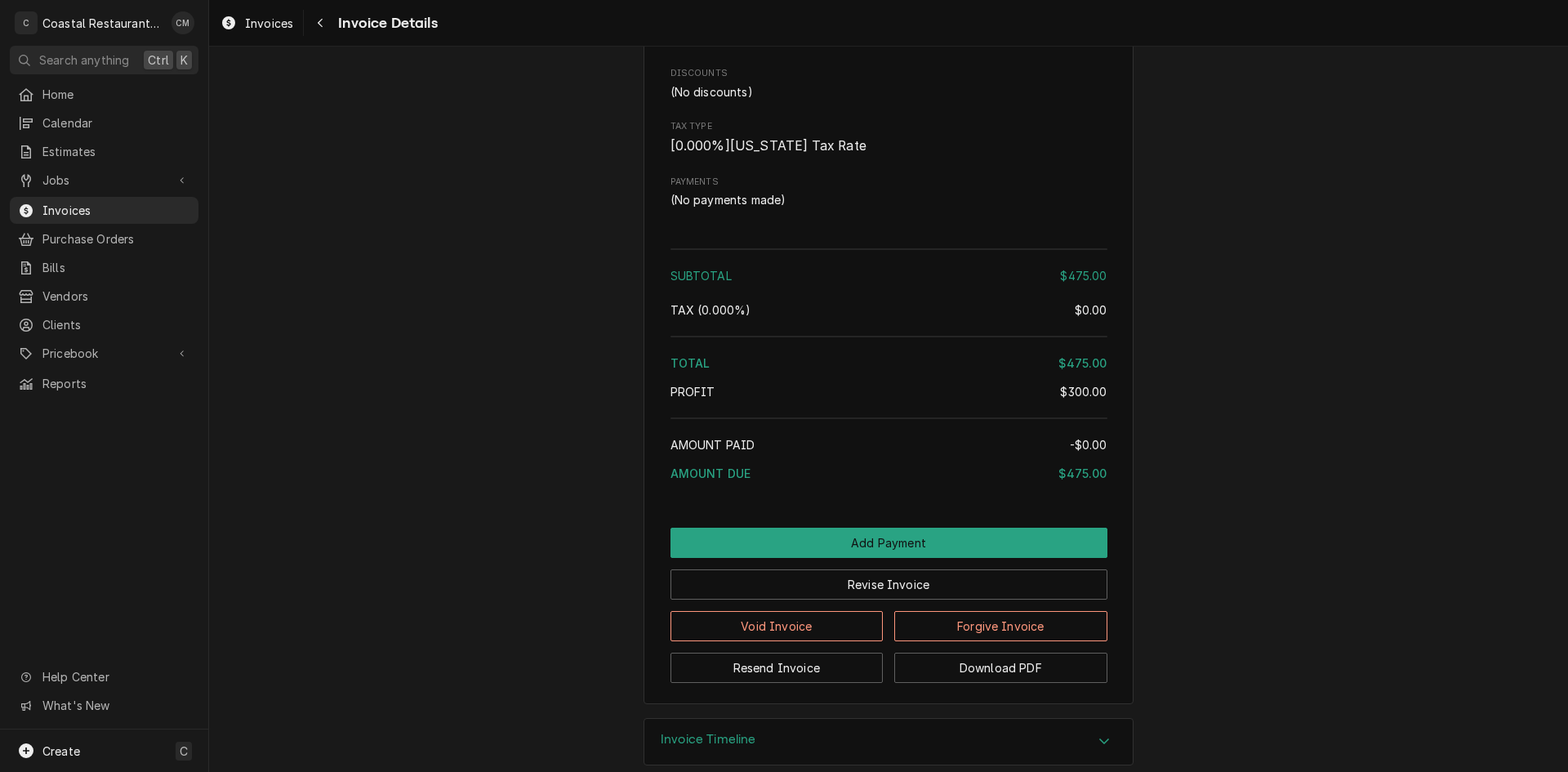
scroll to position [1536, 0]
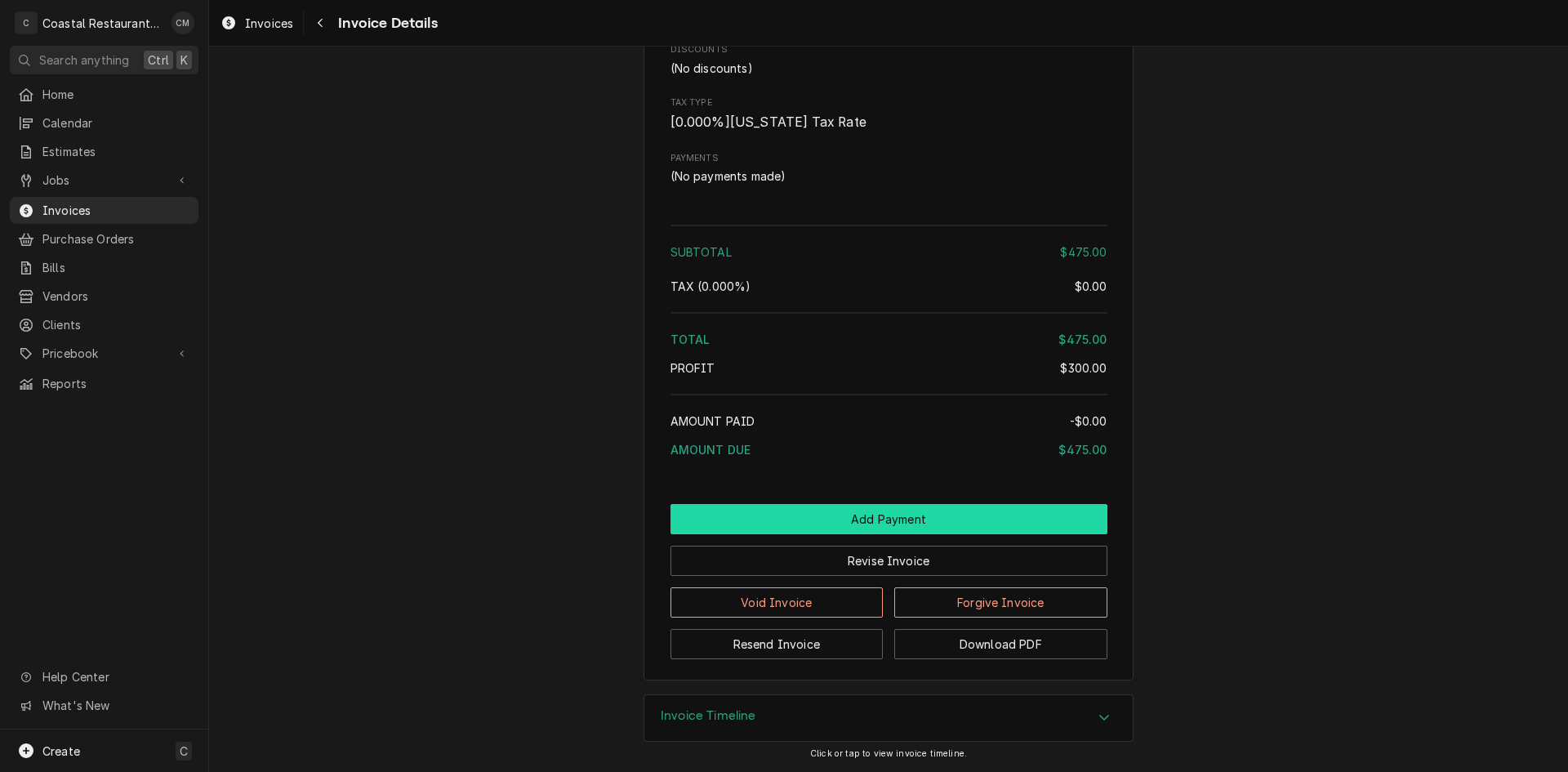
click at [863, 523] on button "Add Payment" at bounding box center [888, 519] width 437 height 30
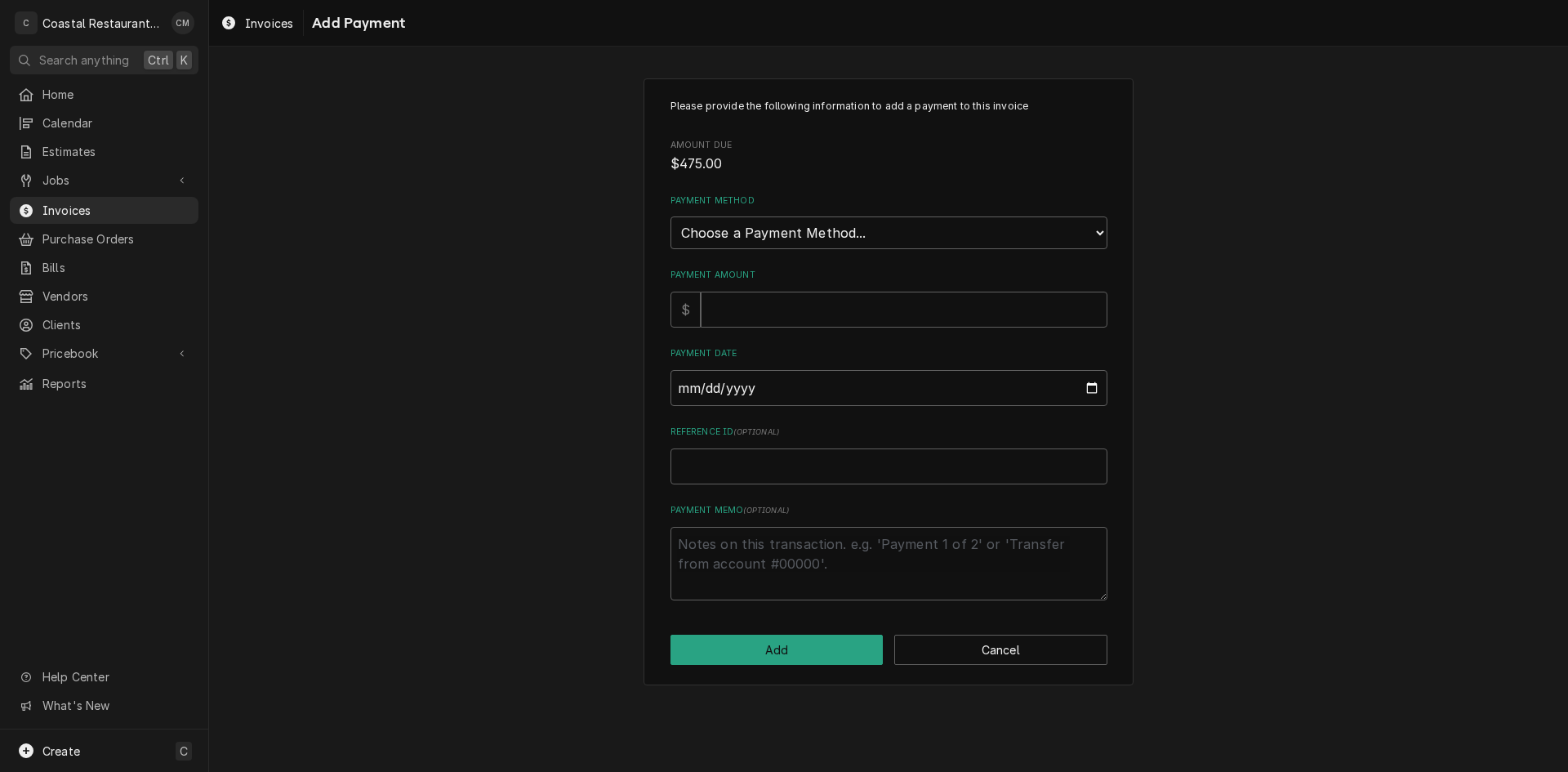
click at [734, 208] on div "Payment Method Choose a Payment Method... Cash Check Credit/Debit Card ACH/eChe…" at bounding box center [888, 222] width 437 height 55
click at [736, 227] on select "Choose a Payment Method... Cash Check Credit/Debit Card ACH/eCheck Other" at bounding box center [888, 233] width 437 height 32
select select "2"
click at [670, 217] on select "Choose a Payment Method... Cash Check Credit/Debit Card ACH/eCheck Other" at bounding box center [888, 233] width 437 height 32
click at [739, 318] on input "Payment Amount" at bounding box center [904, 310] width 407 height 36
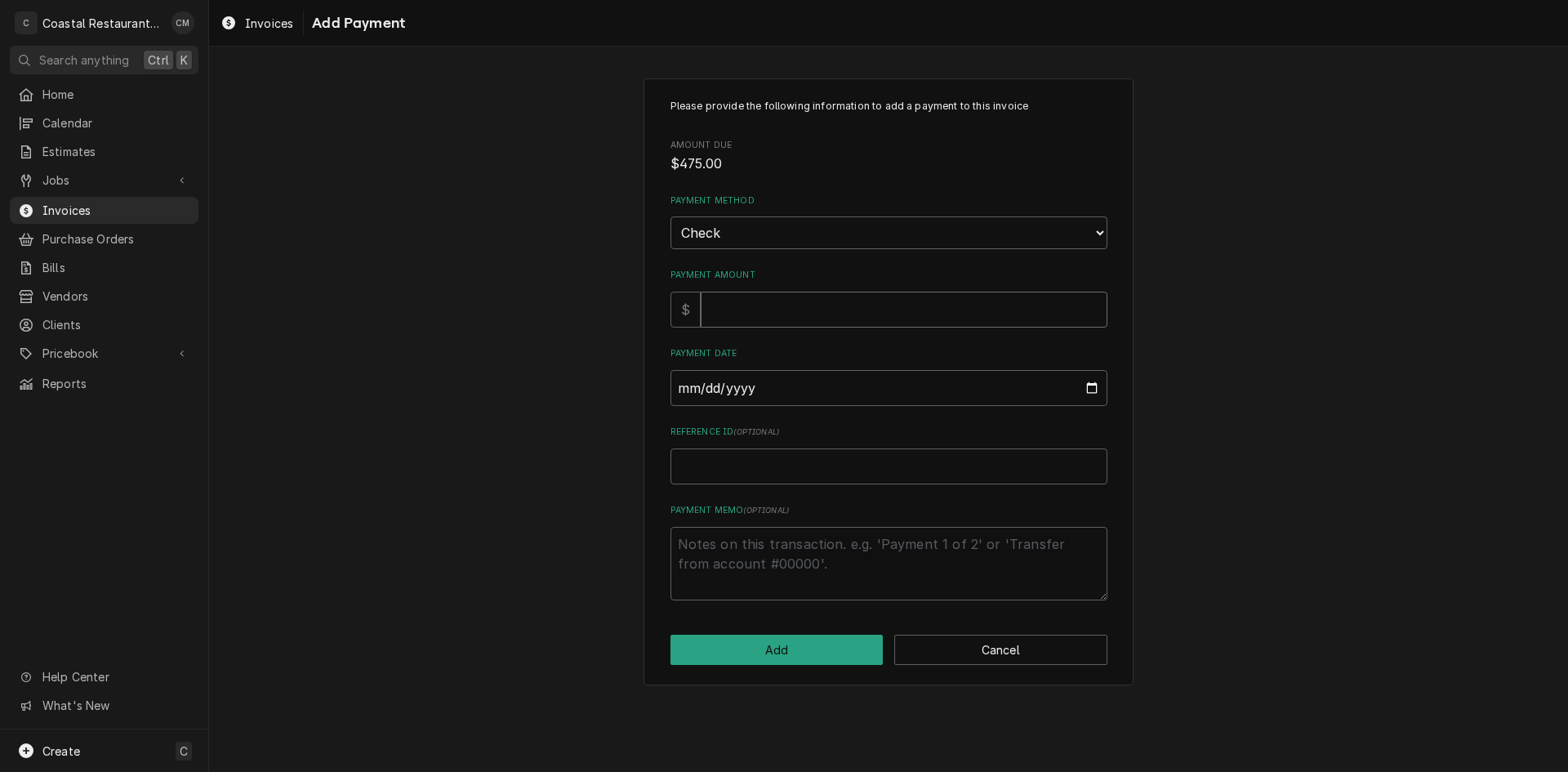
type textarea "x"
type input "4"
type textarea "x"
type input "47"
type textarea "x"
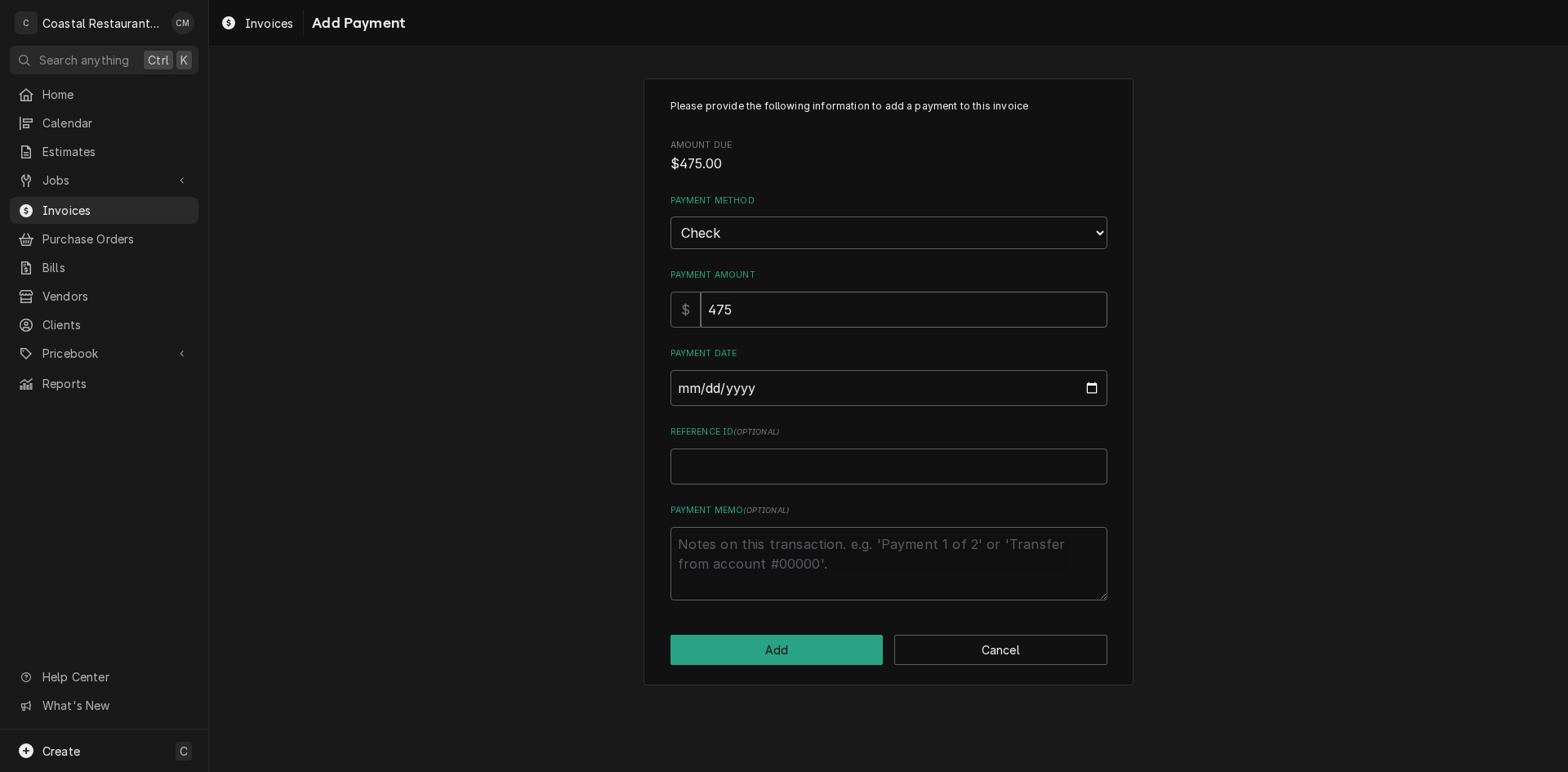
type input "475"
type input "0002-09-12"
type textarea "x"
type input "0020-09-12"
type textarea "x"
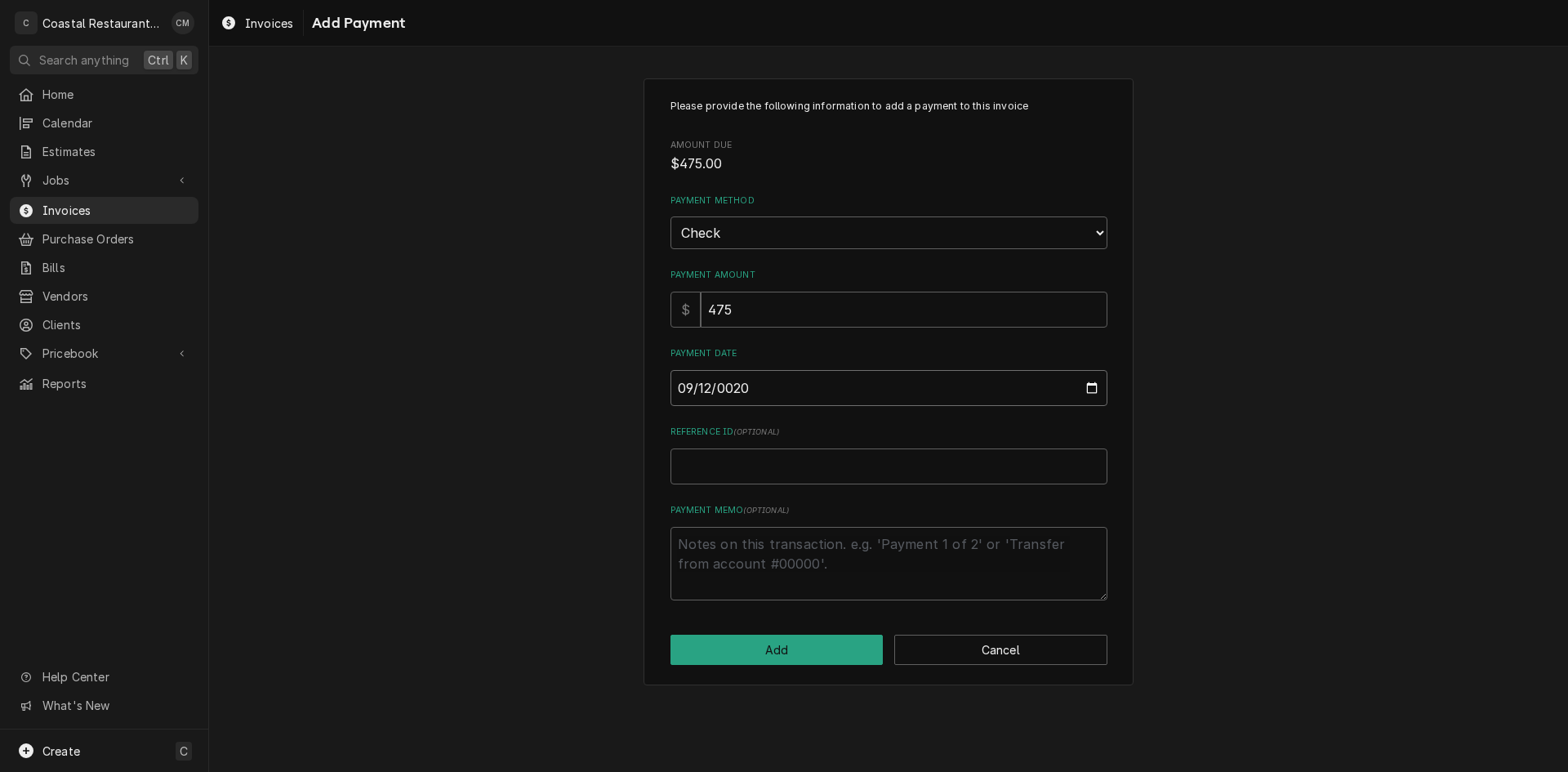
type input "0202-09-12"
type textarea "x"
type input "2025-09-12"
type textarea "x"
type input "9"
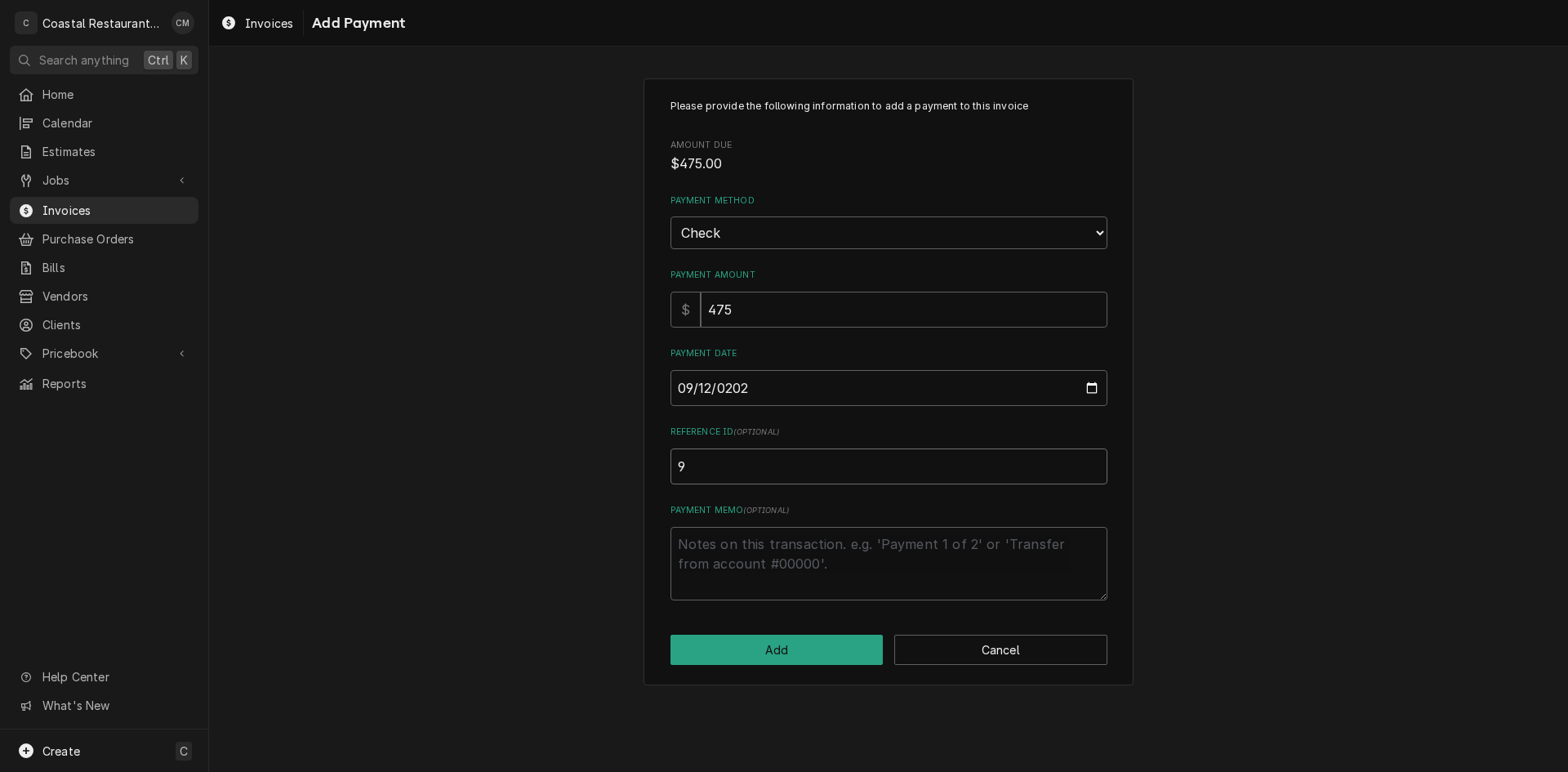
type textarea "x"
type input "98"
type textarea "x"
type input "984"
type textarea "x"
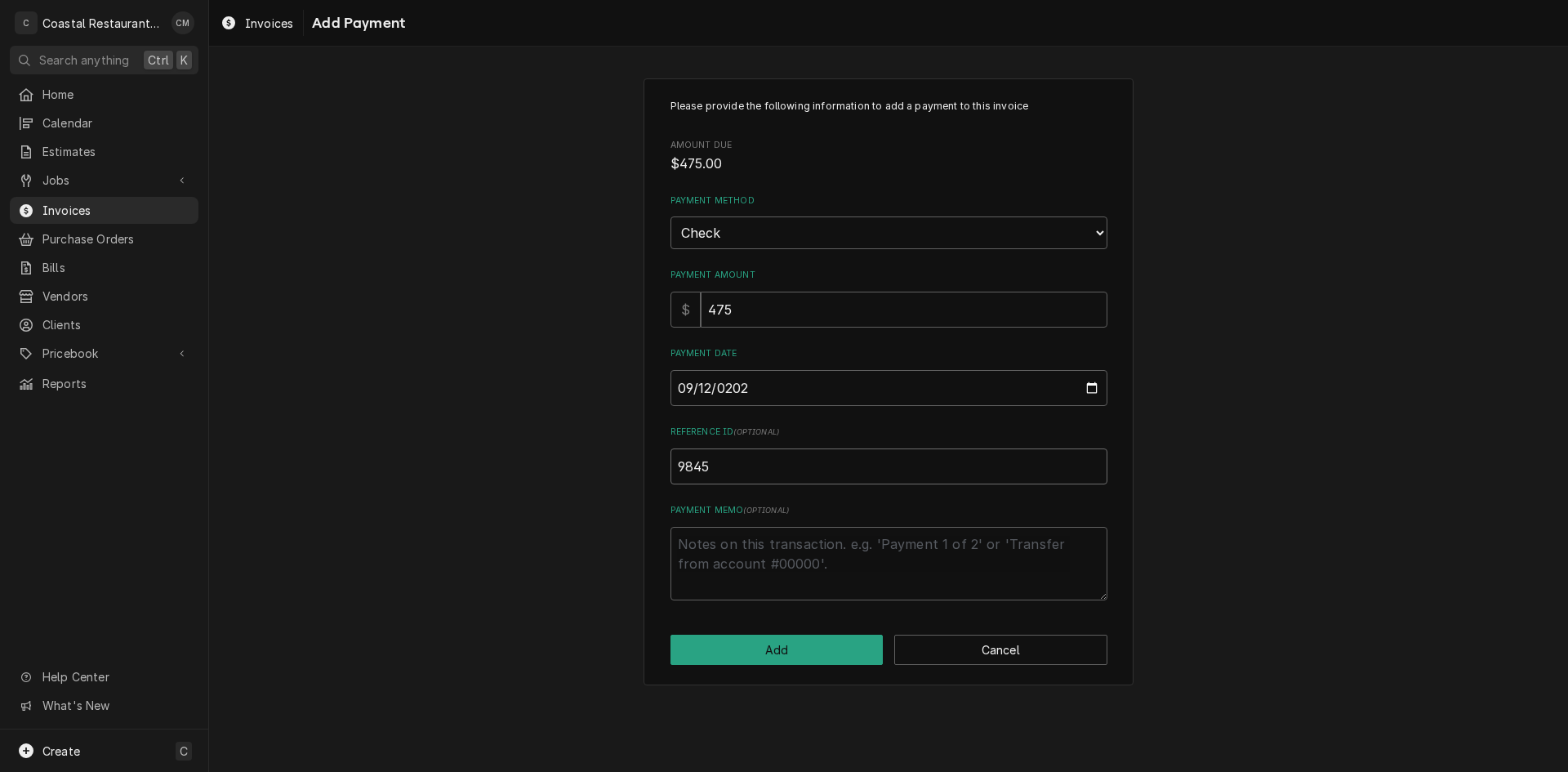
type input "9845"
click button "Add" at bounding box center [776, 650] width 214 height 30
type textarea "x"
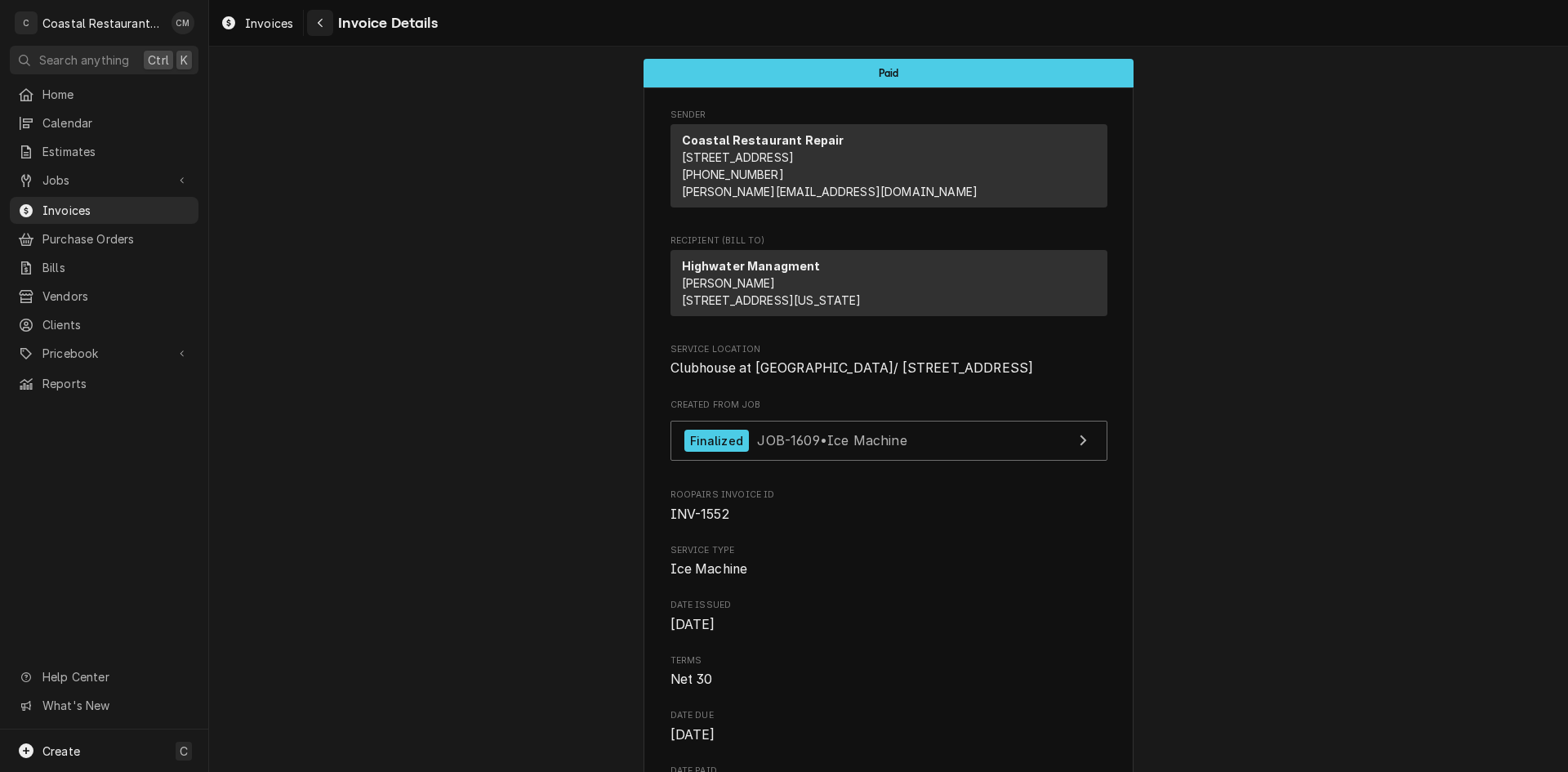
click at [322, 27] on icon "Navigate back" at bounding box center [320, 23] width 5 height 9
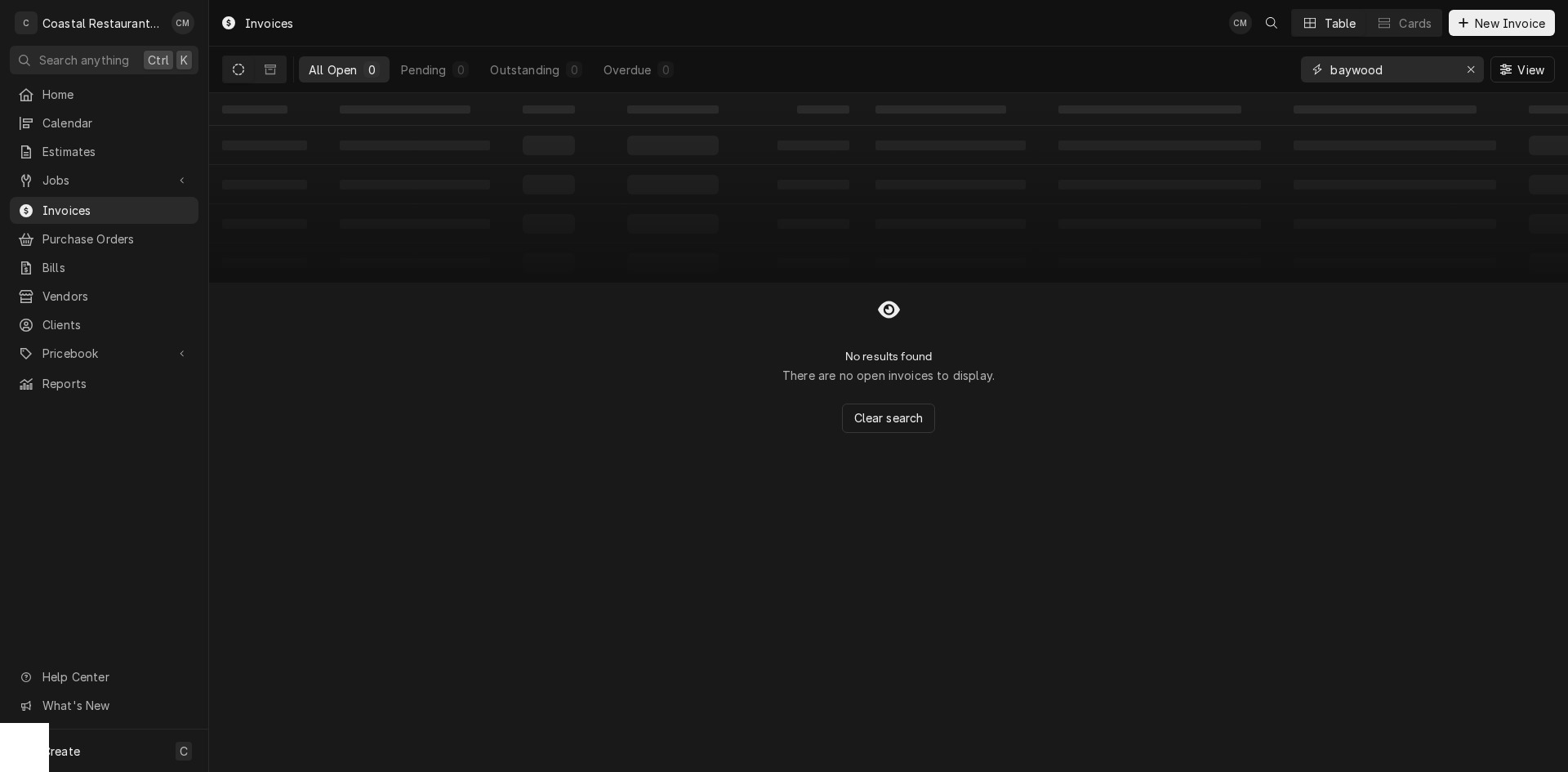
drag, startPoint x: 1419, startPoint y: 67, endPoint x: 1273, endPoint y: 74, distance: 146.2
click at [1273, 74] on div "All Open 0 Pending 0 Outstanding 0 Overdue 0 baywood View" at bounding box center [888, 69] width 1333 height 46
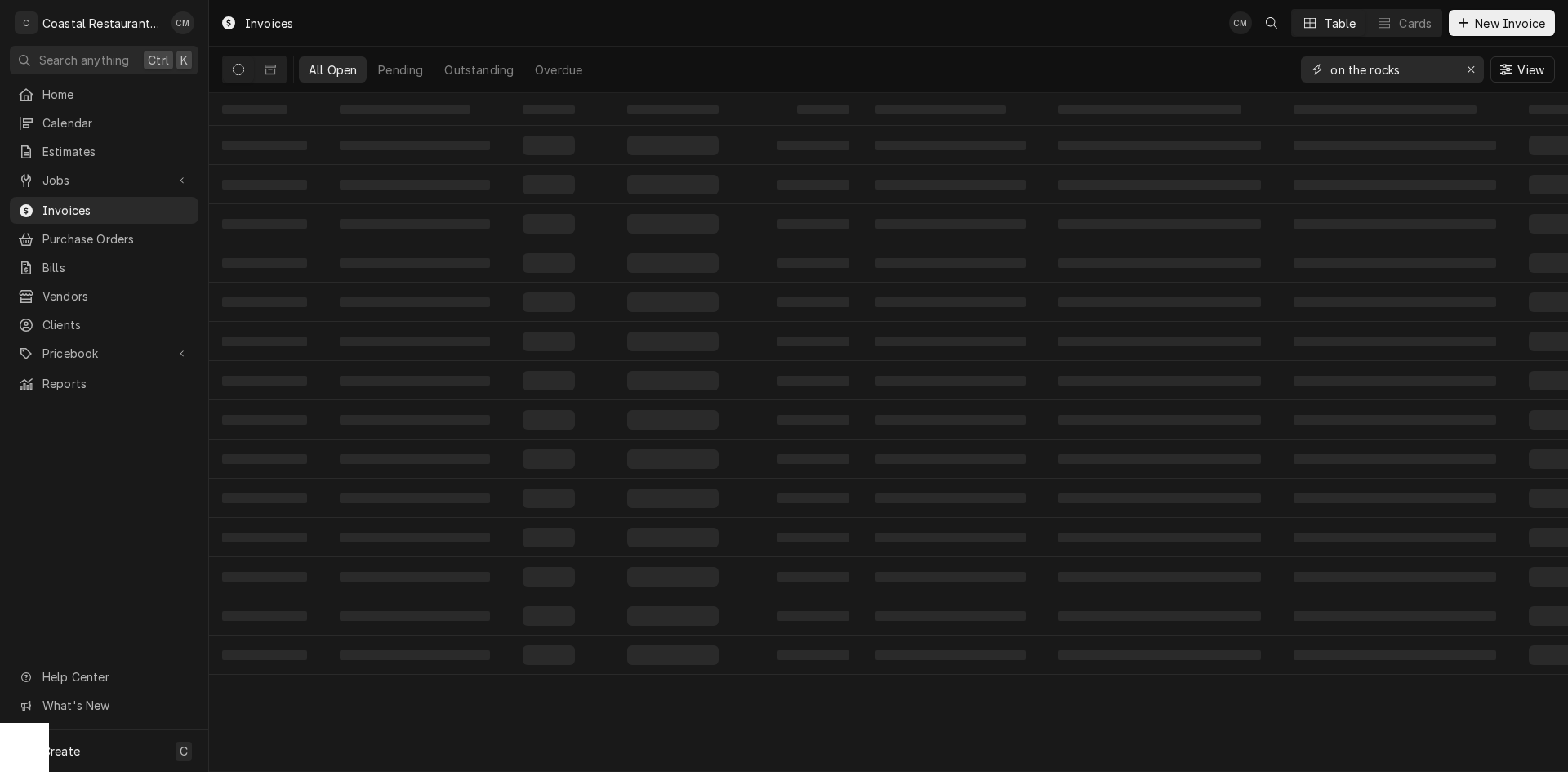
type input "on the rocks"
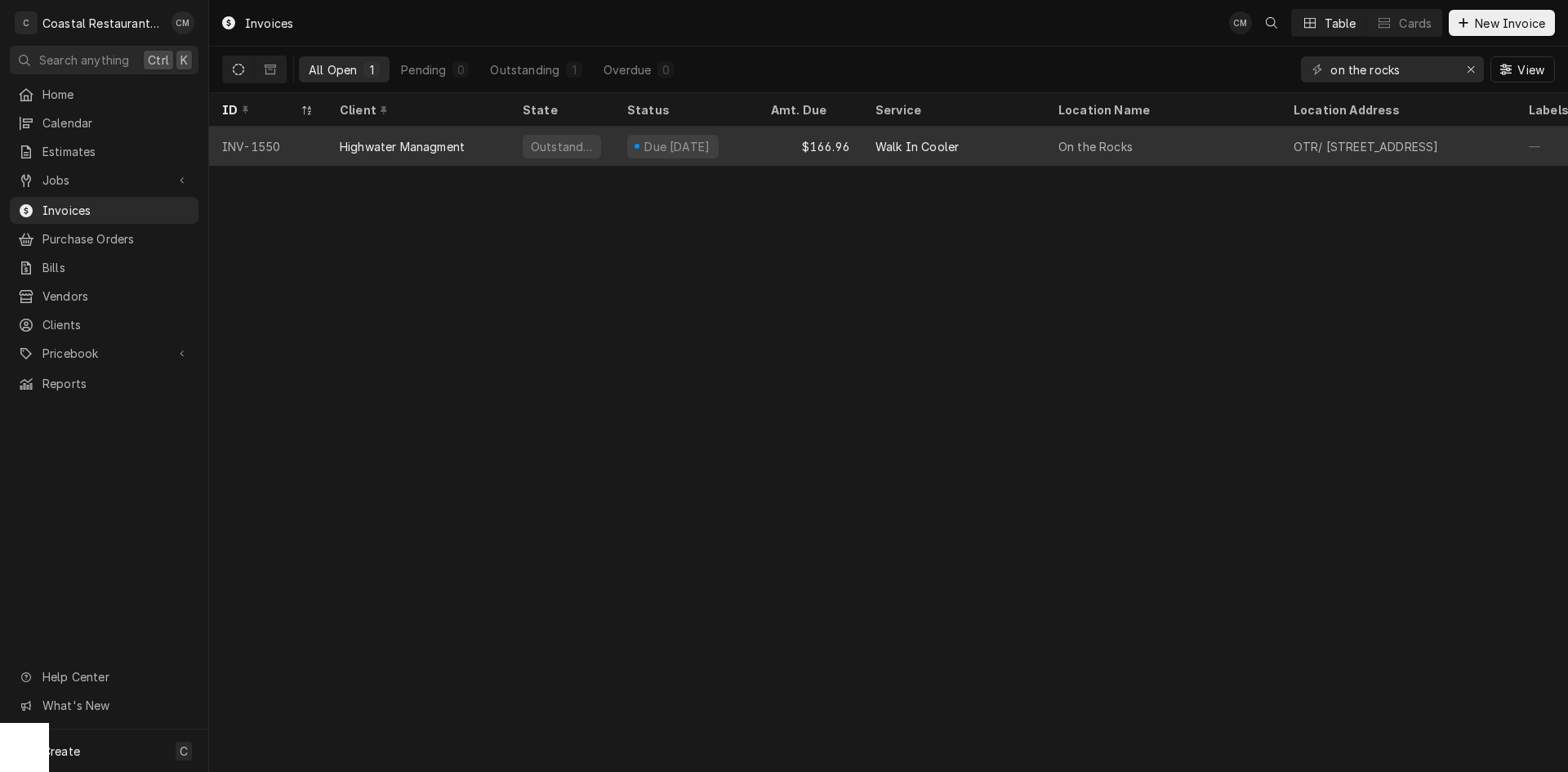
click at [1221, 136] on div "On the Rocks" at bounding box center [1163, 145] width 235 height 39
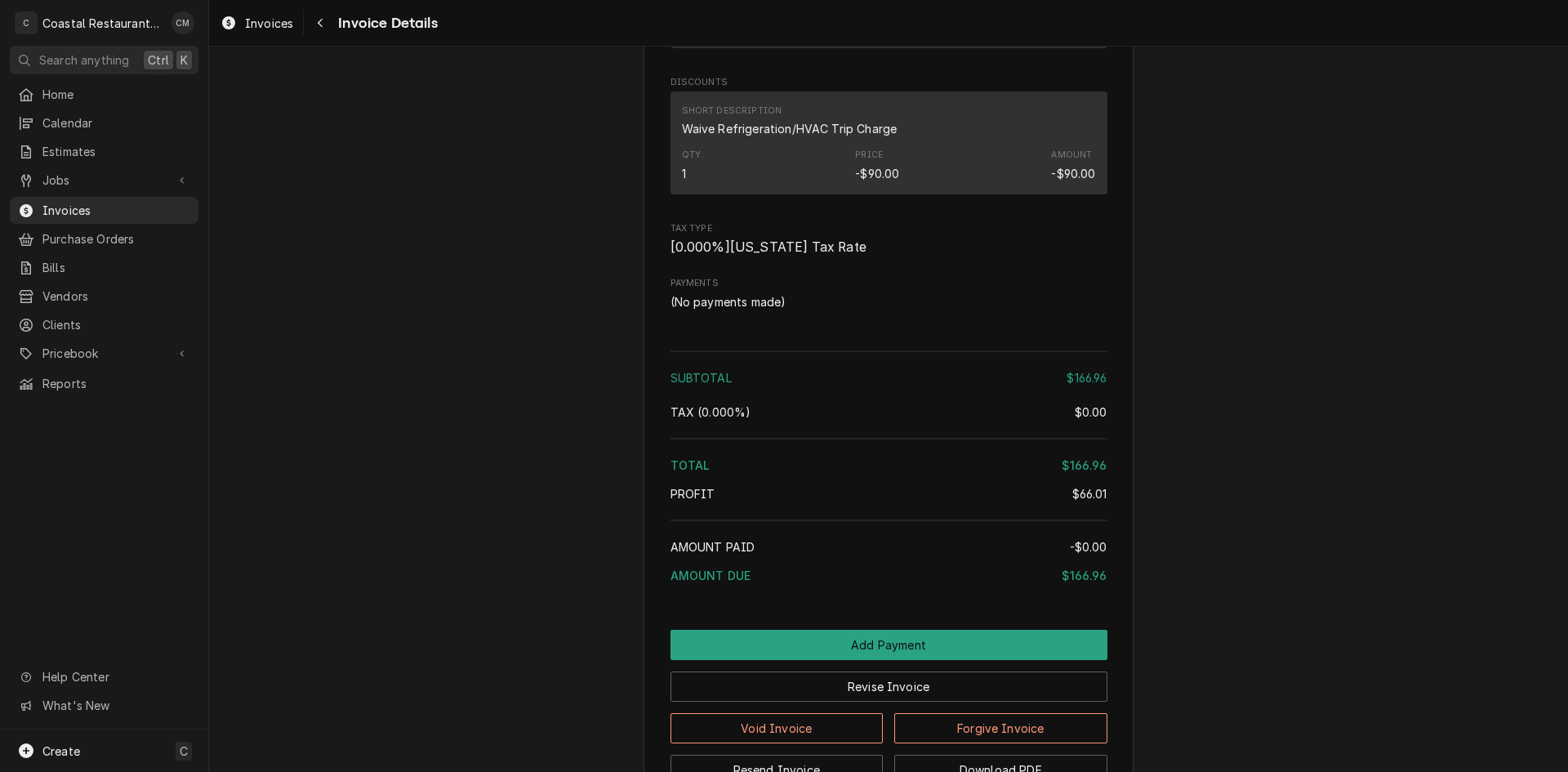
scroll to position [1526, 0]
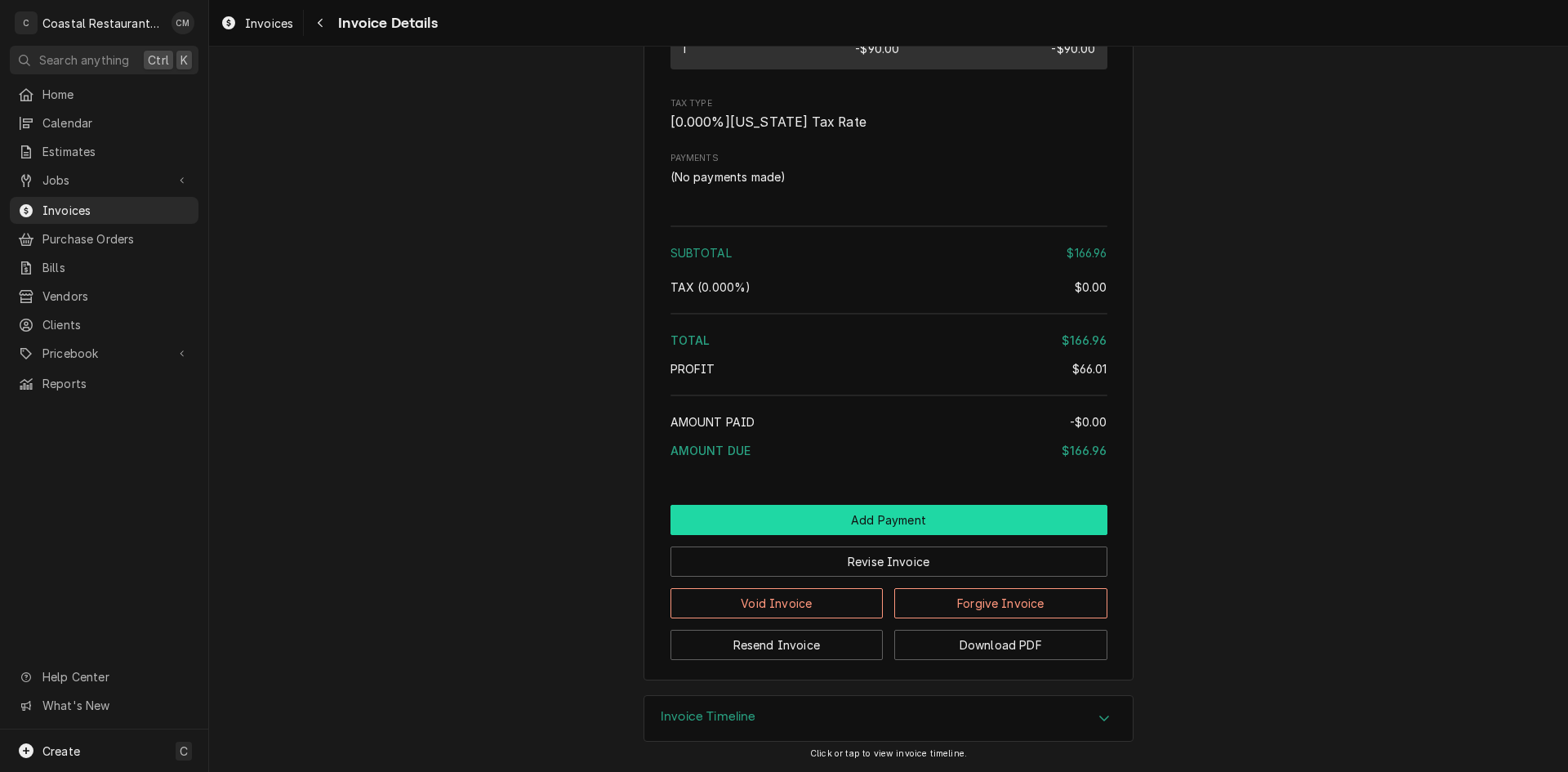
click at [945, 523] on button "Add Payment" at bounding box center [888, 520] width 437 height 30
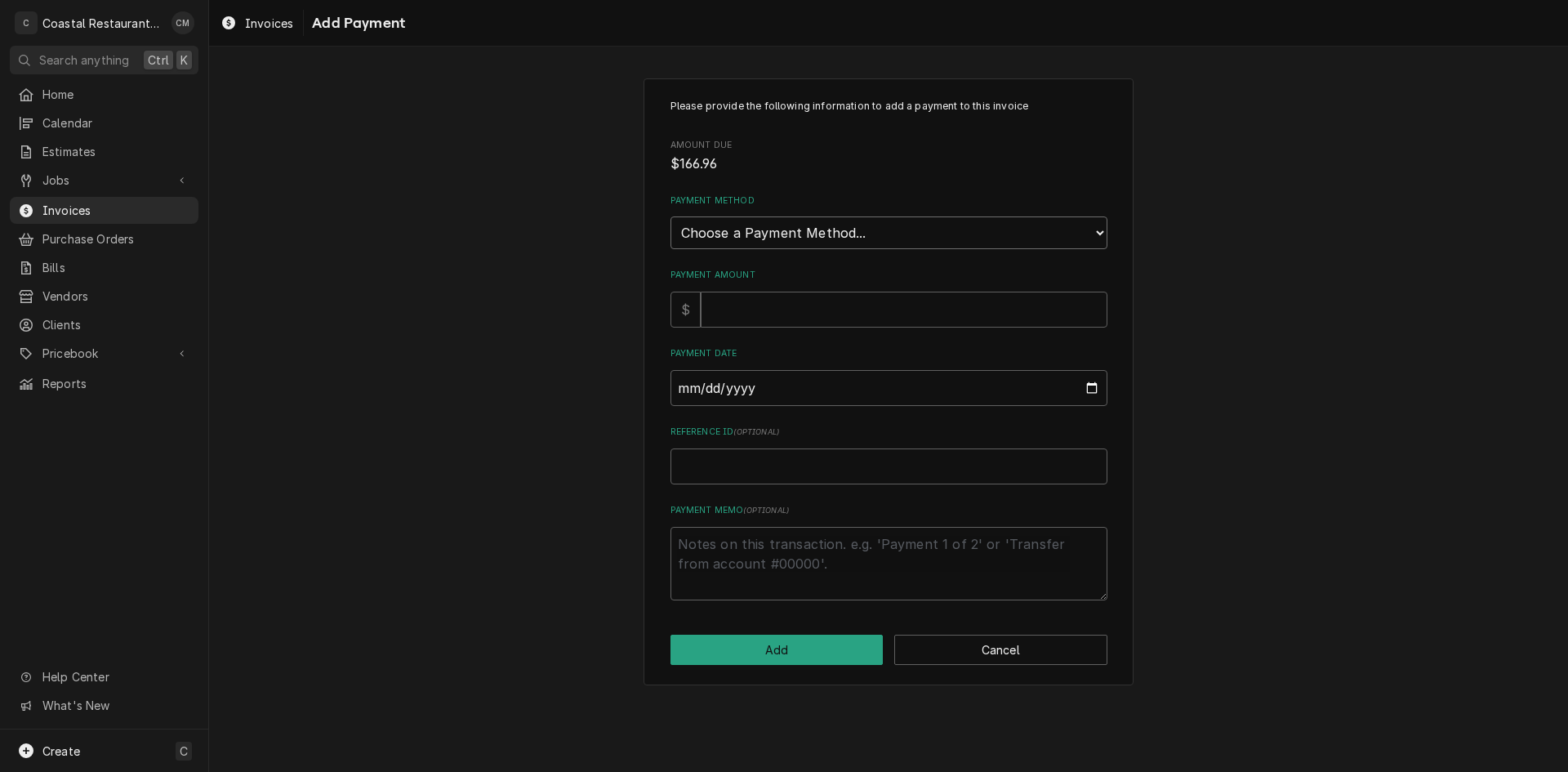
click at [904, 235] on select "Choose a Payment Method... Cash Check Credit/Debit Card ACH/eCheck Other" at bounding box center [888, 233] width 437 height 32
select select "2"
click at [670, 217] on select "Choose a Payment Method... Cash Check Credit/Debit Card ACH/eCheck Other" at bounding box center [888, 233] width 437 height 32
click at [813, 309] on input "Payment Amount" at bounding box center [904, 310] width 407 height 36
type textarea "x"
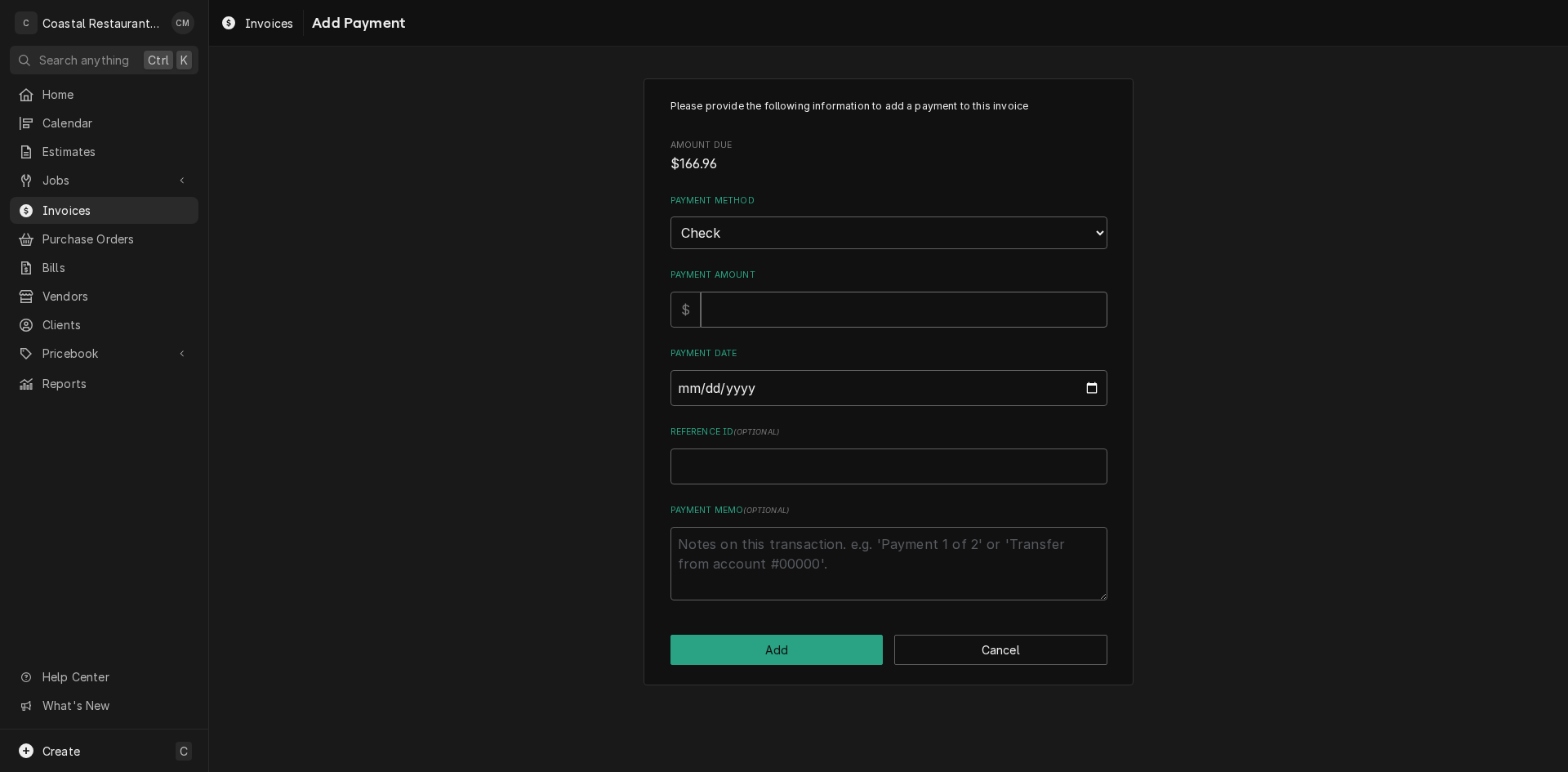
type input "1"
type textarea "x"
type input "16"
type textarea "x"
type input "166"
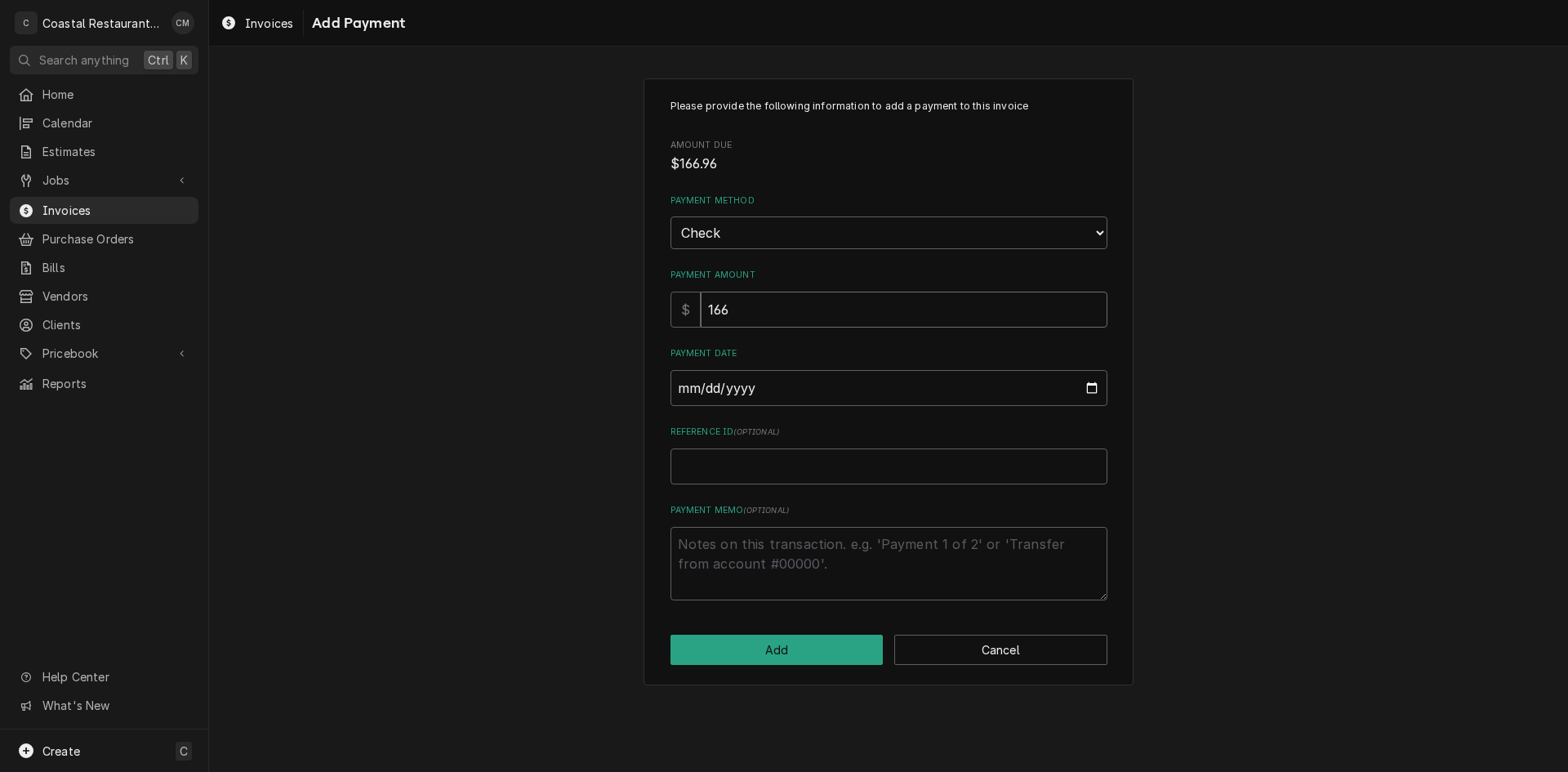
type textarea "x"
type input "166.9"
type textarea "x"
type input "166.96"
type input "0002-09-12"
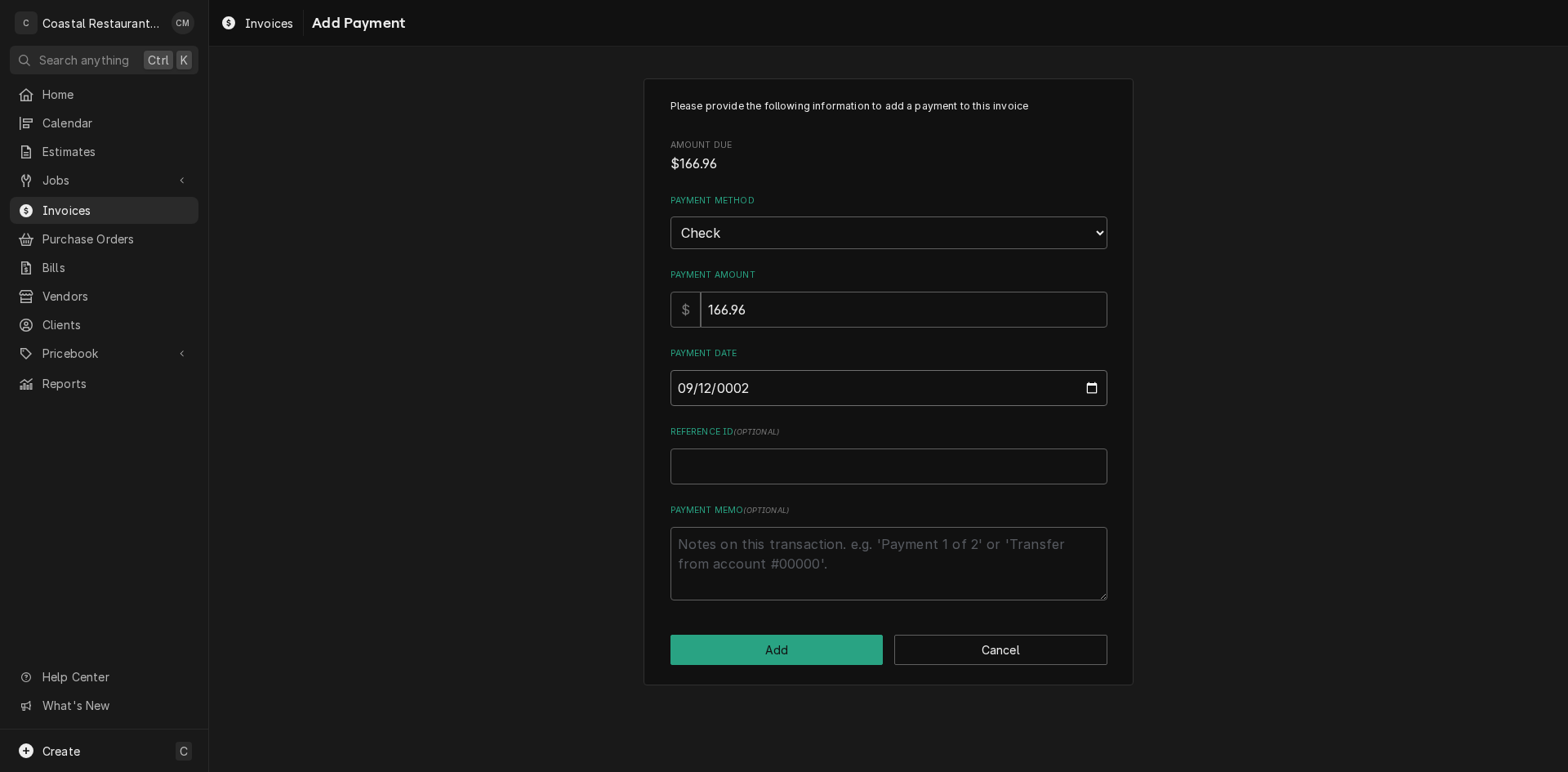
type textarea "x"
type input "0020-09-12"
type textarea "x"
type input "0202-09-12"
type textarea "x"
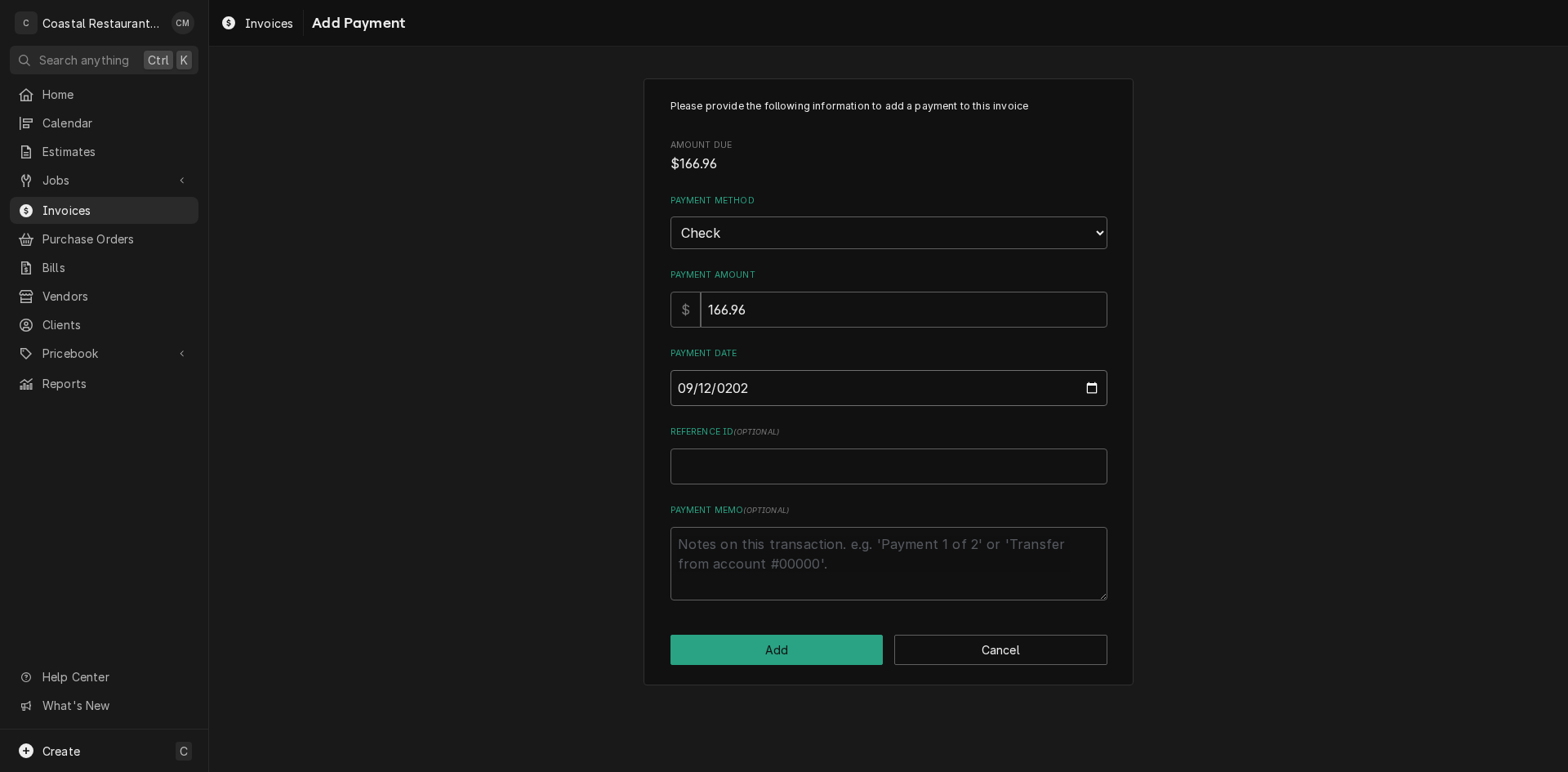
type input "[DATE]"
type textarea "x"
type input "1"
type textarea "x"
type input "14"
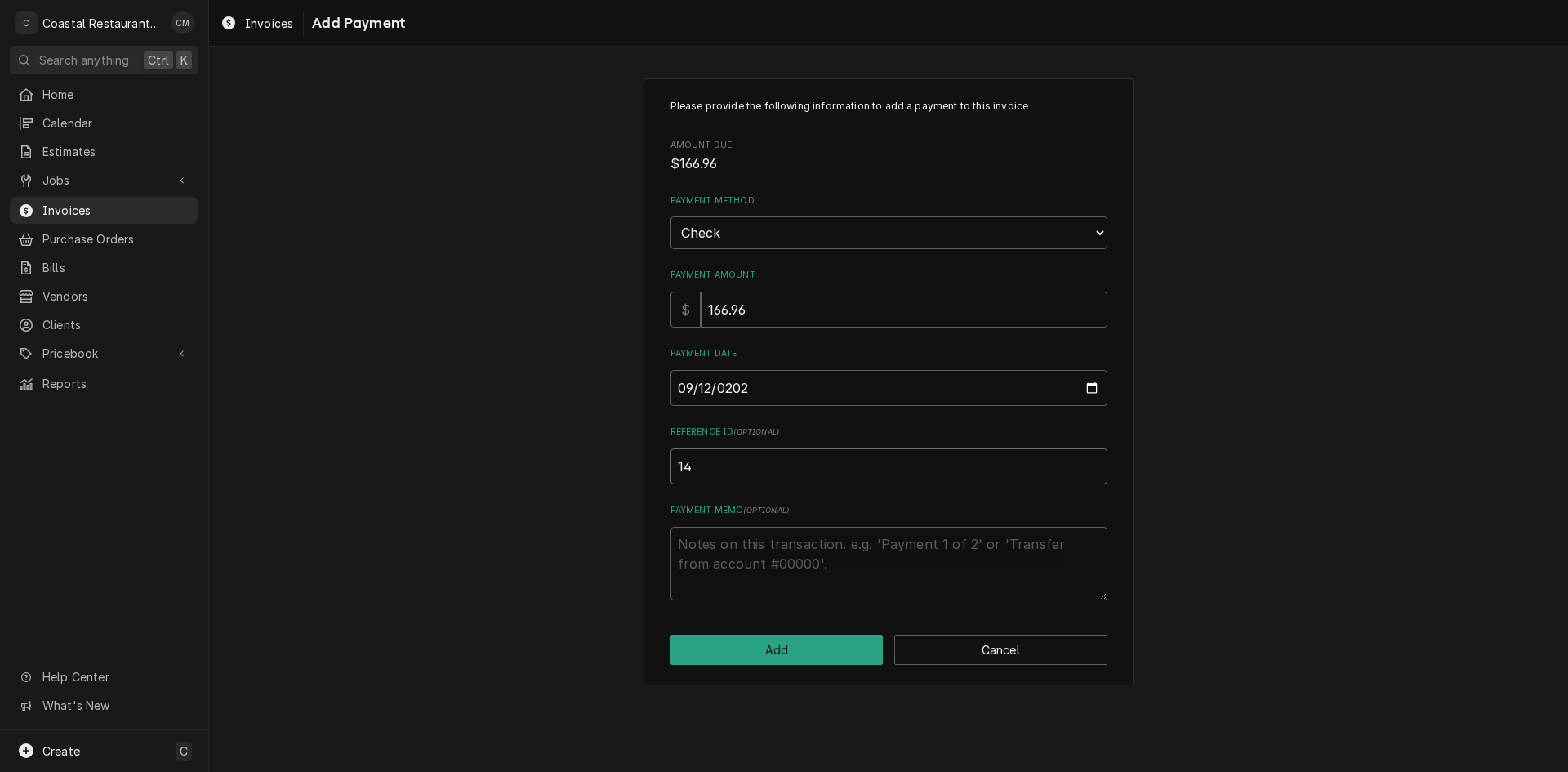
type textarea "x"
type input "143"
type textarea "x"
type input "1436"
click button "Add" at bounding box center [776, 650] width 214 height 30
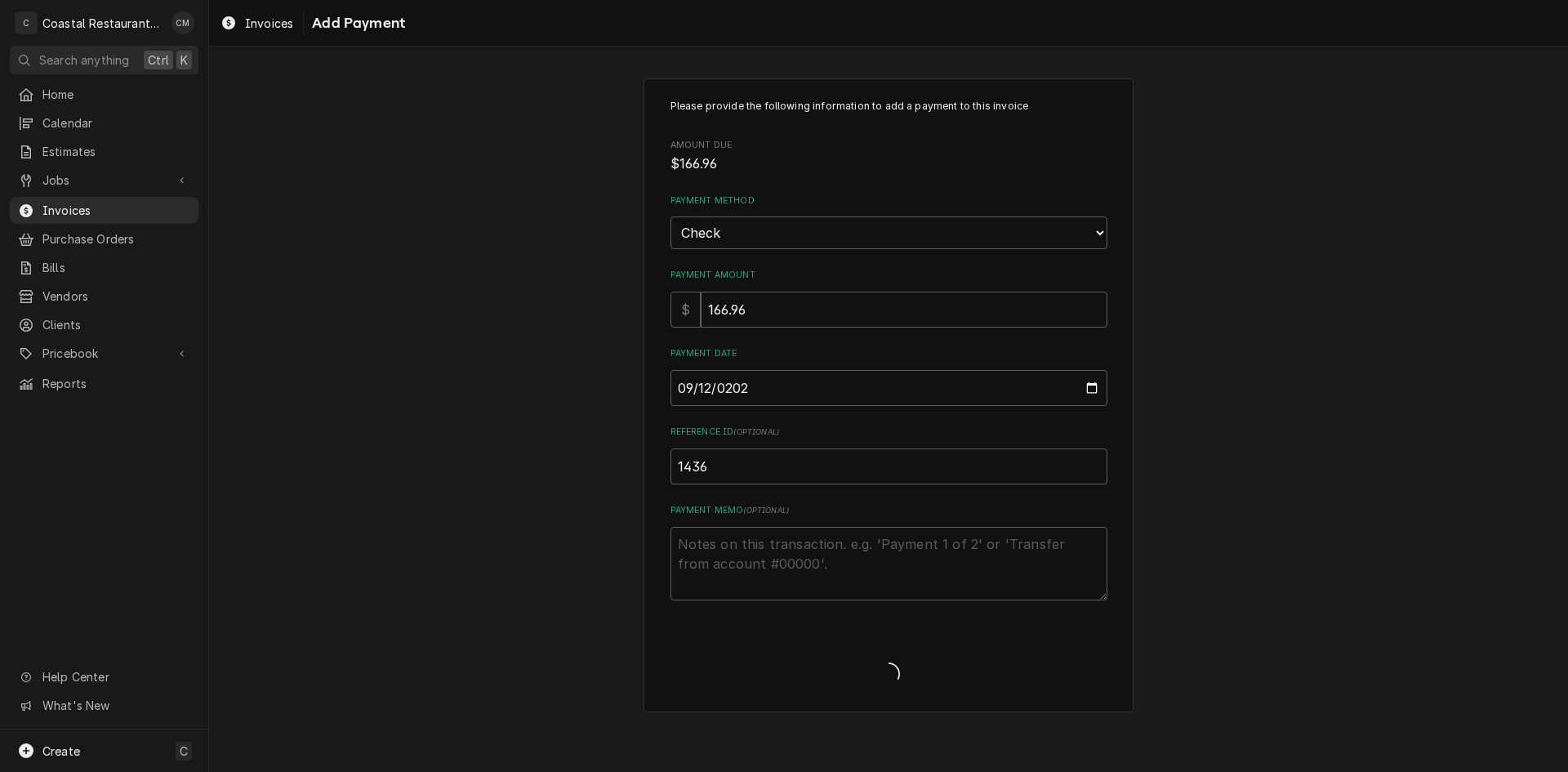
type textarea "x"
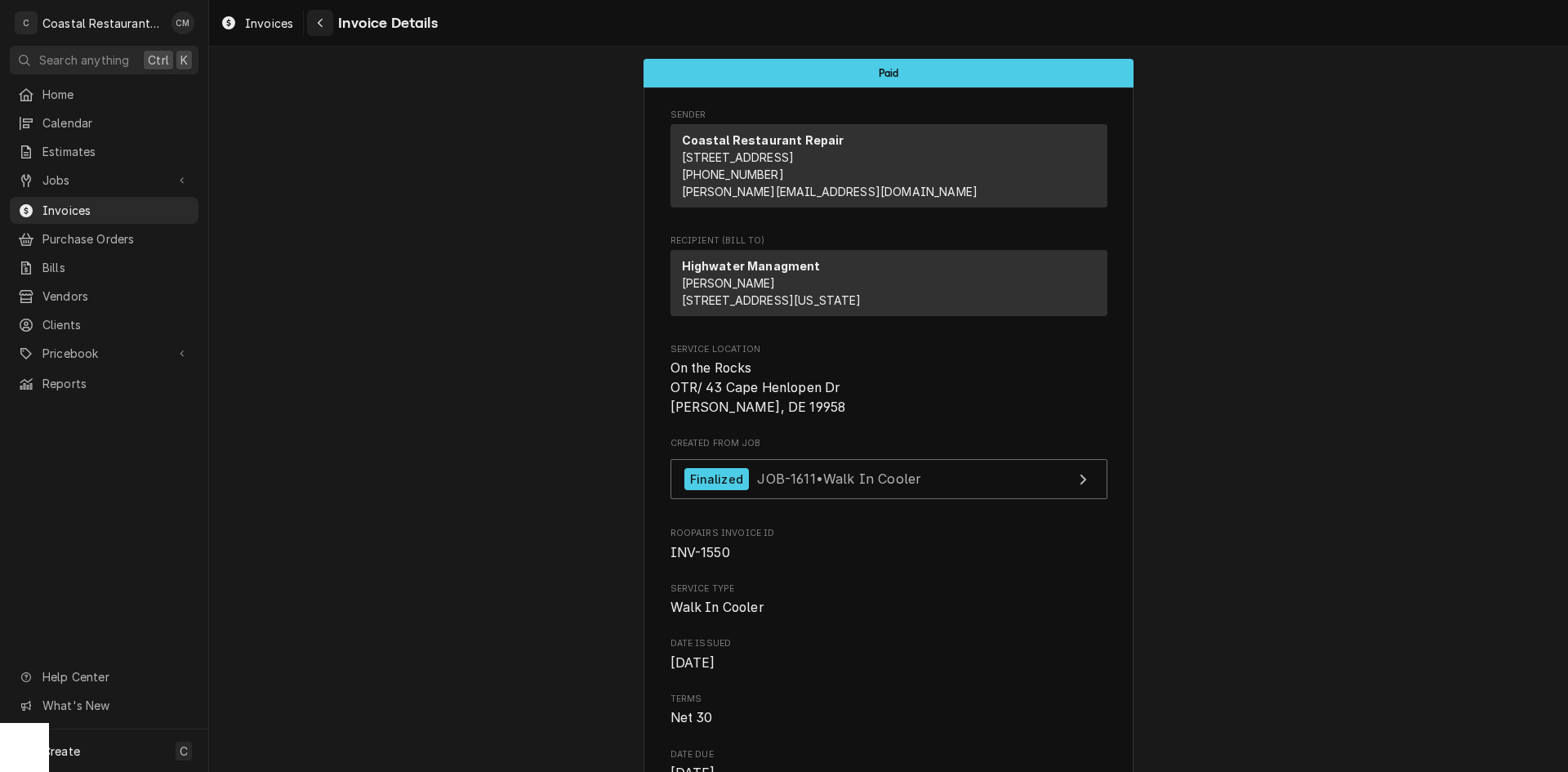
click at [311, 21] on button "Navigate back" at bounding box center [321, 23] width 27 height 27
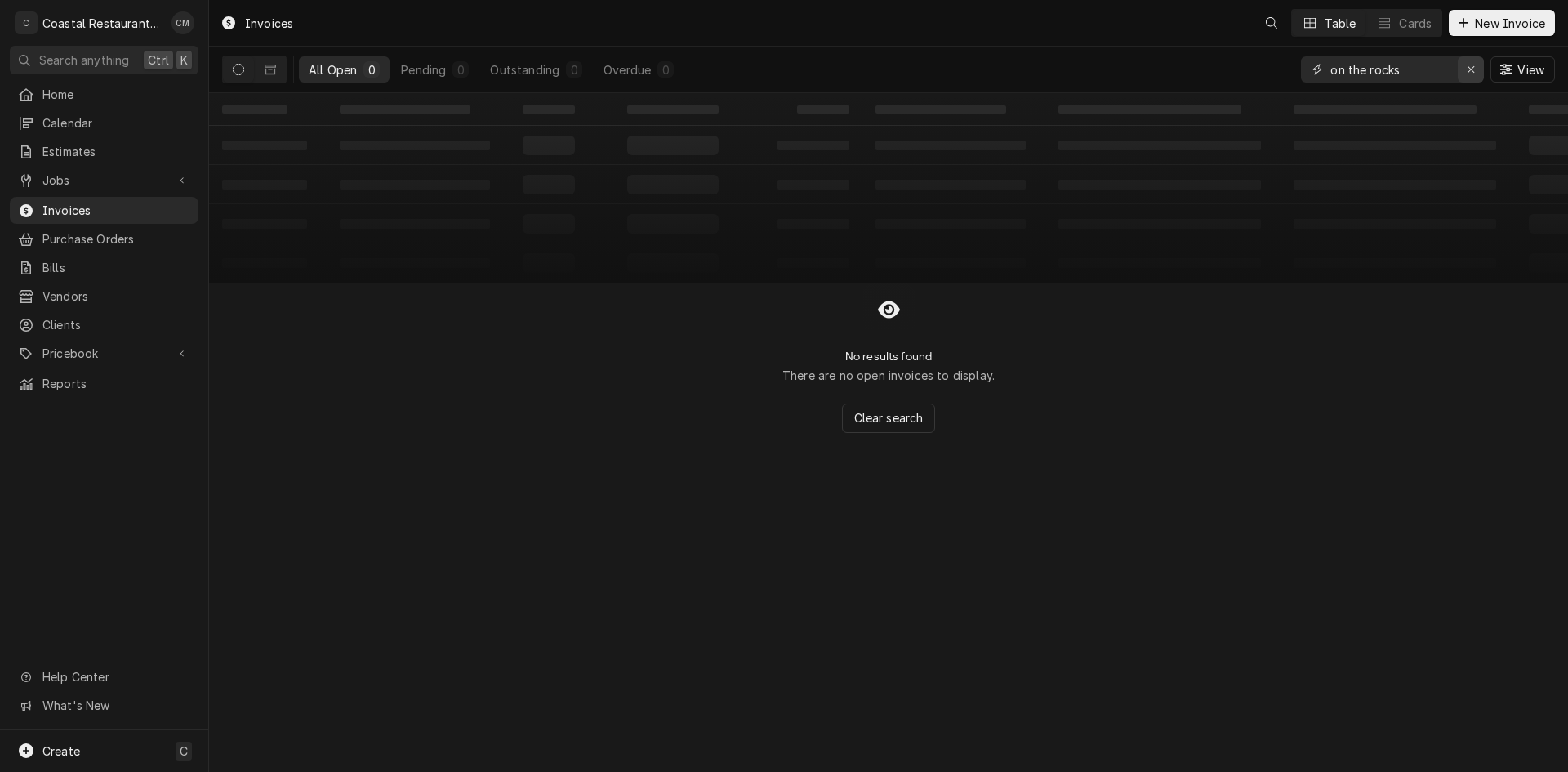
click at [1466, 67] on icon "Erase input" at bounding box center [1470, 69] width 9 height 11
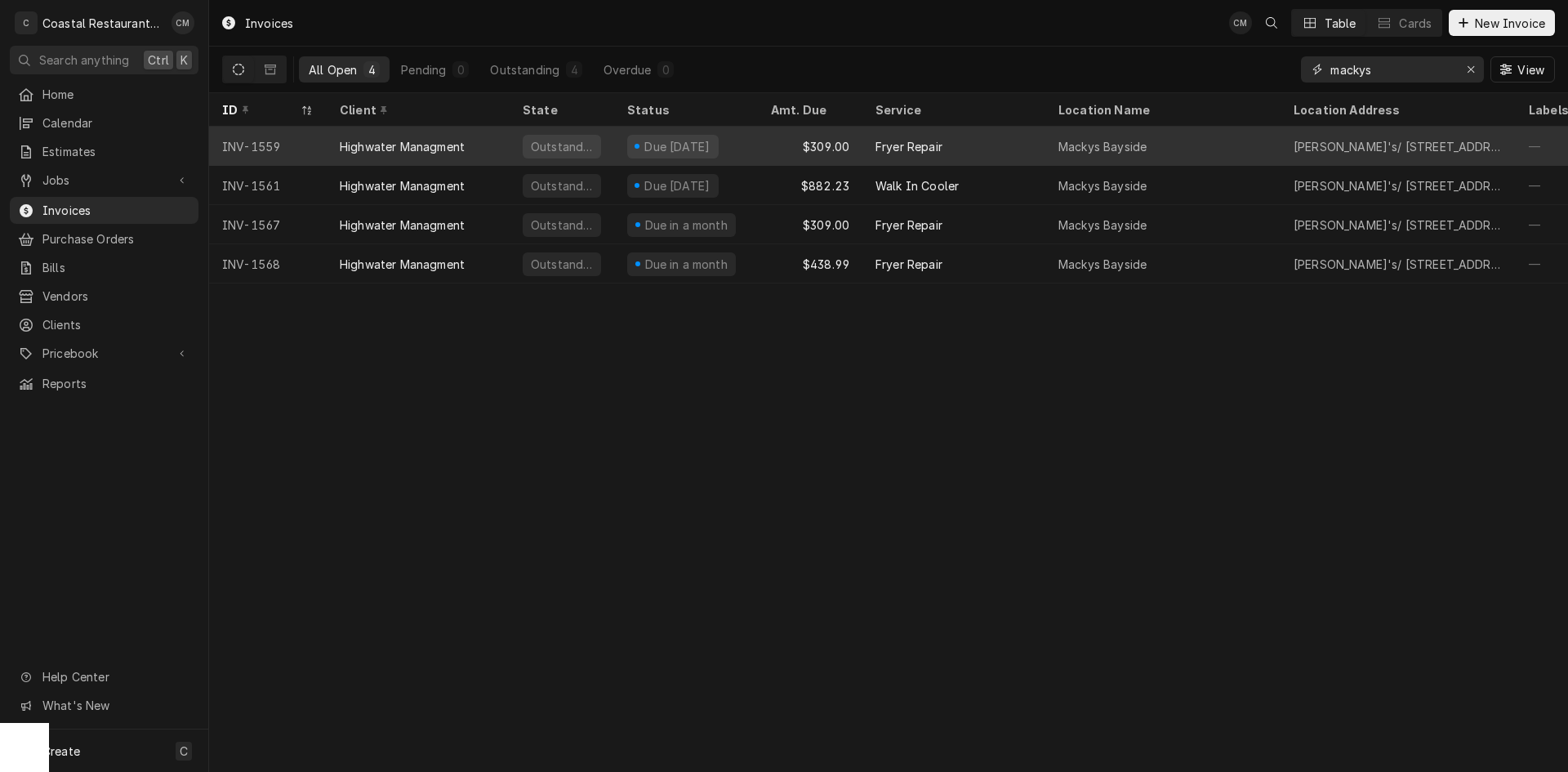
type input "mackys"
click at [857, 145] on div "$309.00" at bounding box center [810, 145] width 104 height 39
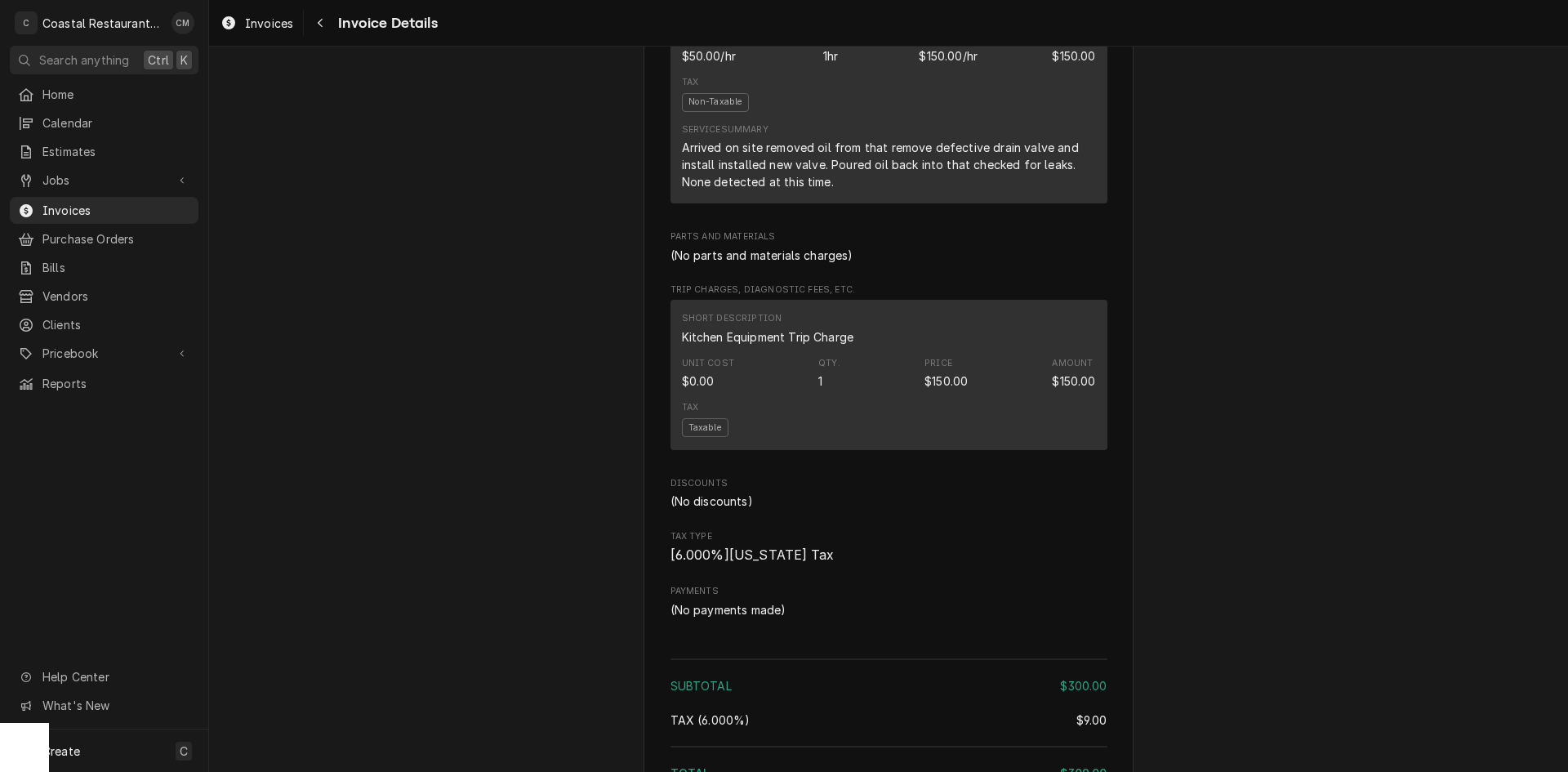
scroll to position [1467, 0]
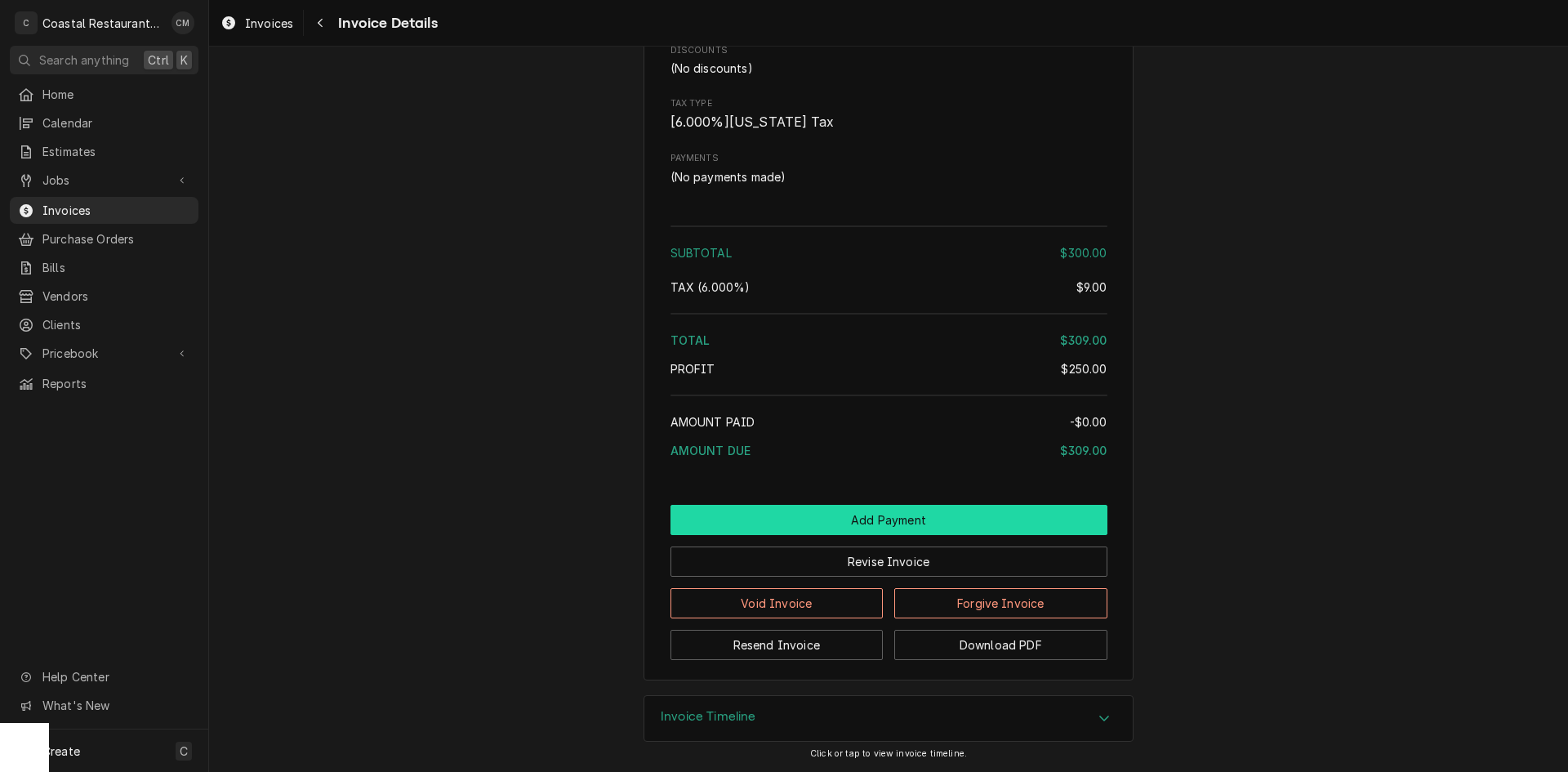
click at [946, 524] on button "Add Payment" at bounding box center [888, 520] width 437 height 30
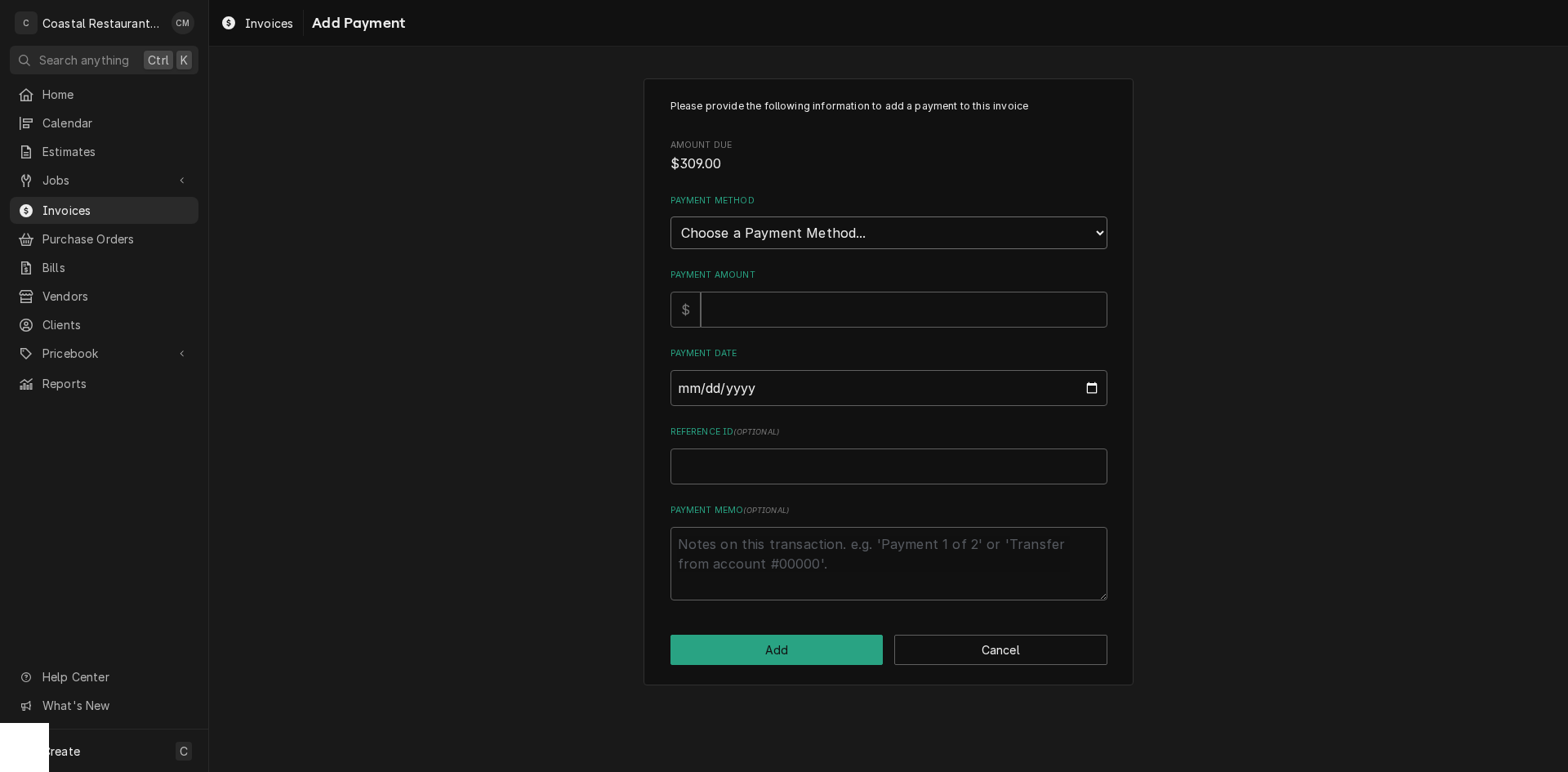
click at [912, 236] on select "Choose a Payment Method... Cash Check Credit/Debit Card ACH/eCheck Other" at bounding box center [888, 233] width 437 height 32
select select "2"
click at [670, 217] on select "Choose a Payment Method... Cash Check Credit/Debit Card ACH/eCheck Other" at bounding box center [888, 233] width 437 height 32
click at [811, 313] on input "Payment Amount" at bounding box center [904, 310] width 407 height 36
type textarea "x"
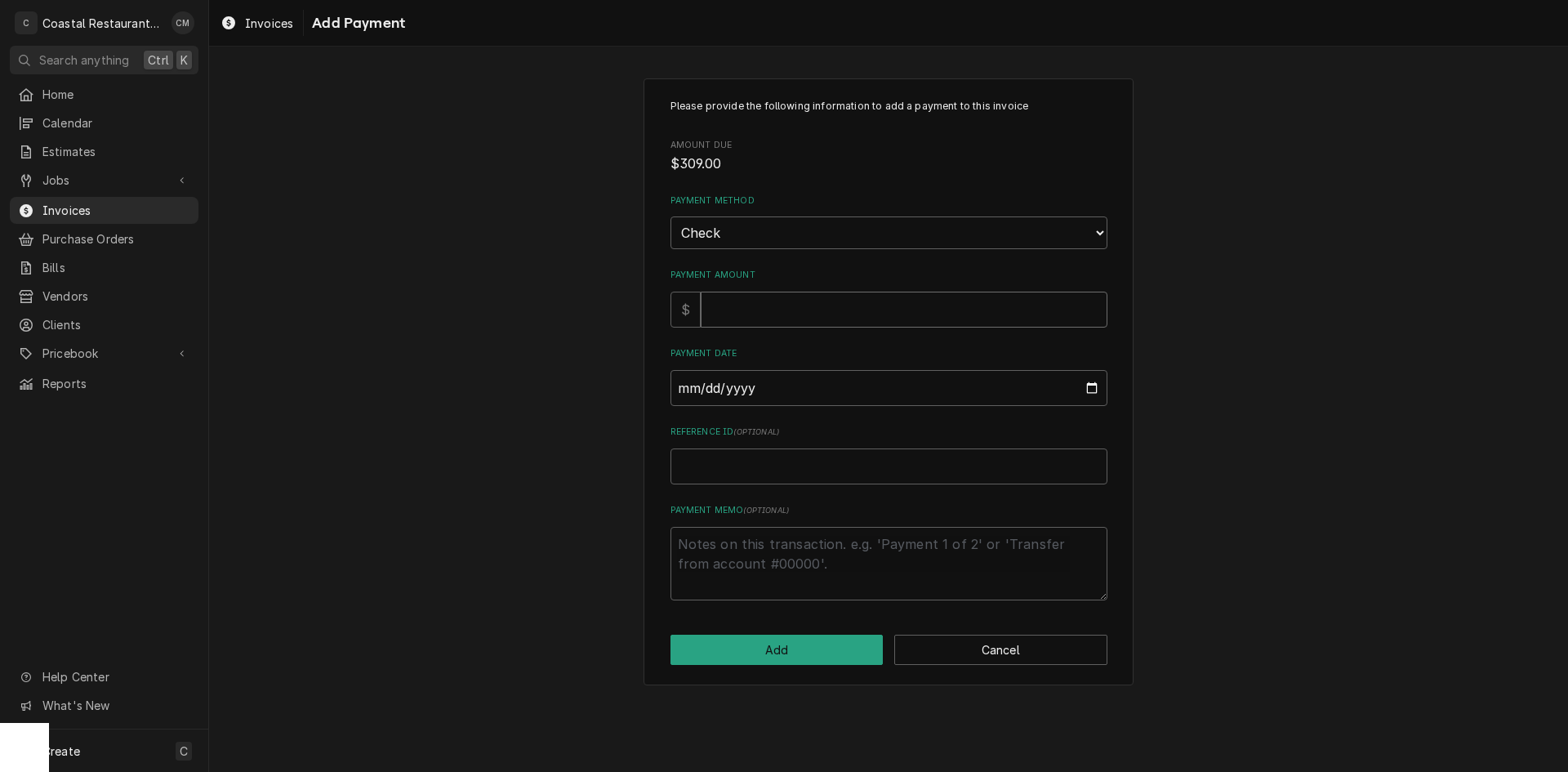
type input "3"
type textarea "x"
type input "30"
type textarea "x"
type input "309"
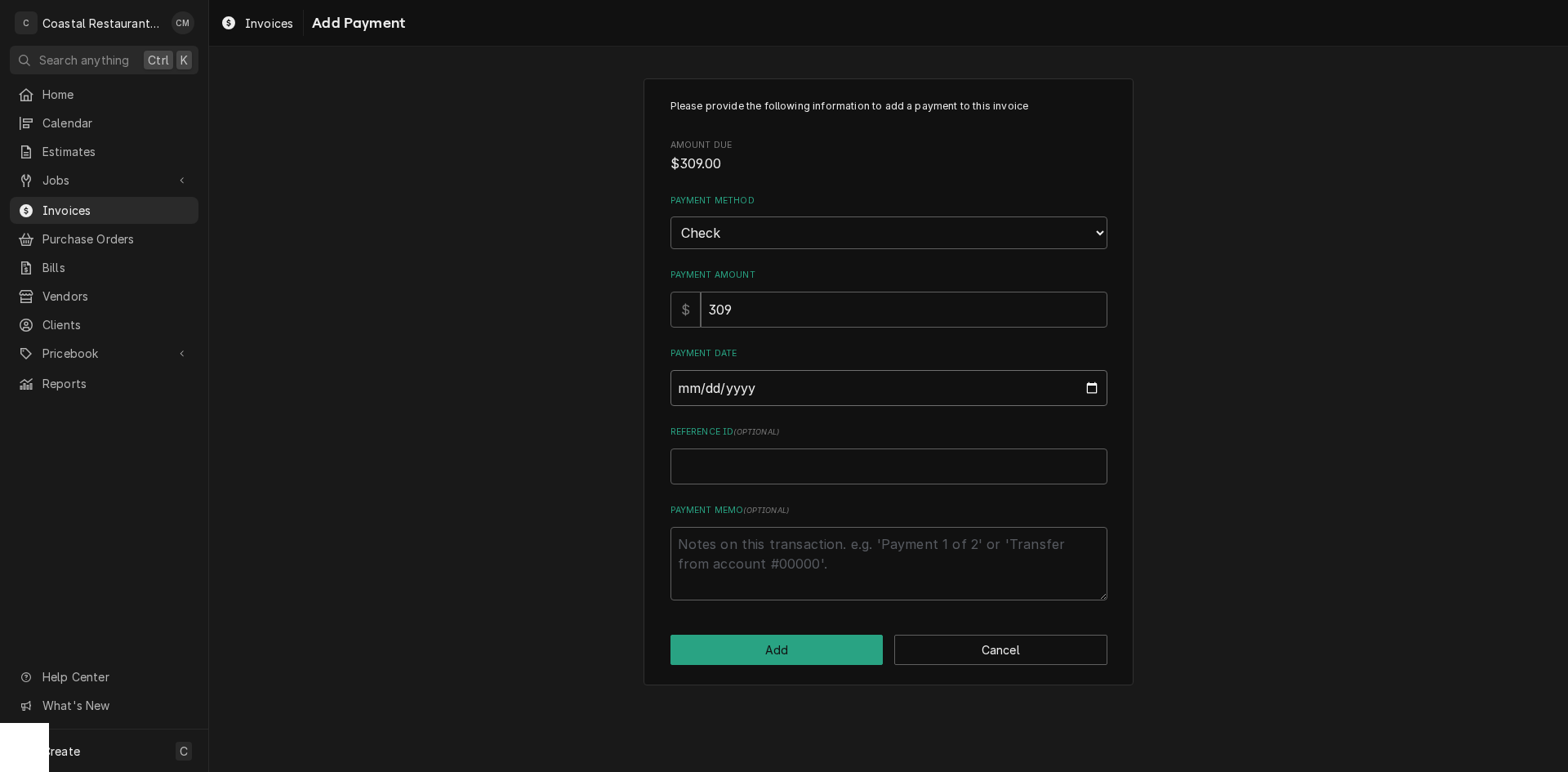
type input "0002-09-12"
type textarea "x"
type input "0020-09-12"
type textarea "x"
type input "0202-09-12"
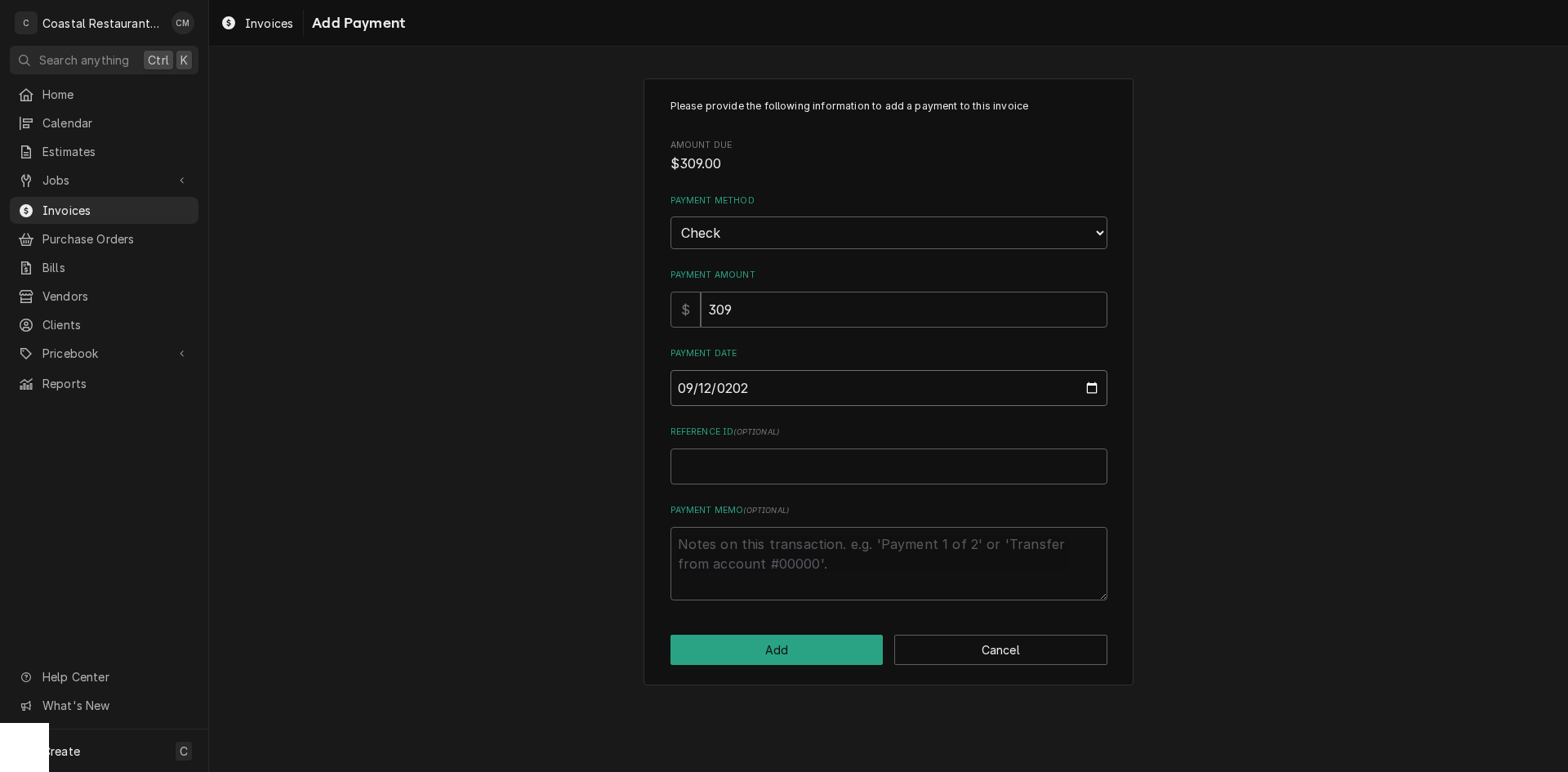
type textarea "x"
type input "[DATE]"
type textarea "x"
type input "1"
type textarea "x"
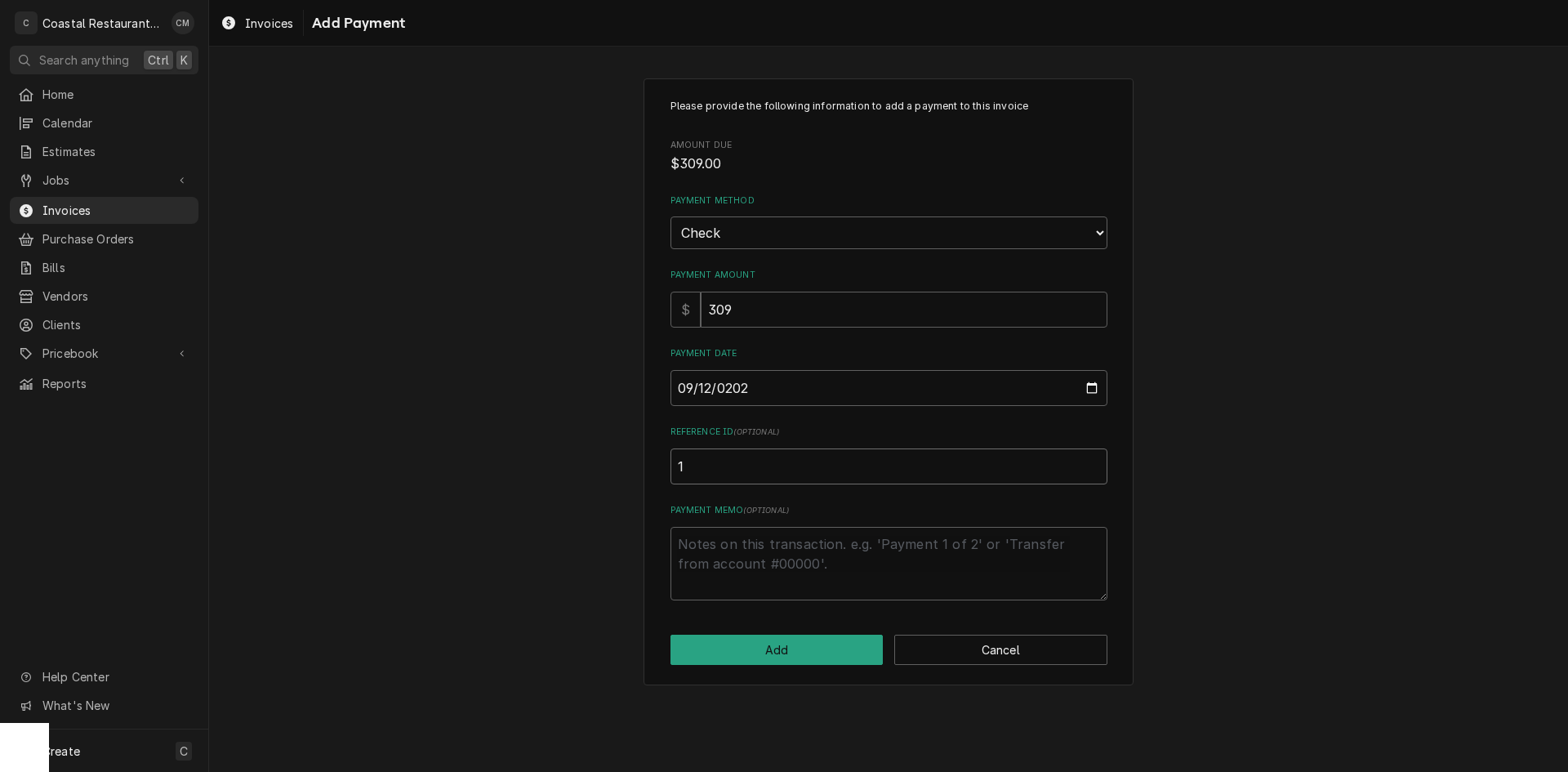
type input "15"
type textarea "x"
type input "150"
type textarea "x"
type input "1500"
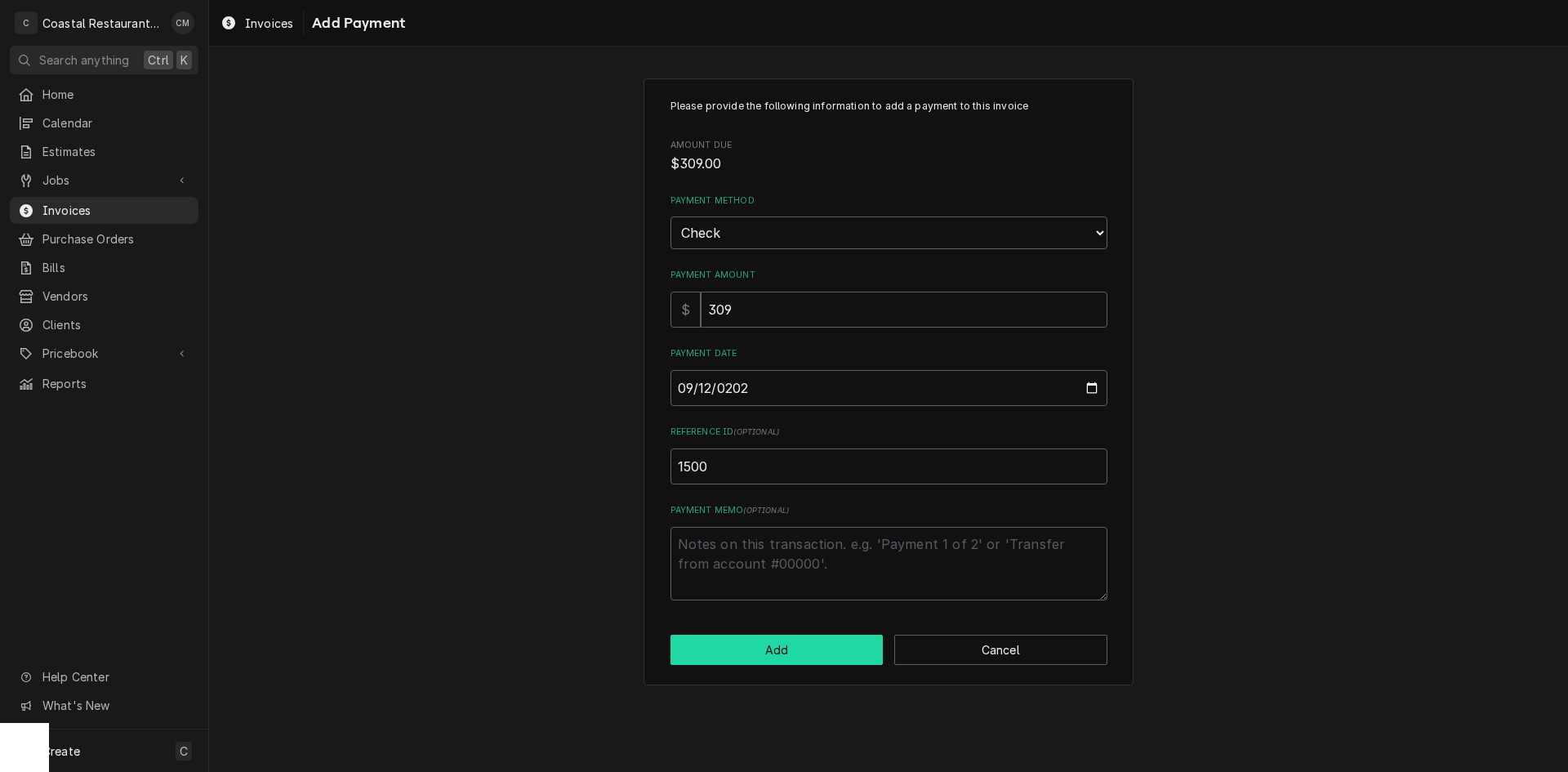
click button "Add" at bounding box center [776, 650] width 214 height 30
type textarea "x"
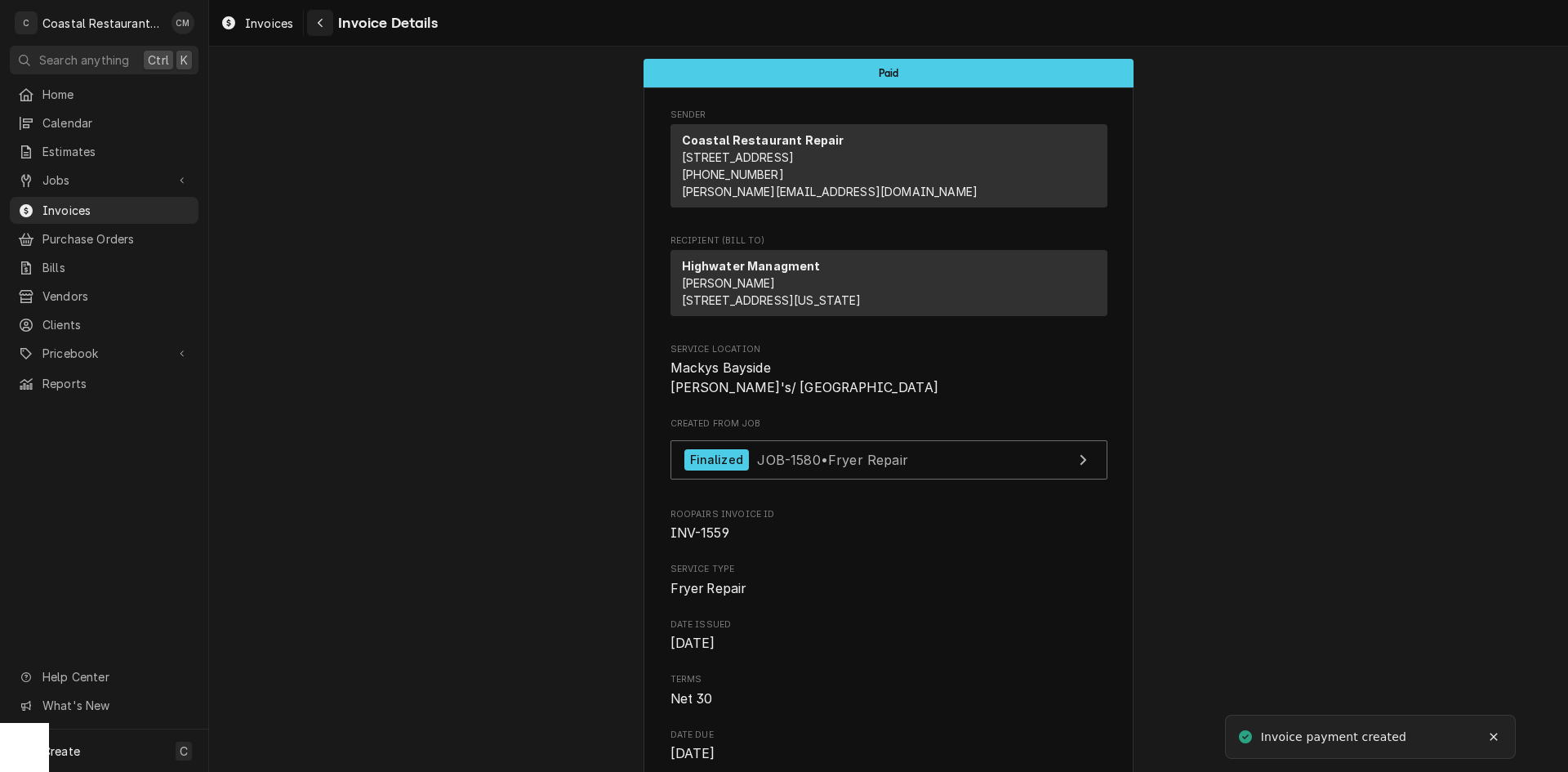
click at [314, 21] on div "Navigate back" at bounding box center [320, 22] width 16 height 16
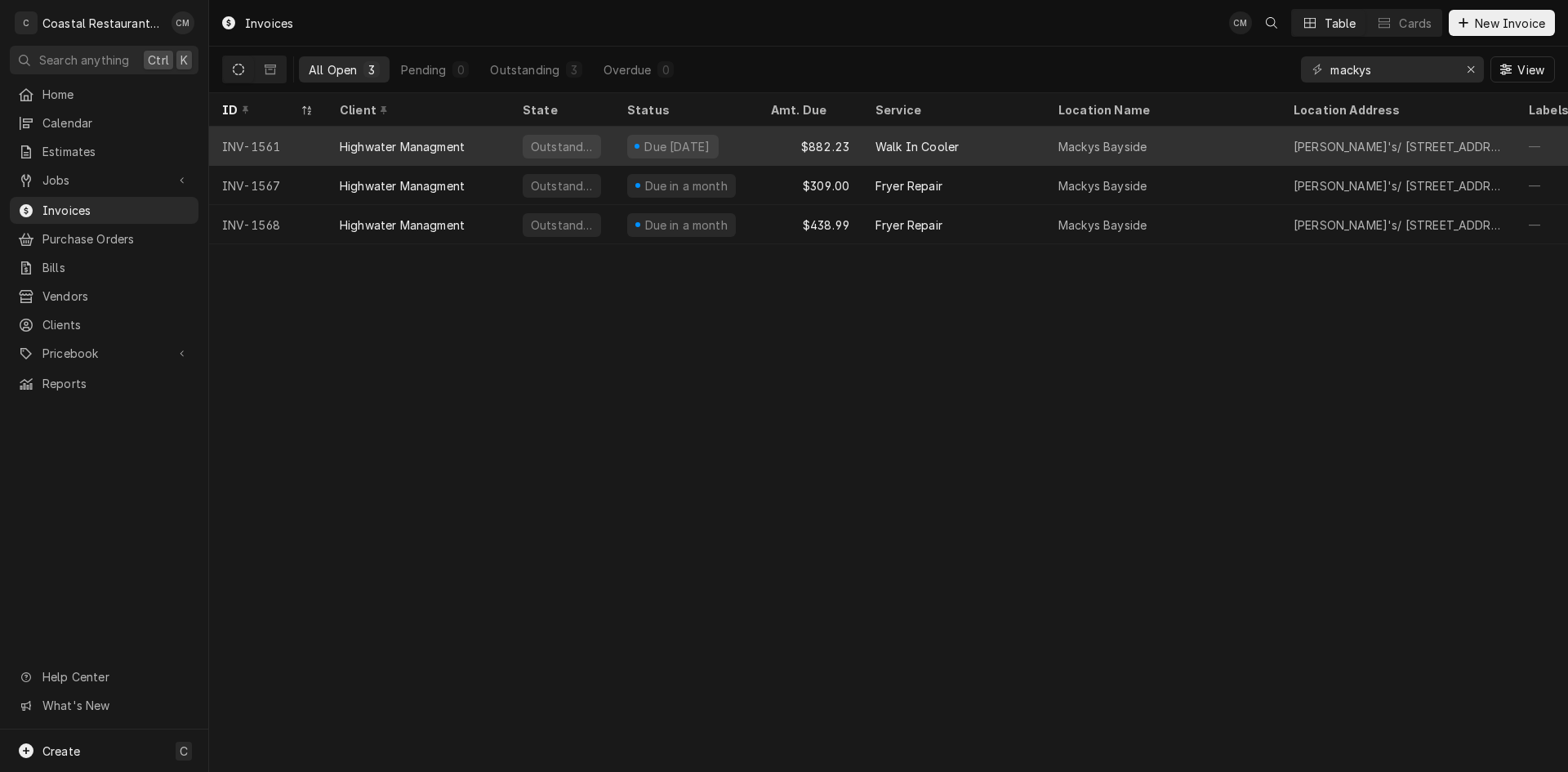
click at [768, 150] on div "$882.23" at bounding box center [810, 145] width 104 height 39
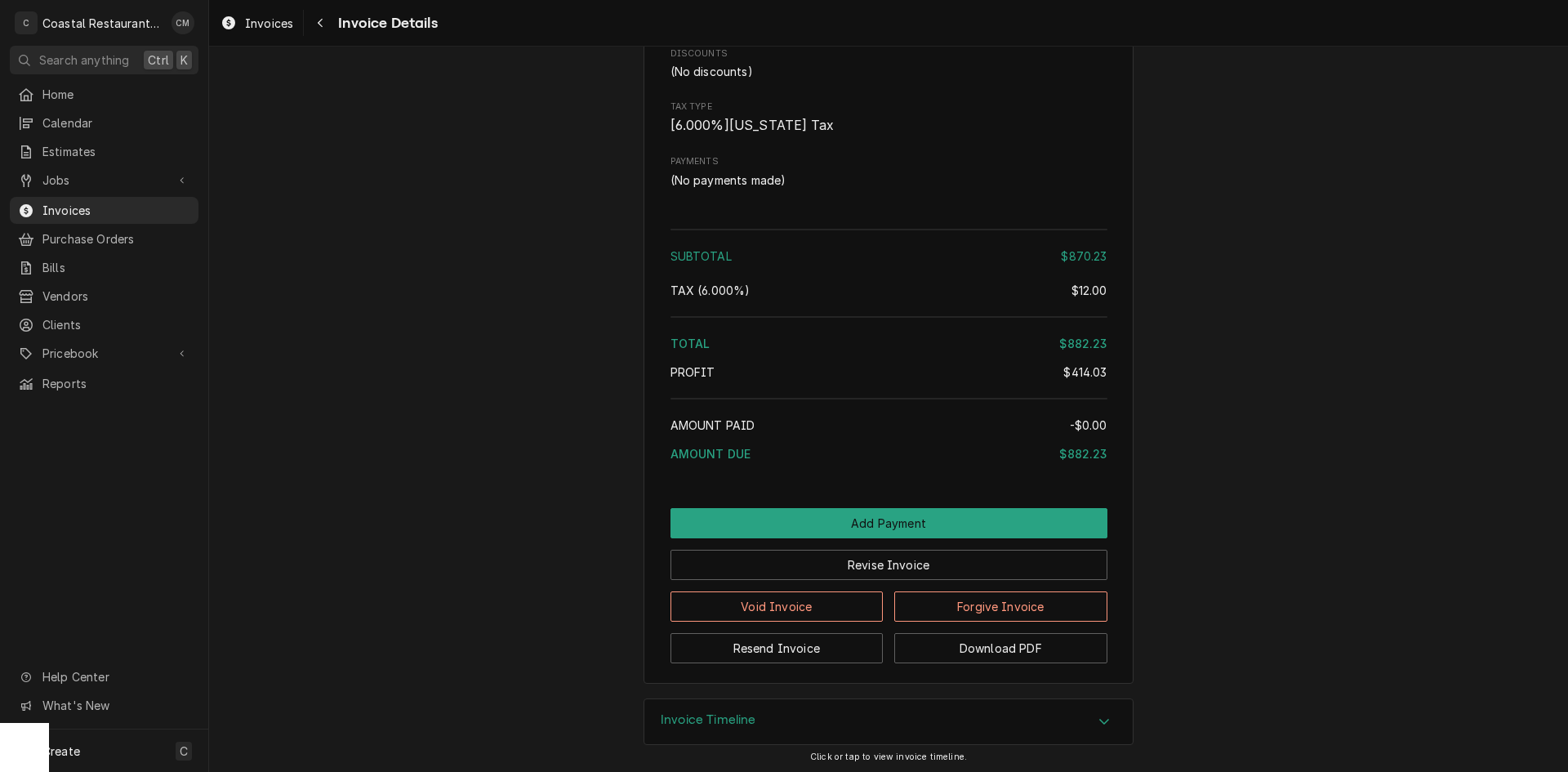
scroll to position [1634, 0]
click at [887, 536] on button "Add Payment" at bounding box center [888, 520] width 437 height 30
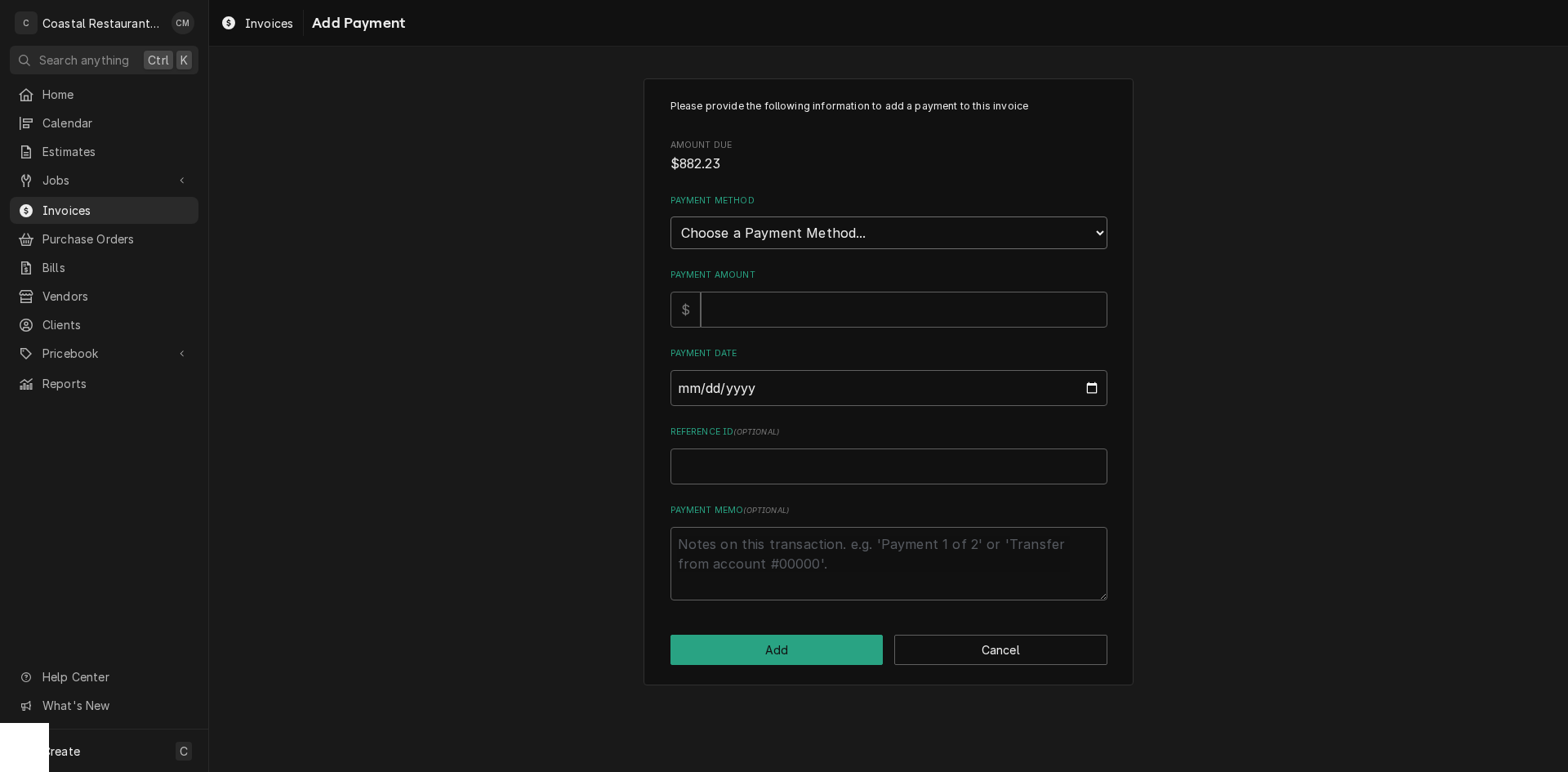
drag, startPoint x: 830, startPoint y: 224, endPoint x: 828, endPoint y: 244, distance: 20.1
click at [830, 224] on select "Choose a Payment Method... Cash Check Credit/Debit Card ACH/eCheck Other" at bounding box center [888, 233] width 437 height 32
select select "2"
click at [670, 217] on select "Choose a Payment Method... Cash Check Credit/Debit Card ACH/eCheck Other" at bounding box center [888, 233] width 437 height 32
click at [794, 305] on input "Payment Amount" at bounding box center [904, 310] width 407 height 36
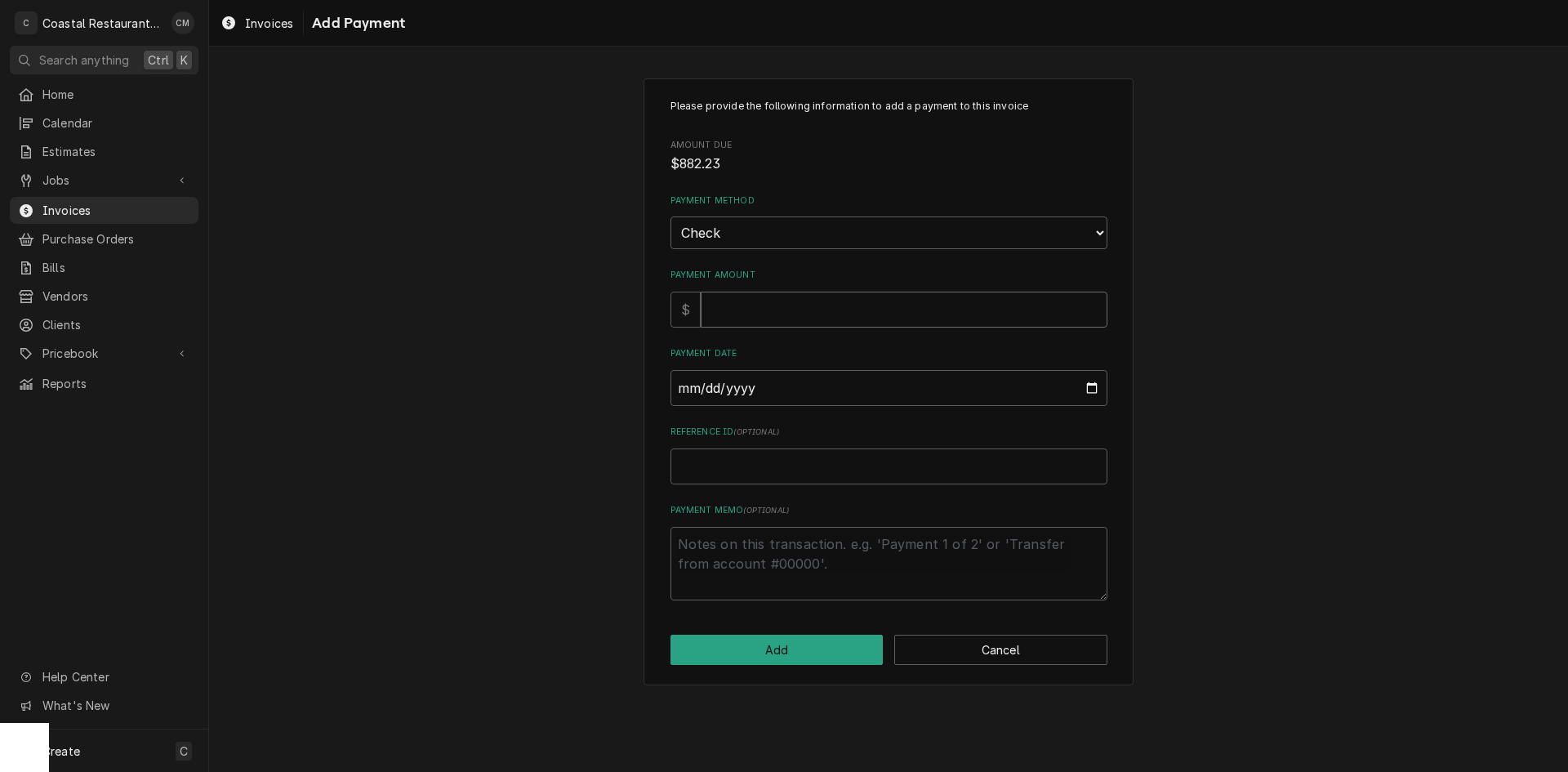
type textarea "x"
type input "8"
type textarea "x"
type input "88"
type textarea "x"
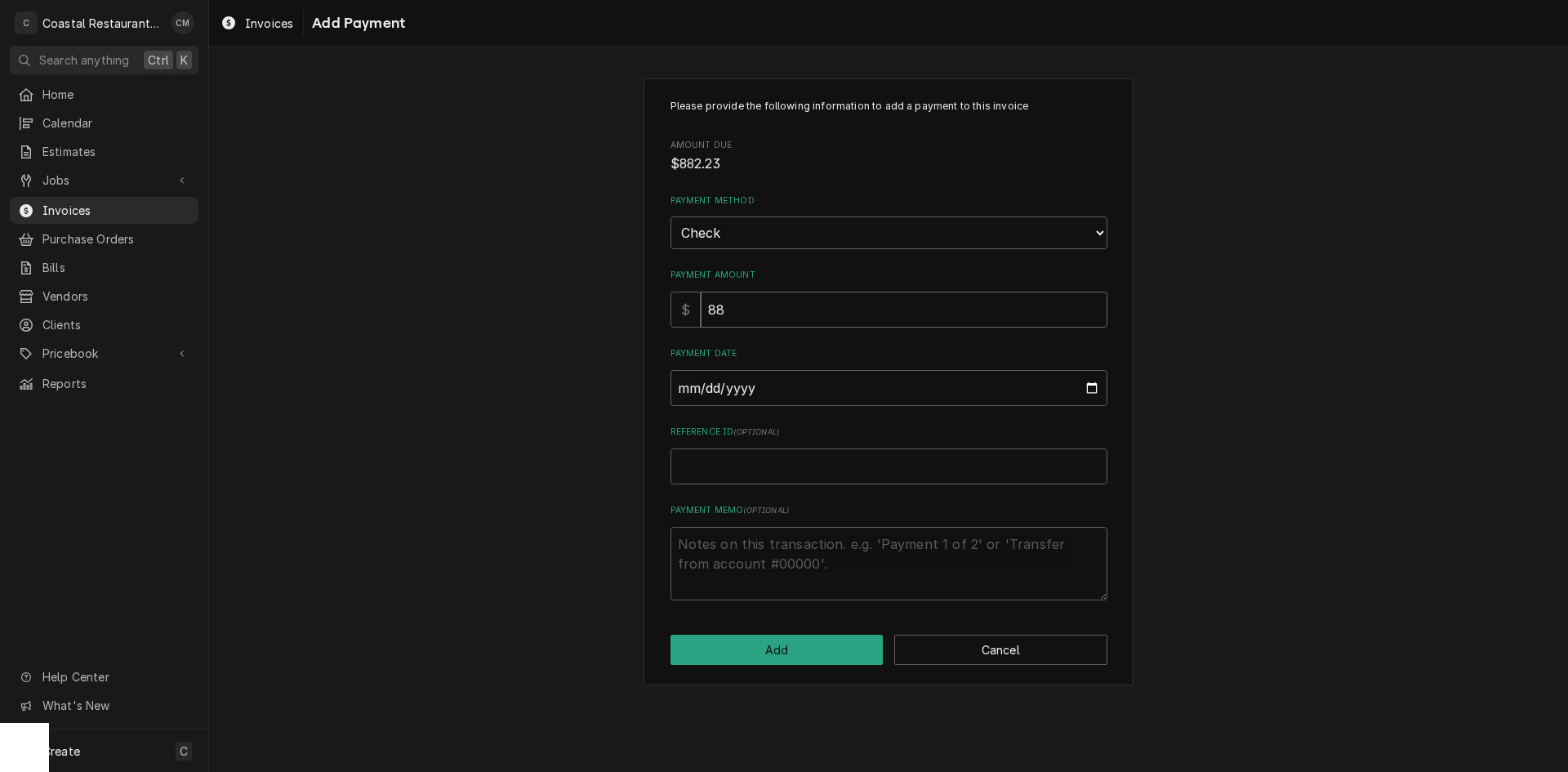
type input "882"
type textarea "x"
type input "882.2"
type textarea "x"
type input "882.23"
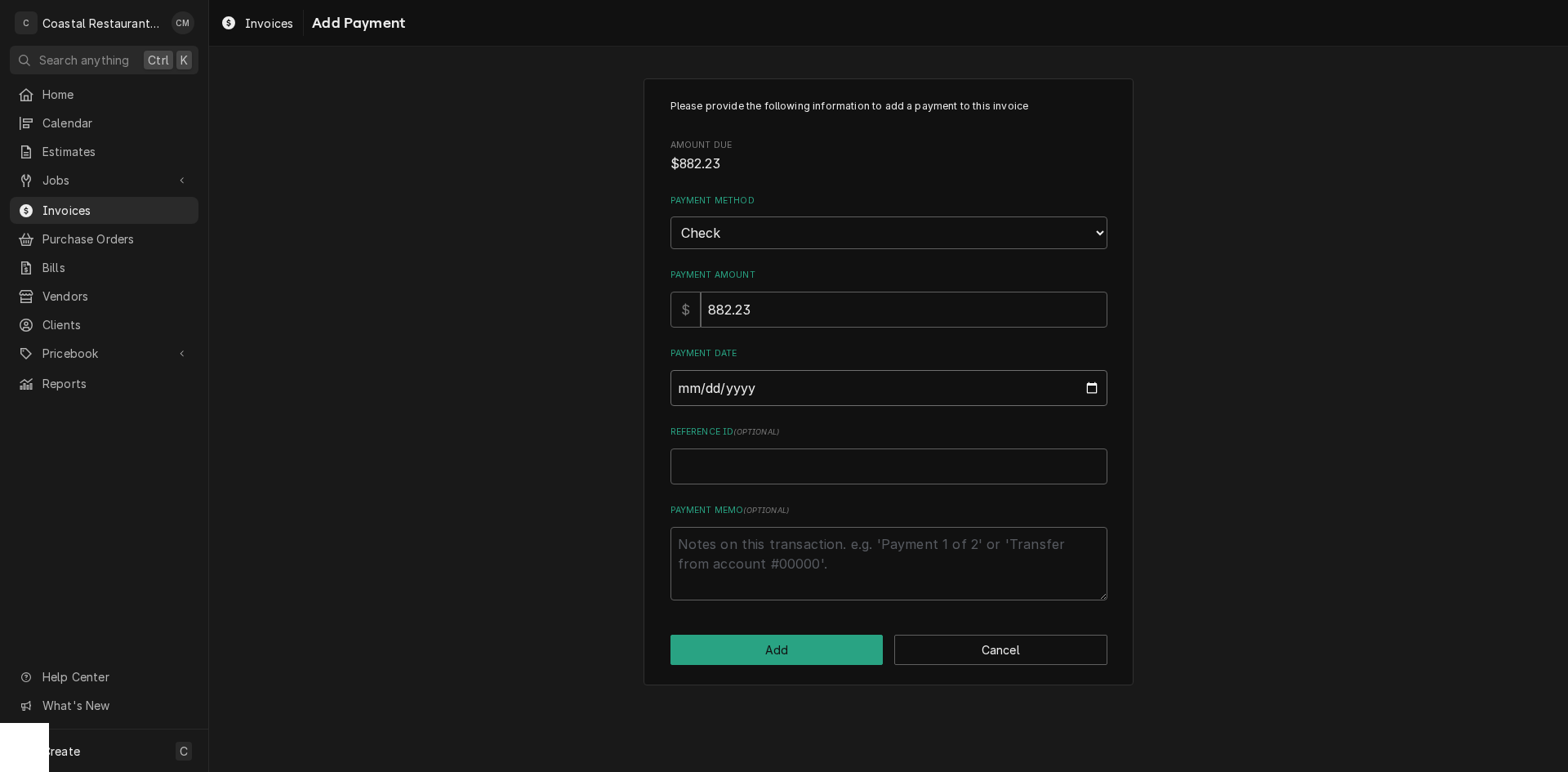
type input "0002-09-12"
type textarea "x"
type input "0020-09-12"
type textarea "x"
type input "0202-09-12"
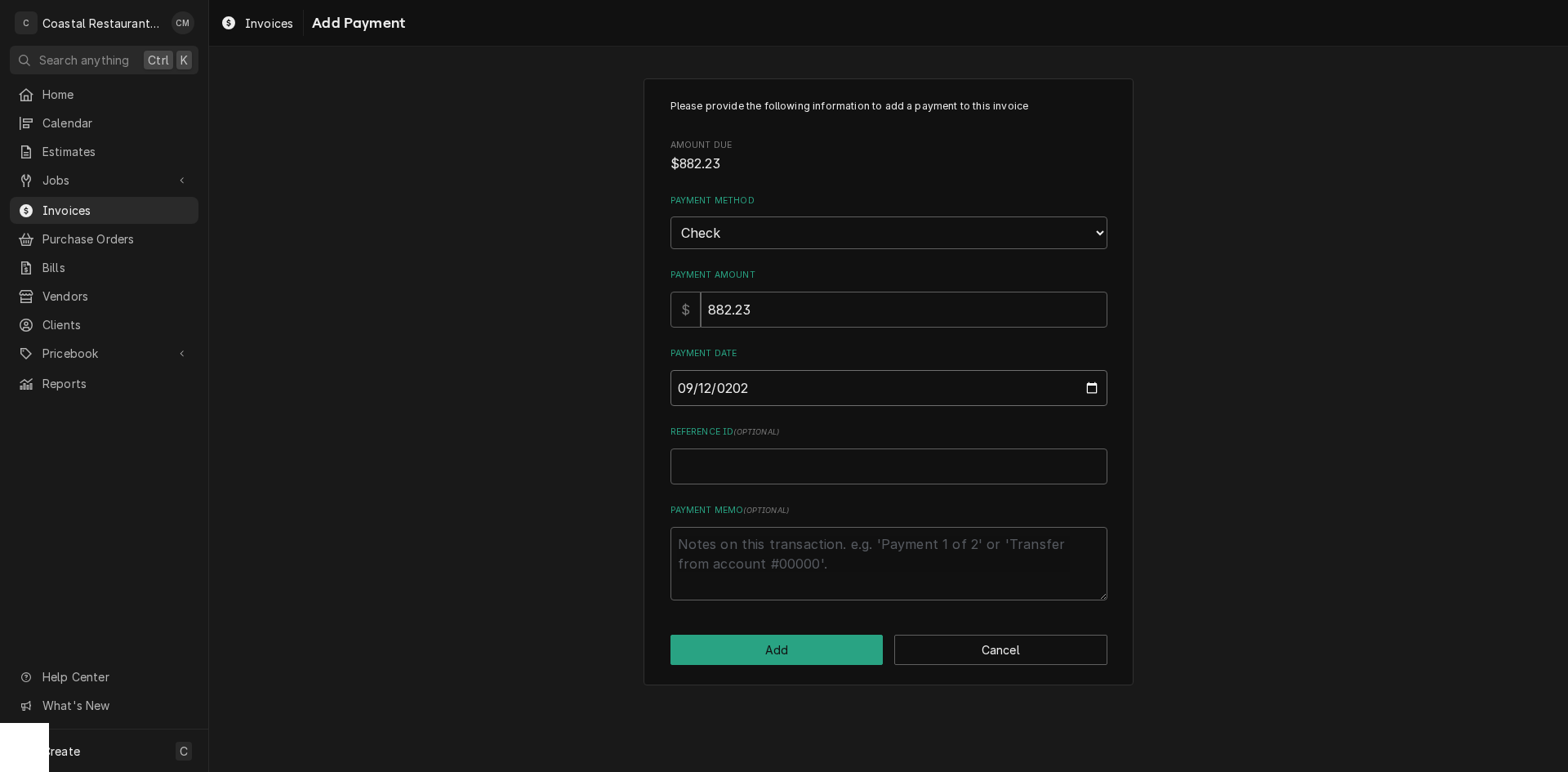
type textarea "x"
type input "[DATE]"
type textarea "x"
type input "1"
type textarea "x"
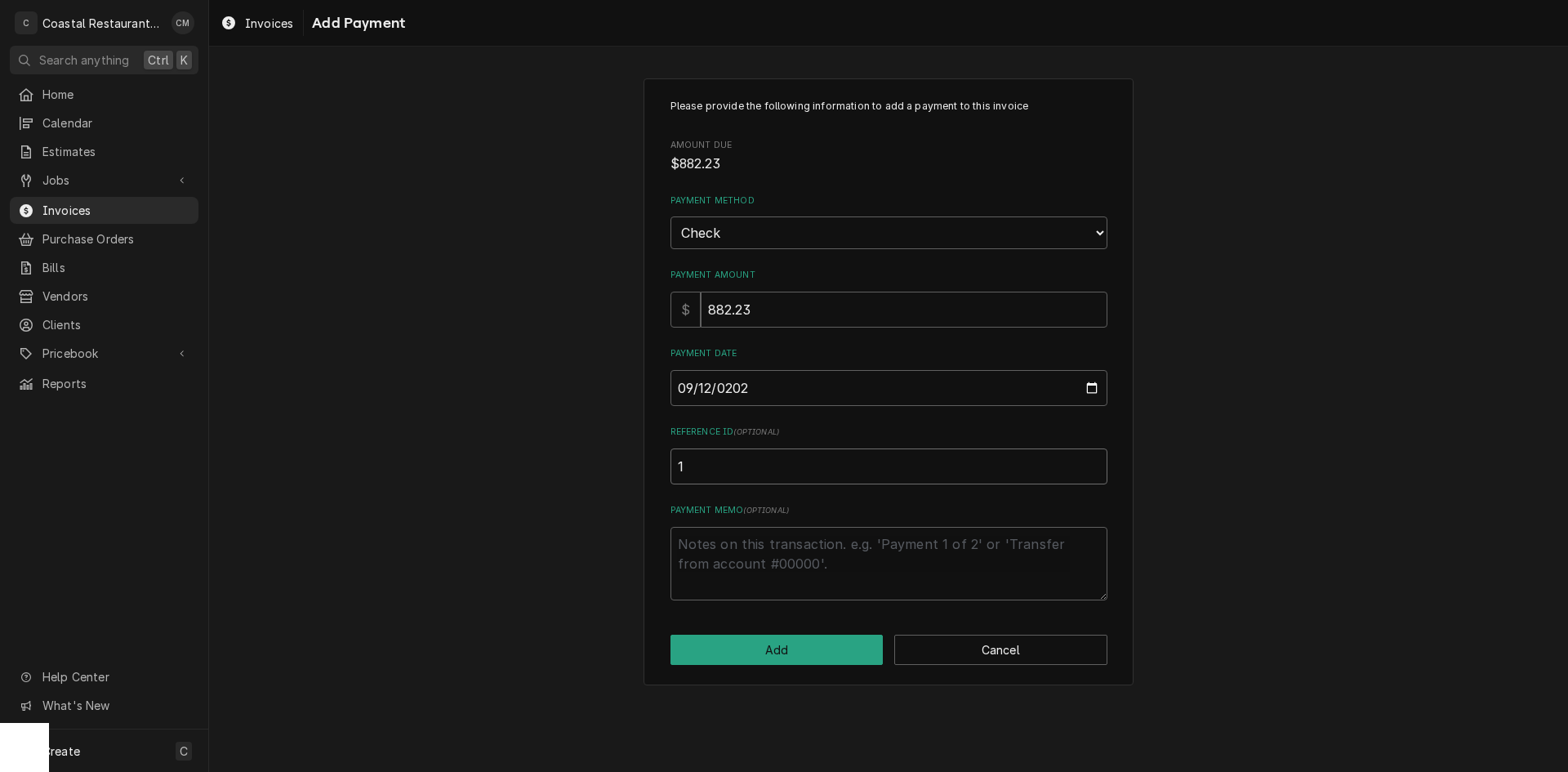
type input "15"
type textarea "x"
type input "150"
type textarea "x"
type input "1500"
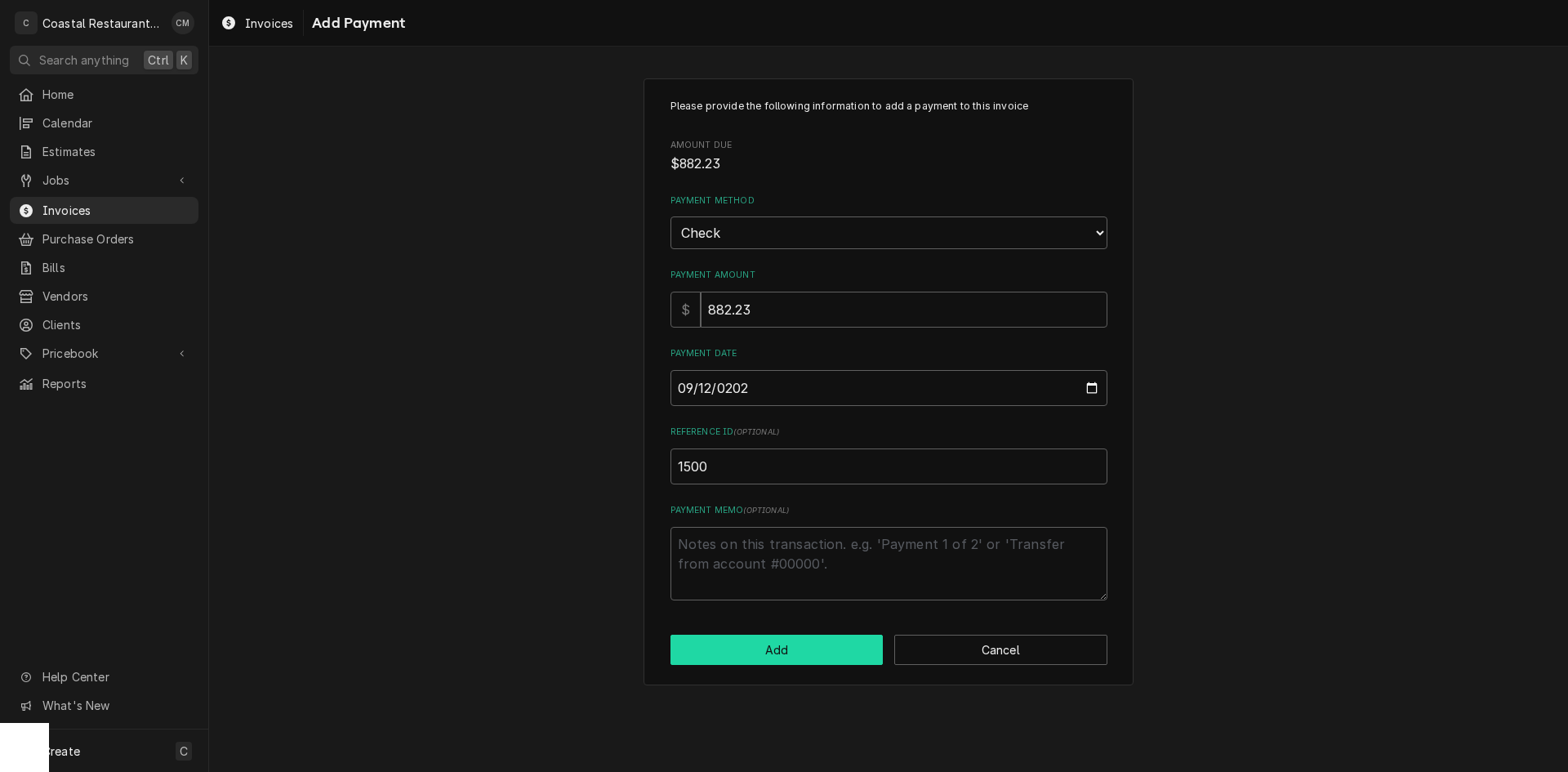
click button "Add" at bounding box center [776, 650] width 214 height 30
type textarea "x"
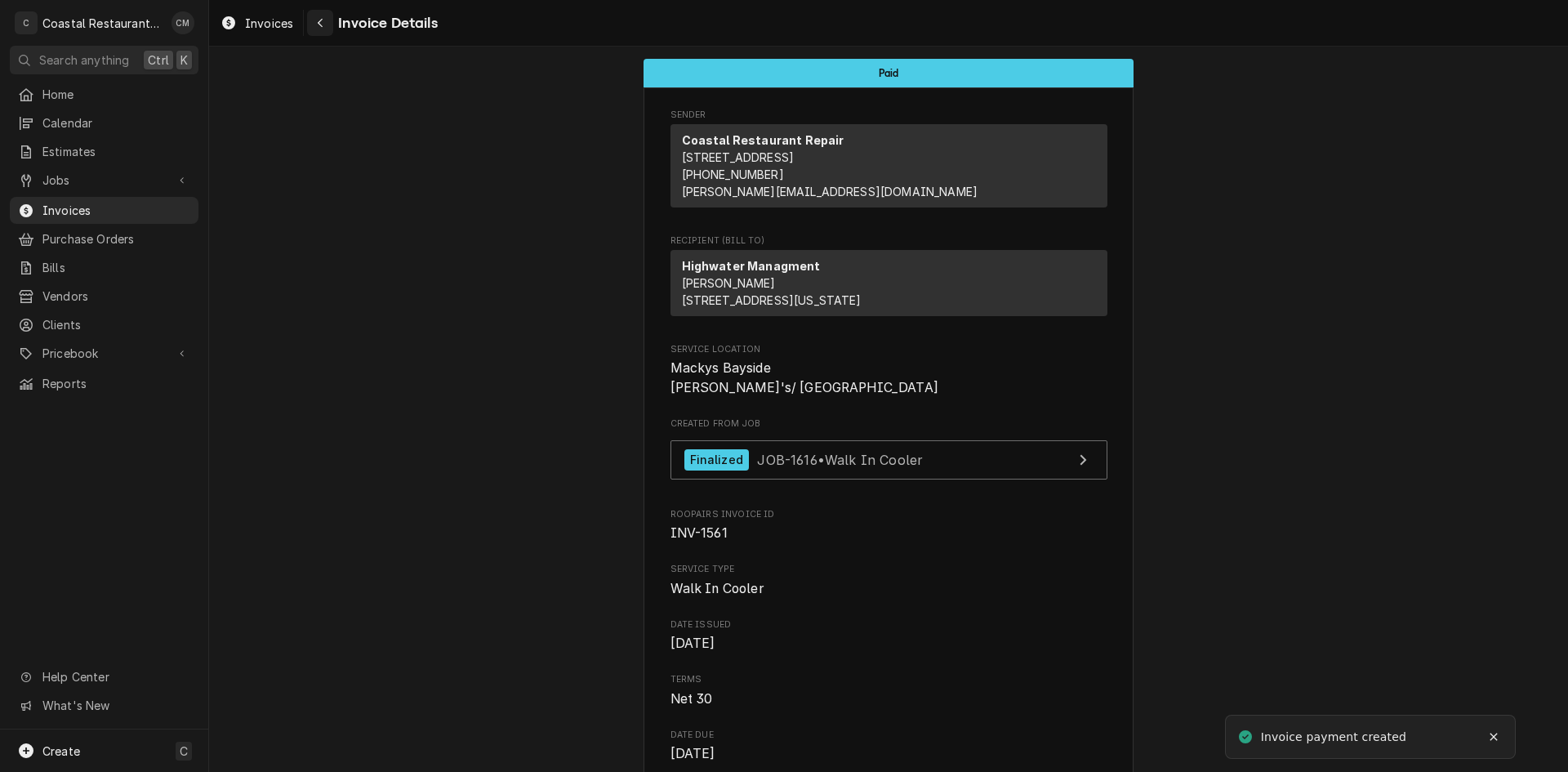
click at [321, 20] on icon "Navigate back" at bounding box center [320, 23] width 5 height 9
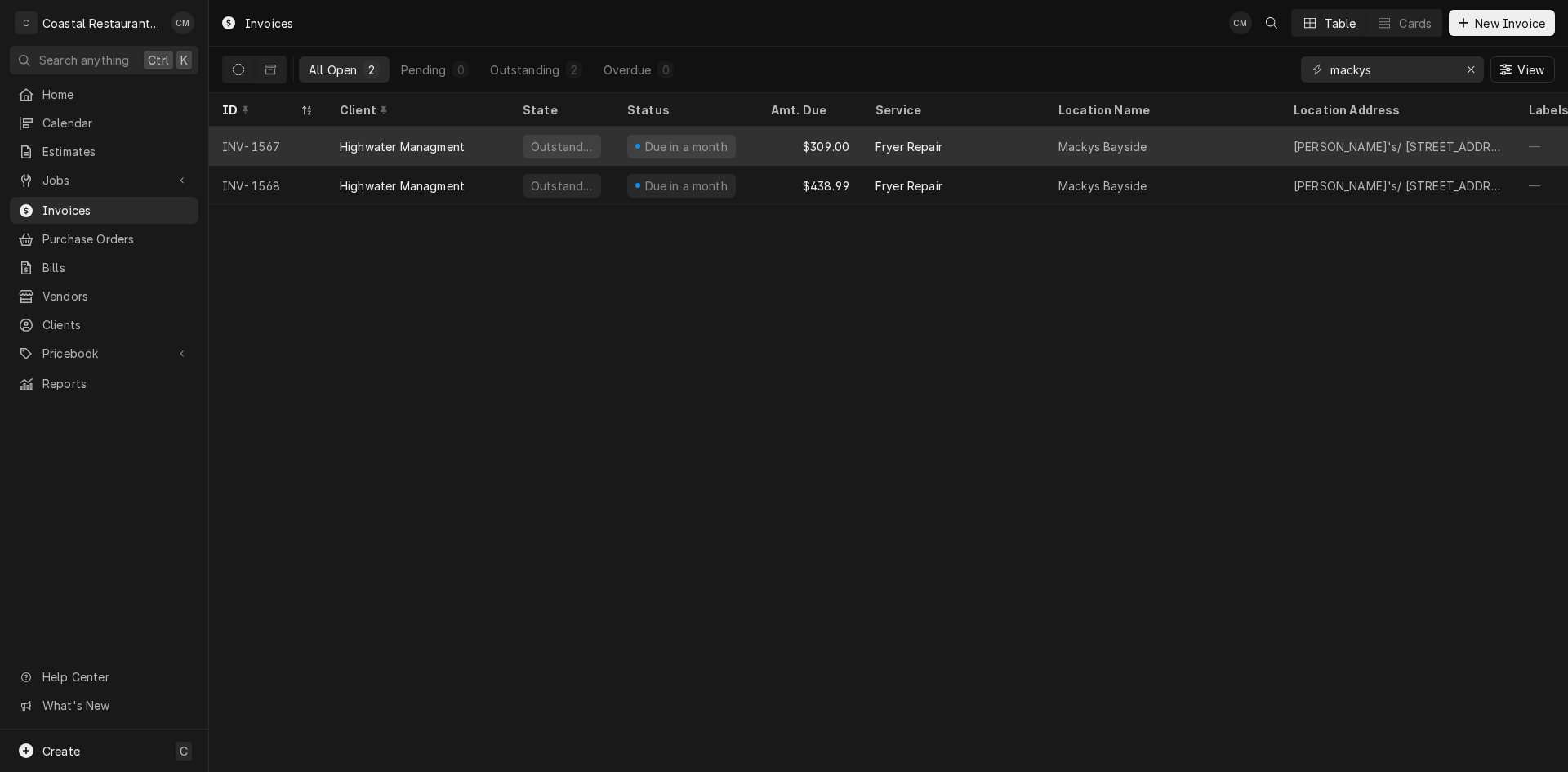
click at [752, 145] on div "Due in a month" at bounding box center [685, 145] width 143 height 39
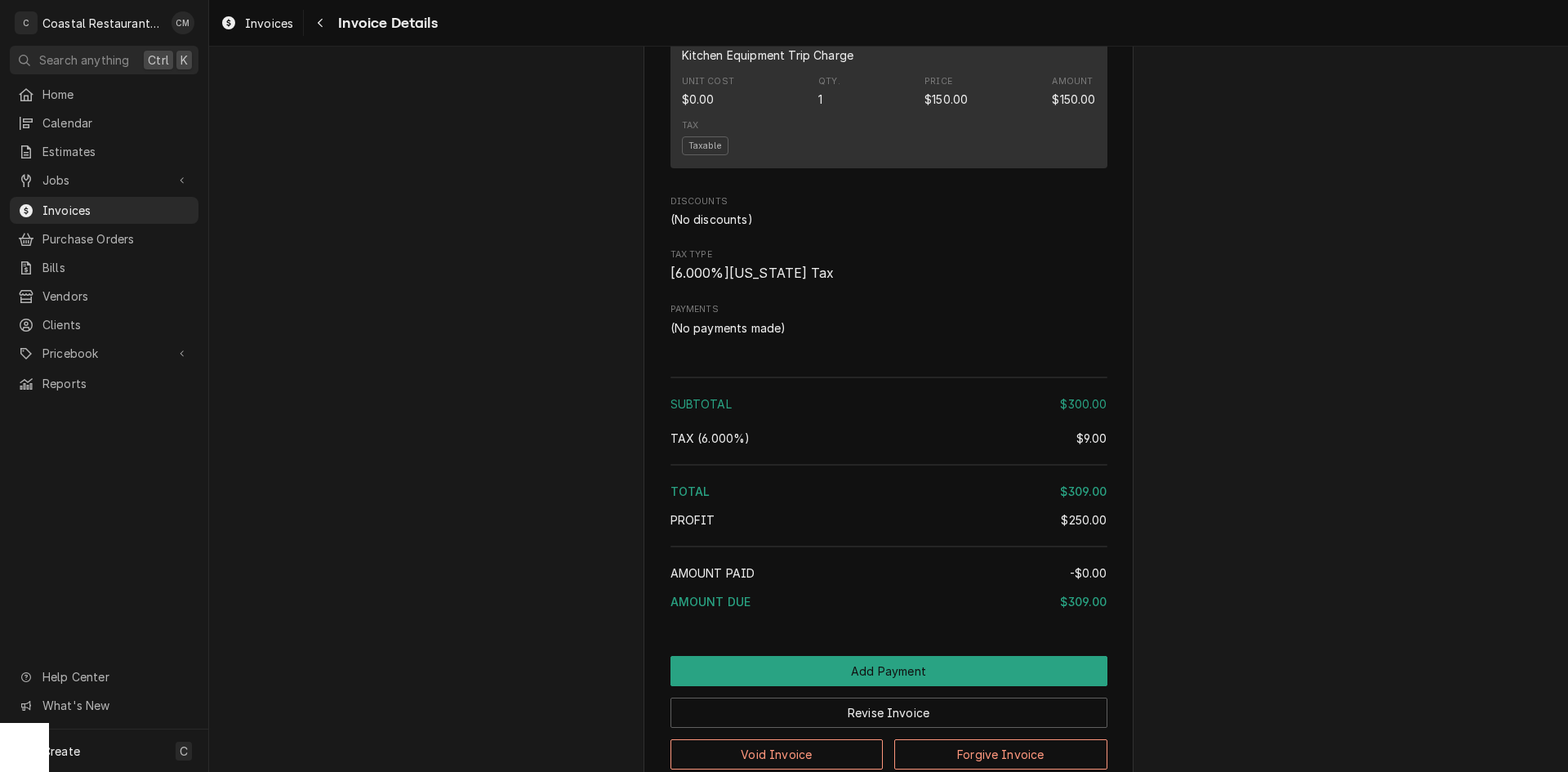
scroll to position [1450, 0]
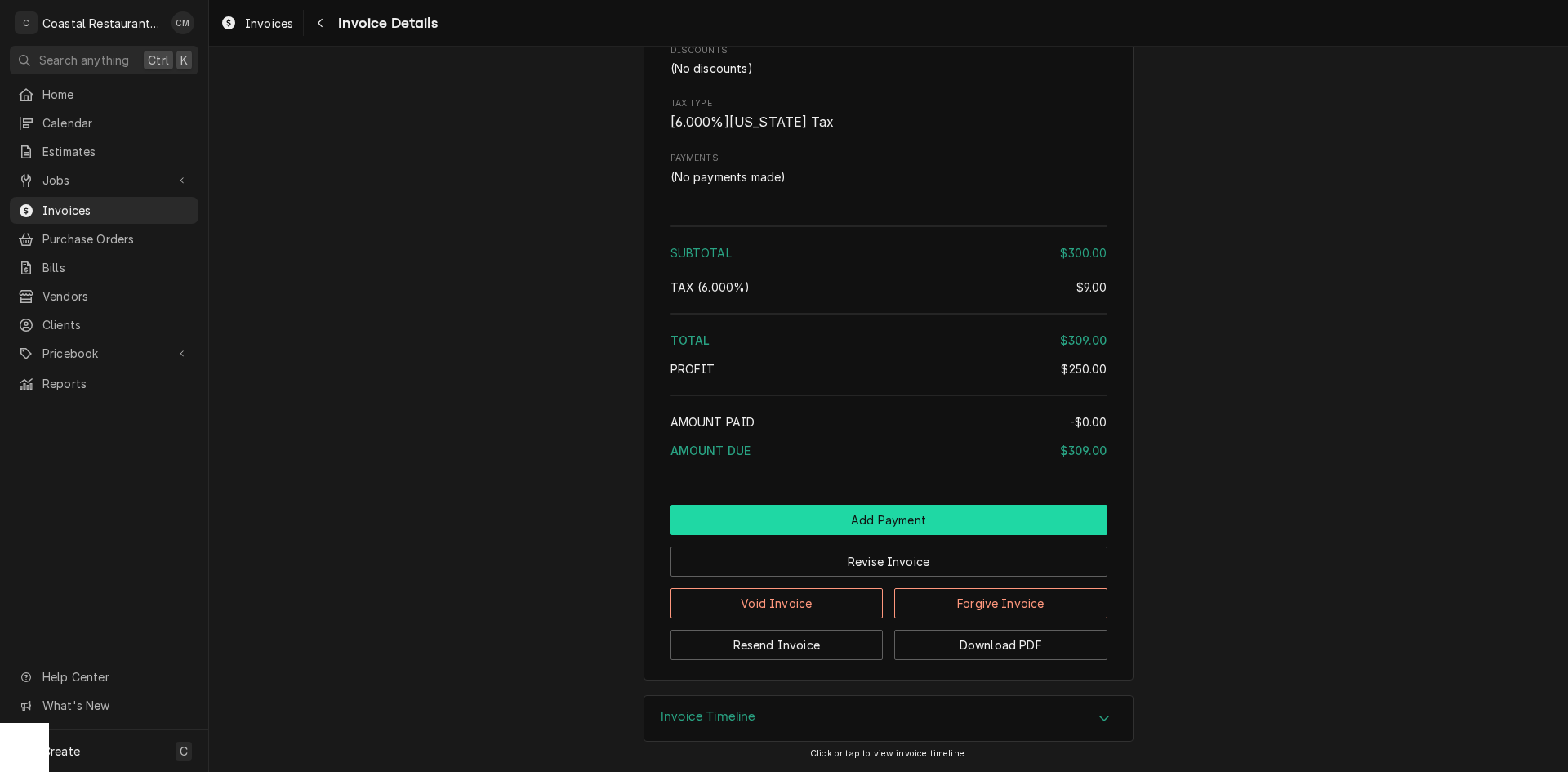
click at [848, 514] on button "Add Payment" at bounding box center [888, 520] width 437 height 30
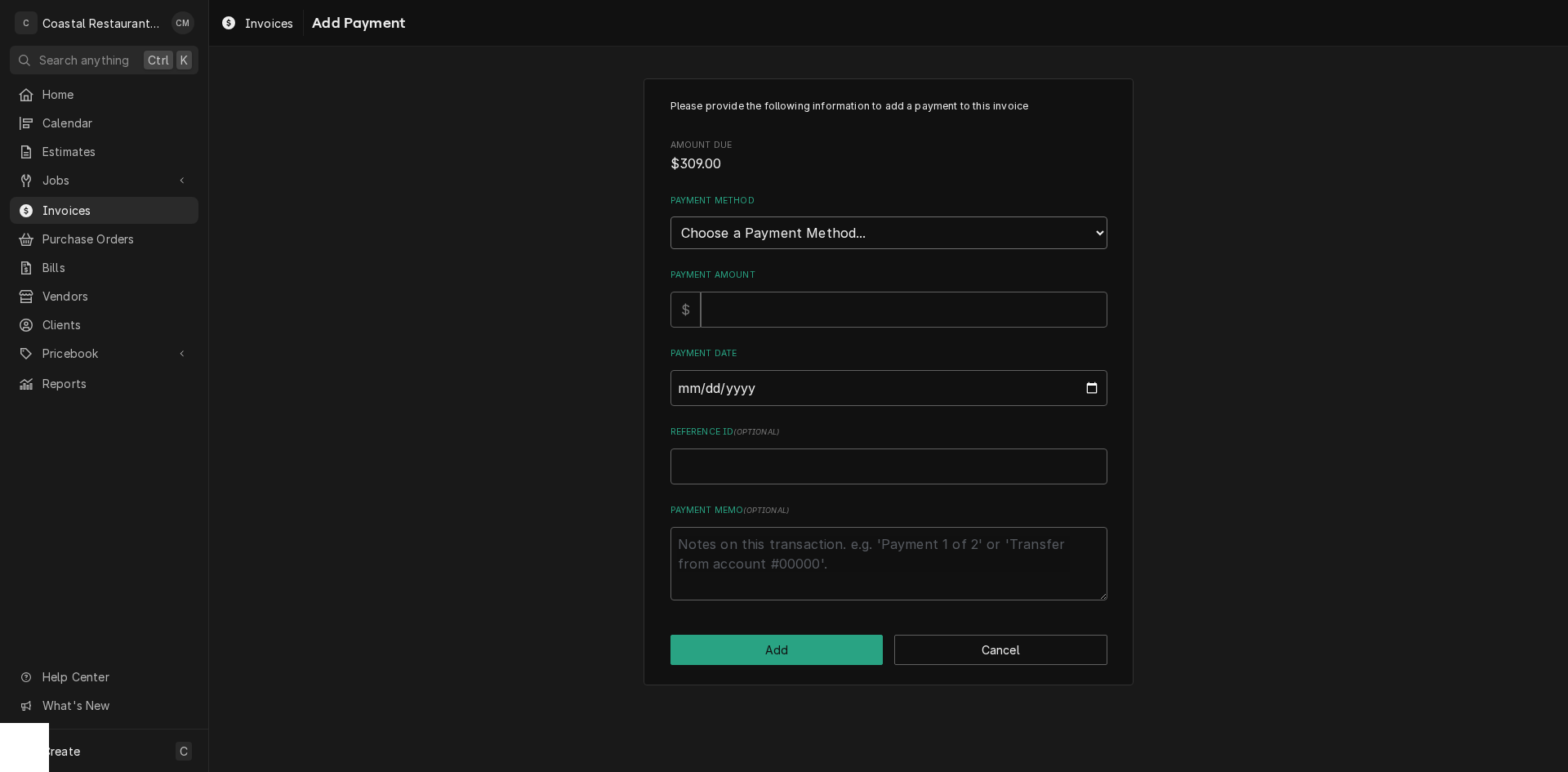
click at [834, 245] on select "Choose a Payment Method... Cash Check Credit/Debit Card ACH/eCheck Other" at bounding box center [888, 233] width 437 height 32
select select "2"
click at [670, 217] on select "Choose a Payment Method... Cash Check Credit/Debit Card ACH/eCheck Other" at bounding box center [888, 233] width 437 height 32
click at [799, 311] on input "Payment Amount" at bounding box center [904, 310] width 407 height 36
type textarea "x"
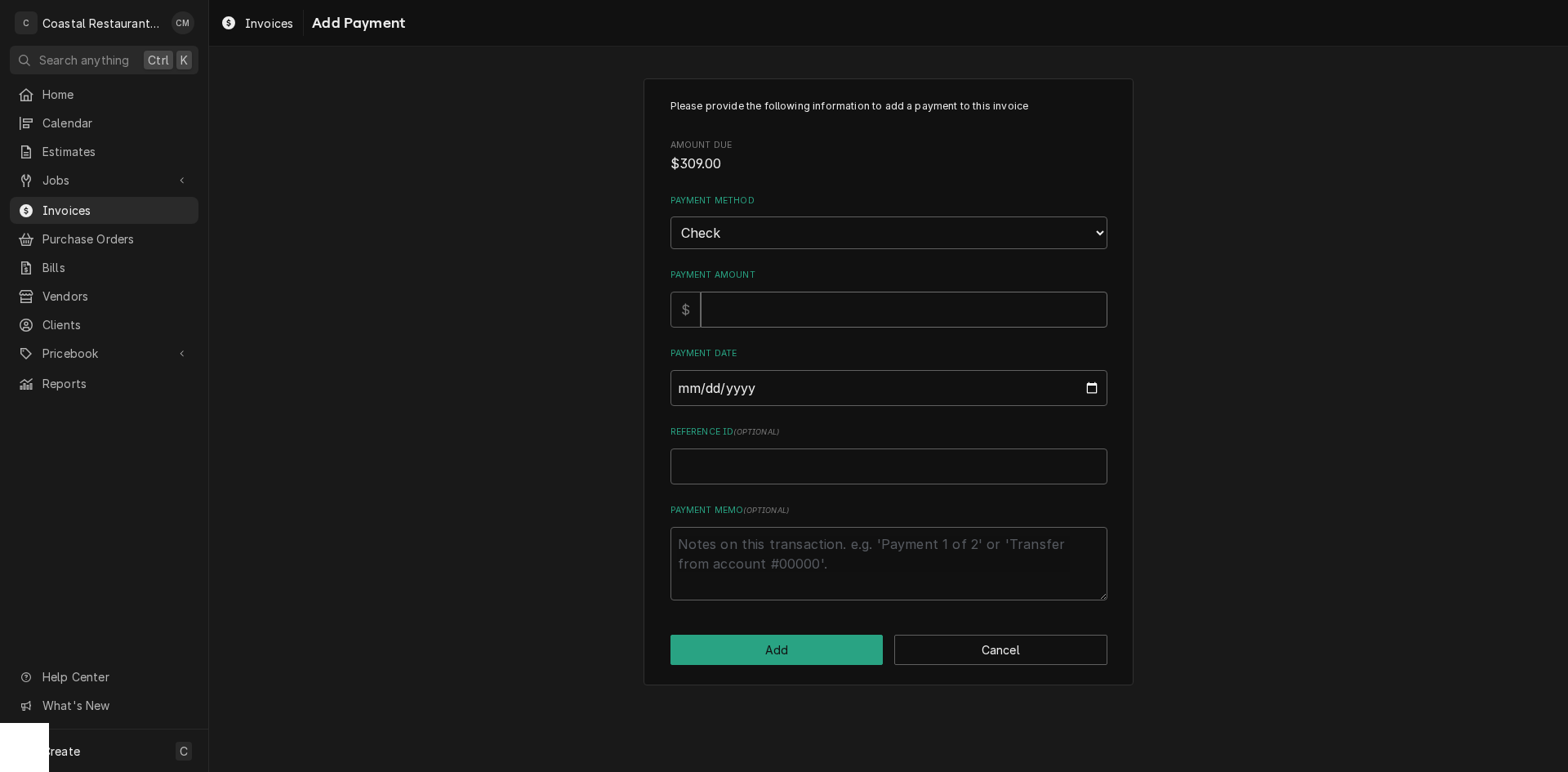
type input "3"
type textarea "x"
type input "30"
type textarea "x"
type input "309"
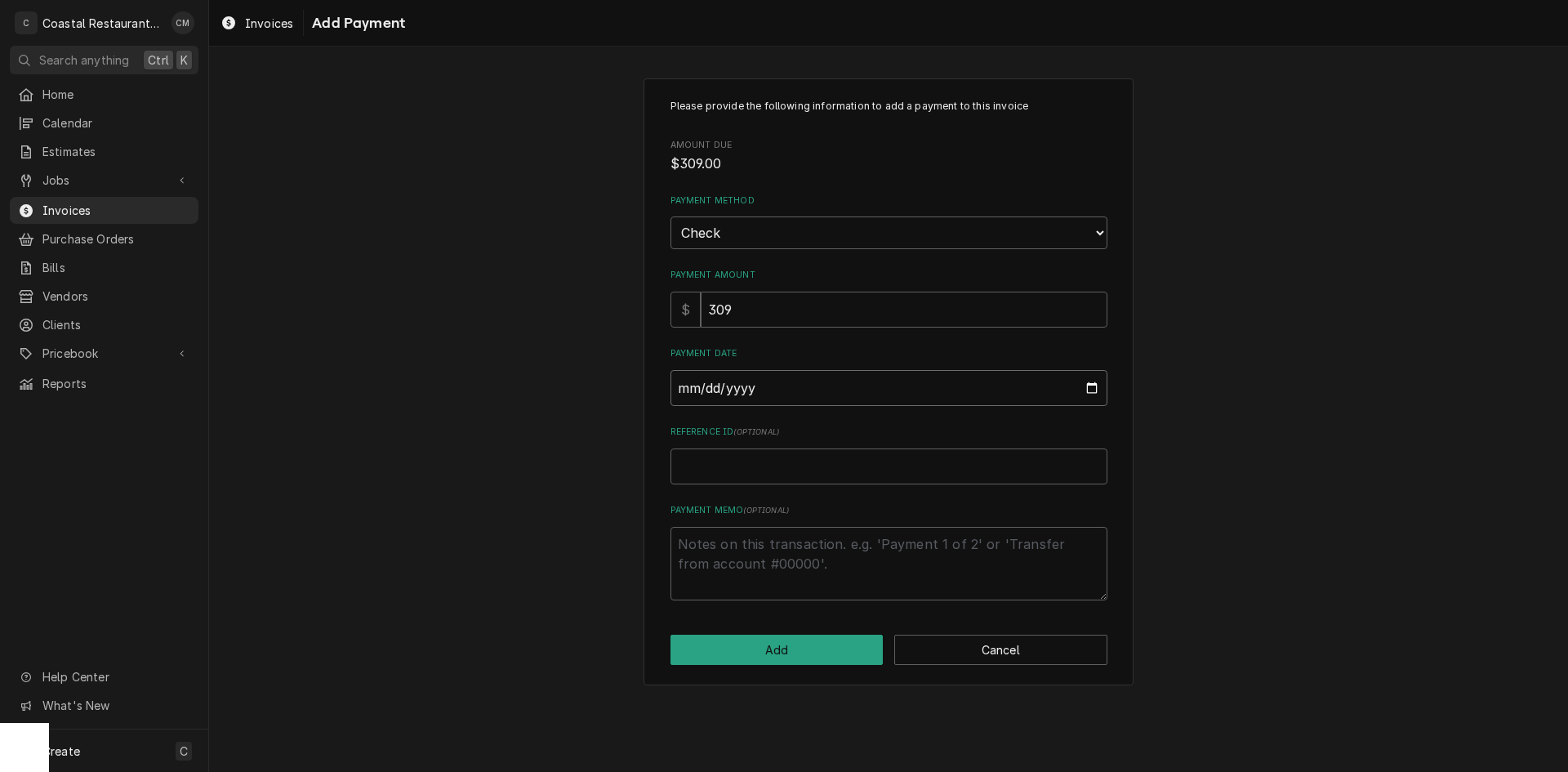
type input "0002-09-12"
type textarea "x"
type input "0020-09-12"
type textarea "x"
type input "0202-09-12"
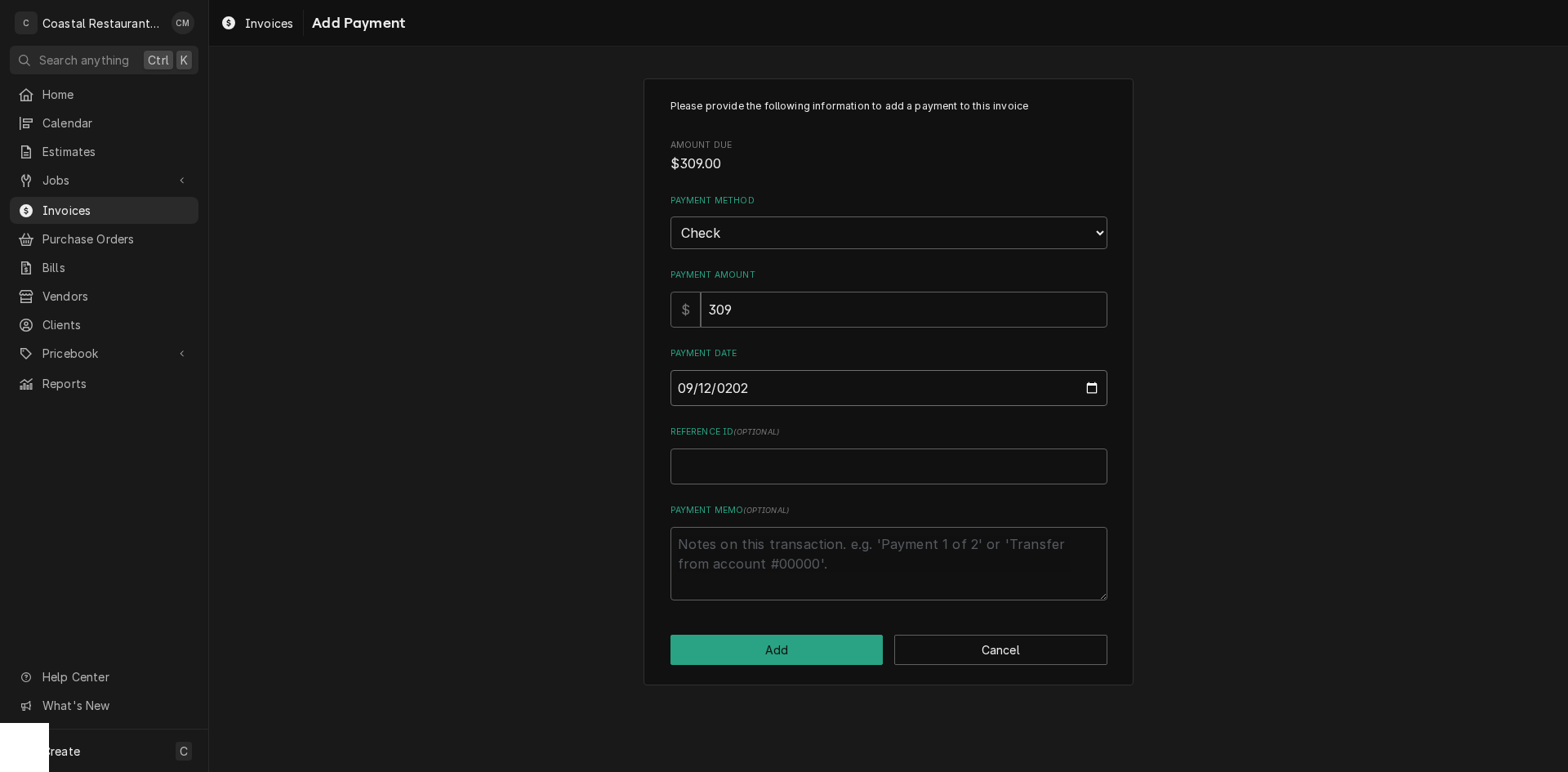
type textarea "x"
type input "[DATE]"
type textarea "x"
type input "1"
type textarea "x"
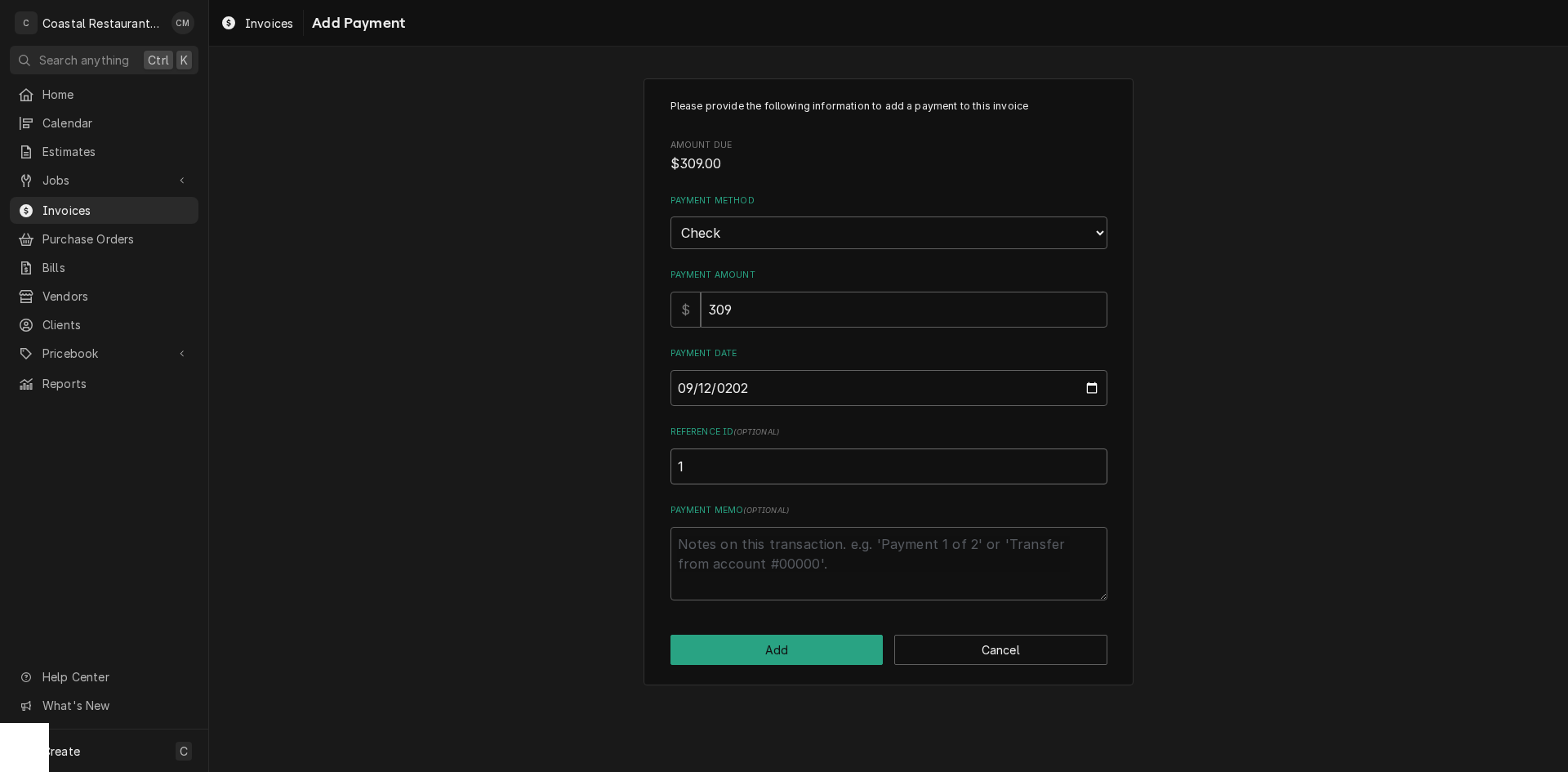
type input "15"
type textarea "x"
type input "150"
type textarea "x"
type input "1500"
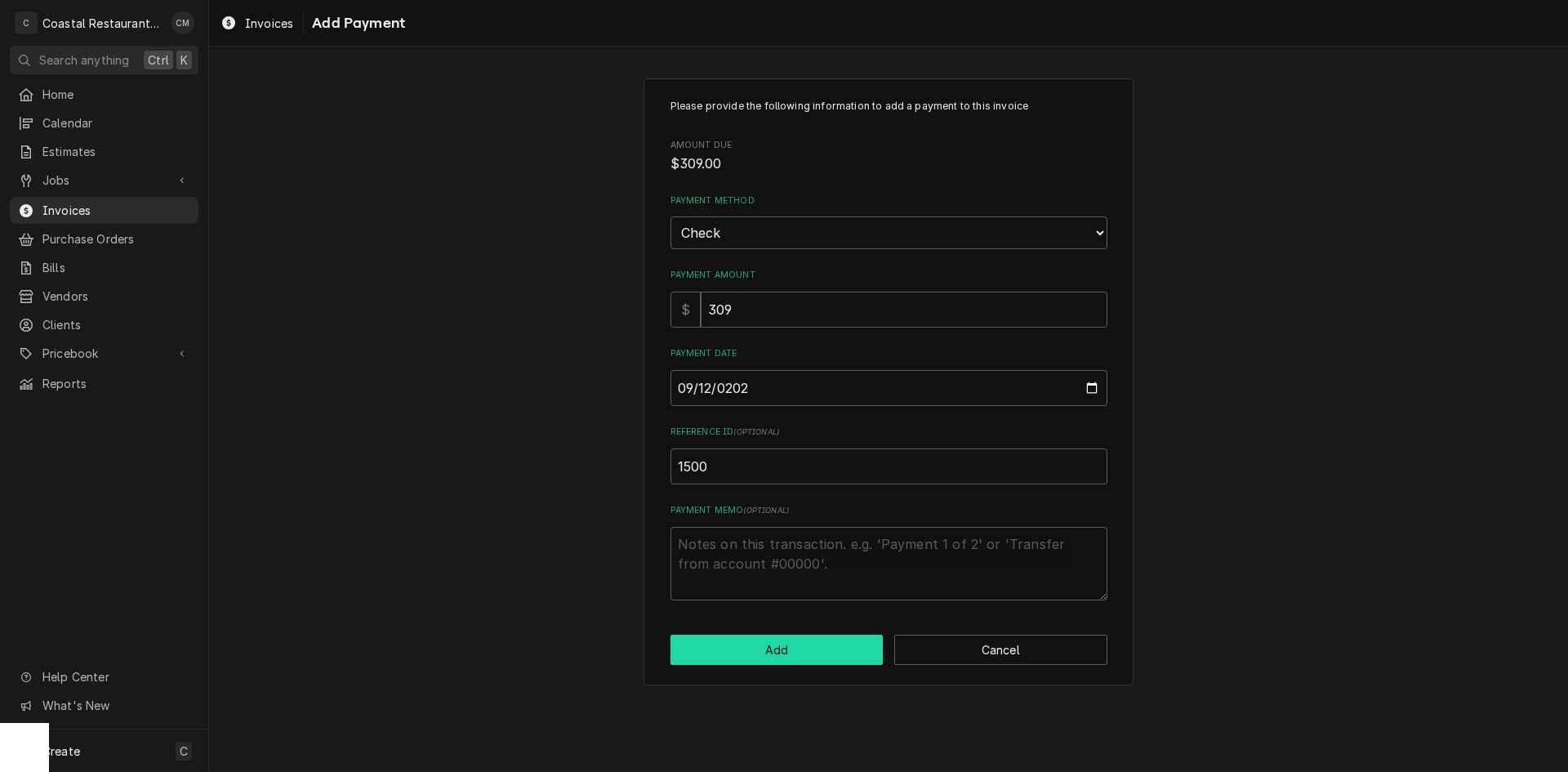
click button "Add" at bounding box center [776, 650] width 214 height 30
type textarea "x"
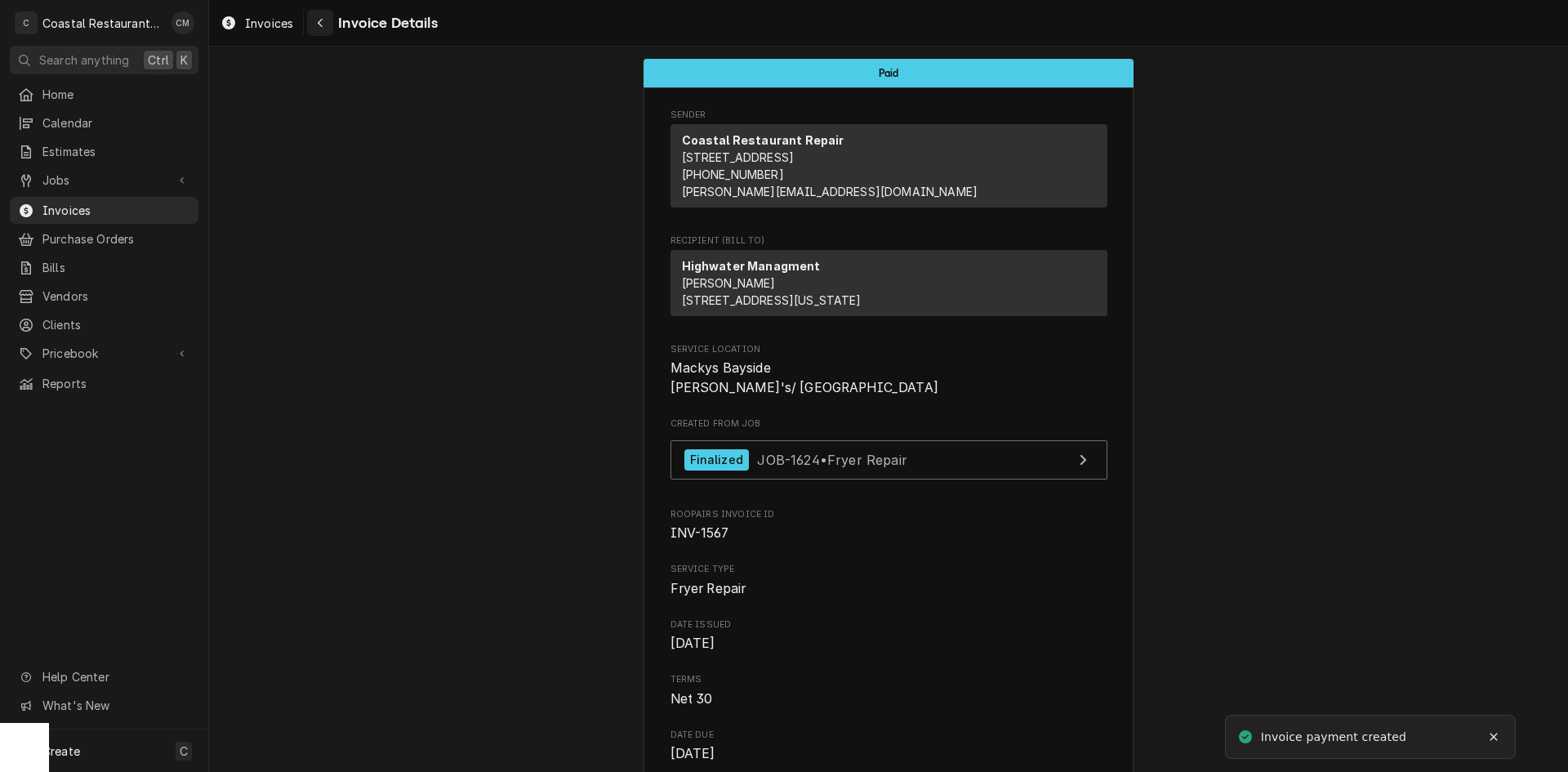
click at [314, 17] on div "Navigate back" at bounding box center [320, 22] width 16 height 16
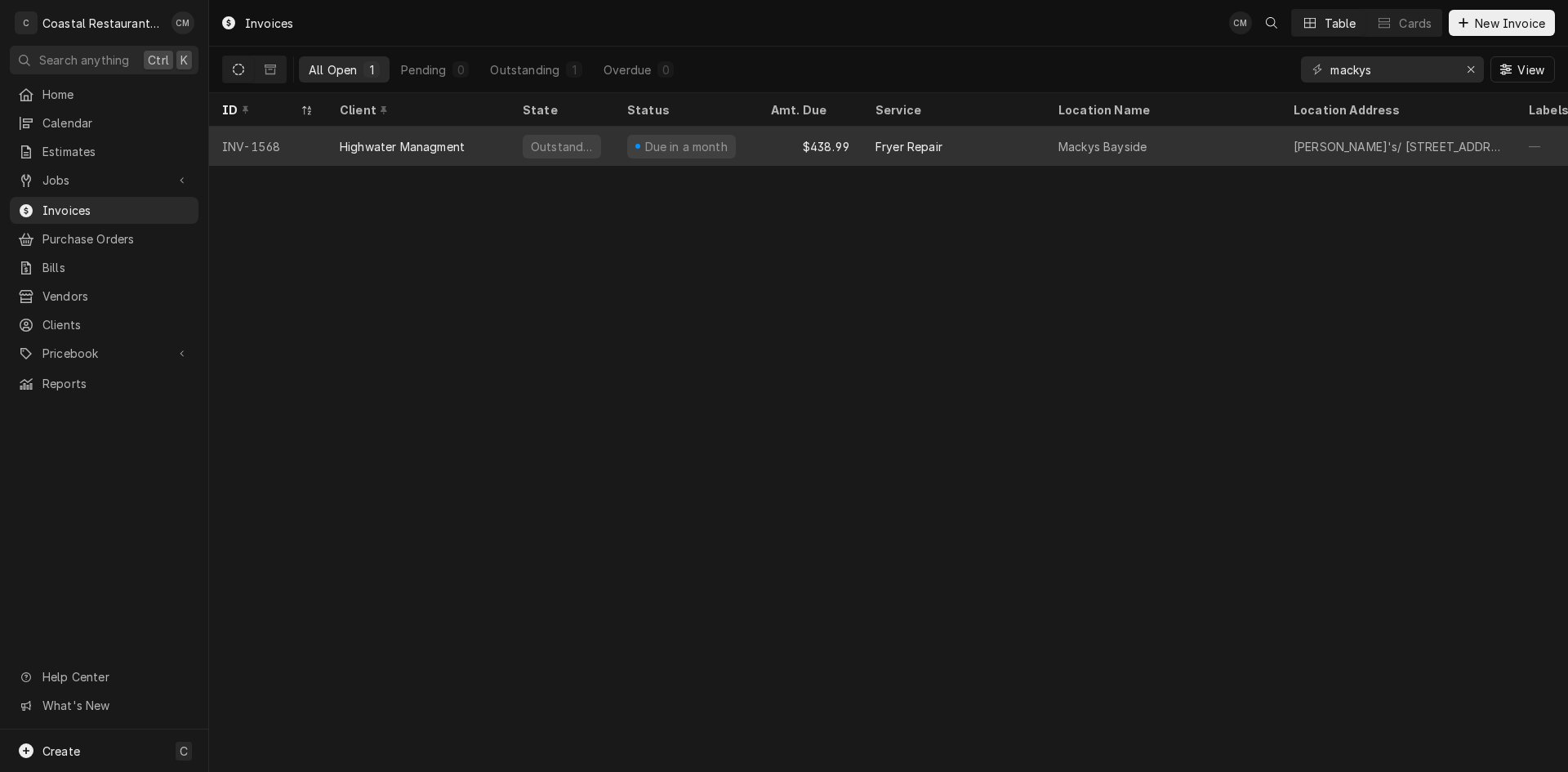
click at [998, 134] on div "Fryer Repair" at bounding box center [954, 145] width 183 height 39
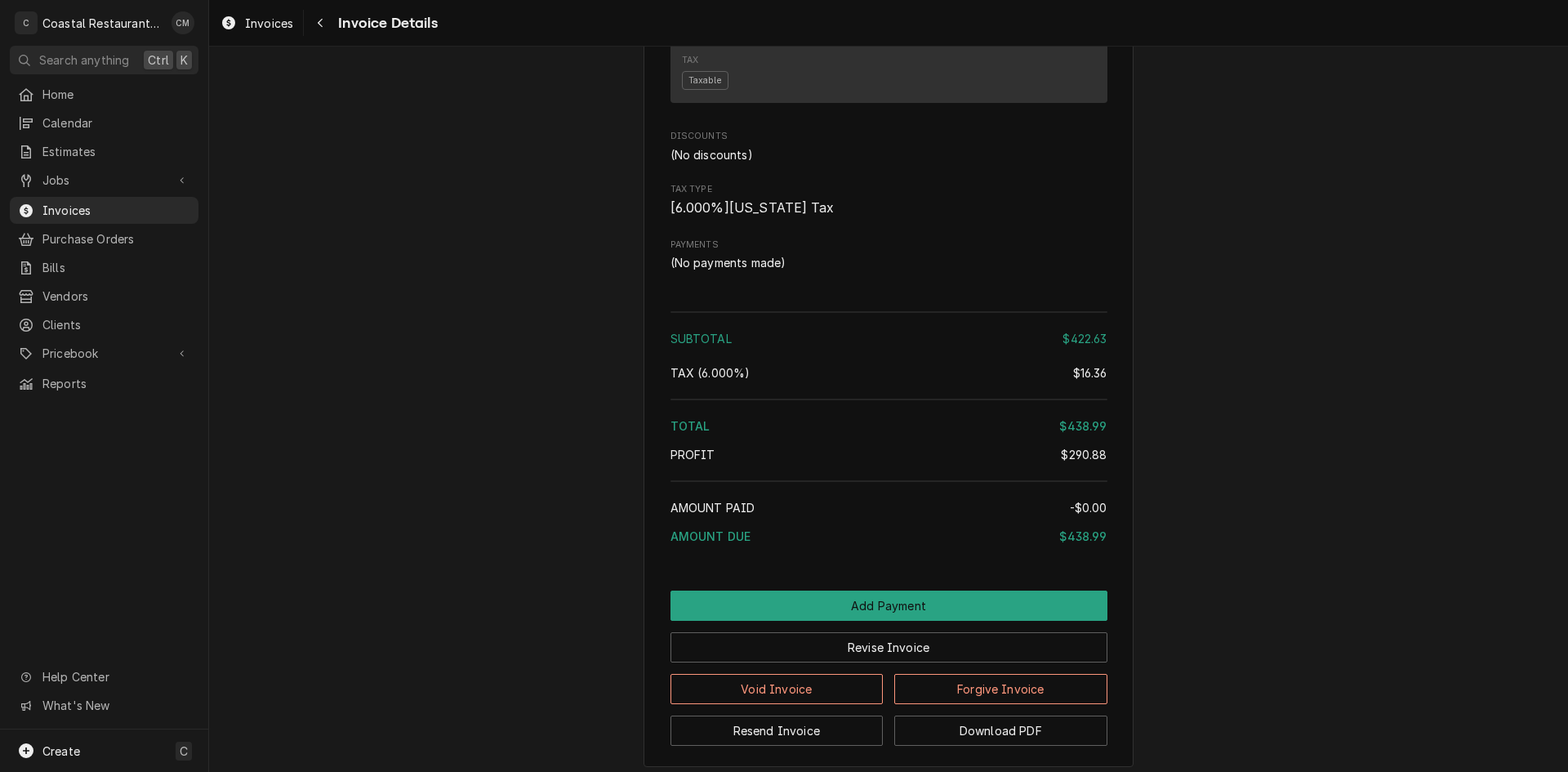
scroll to position [1742, 0]
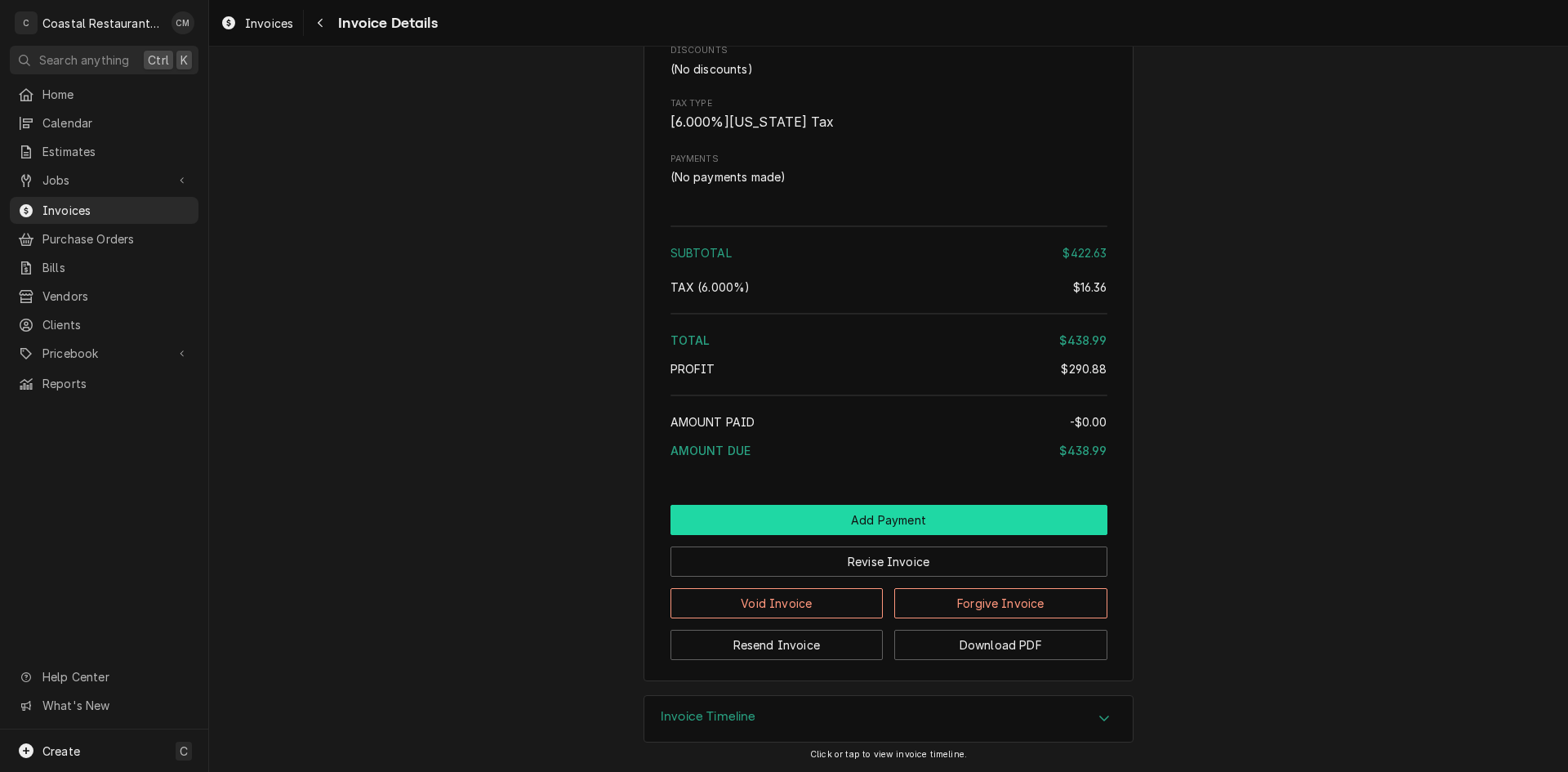
click at [870, 518] on button "Add Payment" at bounding box center [888, 520] width 437 height 30
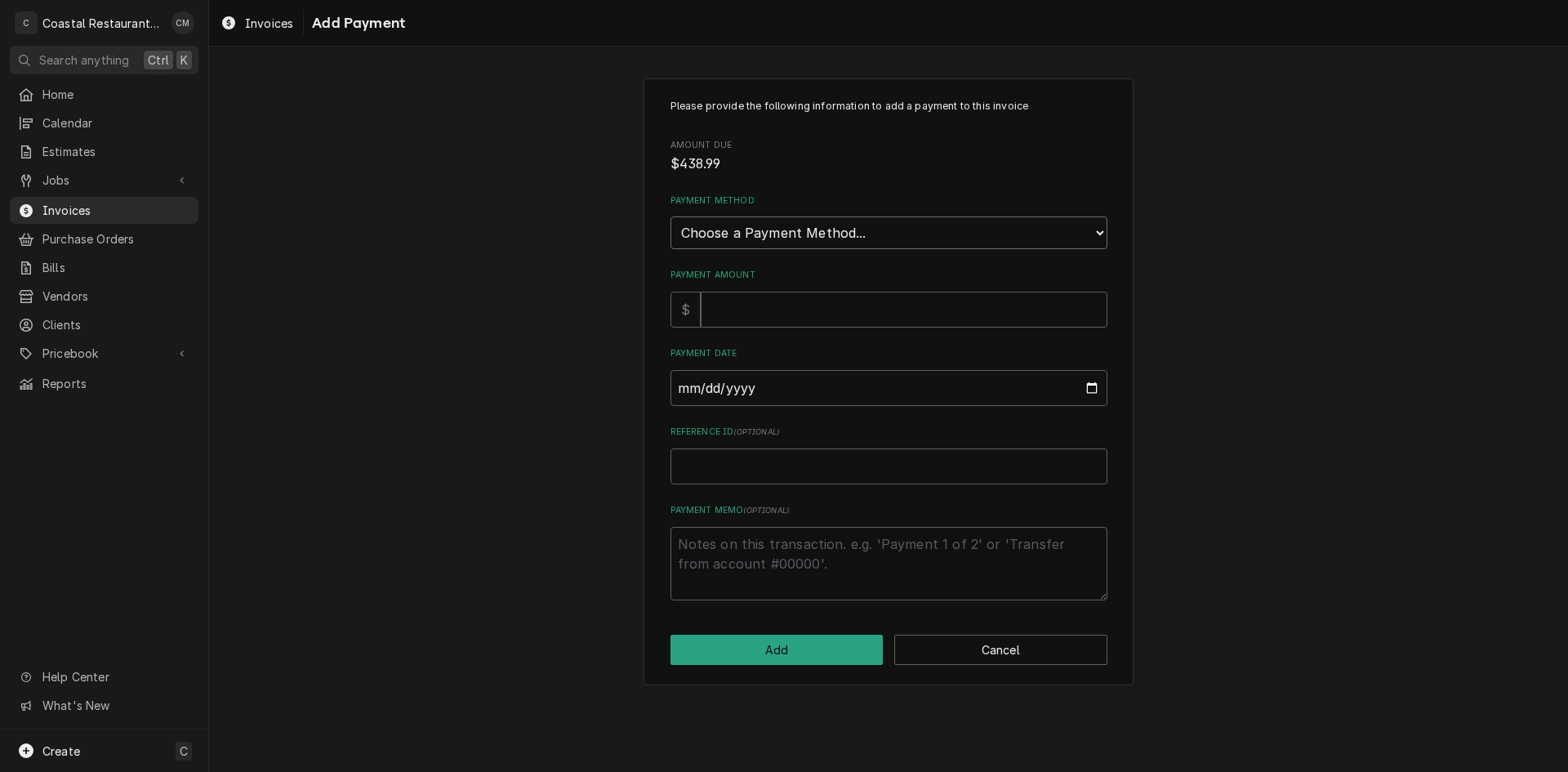
click at [845, 230] on select "Choose a Payment Method... Cash Check Credit/Debit Card ACH/eCheck Other" at bounding box center [888, 233] width 437 height 32
select select "2"
click at [670, 217] on select "Choose a Payment Method... Cash Check Credit/Debit Card ACH/eCheck Other" at bounding box center [888, 233] width 437 height 32
click at [794, 308] on input "Payment Amount" at bounding box center [904, 310] width 407 height 36
type textarea "x"
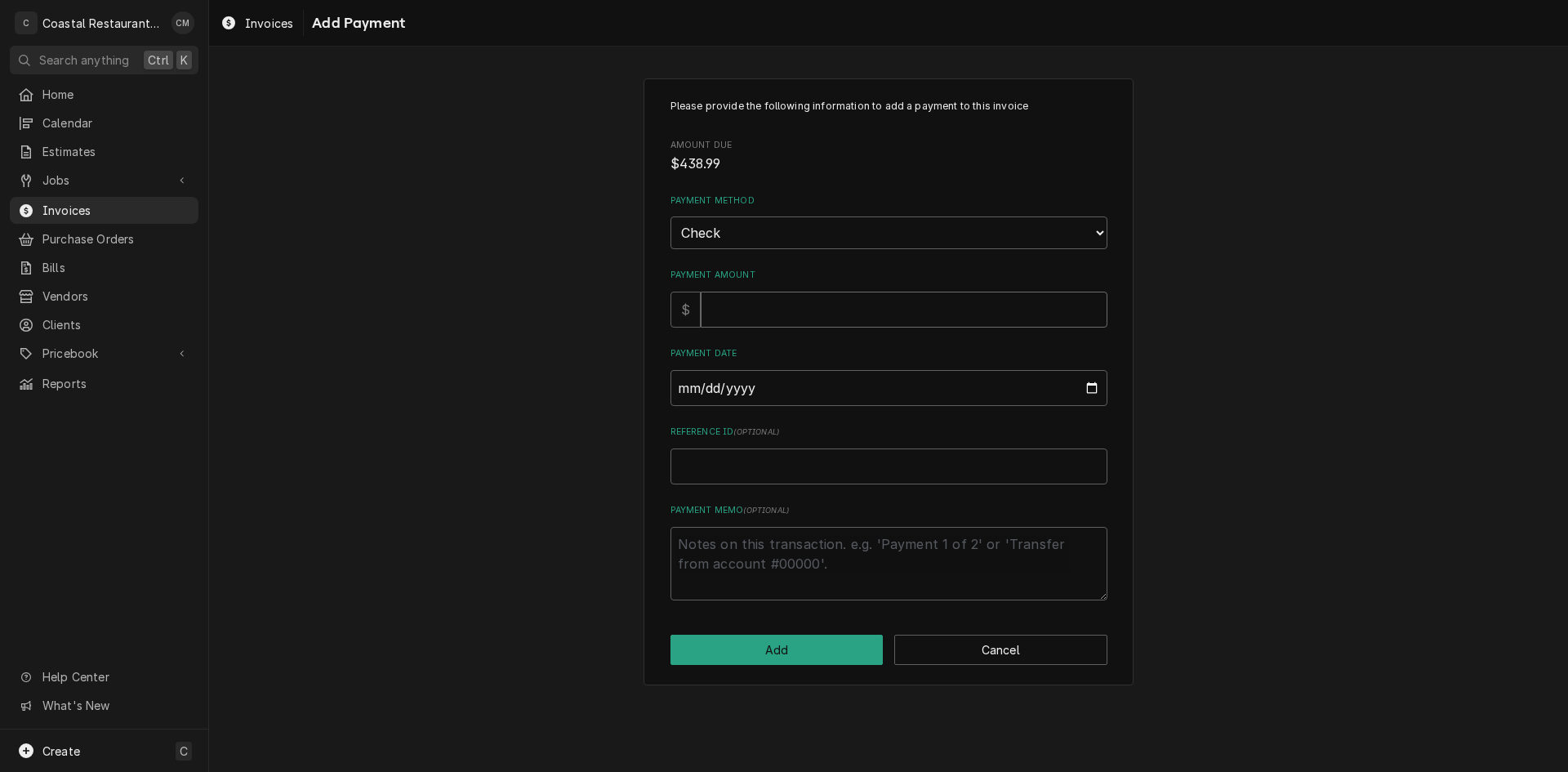
type input "4"
type textarea "x"
type input "43"
type textarea "x"
type input "438"
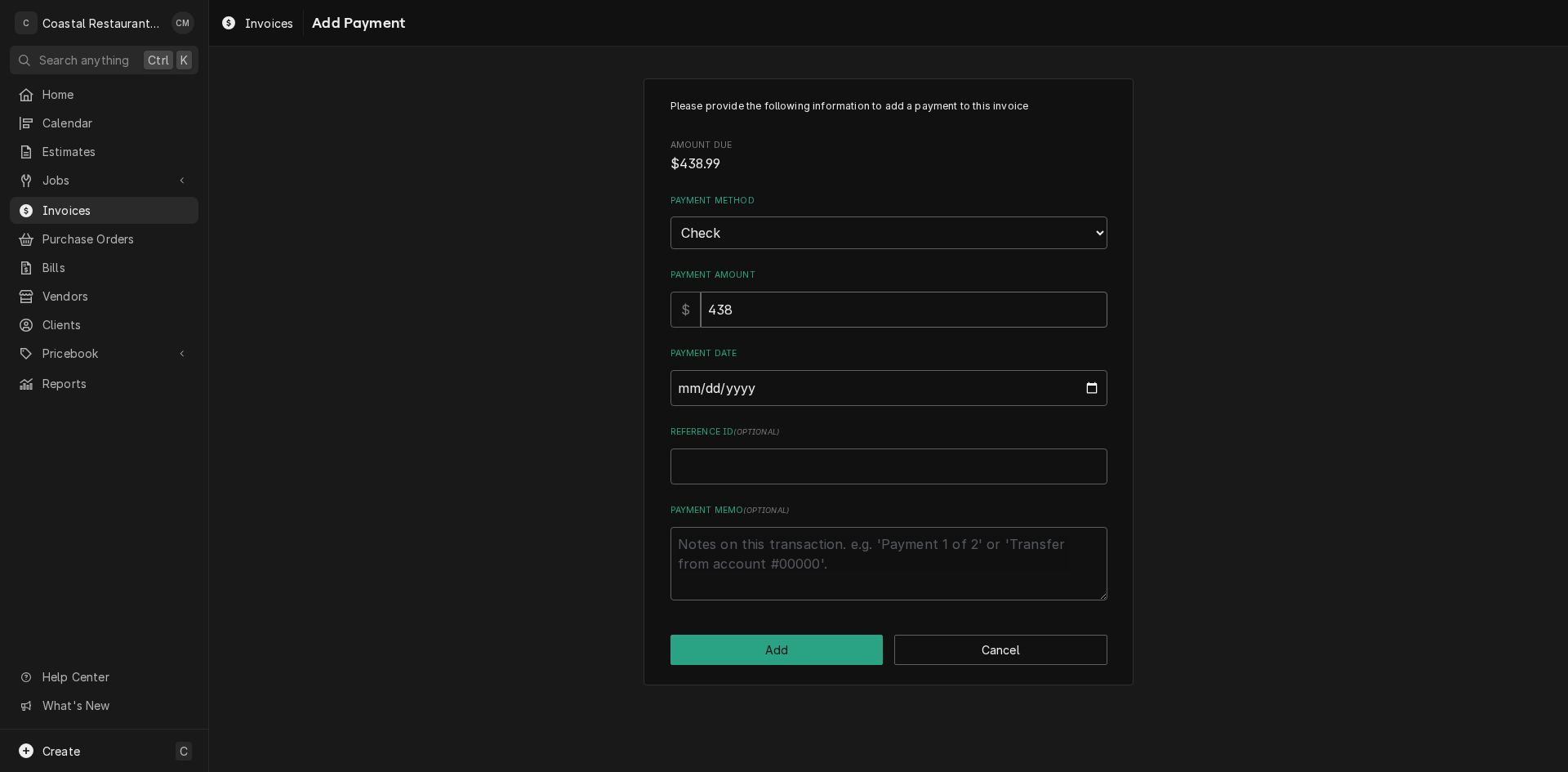
type textarea "x"
type input "438.9"
type textarea "x"
type input "438.99"
type input "0002-09-12"
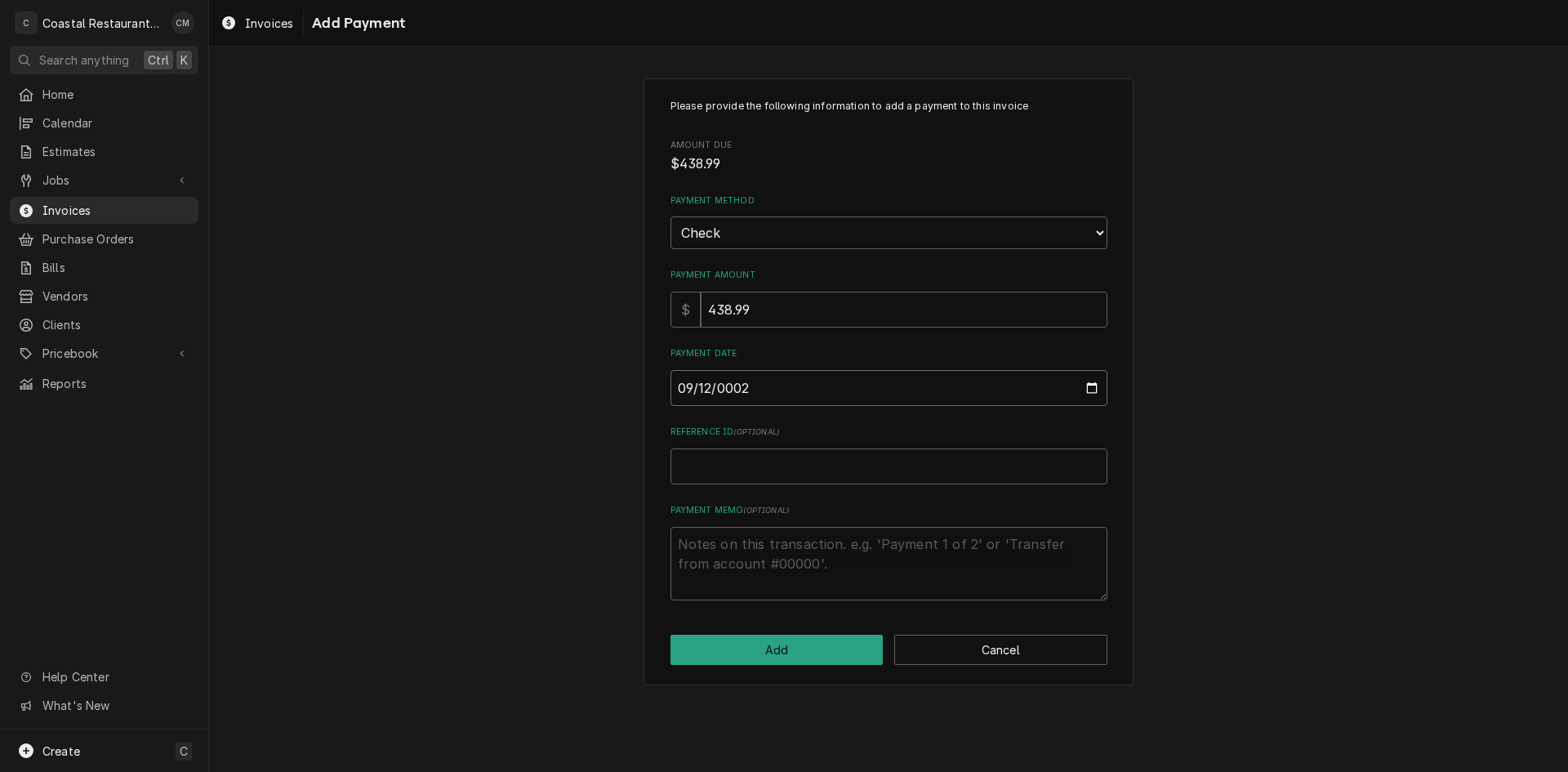
type textarea "x"
type input "0020-09-12"
type textarea "x"
type input "0202-09-12"
type textarea "x"
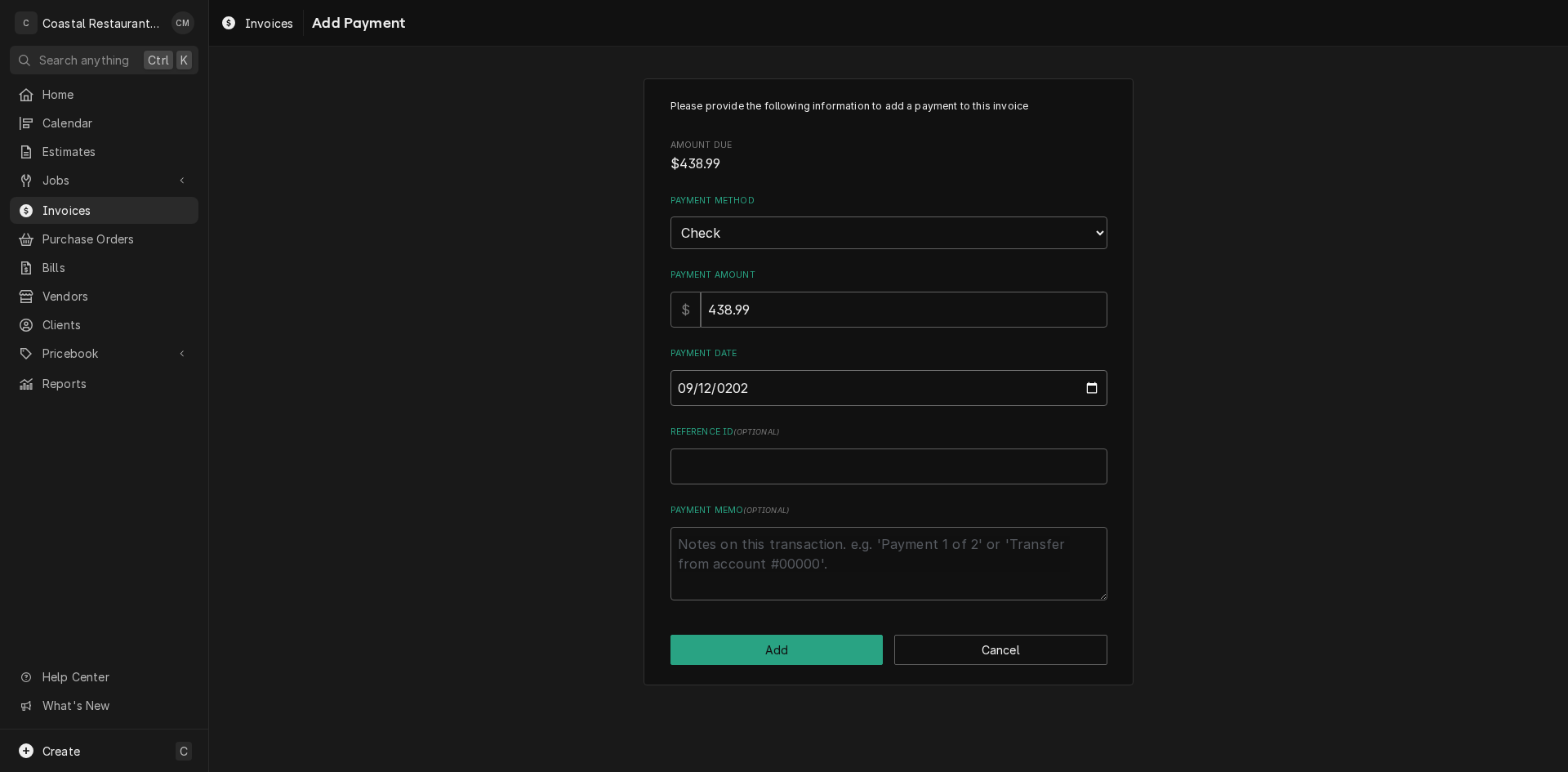
type input "[DATE]"
type textarea "x"
type input "1"
type textarea "x"
type input "15"
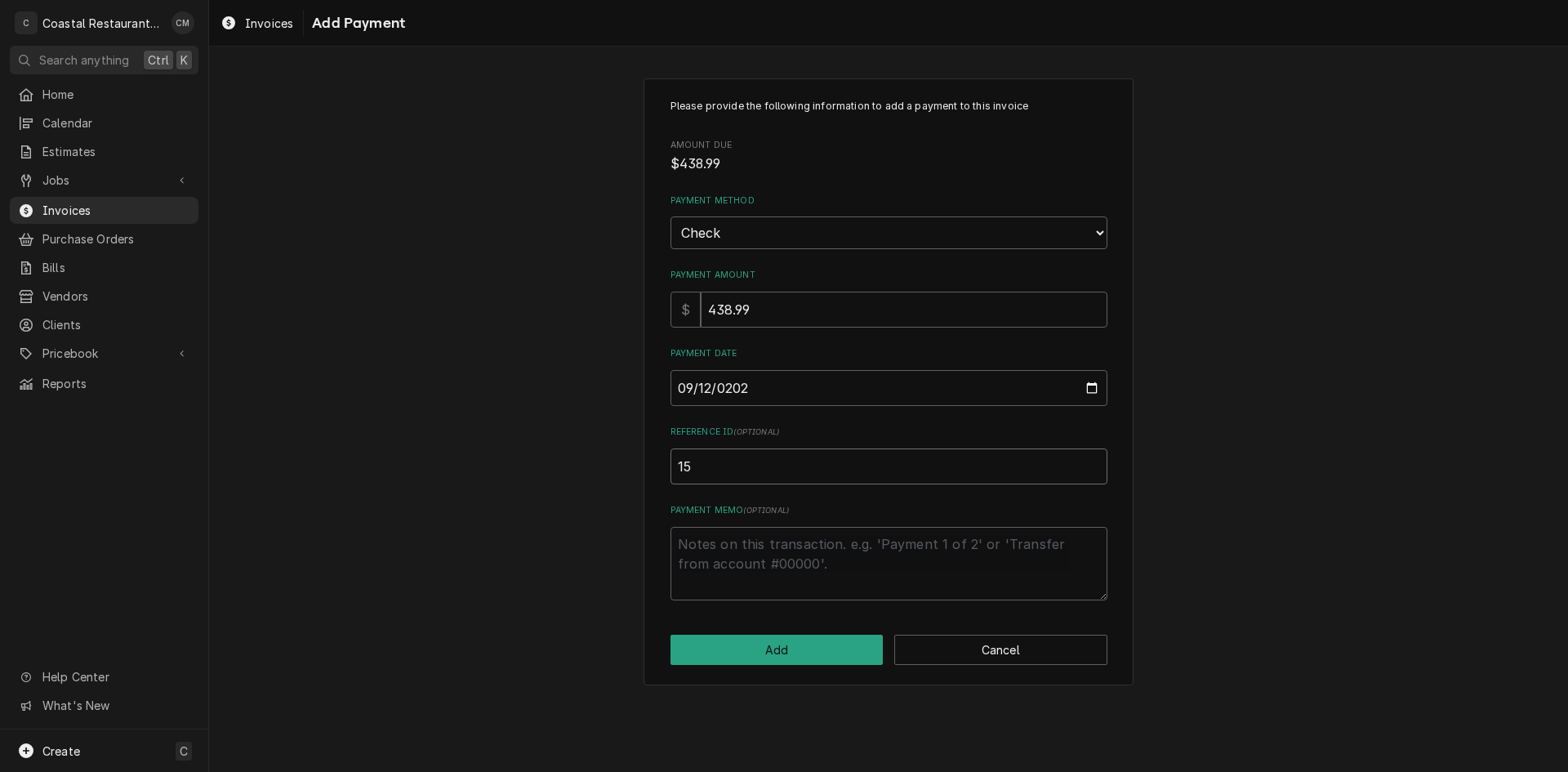
type textarea "x"
type input "150"
type textarea "x"
type input "1500"
click button "Add" at bounding box center [776, 650] width 214 height 30
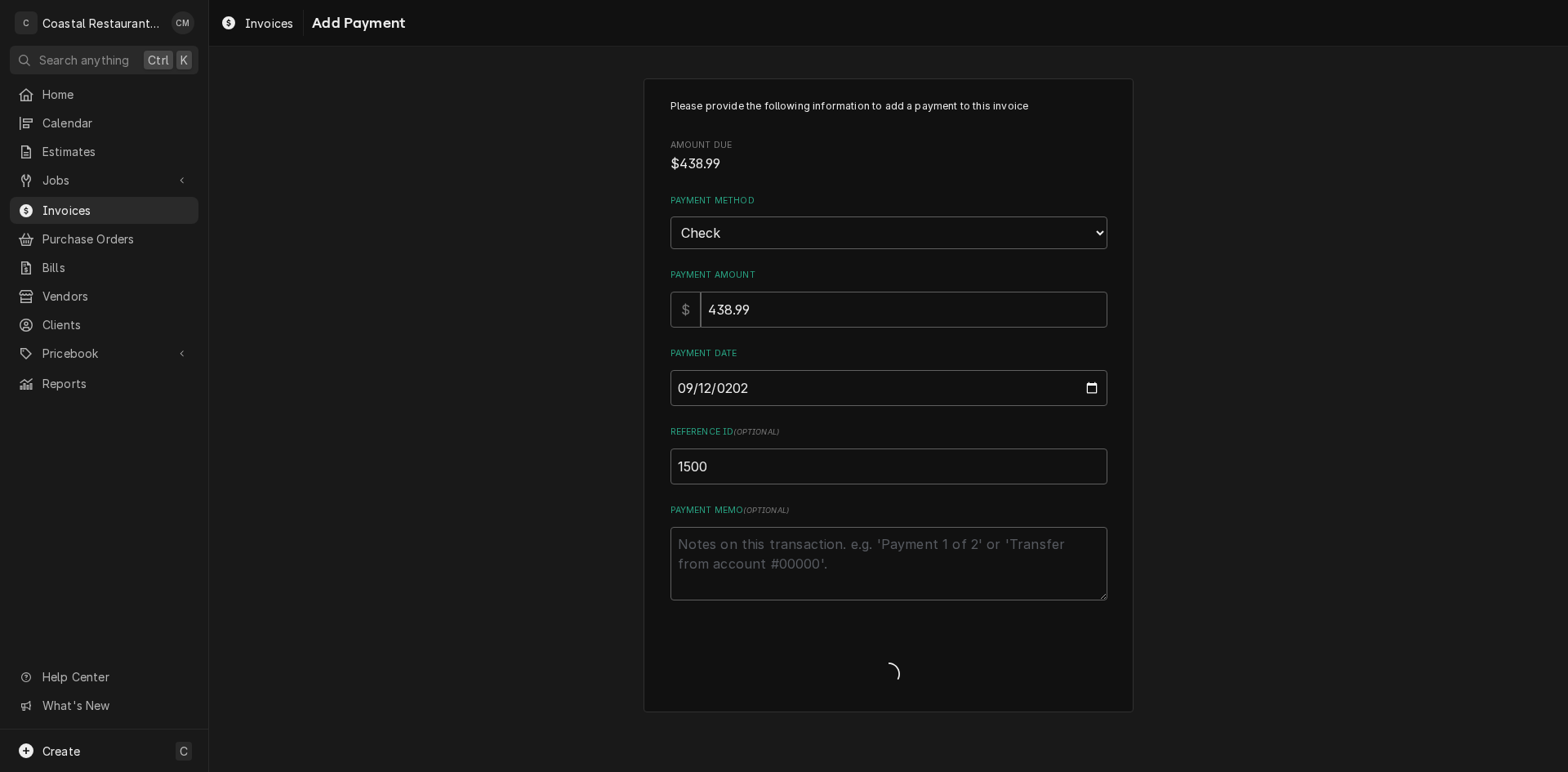
type textarea "x"
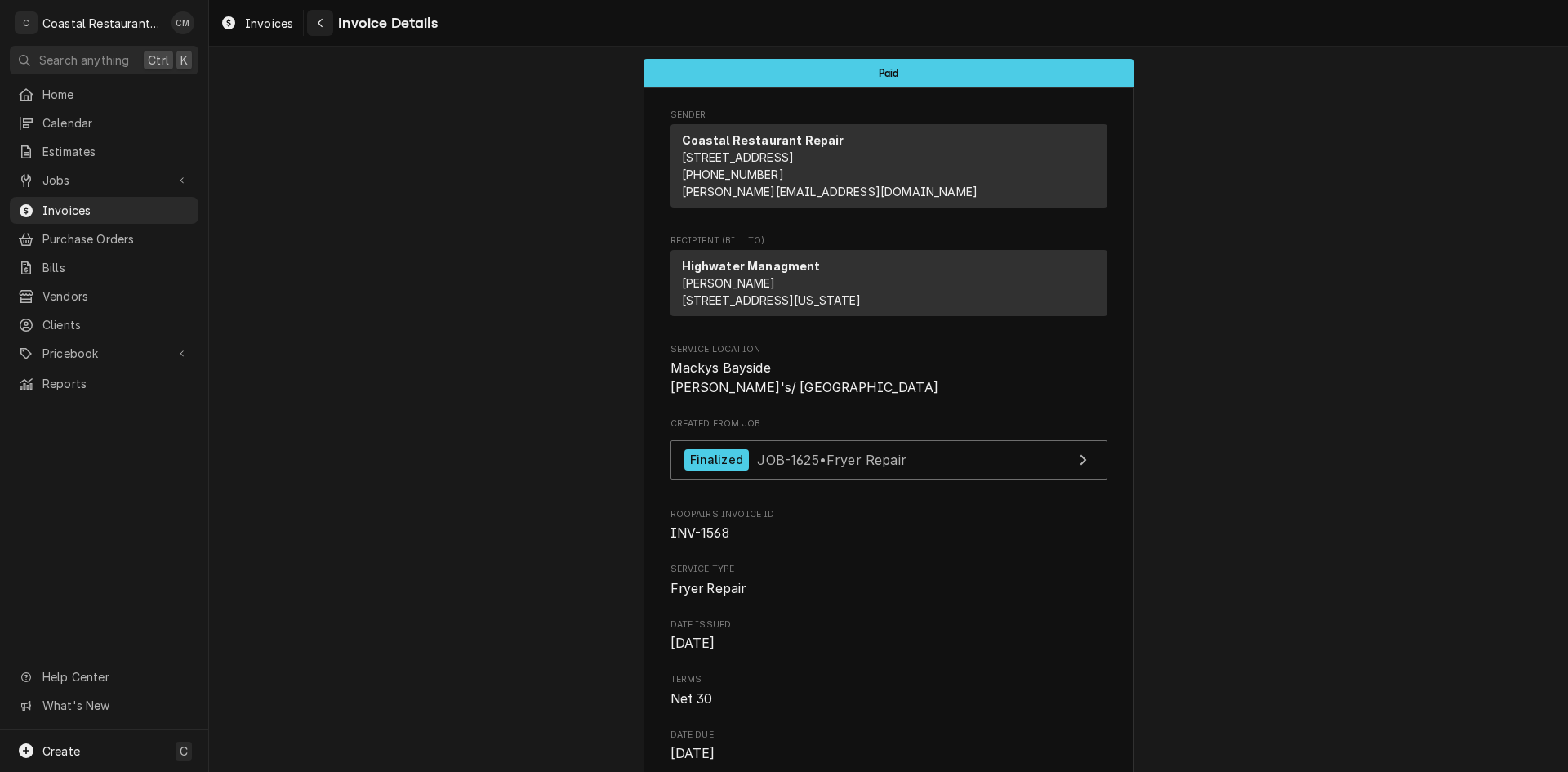
click at [315, 19] on div "Navigate back" at bounding box center [320, 22] width 16 height 16
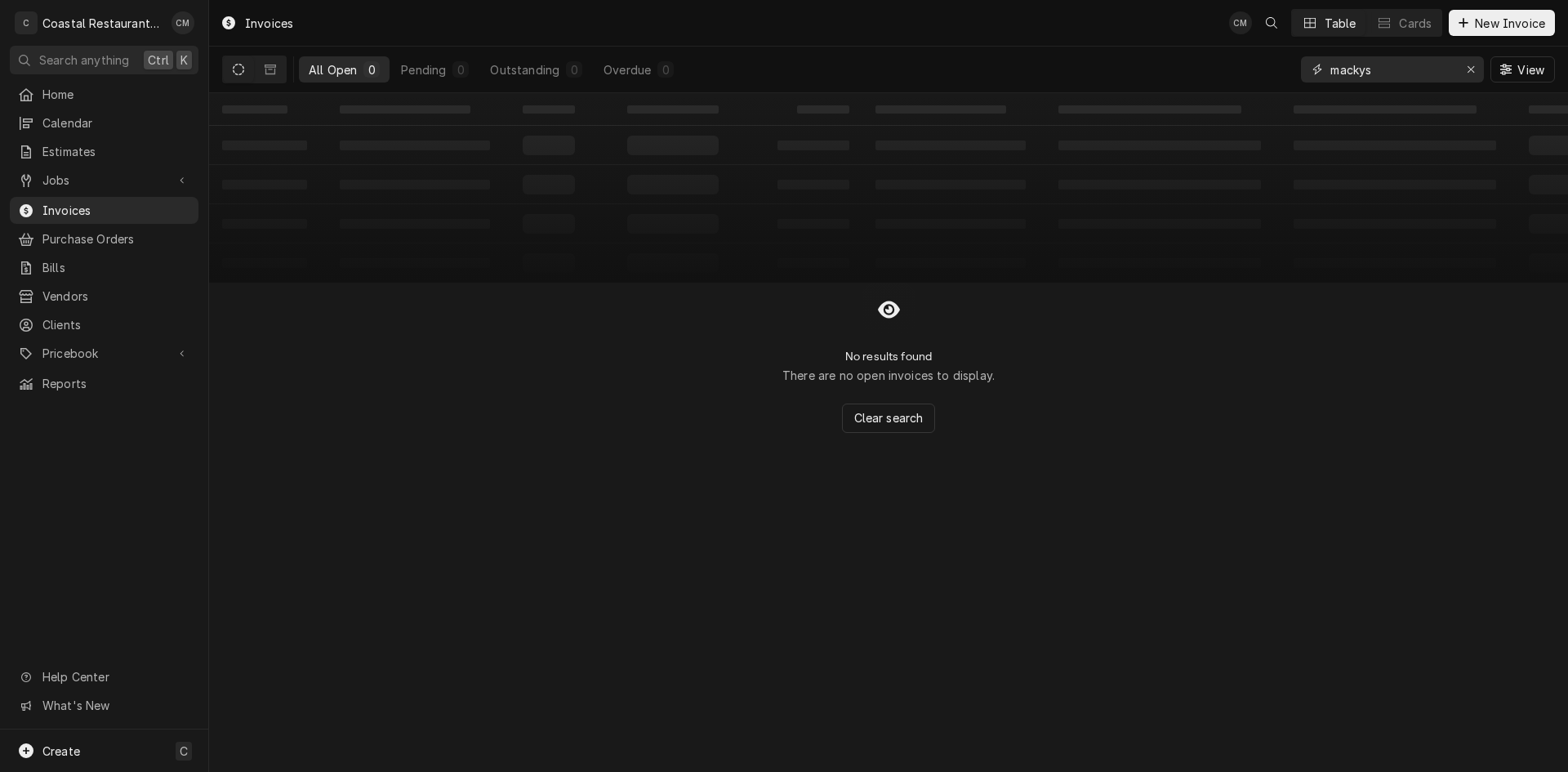
drag, startPoint x: 1399, startPoint y: 67, endPoint x: 1256, endPoint y: 69, distance: 143.0
click at [1256, 69] on div "All Open 0 Pending 0 Outstanding 0 Overdue 0 mackys View" at bounding box center [888, 69] width 1333 height 46
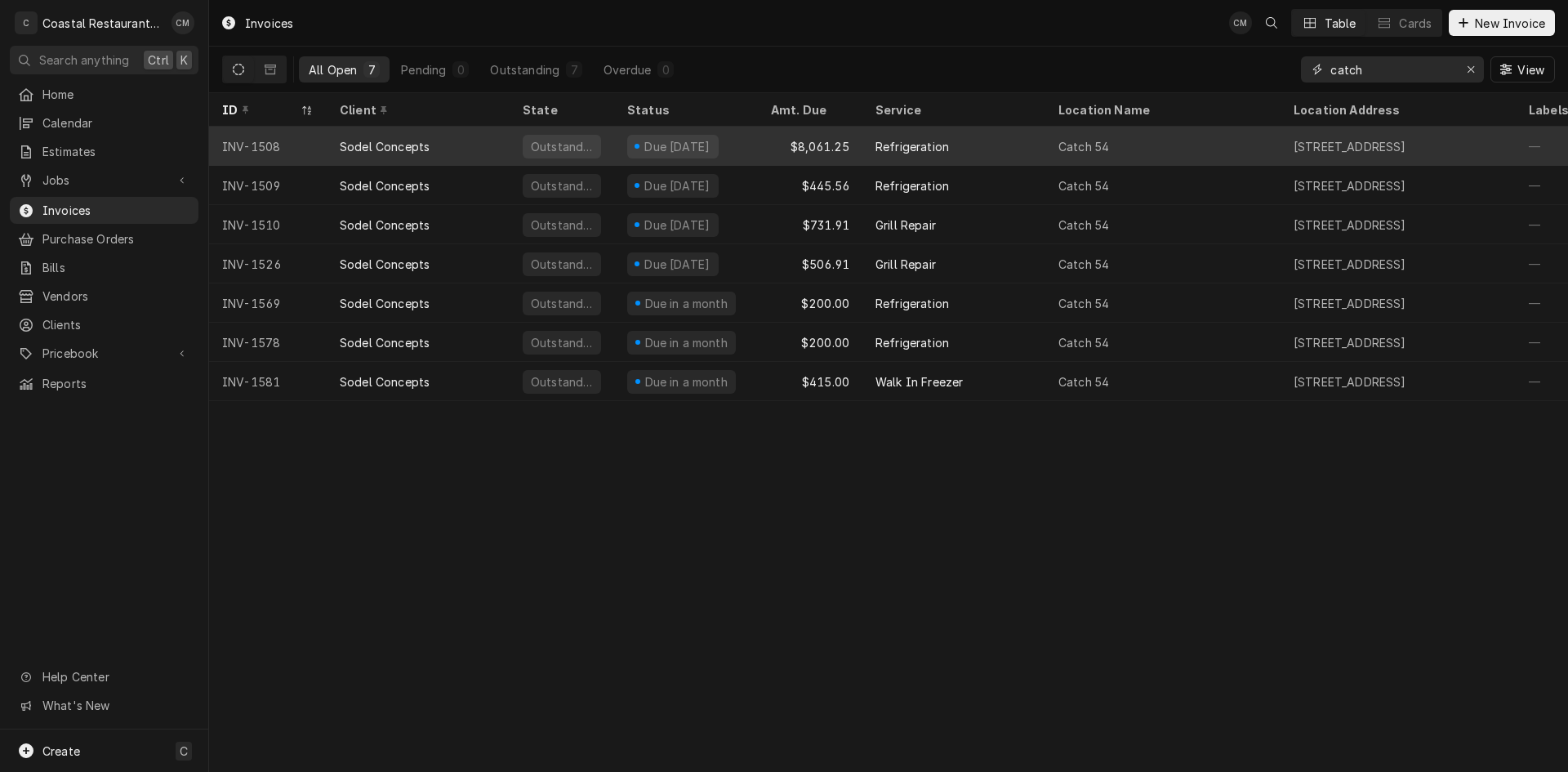
type input "catch"
click at [1001, 144] on div "Refrigeration" at bounding box center [954, 145] width 183 height 39
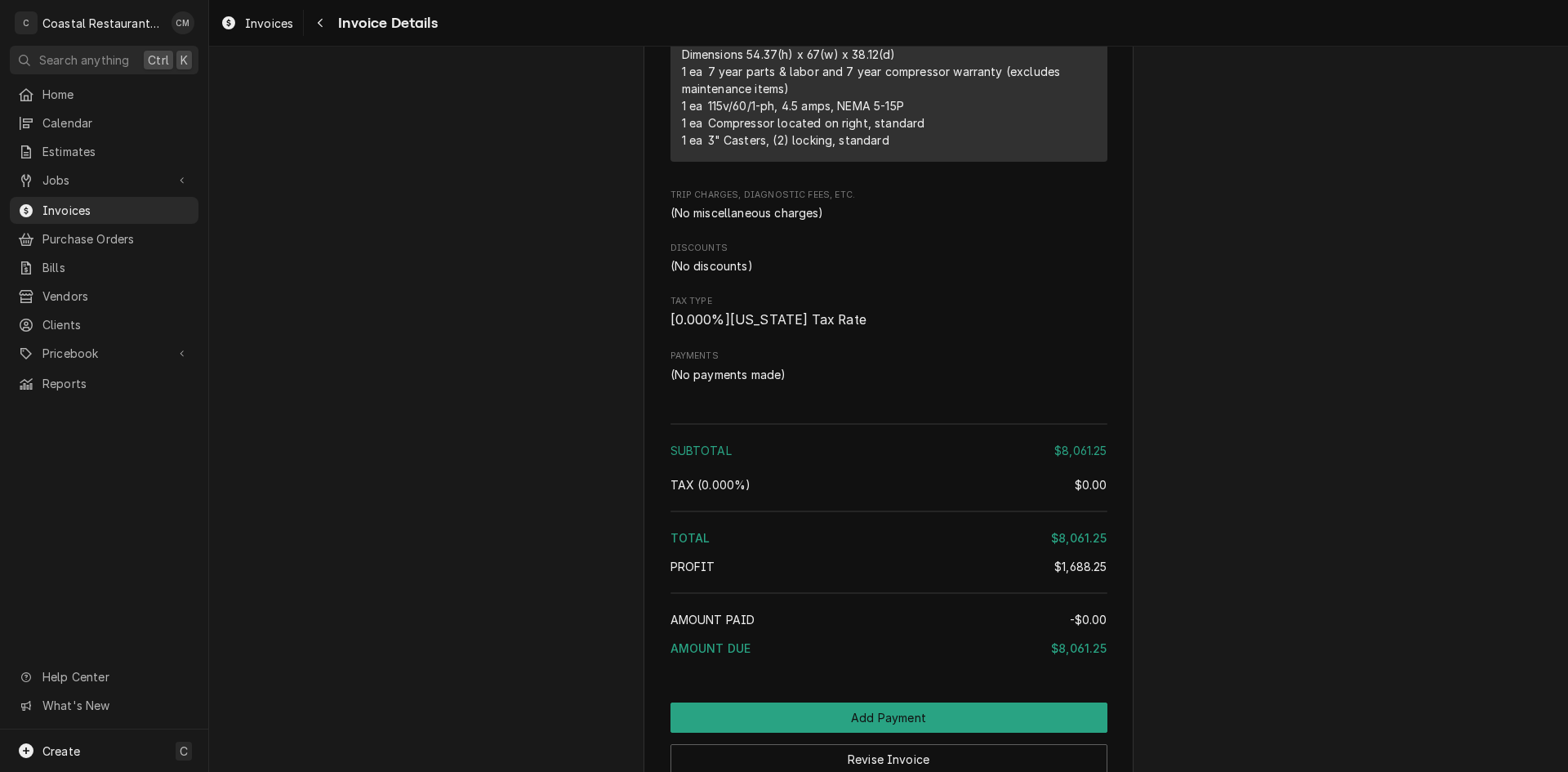
scroll to position [1634, 0]
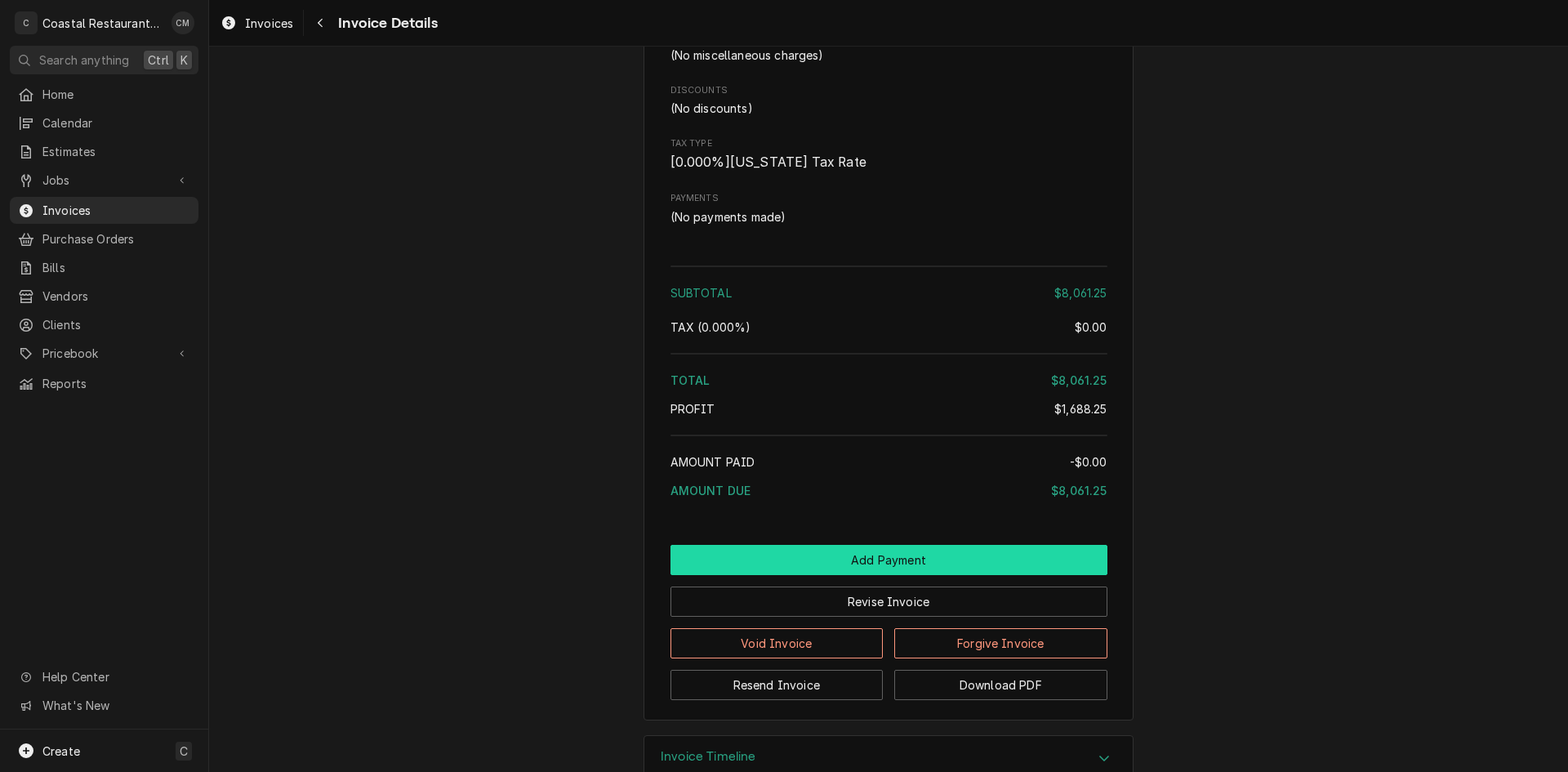
click at [908, 575] on button "Add Payment" at bounding box center [888, 560] width 437 height 30
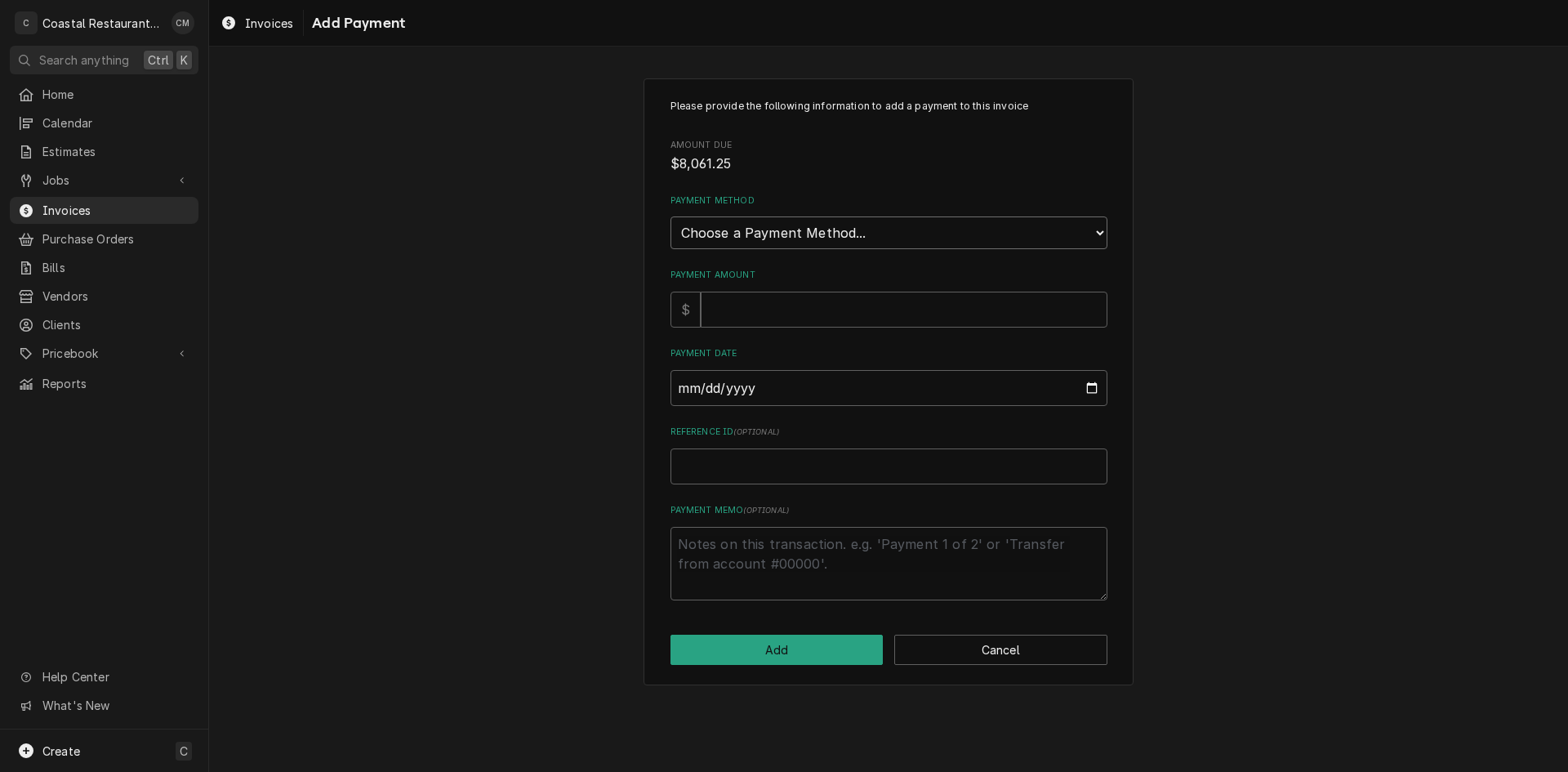
click at [890, 235] on select "Choose a Payment Method... Cash Check Credit/Debit Card ACH/eCheck Other" at bounding box center [888, 233] width 437 height 32
select select "2"
click at [670, 217] on select "Choose a Payment Method... Cash Check Credit/Debit Card ACH/eCheck Other" at bounding box center [888, 233] width 437 height 32
click at [821, 311] on input "Payment Amount" at bounding box center [904, 310] width 407 height 36
type textarea "x"
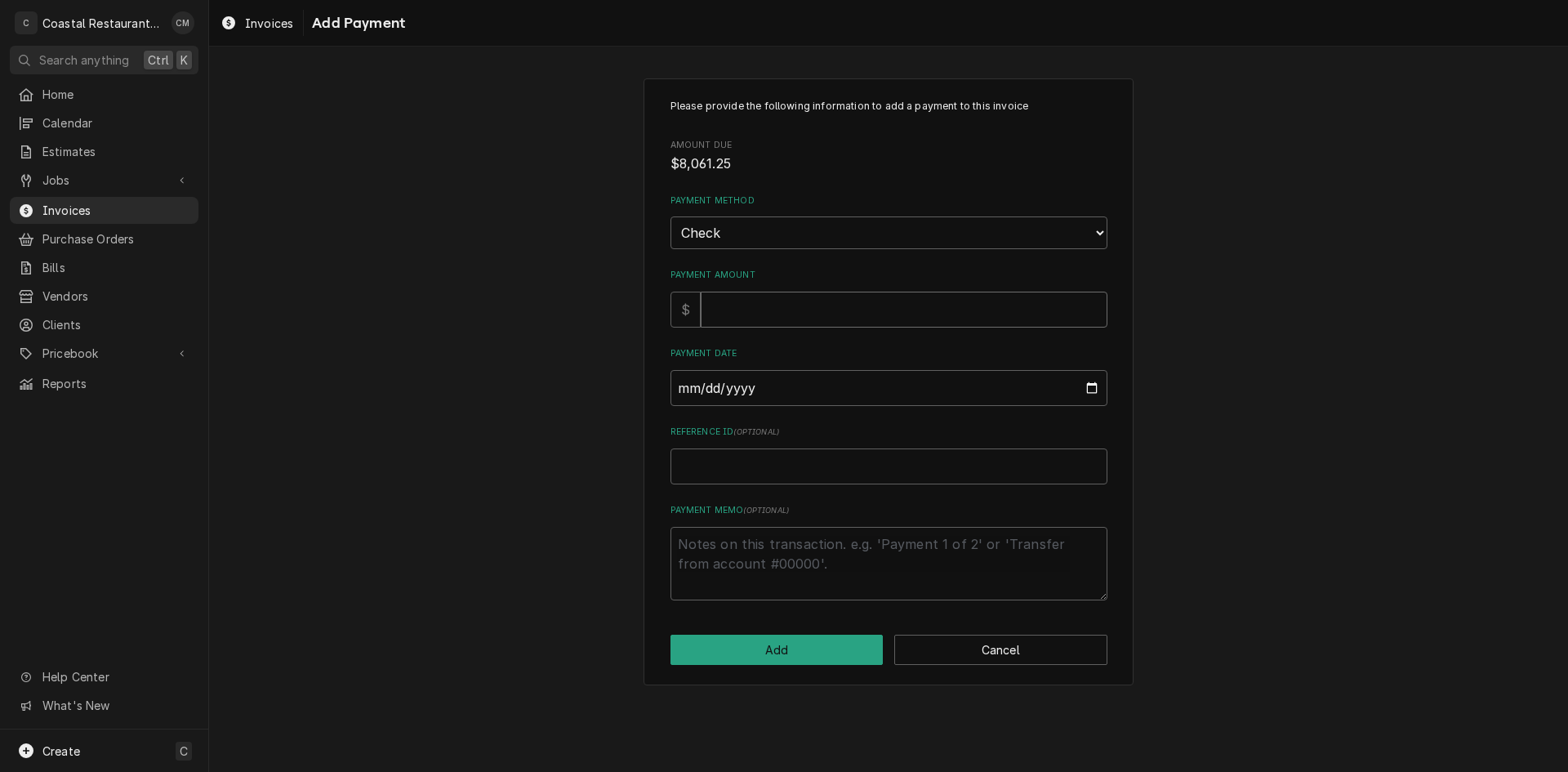
type input "8"
type textarea "x"
type input "80"
type textarea "x"
type input "806"
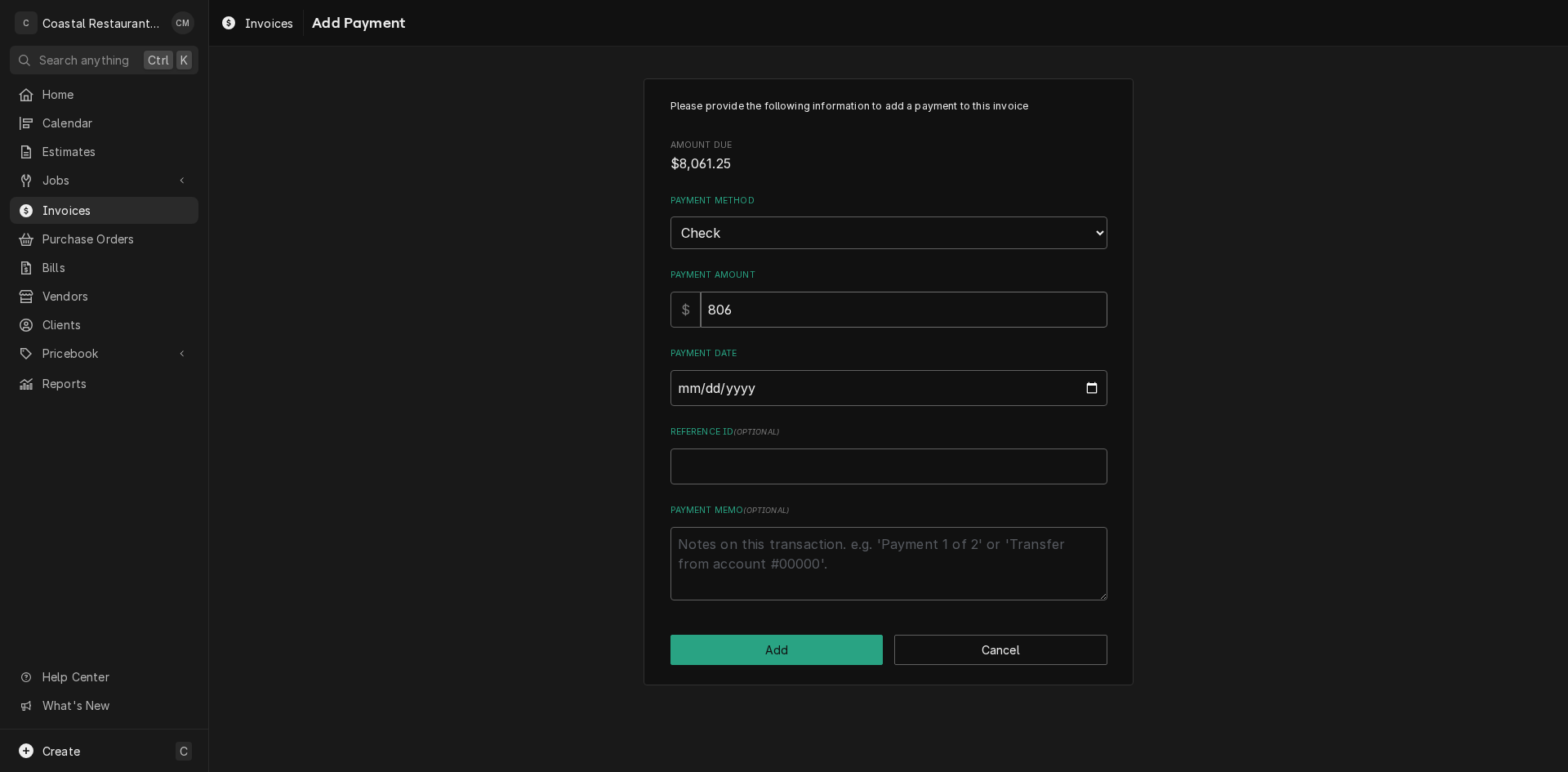
type textarea "x"
type input "8061"
type textarea "x"
type input "8061.2"
type textarea "x"
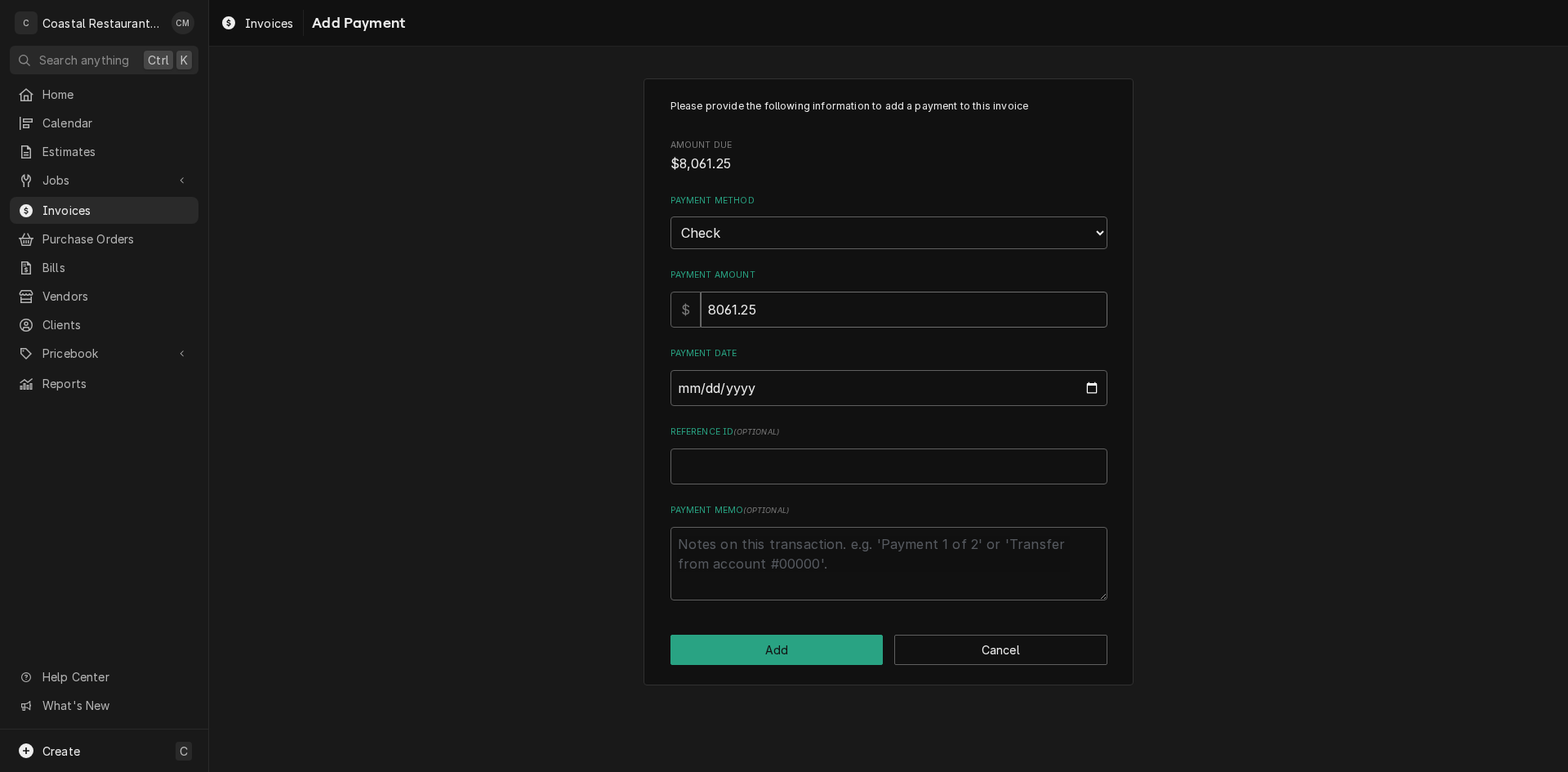
type input "8061.25"
type input "0002-09-12"
type textarea "x"
type input "0020-09-12"
type textarea "x"
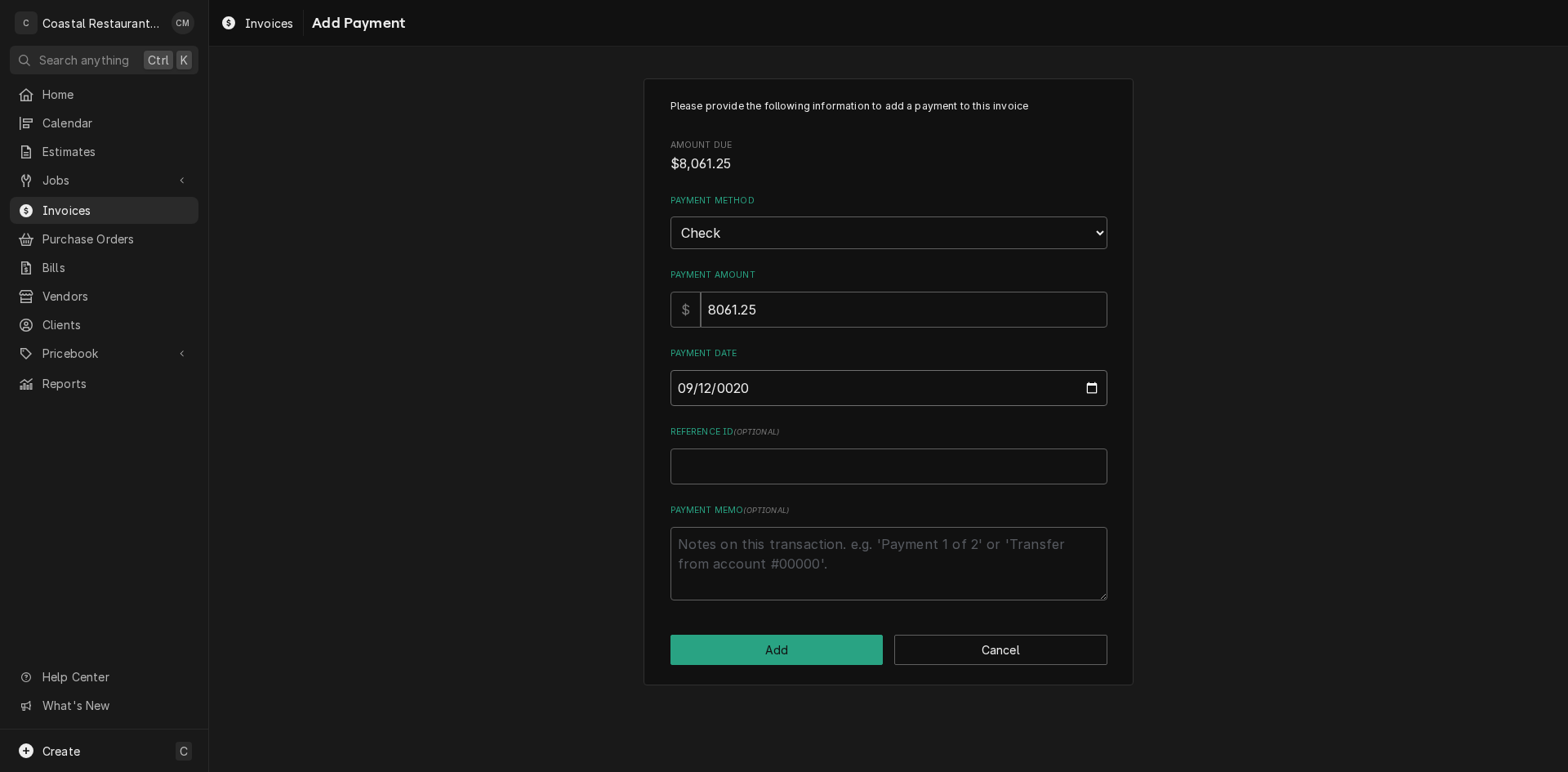
type input "0202-09-12"
type textarea "x"
type input "2025-09-12"
type textarea "x"
type input "4"
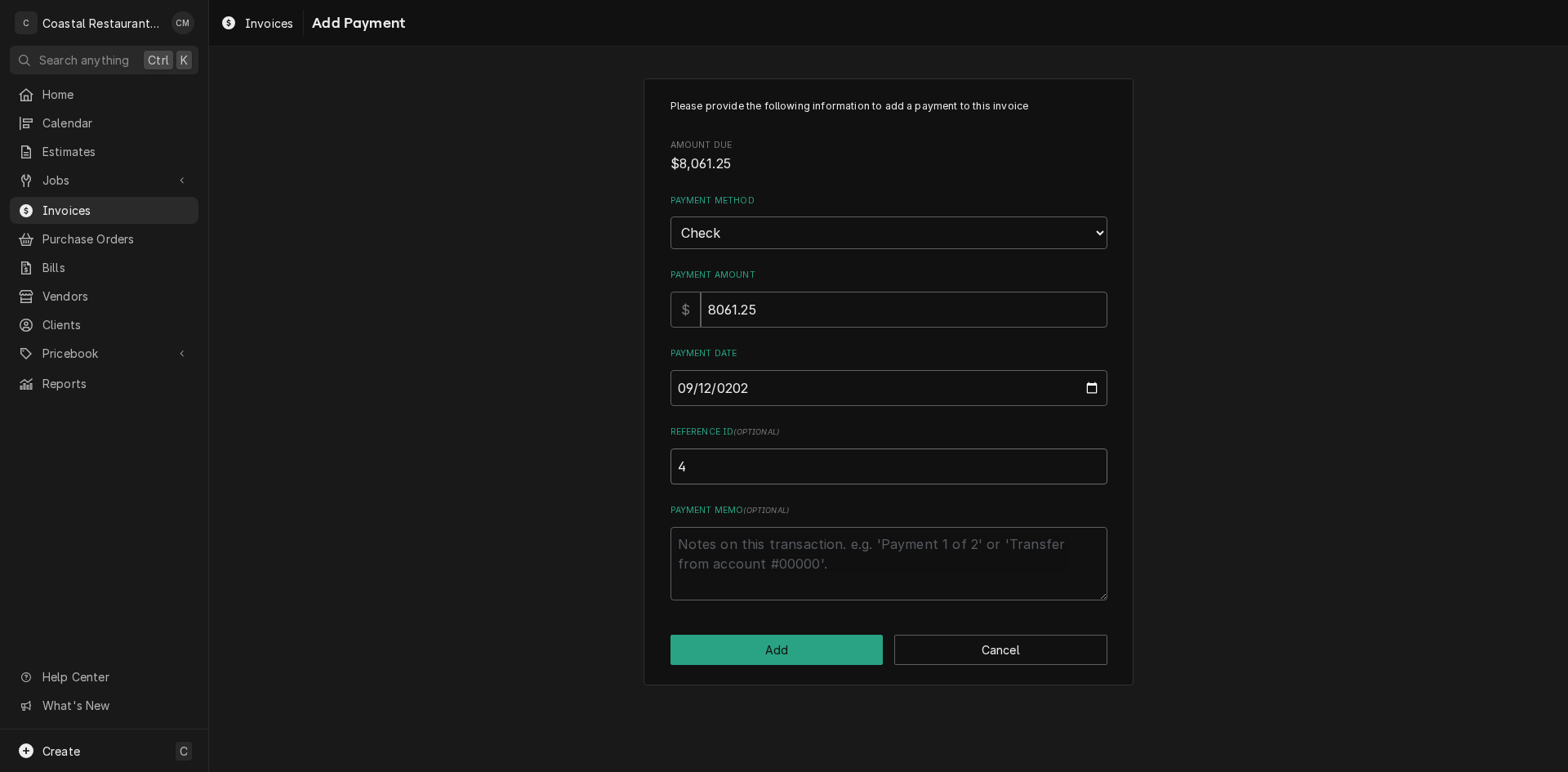
type textarea "x"
type input "40"
type textarea "x"
type input "409"
type textarea "x"
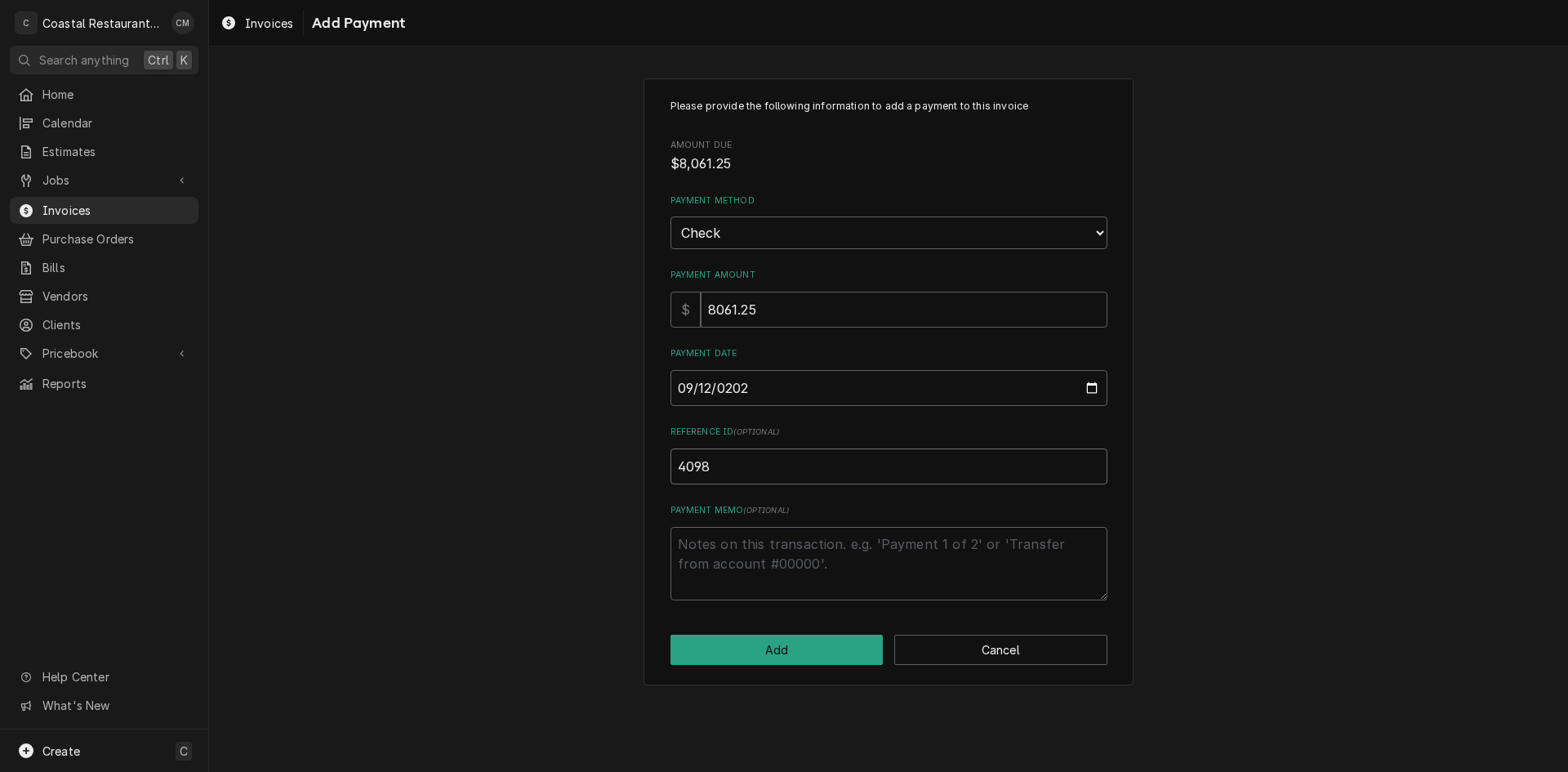
type input "4098"
click button "Add" at bounding box center [776, 650] width 214 height 30
type textarea "x"
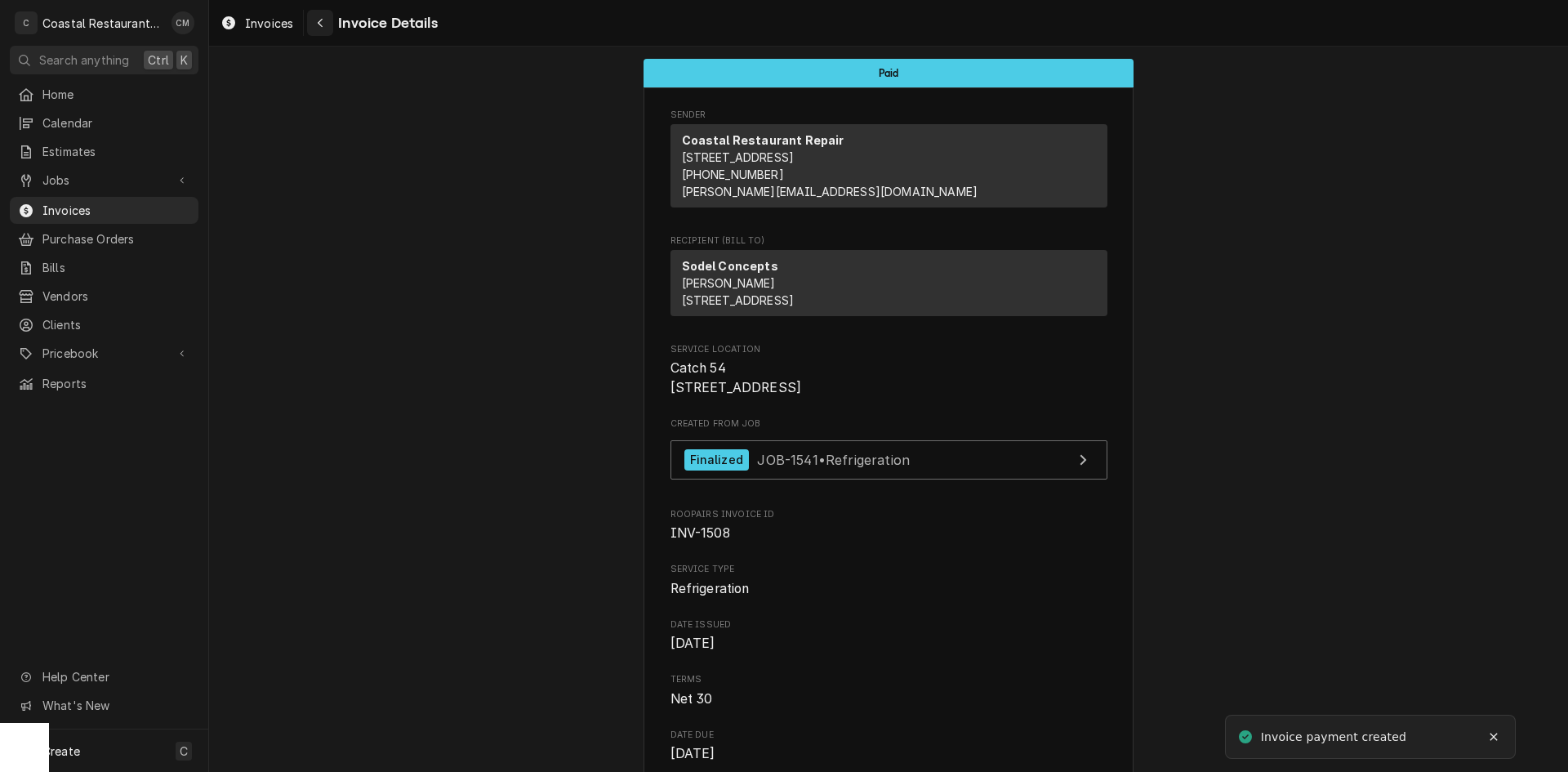
click at [315, 20] on div "Navigate back" at bounding box center [320, 22] width 16 height 16
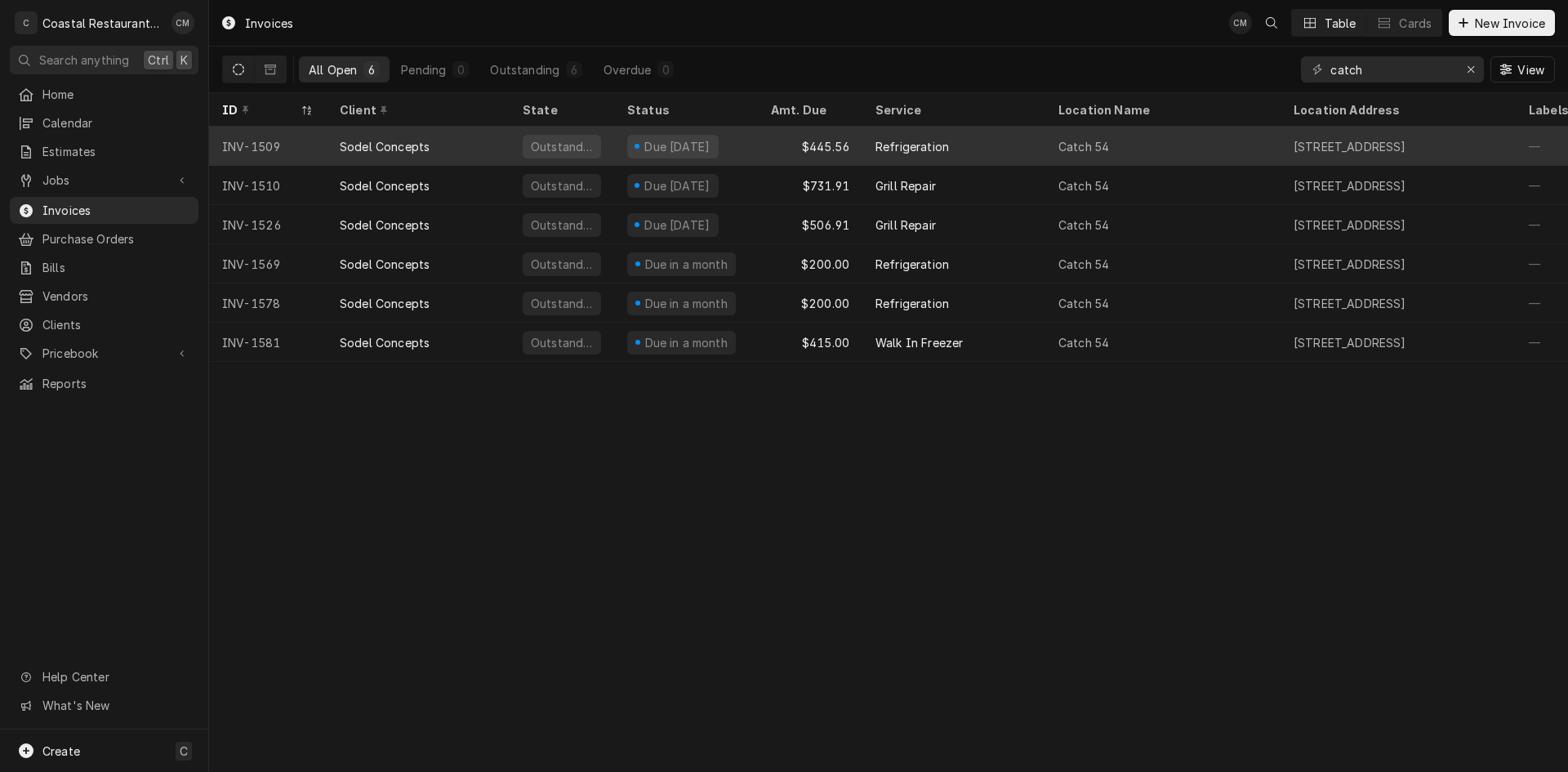
click at [759, 148] on div "$445.56" at bounding box center [810, 145] width 104 height 39
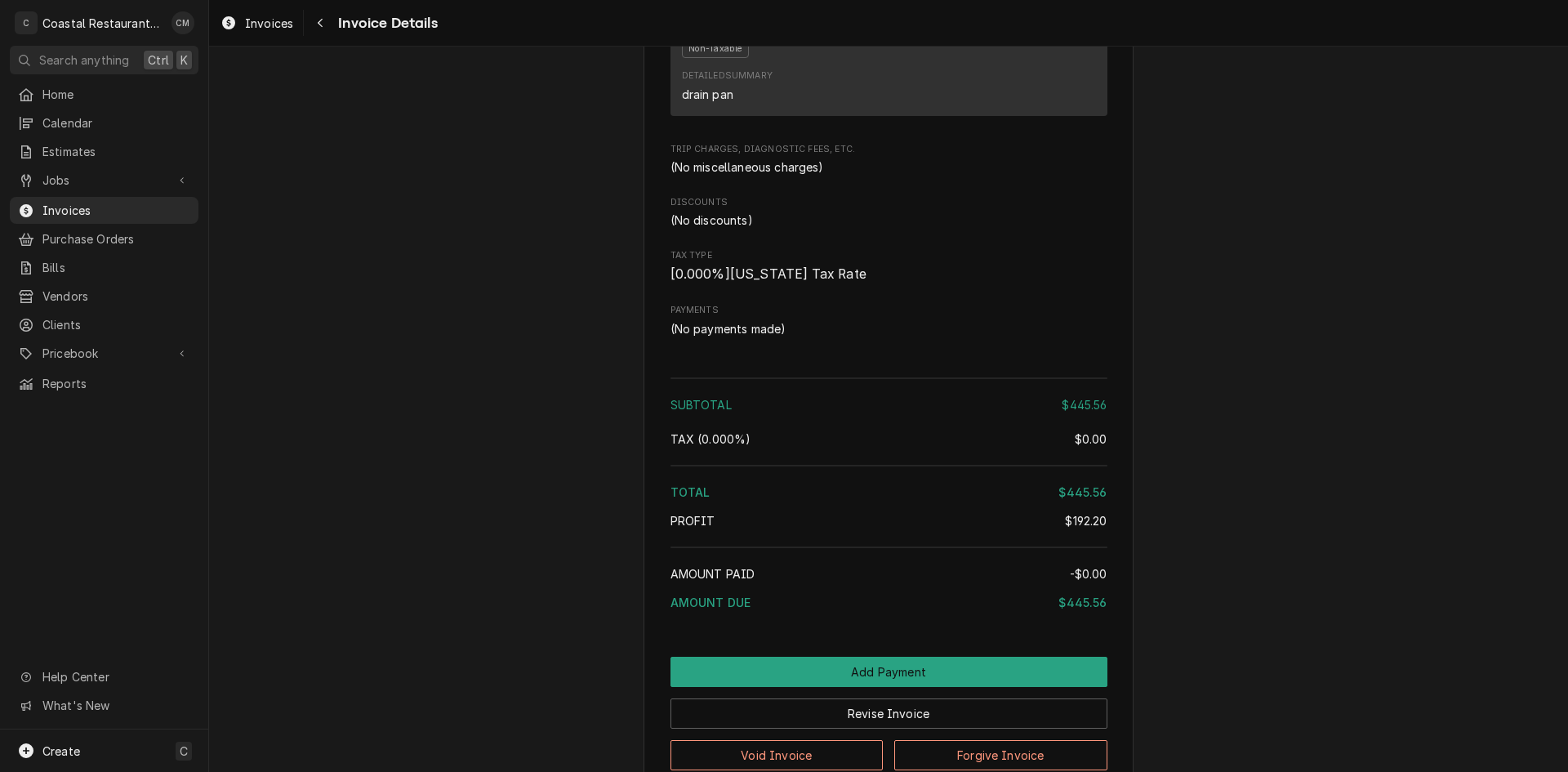
scroll to position [1539, 0]
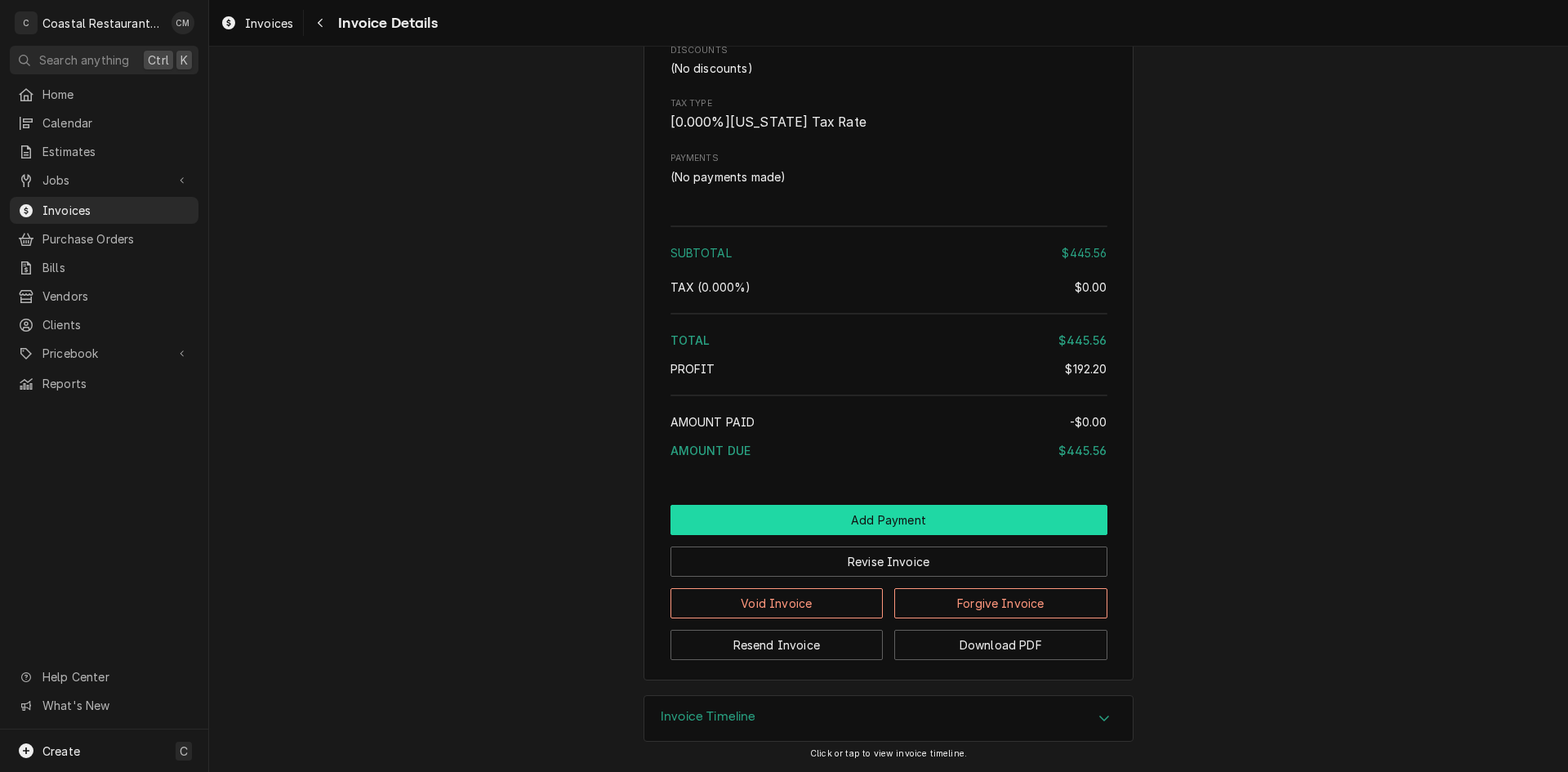
click at [843, 516] on button "Add Payment" at bounding box center [888, 520] width 437 height 30
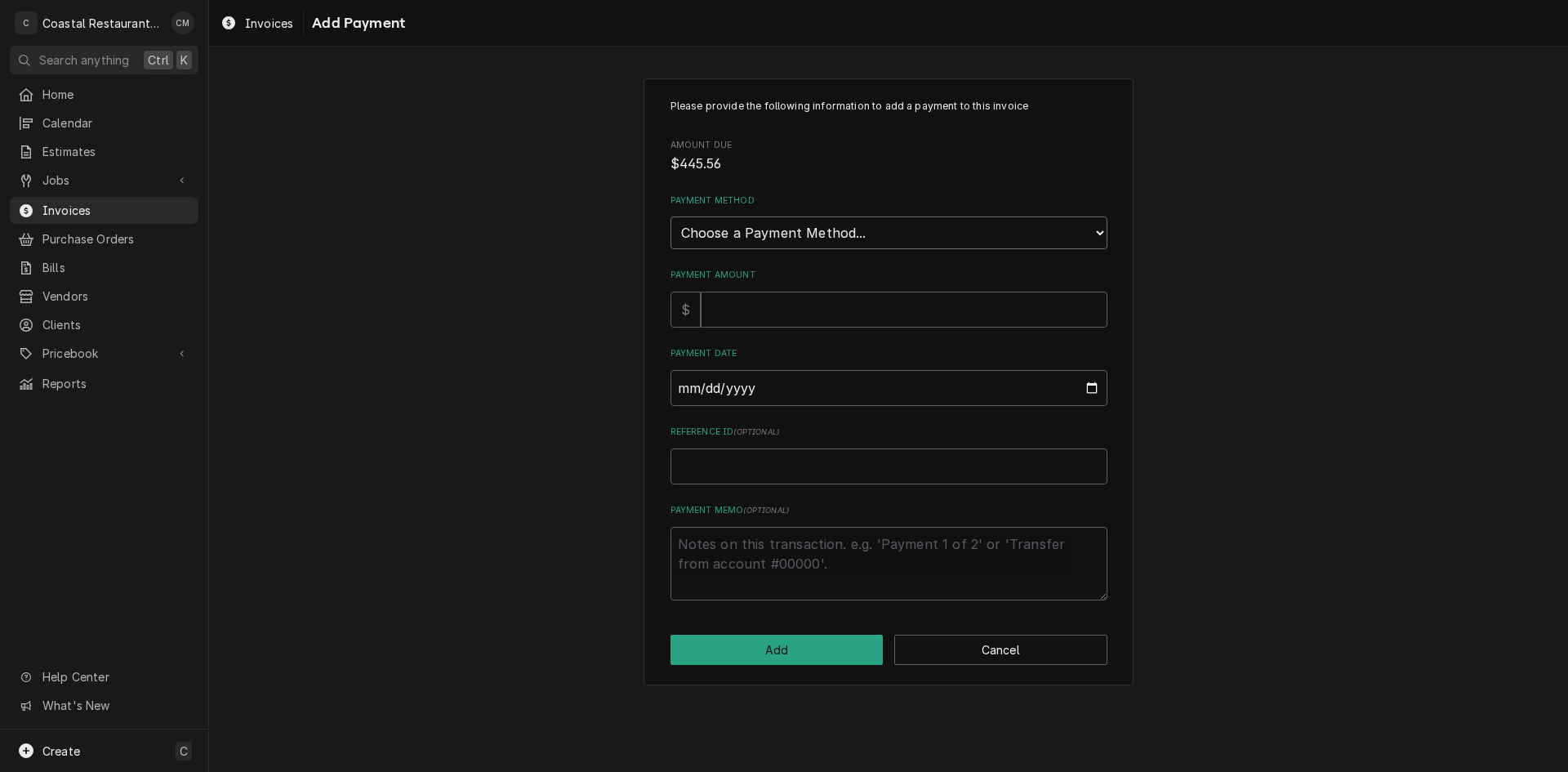
drag, startPoint x: 801, startPoint y: 223, endPoint x: 794, endPoint y: 244, distance: 22.1
click at [801, 223] on select "Choose a Payment Method... Cash Check Credit/Debit Card ACH/eCheck Other" at bounding box center [888, 233] width 437 height 32
select select "2"
click at [670, 217] on select "Choose a Payment Method... Cash Check Credit/Debit Card ACH/eCheck Other" at bounding box center [888, 233] width 437 height 32
click at [771, 312] on input "Payment Amount" at bounding box center [904, 310] width 407 height 36
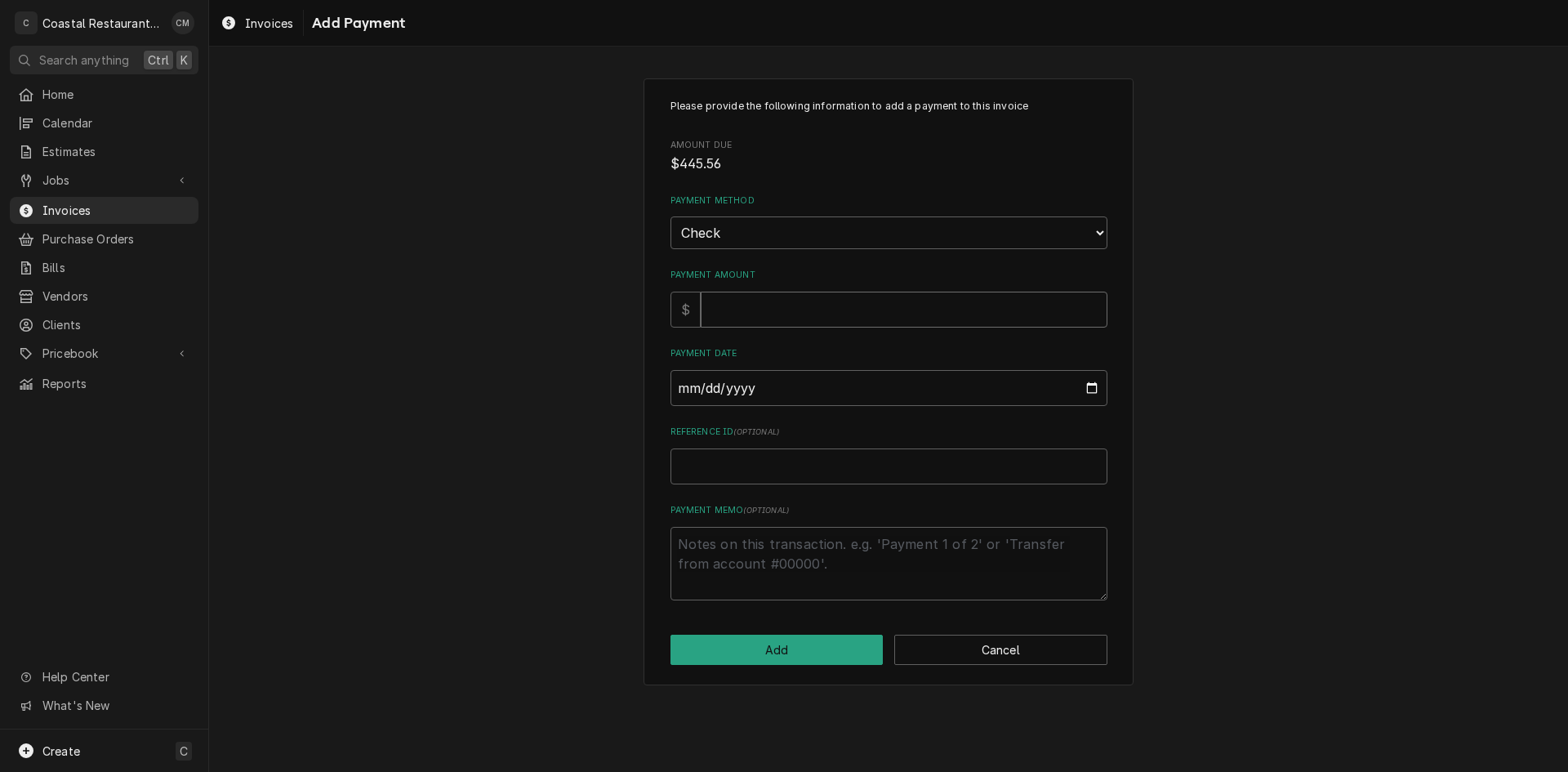
type textarea "x"
type input "4"
type textarea "x"
type input "44"
type textarea "x"
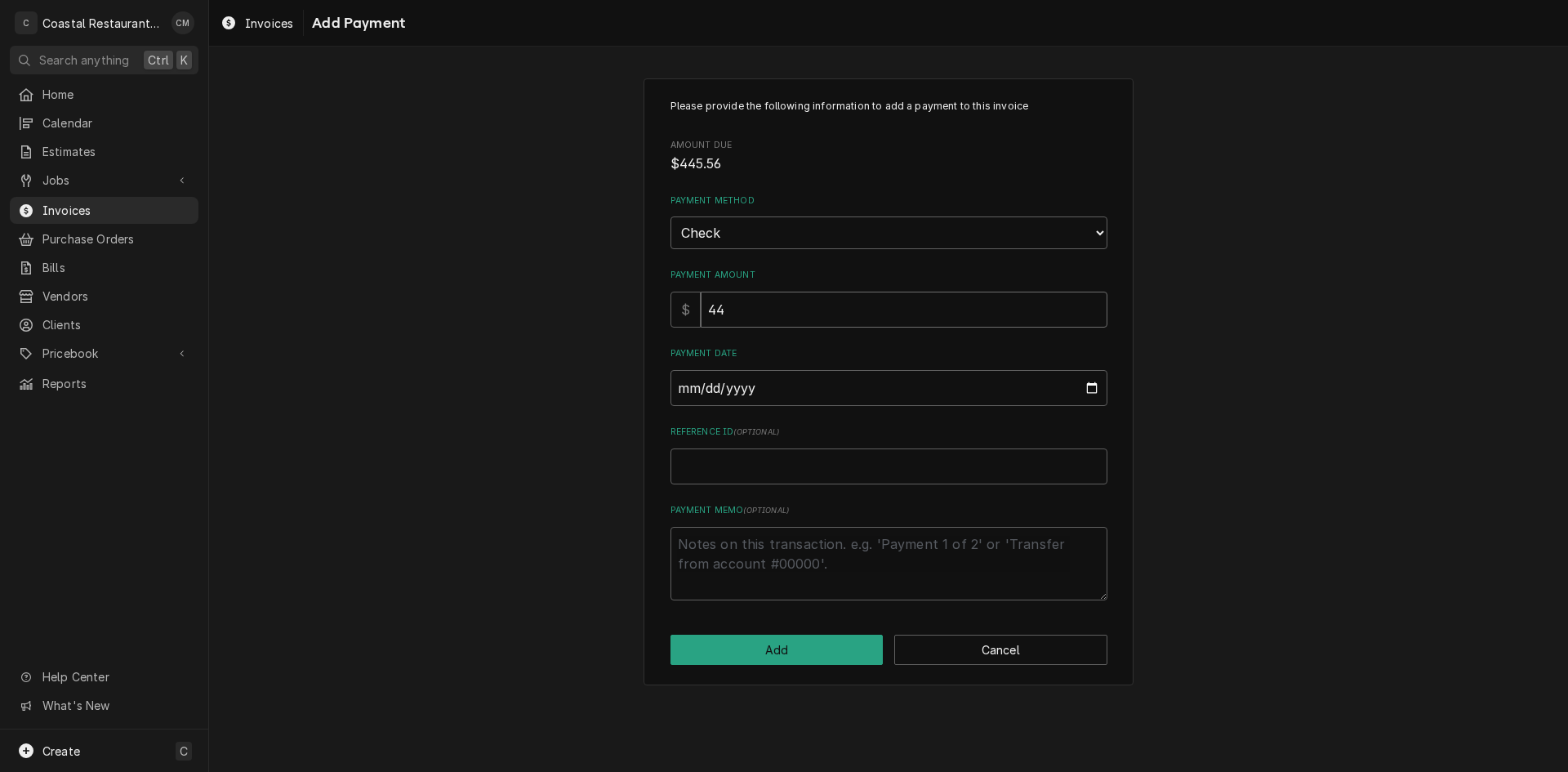
type input "445"
type textarea "x"
type input "445.5"
type textarea "x"
type input "445.56"
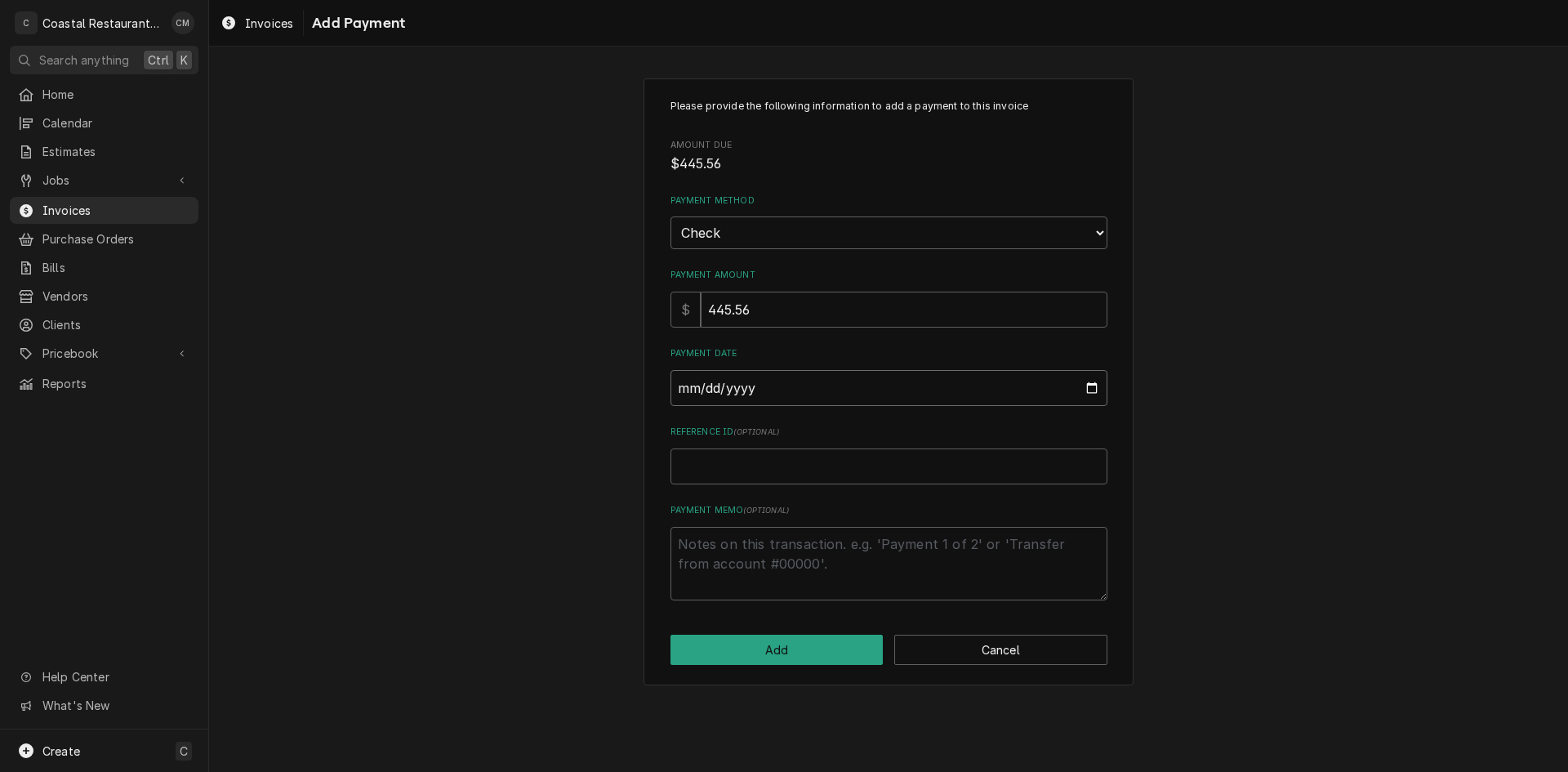
type input "0002-09-12"
type textarea "x"
type input "0020-09-12"
type textarea "x"
type input "0202-09-12"
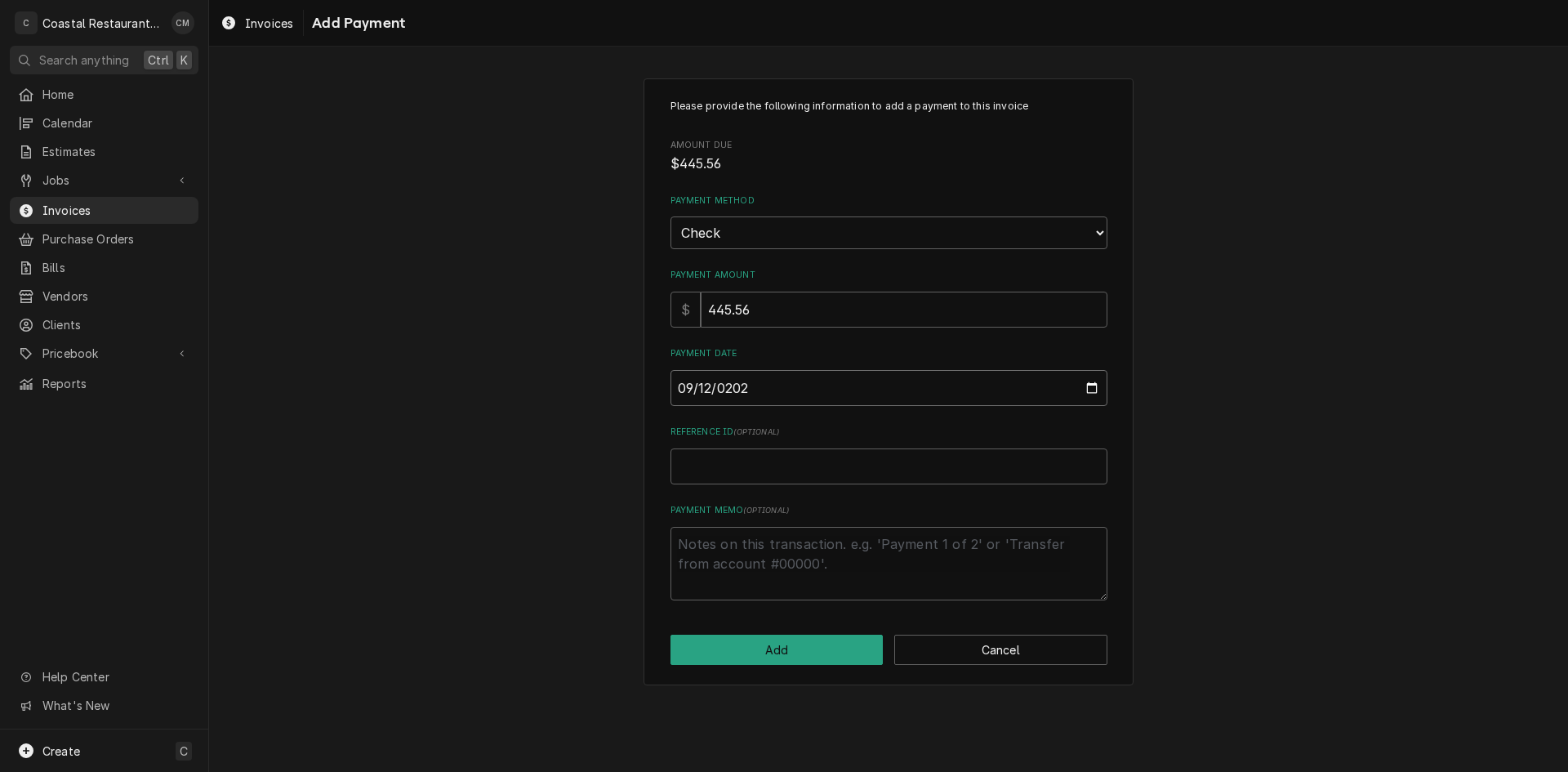
type textarea "x"
type input "[DATE]"
type textarea "x"
type input "4"
type textarea "x"
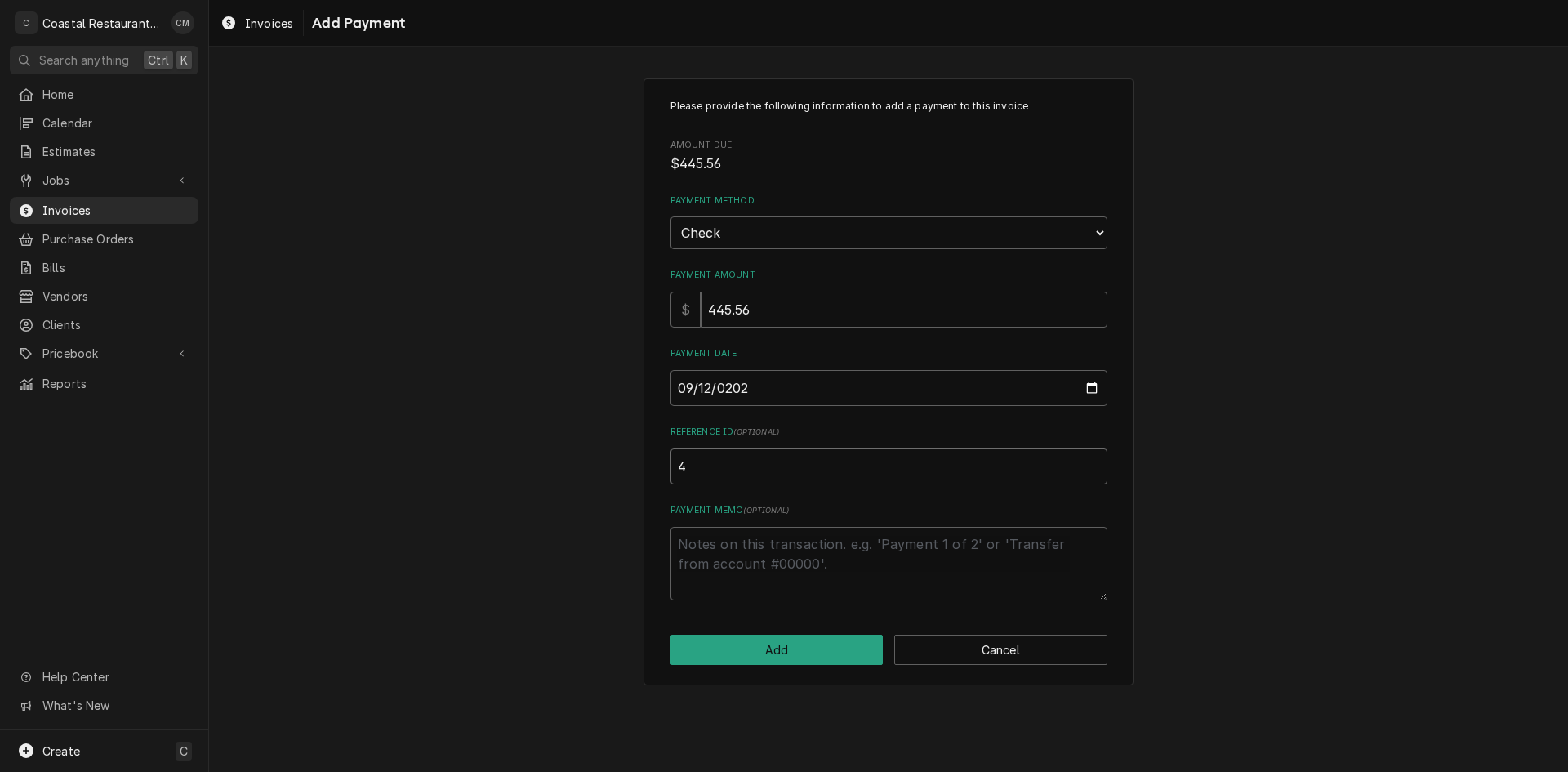
type input "40"
type textarea "x"
type input "409"
type textarea "x"
type input "4098"
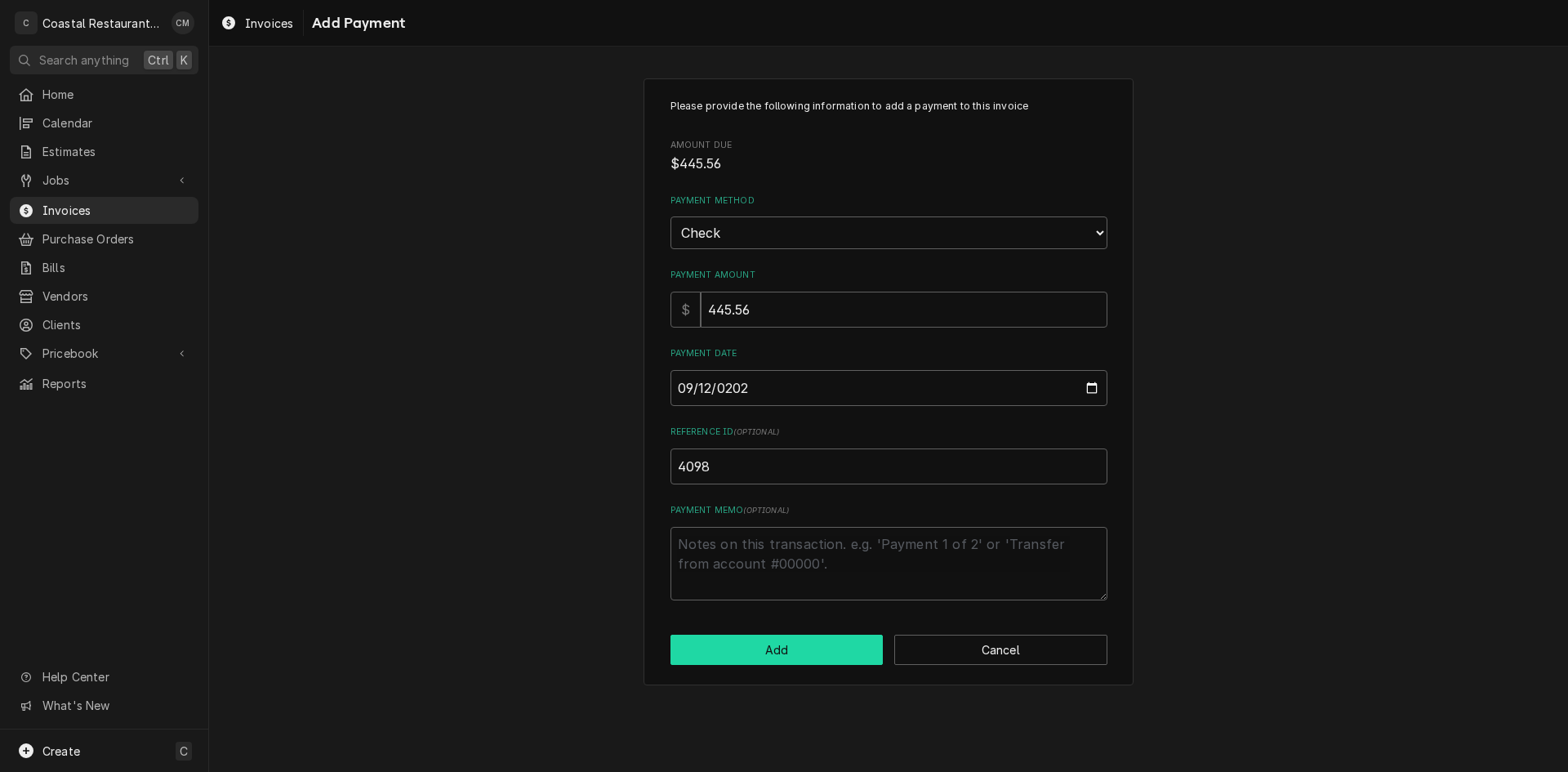
click button "Add" at bounding box center [776, 650] width 214 height 30
type textarea "x"
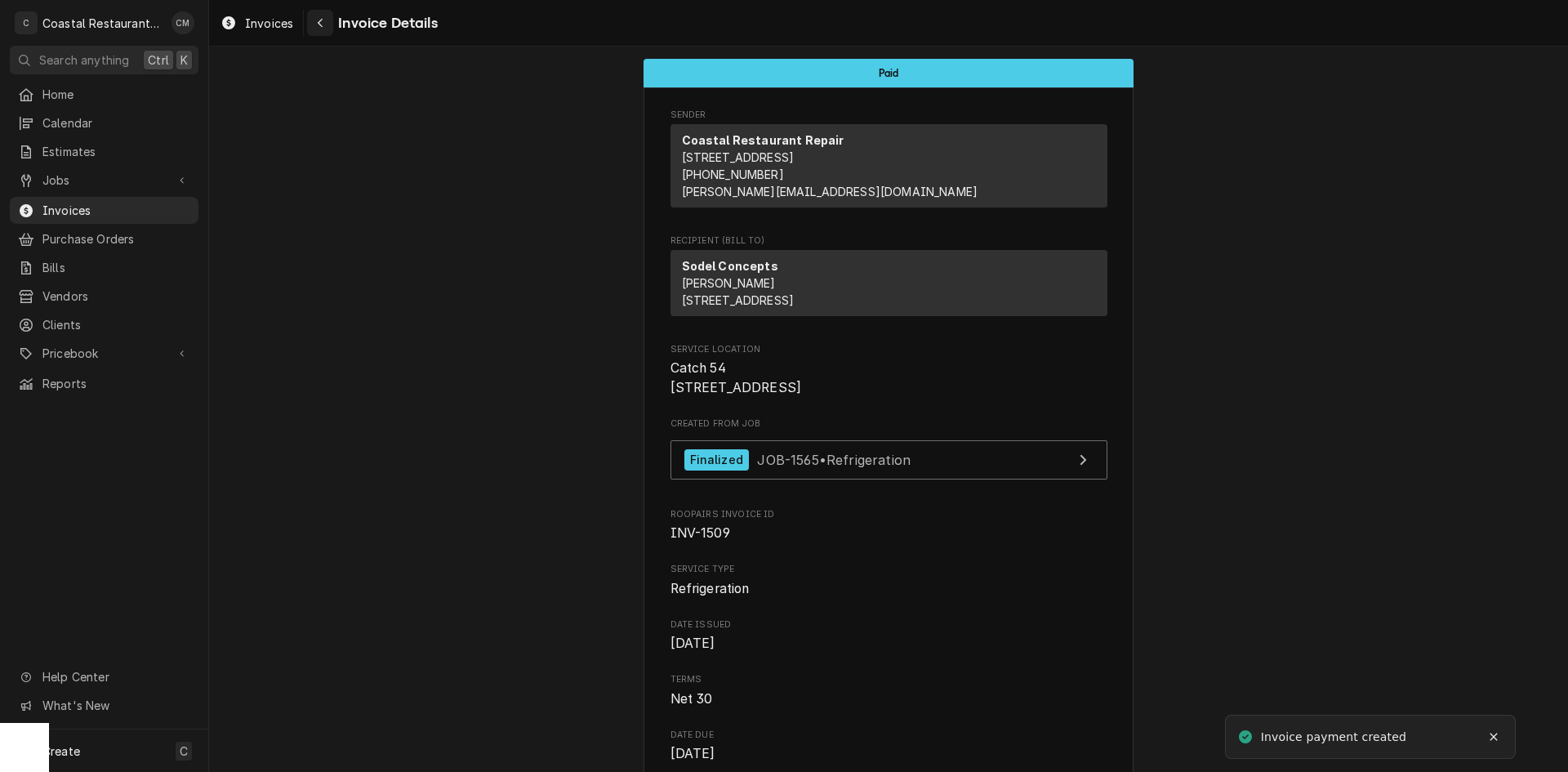
click at [321, 24] on icon "Navigate back" at bounding box center [321, 23] width 8 height 11
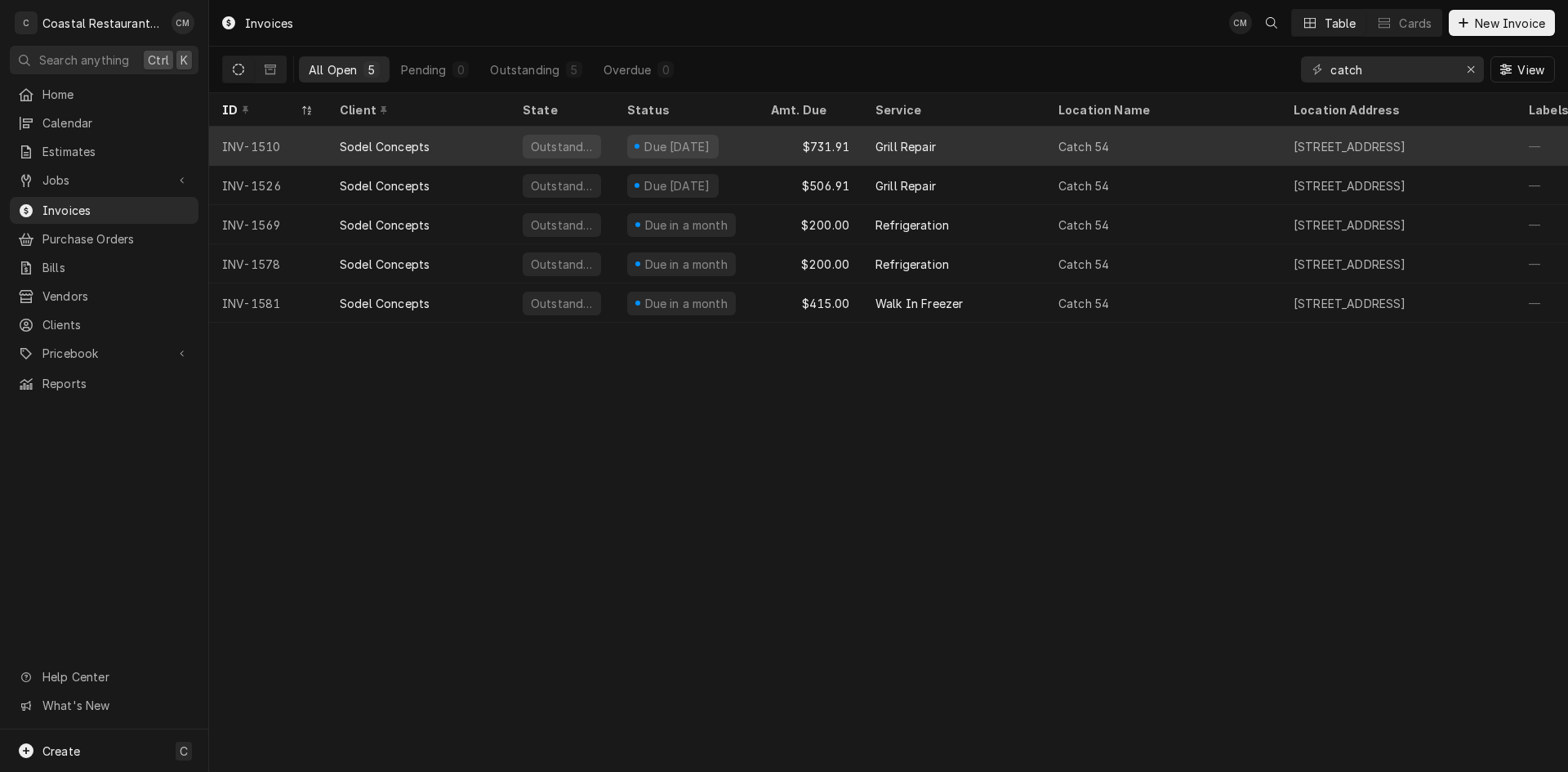
click at [778, 149] on div "$731.91" at bounding box center [810, 145] width 104 height 39
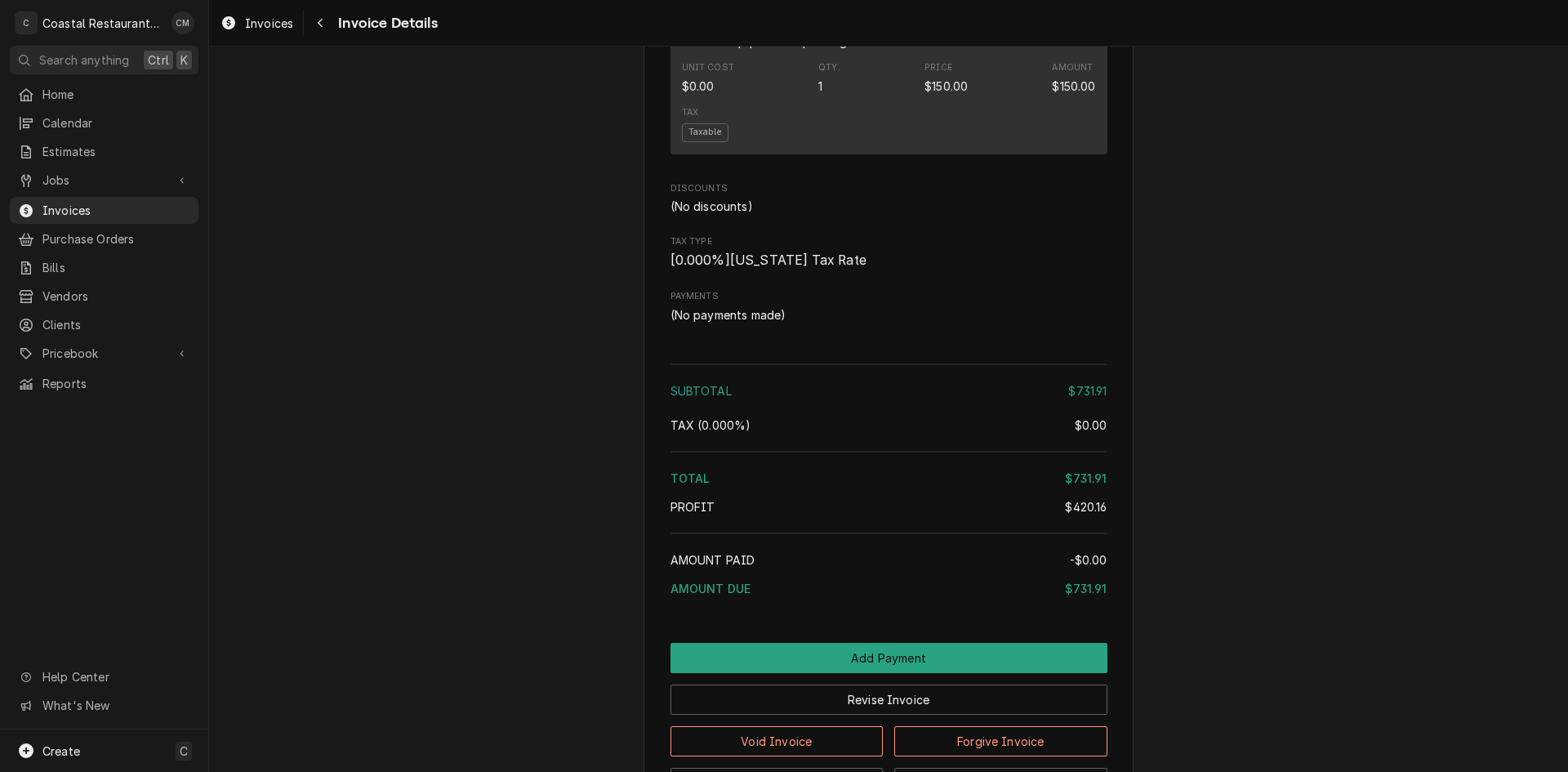
scroll to position [1663, 0]
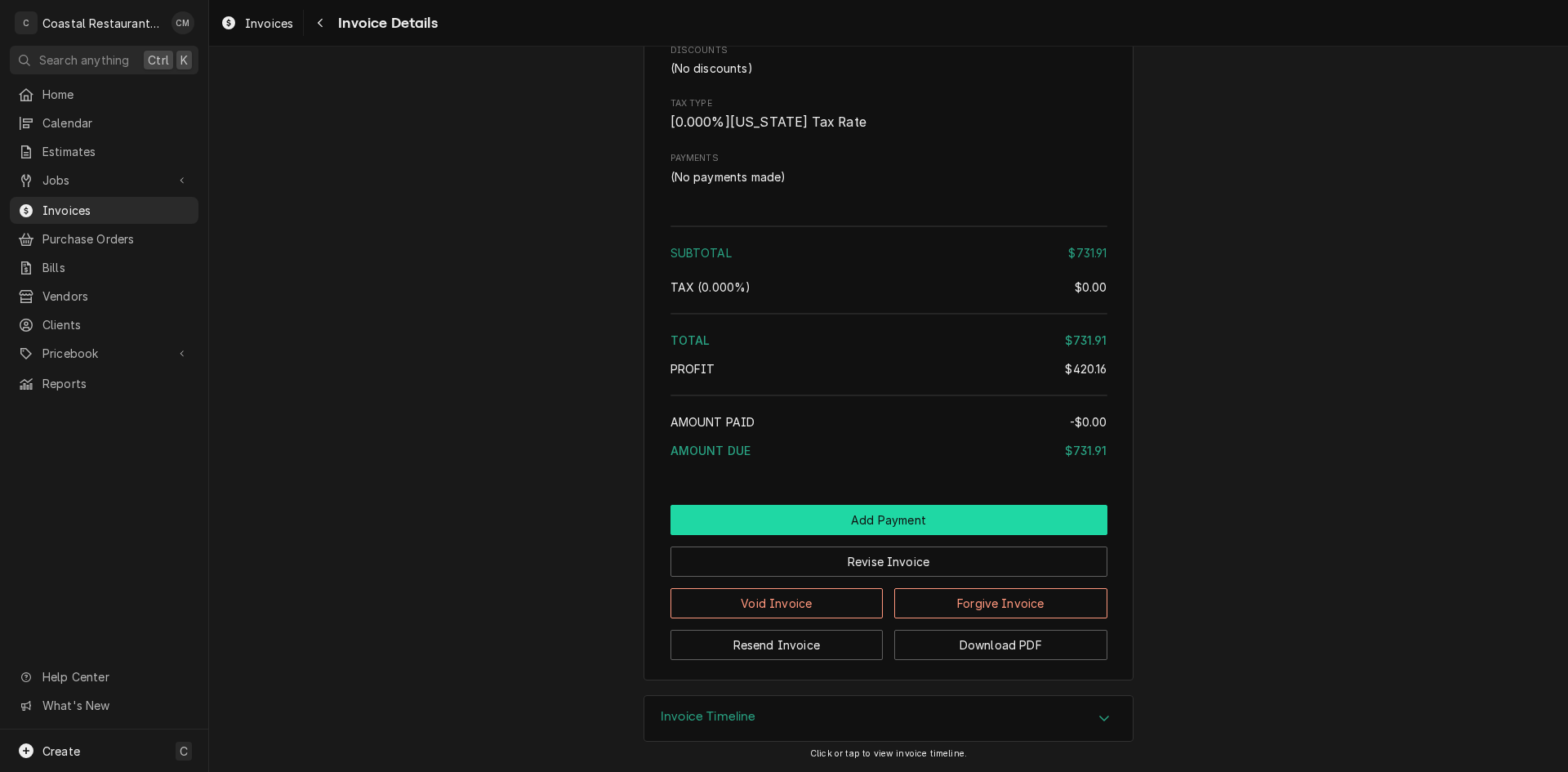
click at [827, 518] on button "Add Payment" at bounding box center [888, 520] width 437 height 30
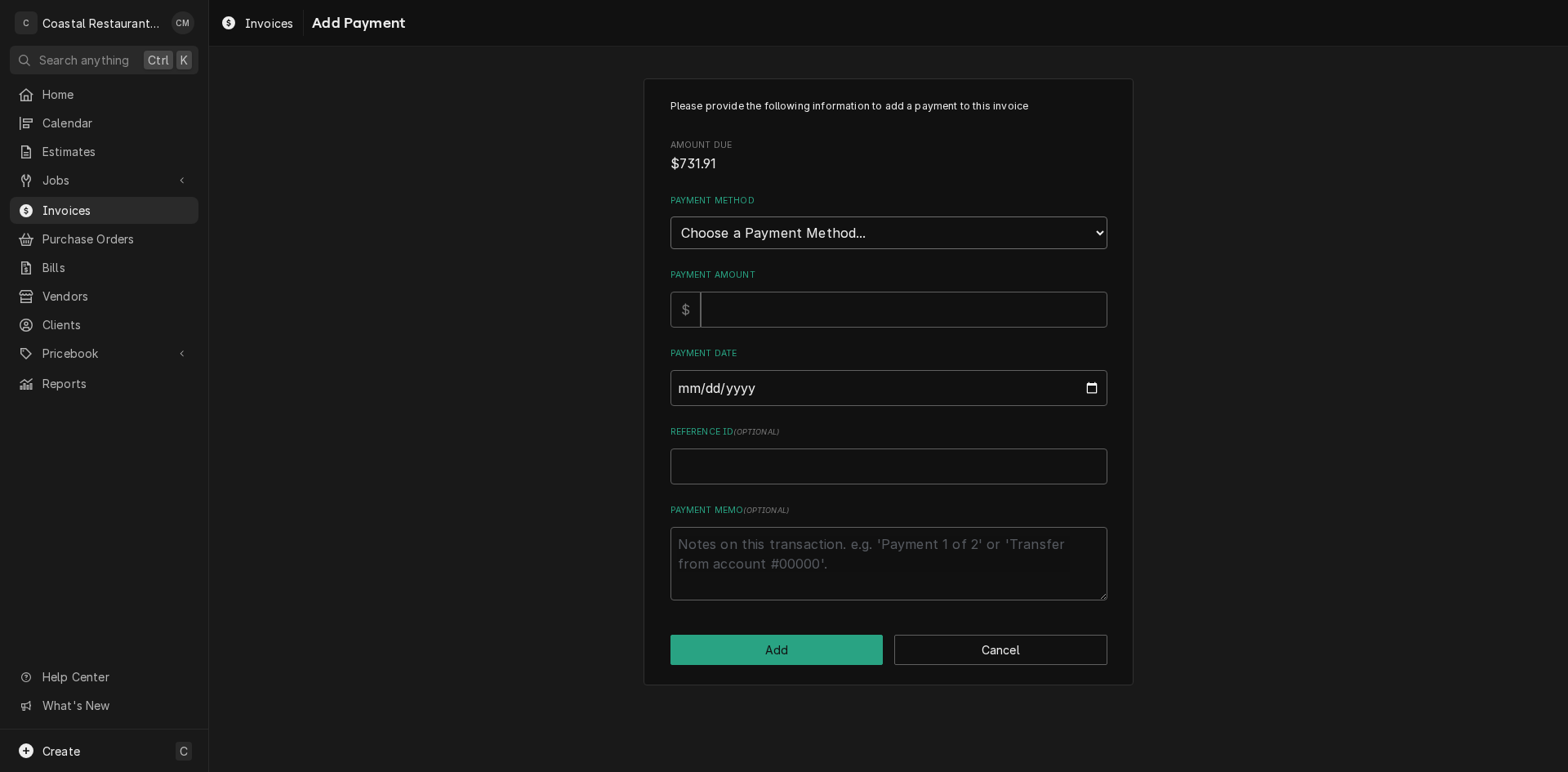
click at [798, 235] on select "Choose a Payment Method... Cash Check Credit/Debit Card ACH/eCheck Other" at bounding box center [888, 233] width 437 height 32
select select "2"
click at [670, 217] on select "Choose a Payment Method... Cash Check Credit/Debit Card ACH/eCheck Other" at bounding box center [888, 233] width 437 height 32
click at [775, 310] on input "Payment Amount" at bounding box center [904, 310] width 407 height 36
type textarea "x"
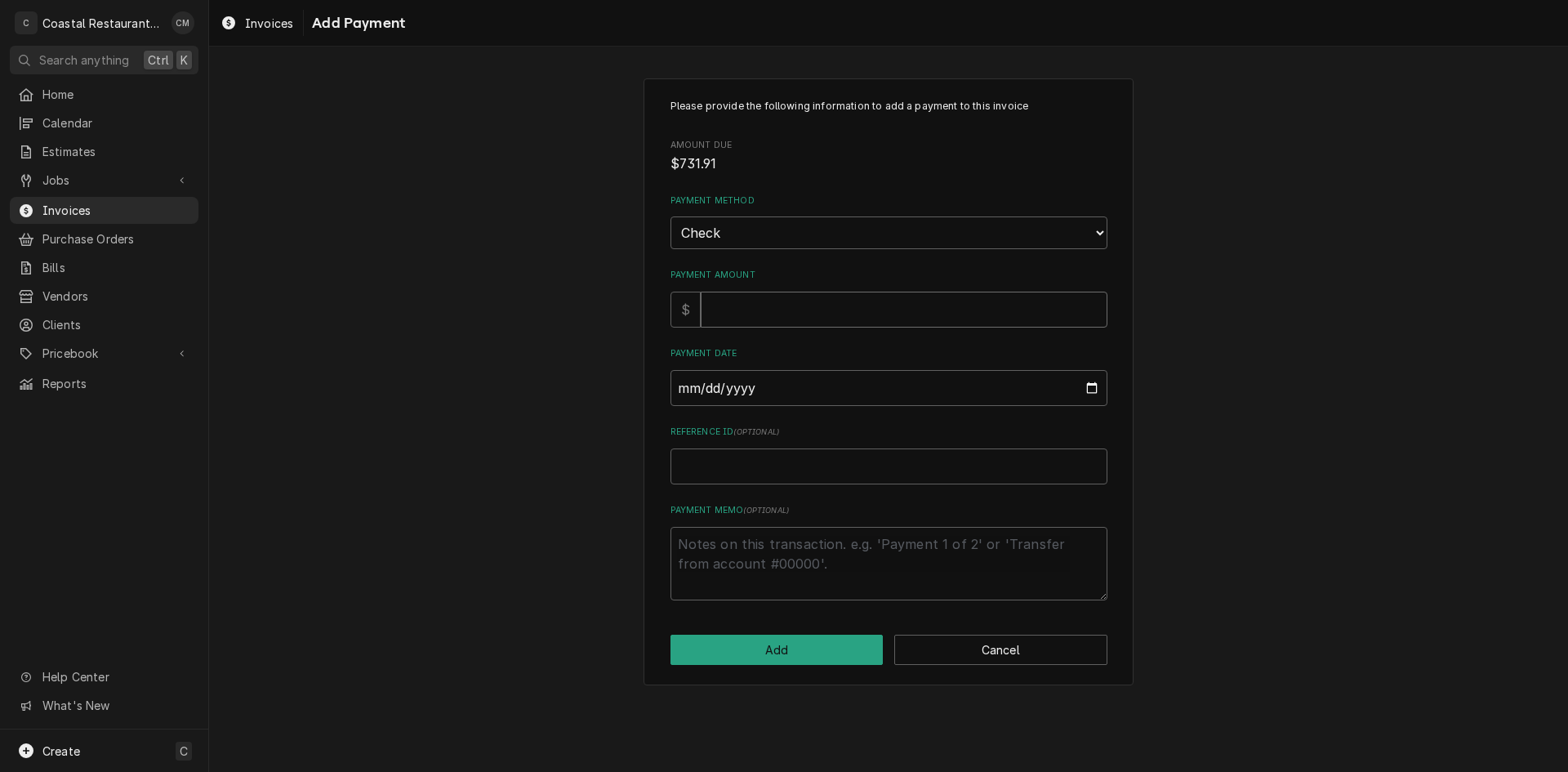
type input "7"
type textarea "x"
type input "73"
type textarea "x"
type input "731"
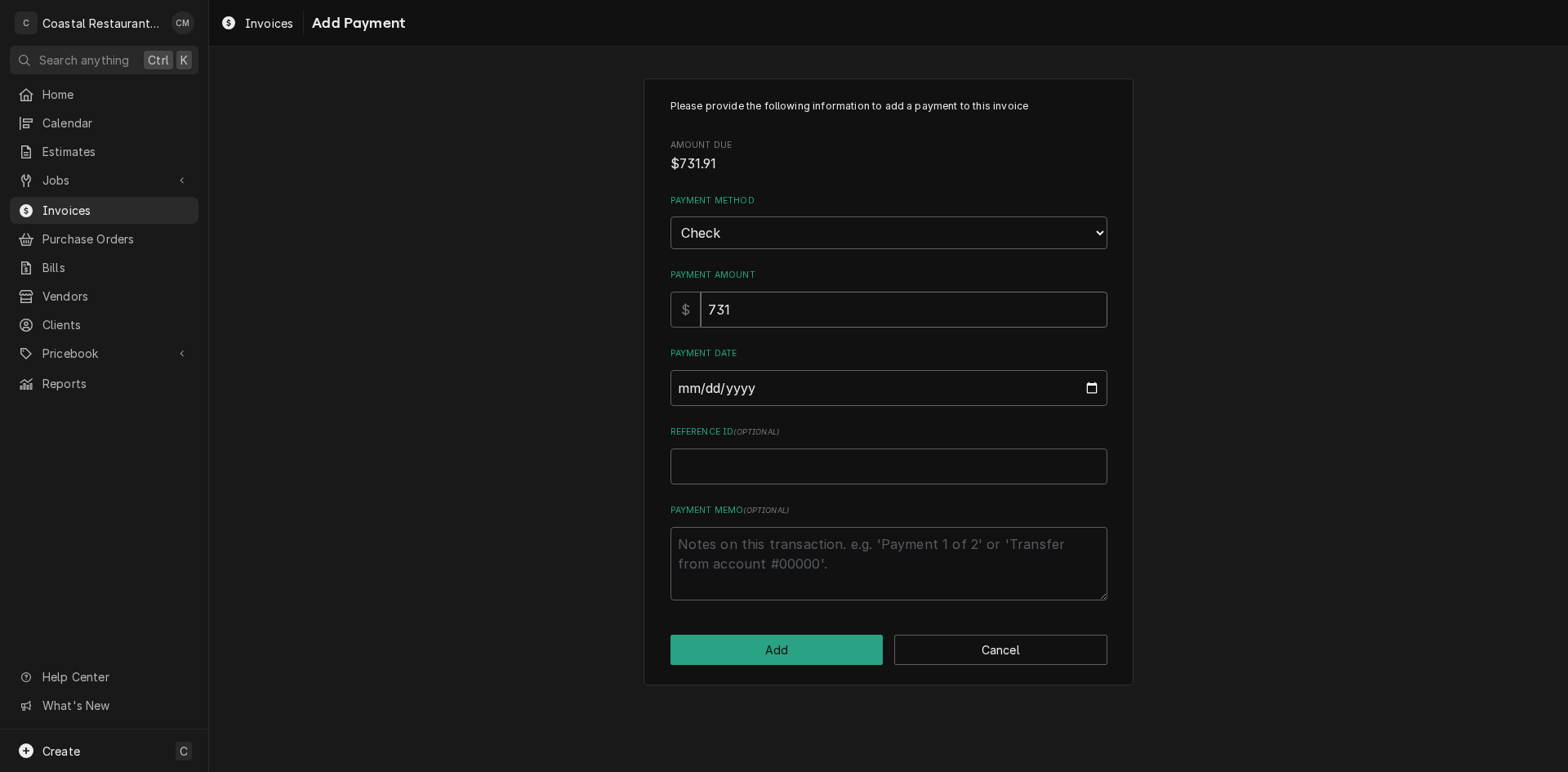
type textarea "x"
type input "731.9"
type textarea "x"
type input "731.91"
type input "0002-09-12"
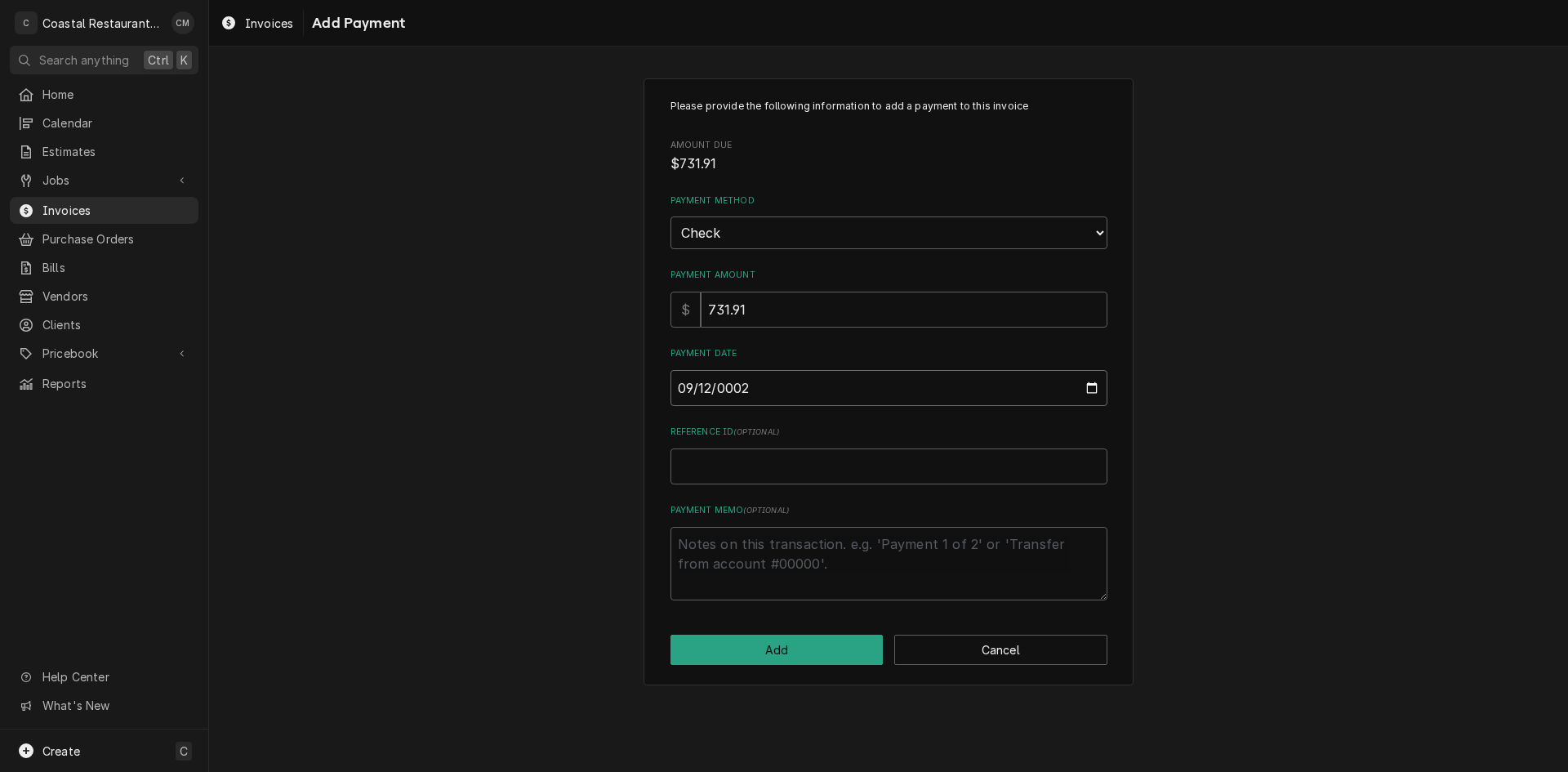
type textarea "x"
type input "0020-09-12"
type textarea "x"
type input "0202-09-12"
type textarea "x"
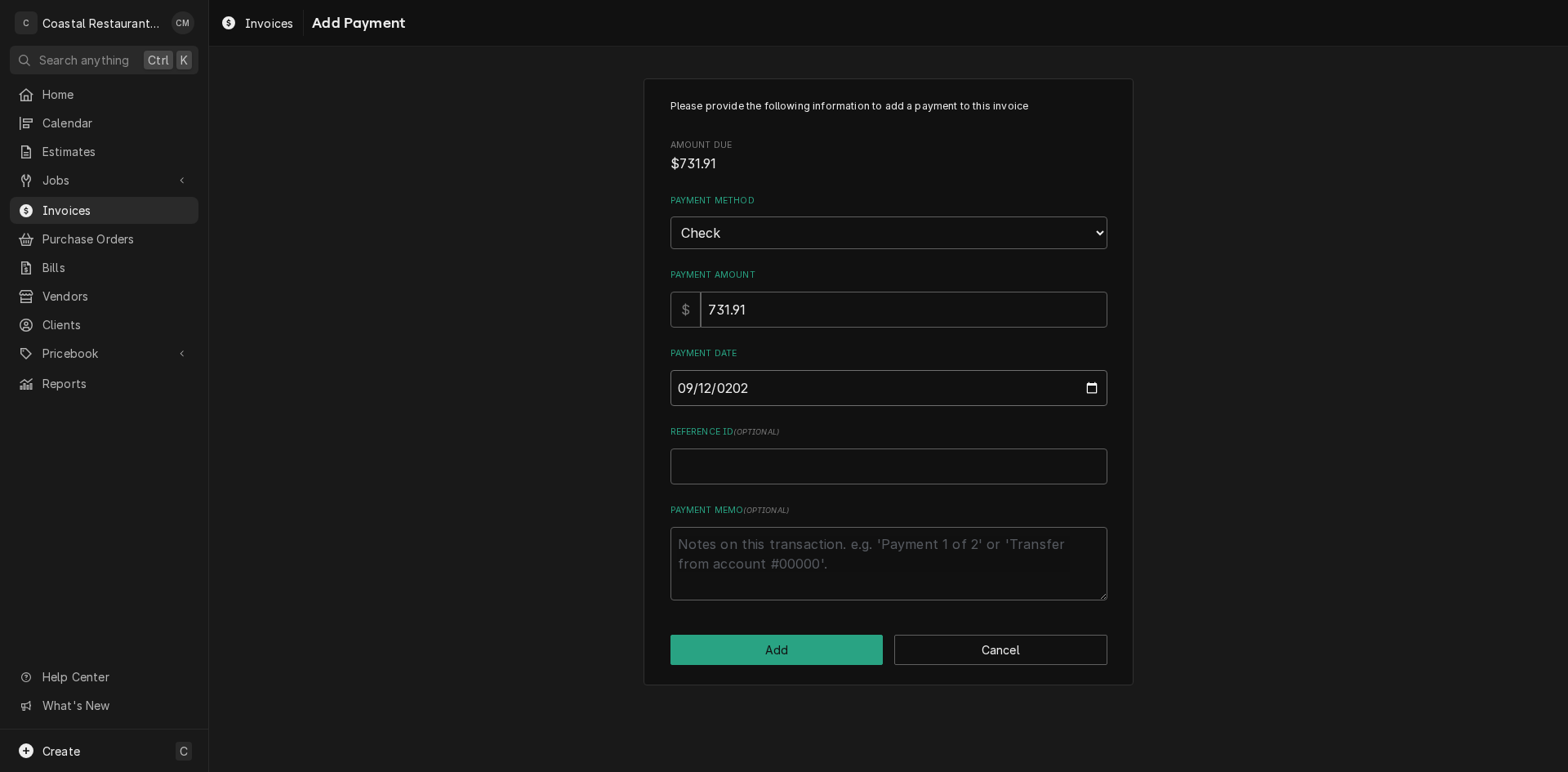
type input "2025-09-12"
type textarea "x"
type input "4"
type textarea "x"
type input "40"
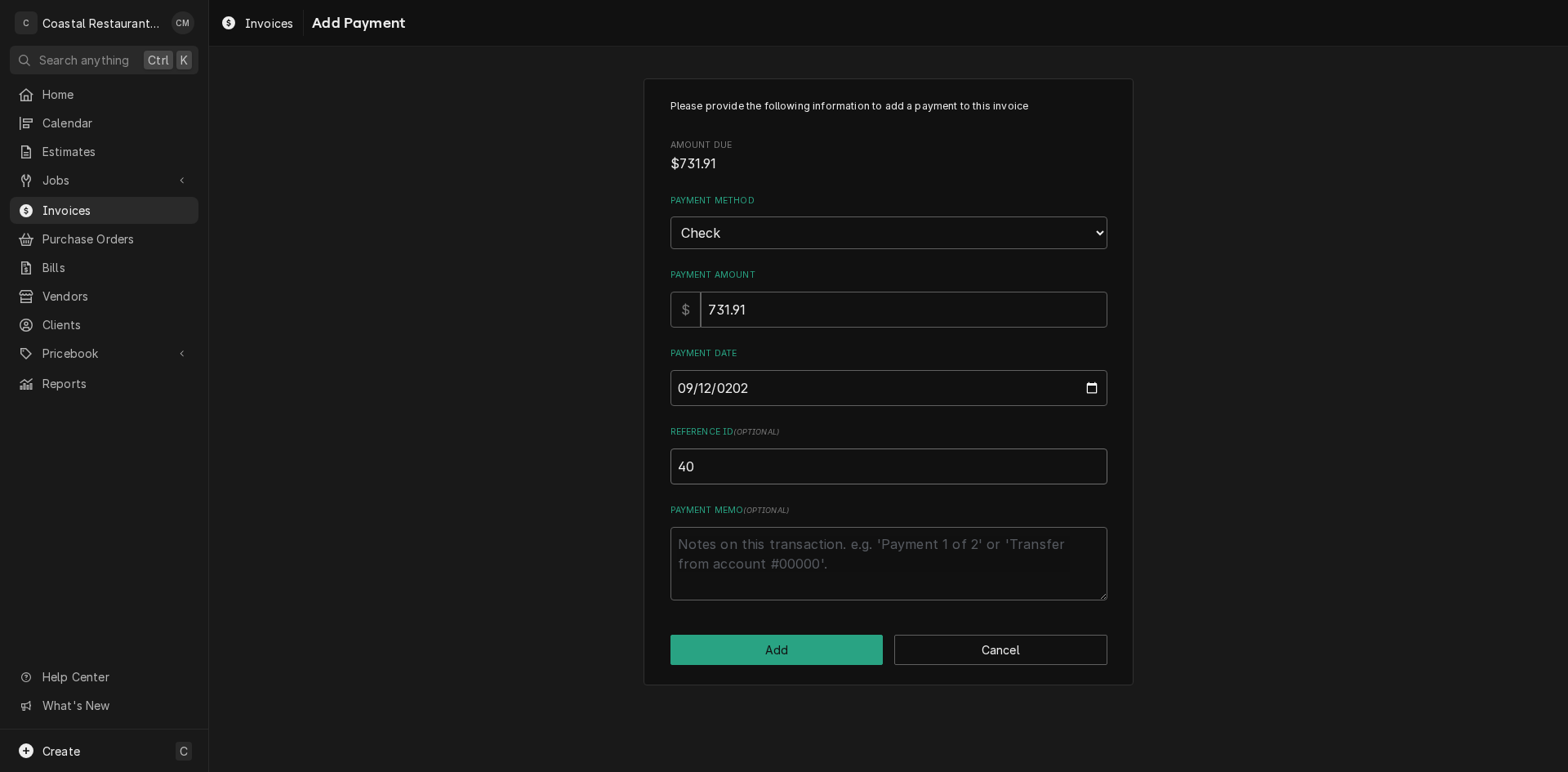
type textarea "x"
type input "409"
type textarea "x"
type input "4098"
click button "Add" at bounding box center [776, 650] width 214 height 30
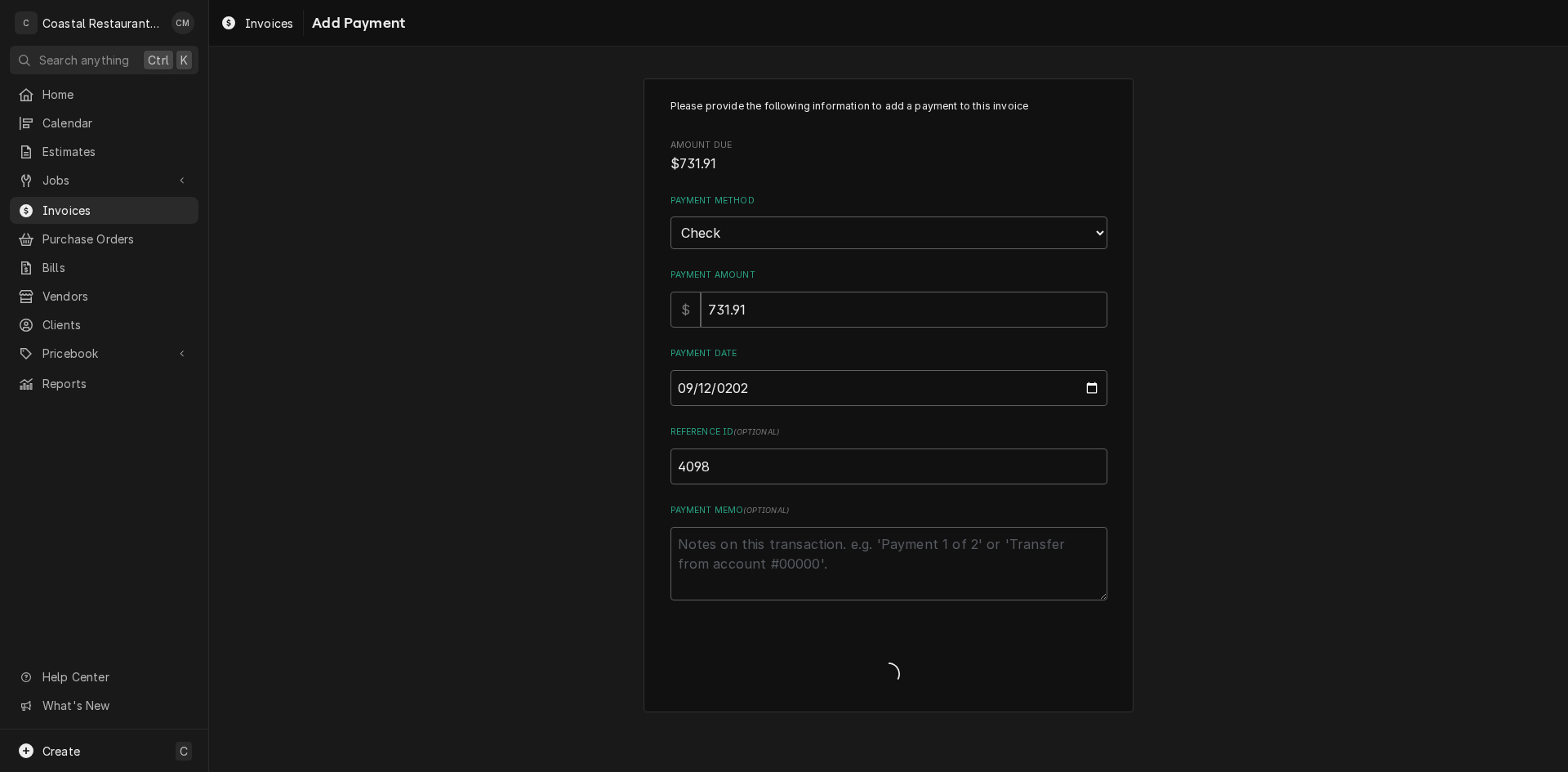
type textarea "x"
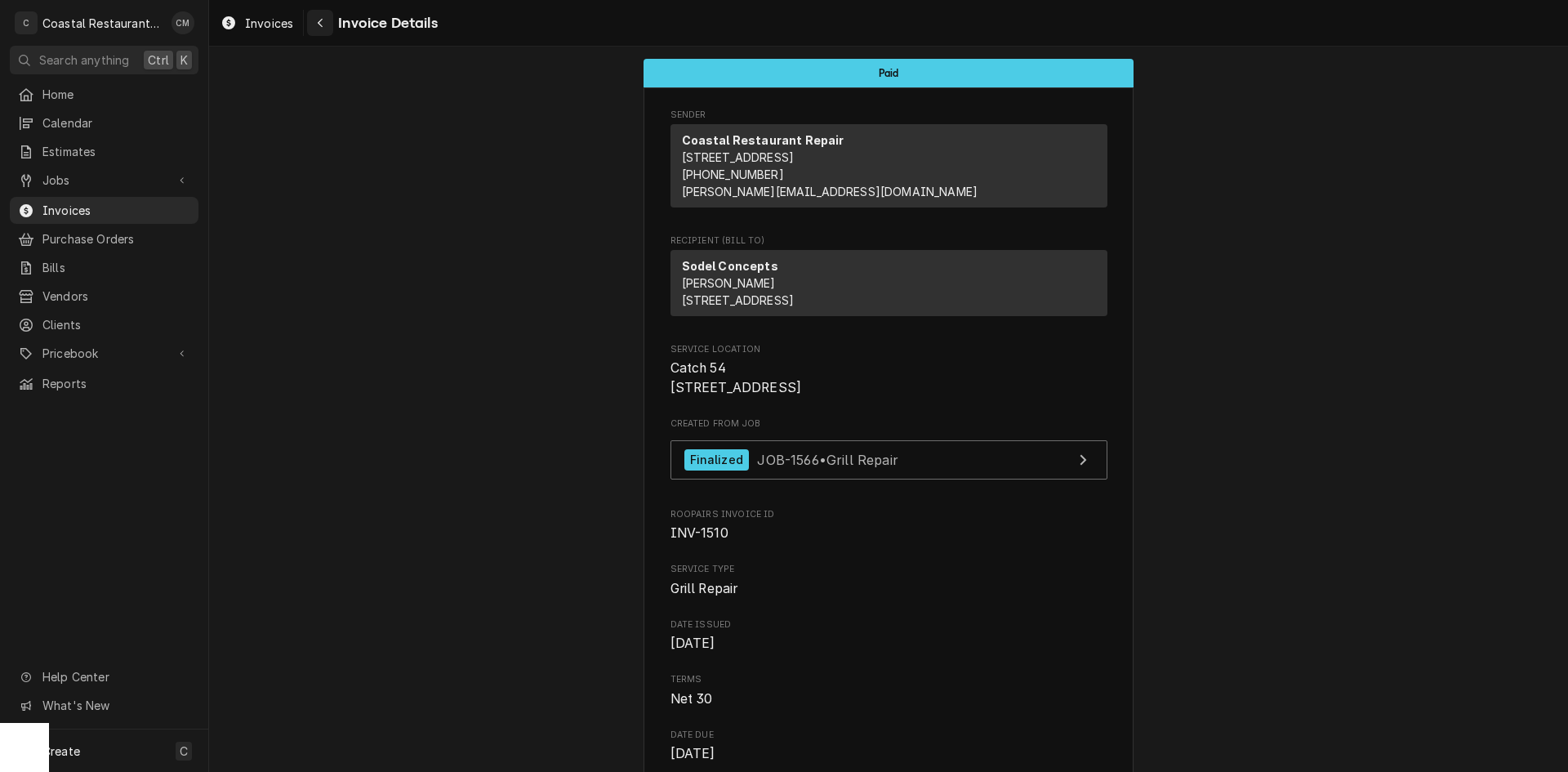
click at [313, 27] on div "Navigate back" at bounding box center [320, 22] width 16 height 16
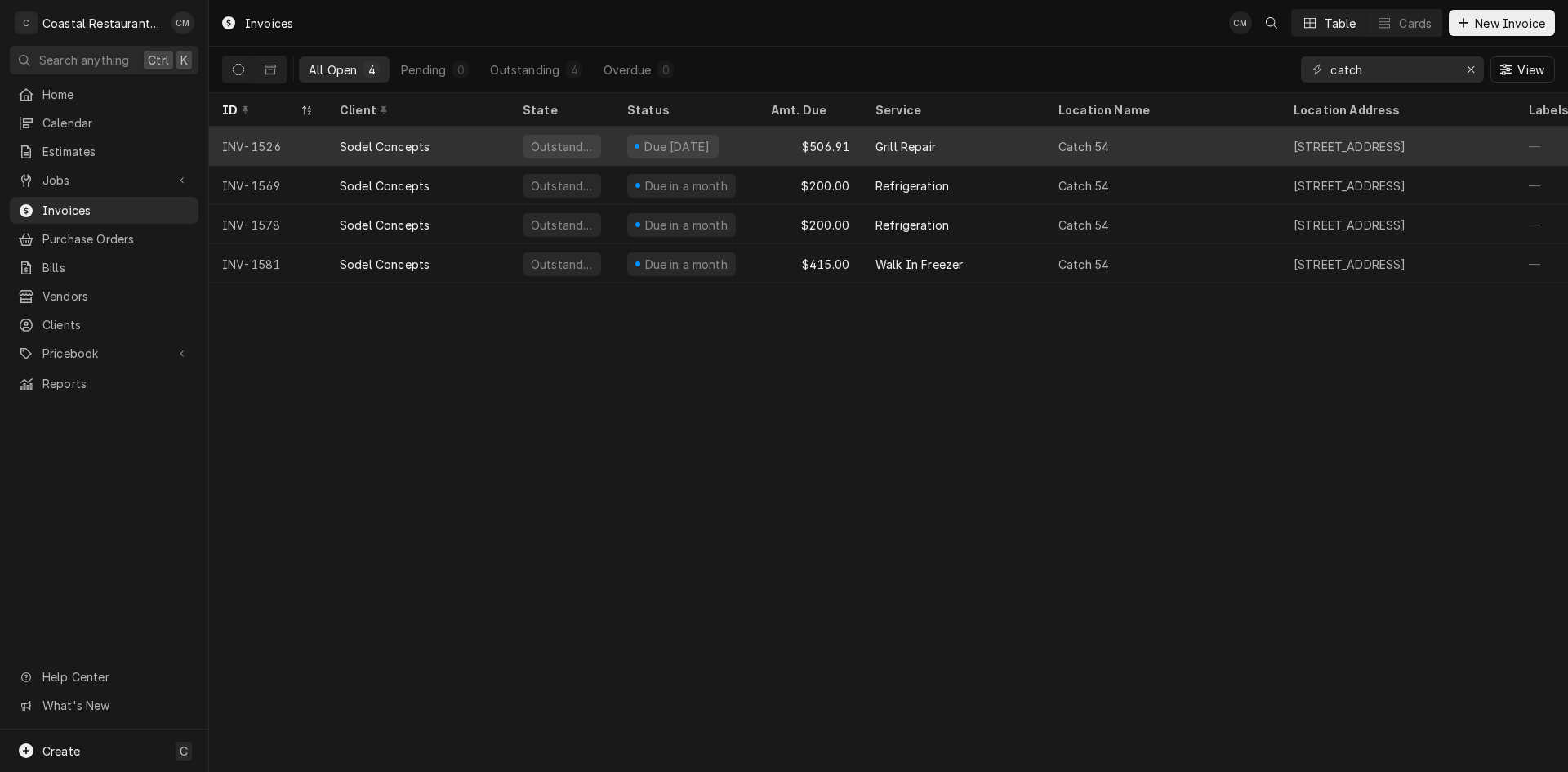
click at [988, 149] on div "Grill Repair" at bounding box center [954, 145] width 183 height 39
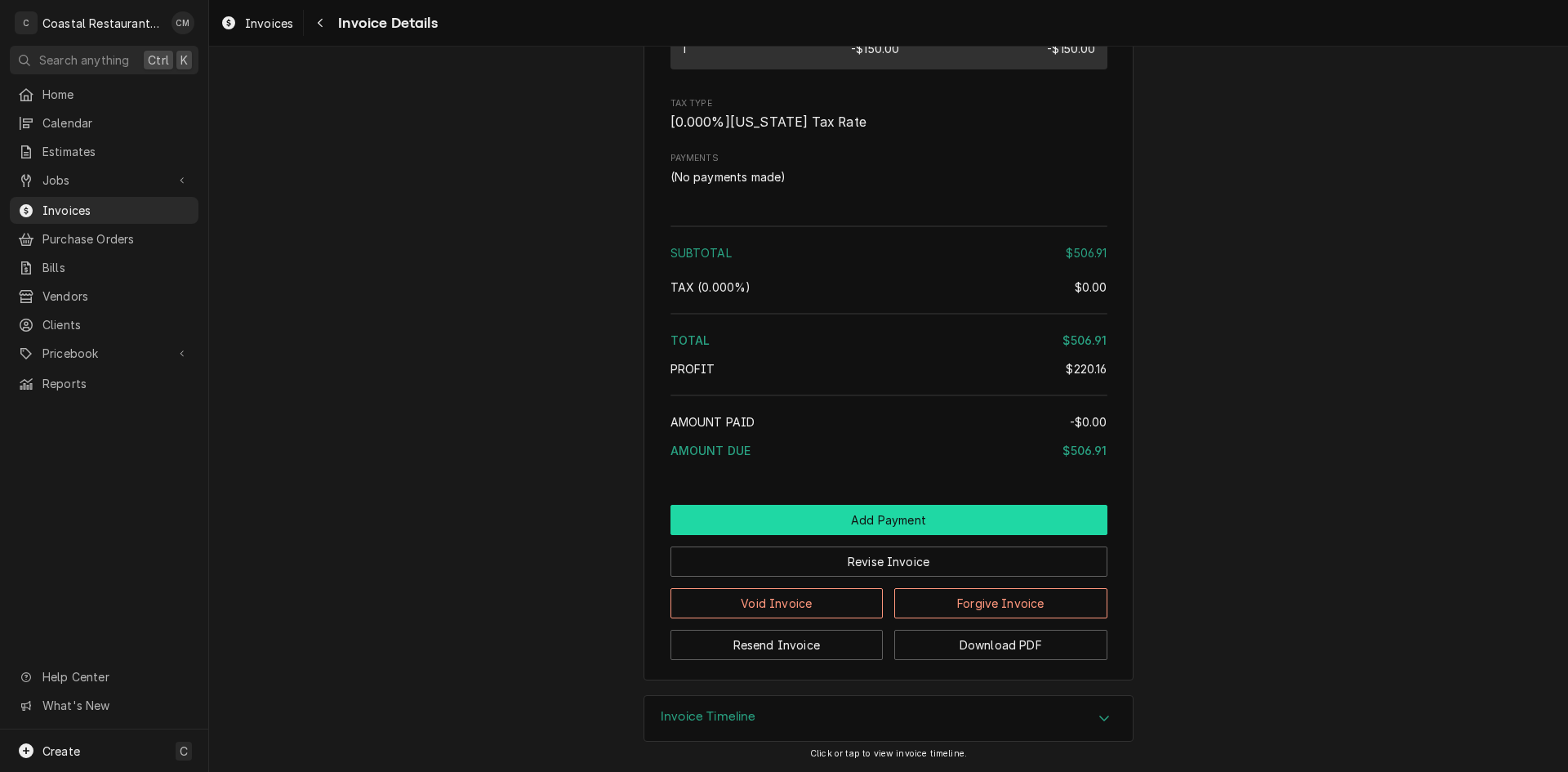
scroll to position [1756, 0]
click at [804, 516] on button "Add Payment" at bounding box center [888, 520] width 437 height 30
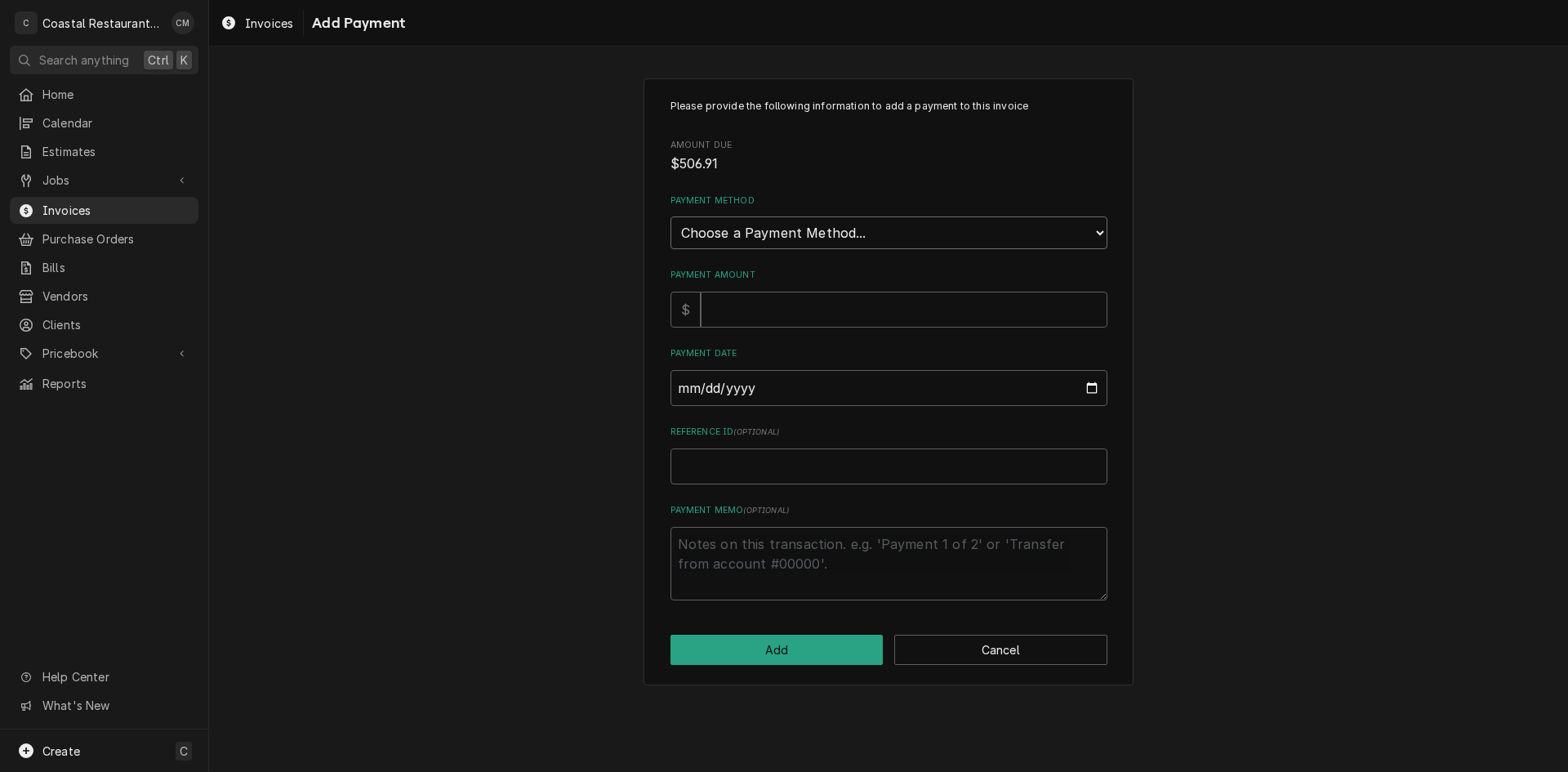
drag, startPoint x: 811, startPoint y: 229, endPoint x: 810, endPoint y: 242, distance: 13.0
click at [811, 229] on select "Choose a Payment Method... Cash Check Credit/Debit Card ACH/eCheck Other" at bounding box center [888, 233] width 437 height 32
select select "2"
click at [670, 217] on select "Choose a Payment Method... Cash Check Credit/Debit Card ACH/eCheck Other" at bounding box center [888, 233] width 437 height 32
click at [779, 309] on input "Payment Amount" at bounding box center [904, 310] width 407 height 36
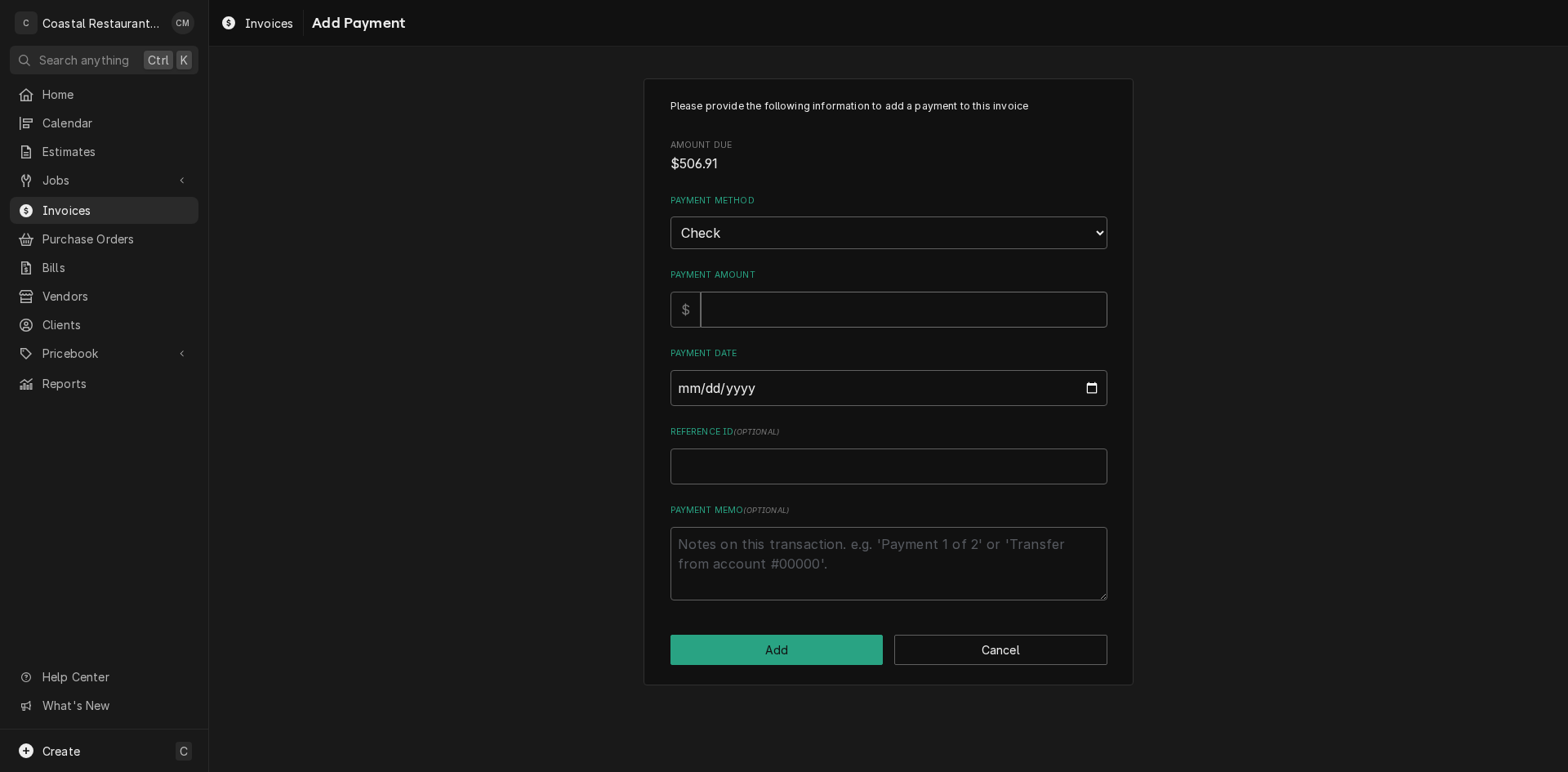
type textarea "x"
type input "5"
type textarea "x"
type input "50"
type textarea "x"
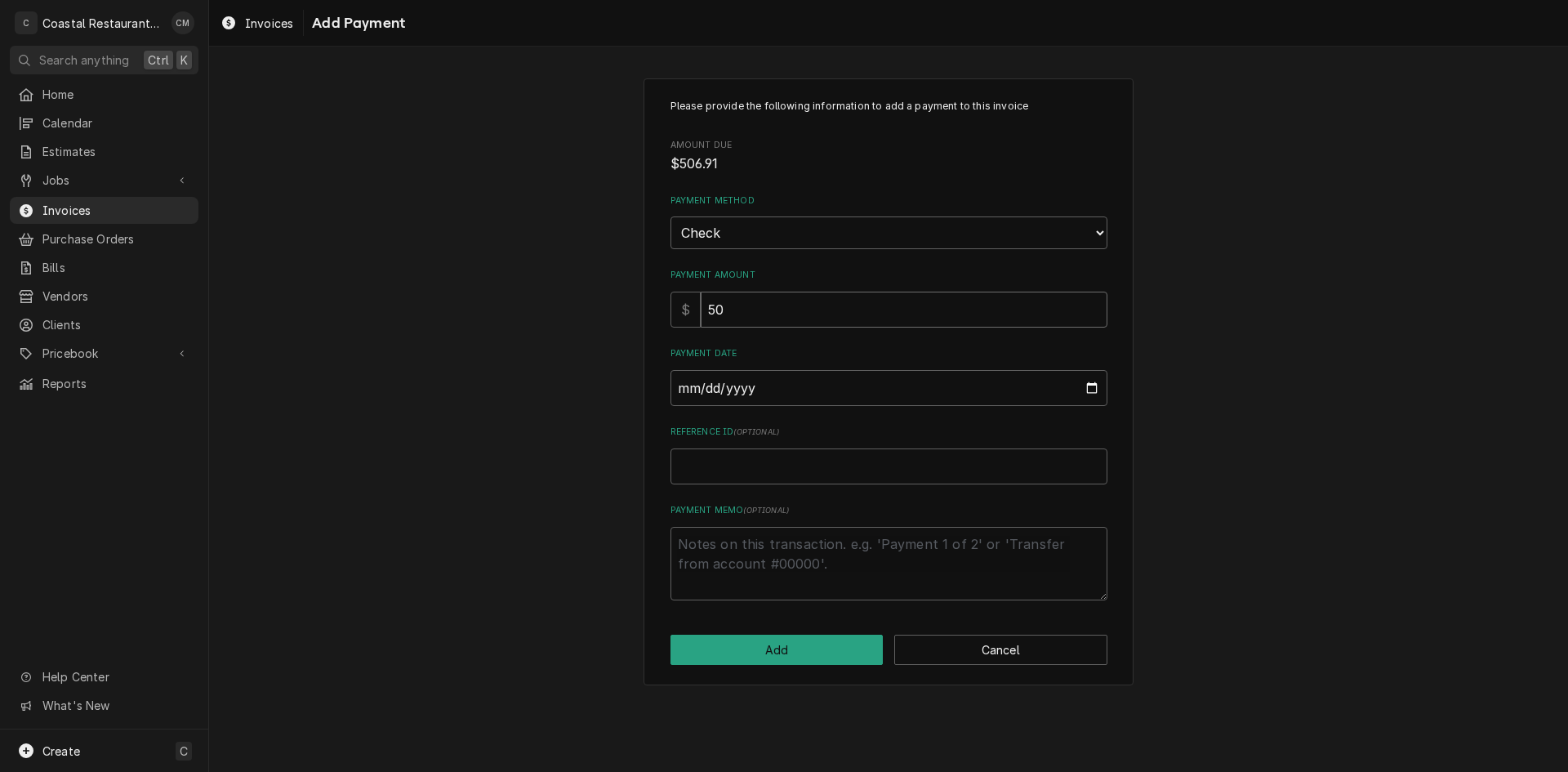
type input "506"
type textarea "x"
type input "506.9"
type textarea "x"
type input "506.91"
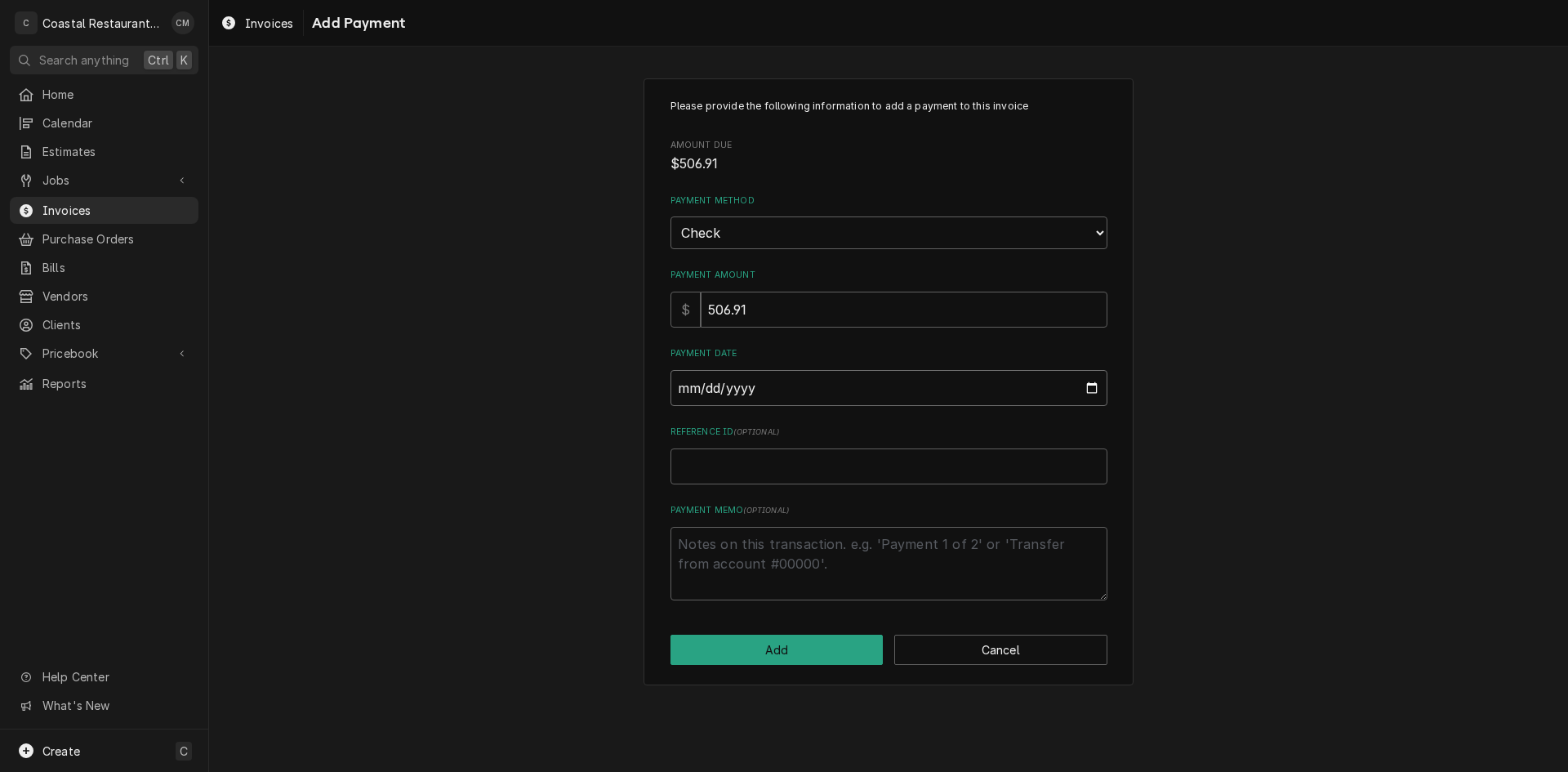
type input "0002-09-12"
type textarea "x"
type input "0020-09-12"
type textarea "x"
type input "0202-09-12"
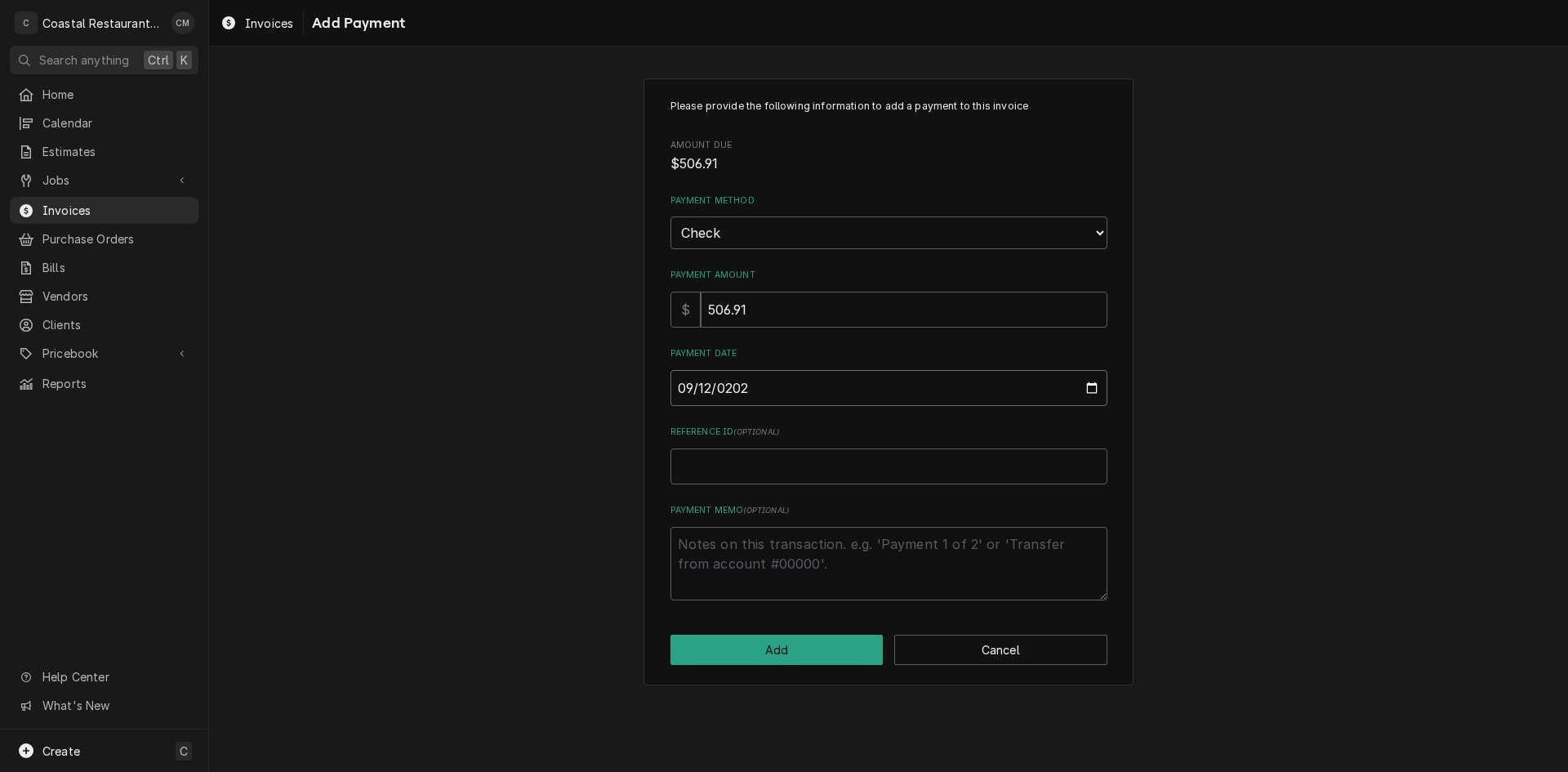
type textarea "x"
type input "[DATE]"
type textarea "x"
type input "4"
type textarea "x"
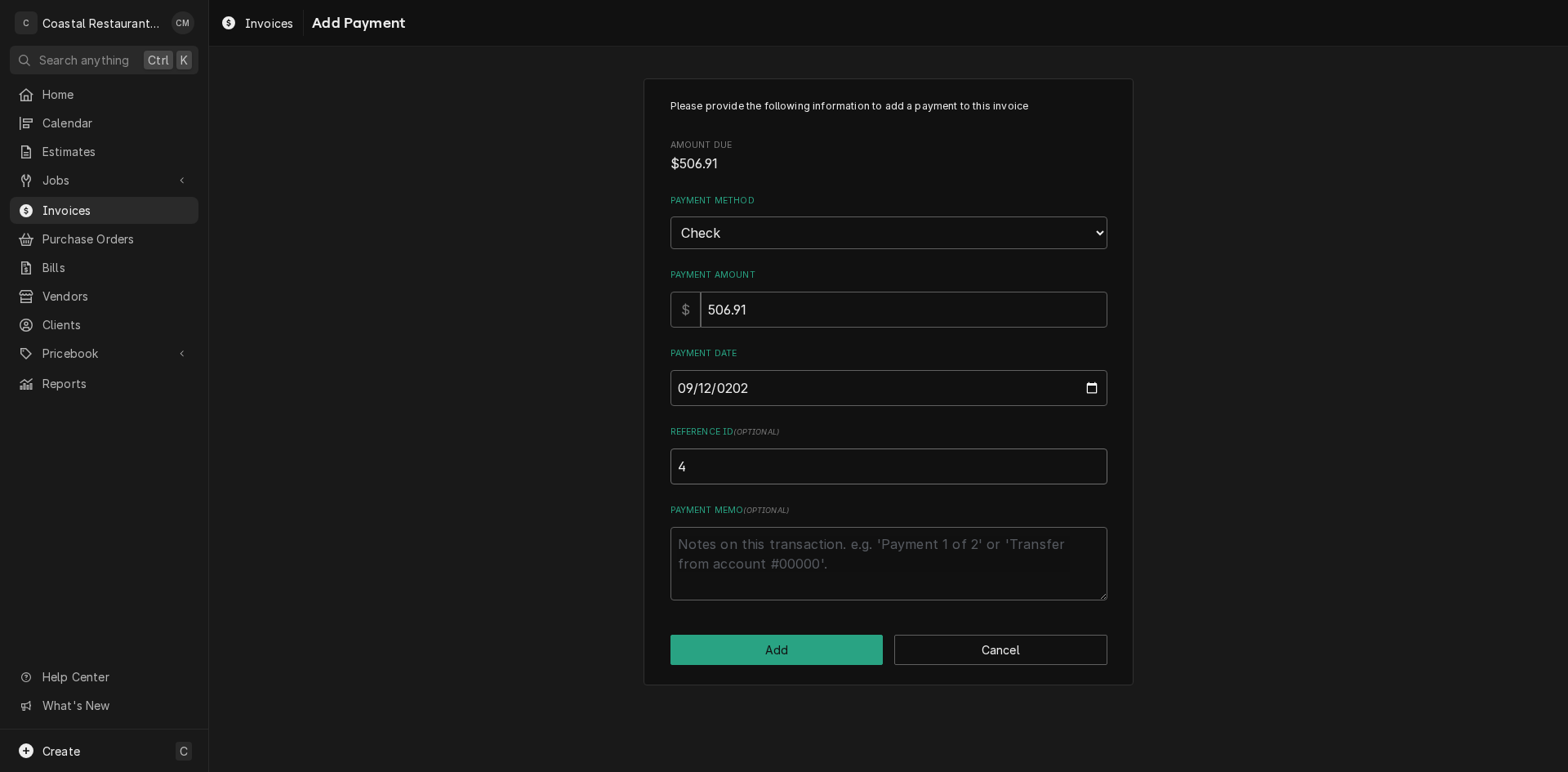
type input "40"
type textarea "x"
type input "409"
type textarea "x"
type input "4098"
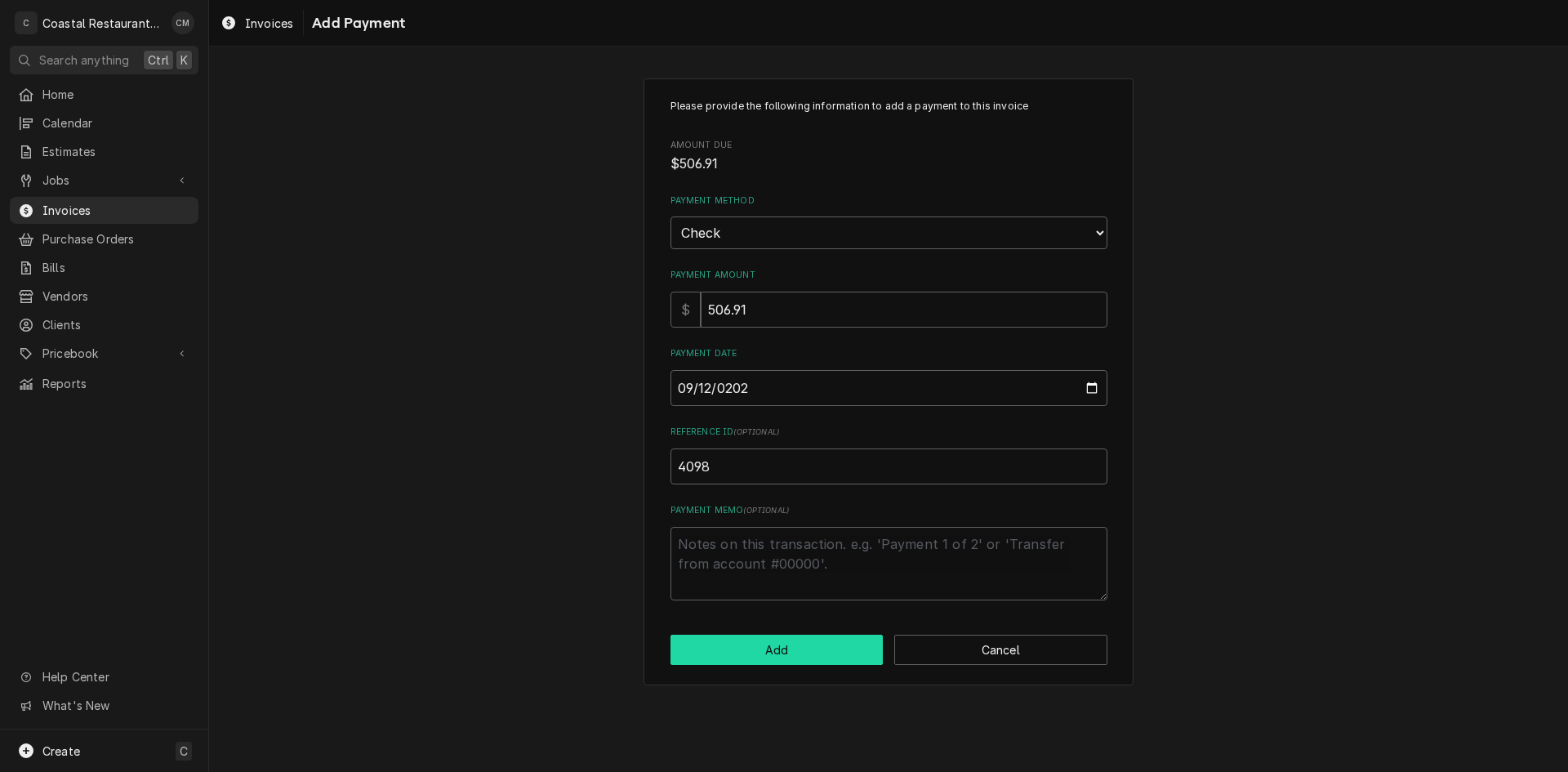
click button "Add" at bounding box center [776, 650] width 214 height 30
type textarea "x"
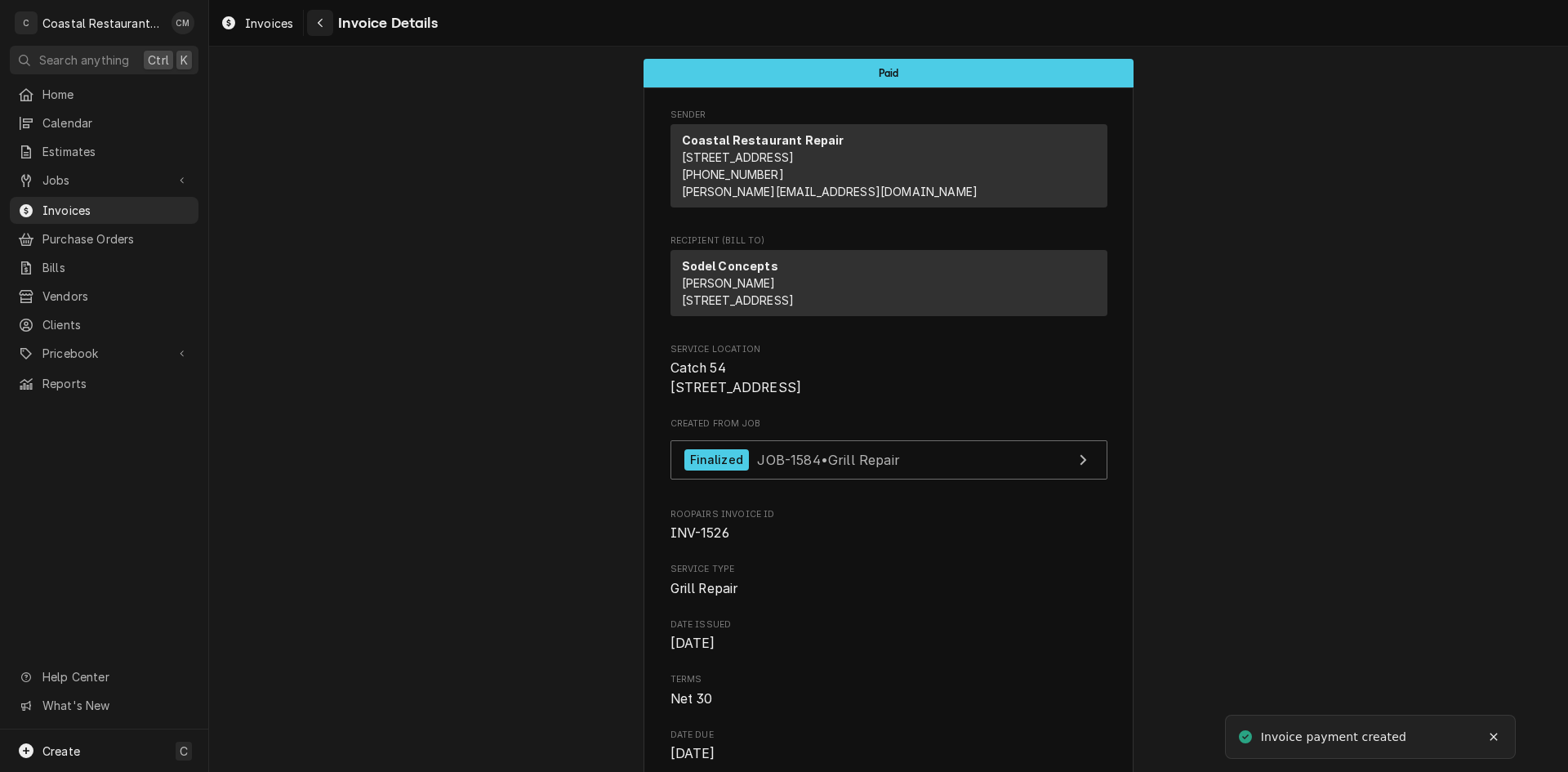
click at [325, 23] on div "Navigate back" at bounding box center [320, 22] width 16 height 16
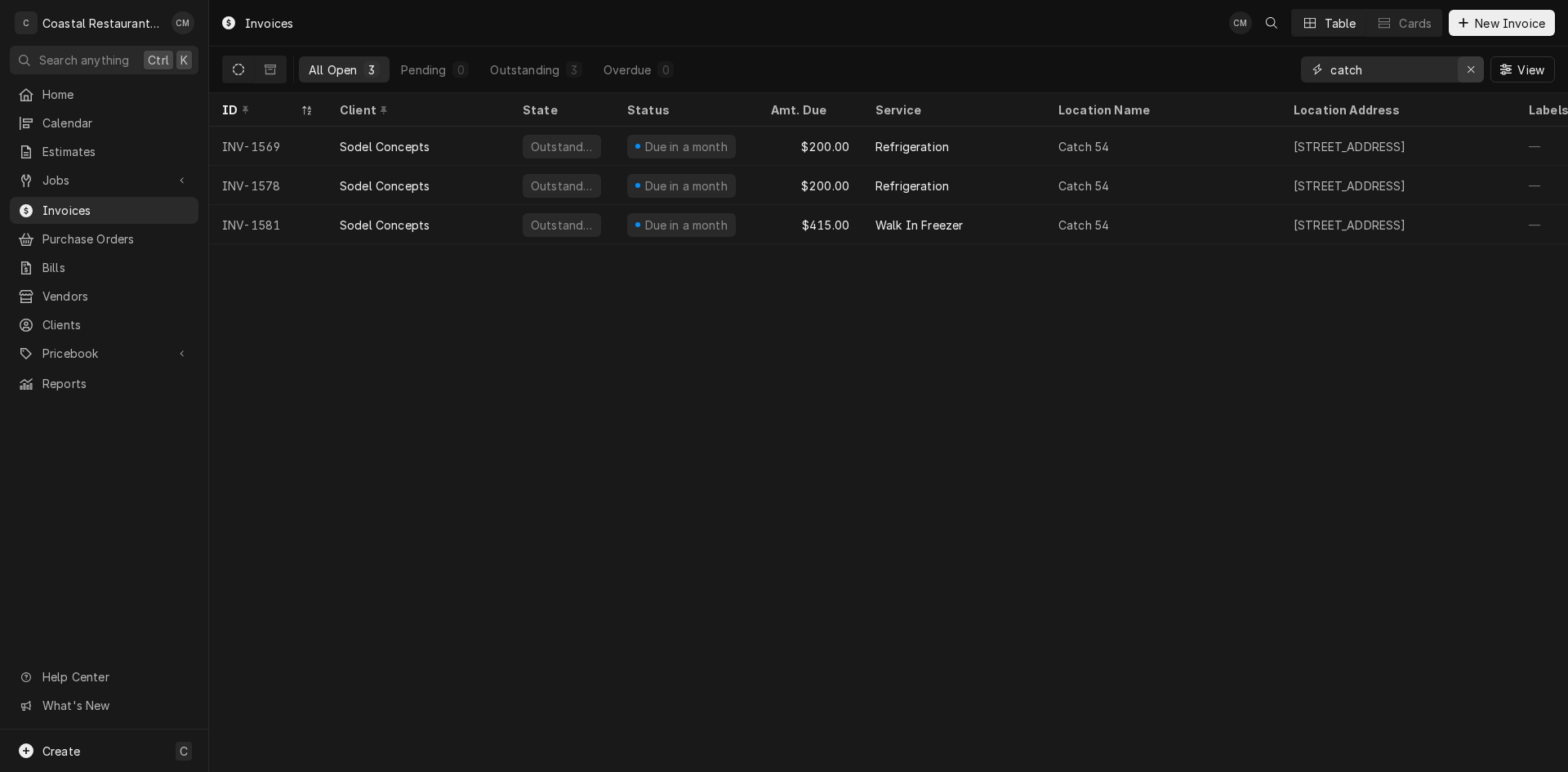
click at [1472, 72] on icon "Erase input" at bounding box center [1470, 69] width 7 height 7
